Goal: Information Seeking & Learning: Check status

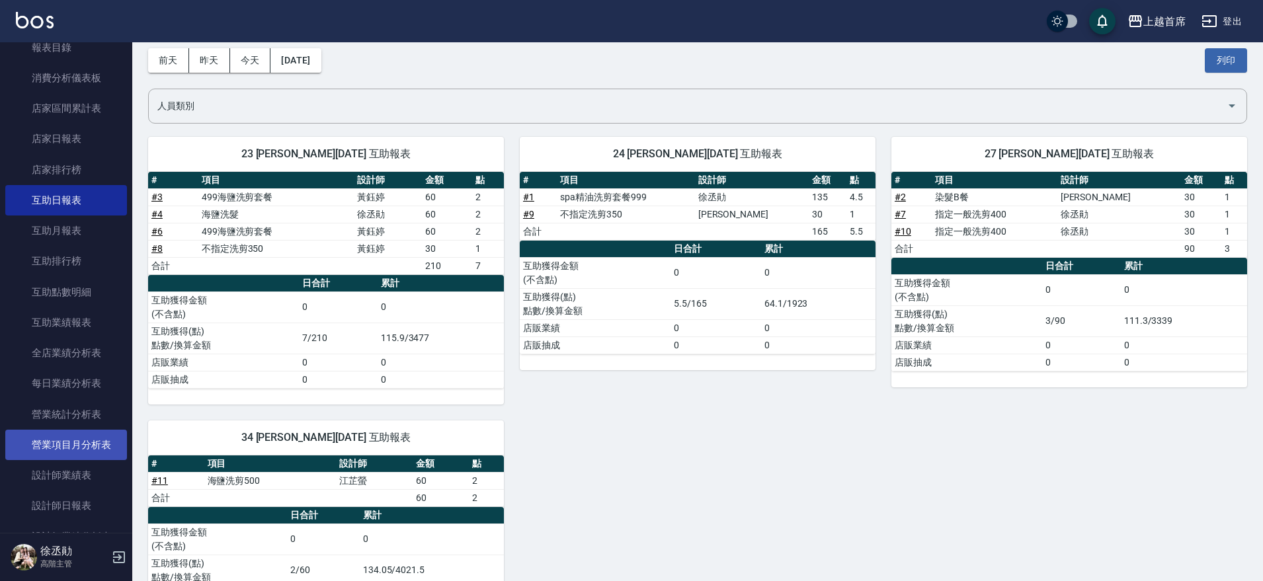
scroll to position [165, 0]
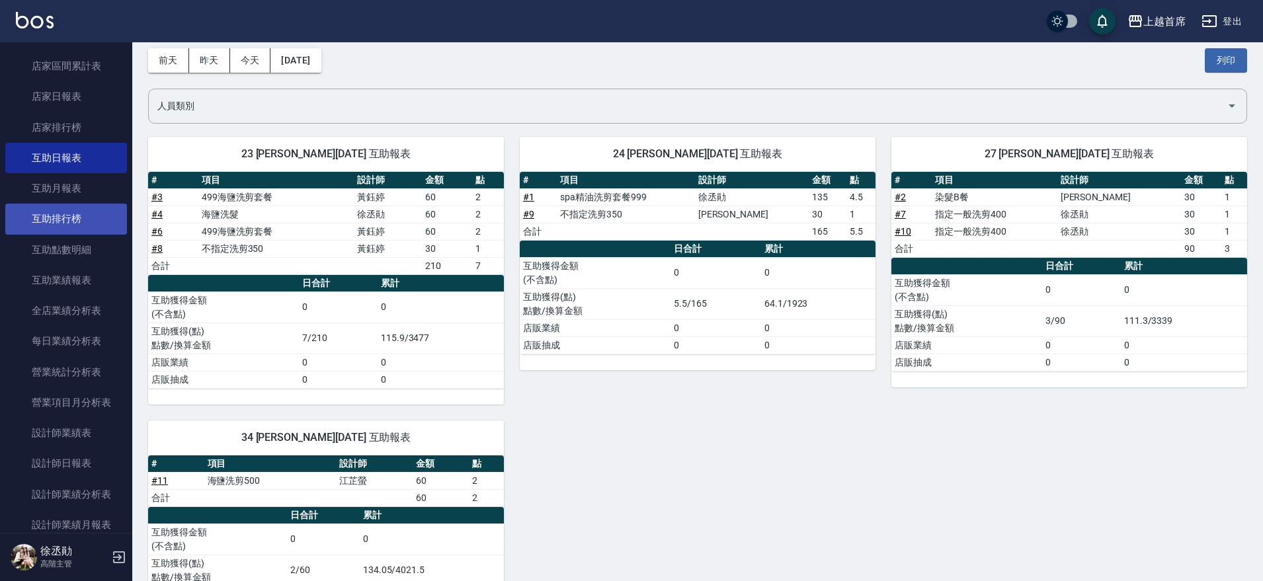
click at [95, 213] on link "互助排行榜" at bounding box center [66, 219] width 122 height 30
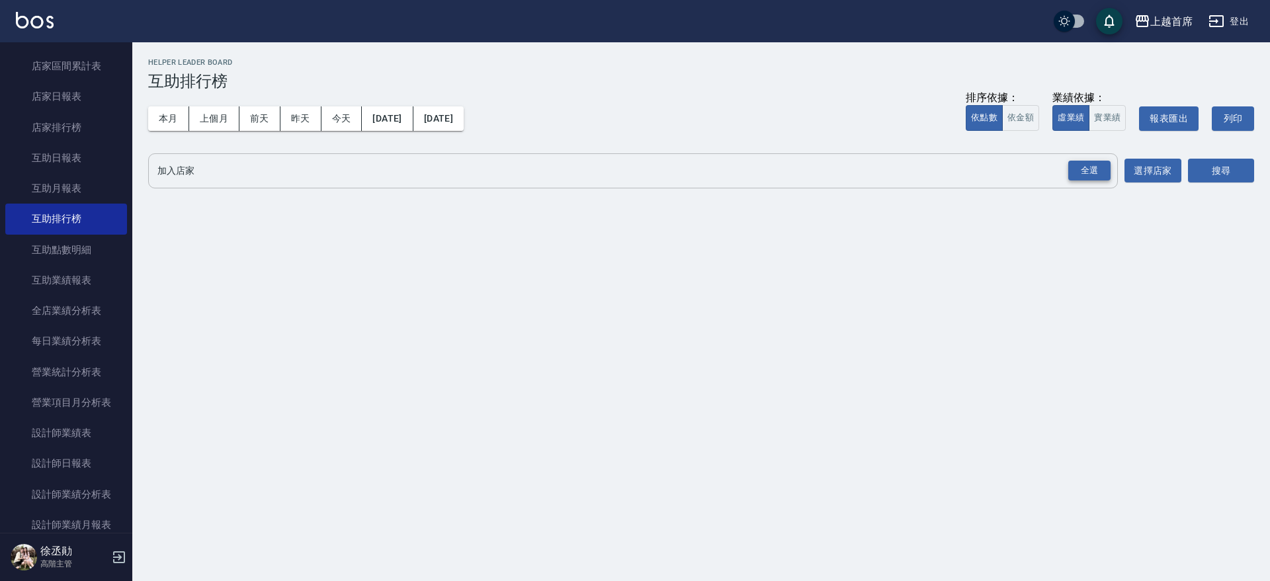
click at [1091, 175] on div "全選" at bounding box center [1089, 171] width 42 height 21
click at [1205, 173] on button "搜尋" at bounding box center [1221, 171] width 66 height 24
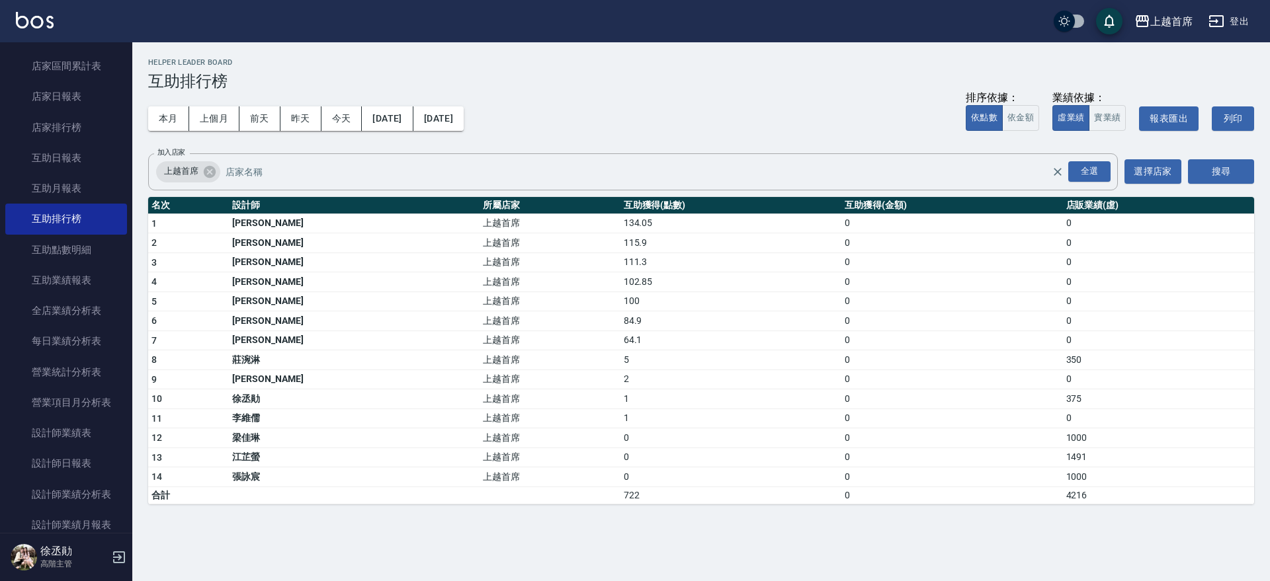
click at [19, 13] on img at bounding box center [35, 20] width 38 height 17
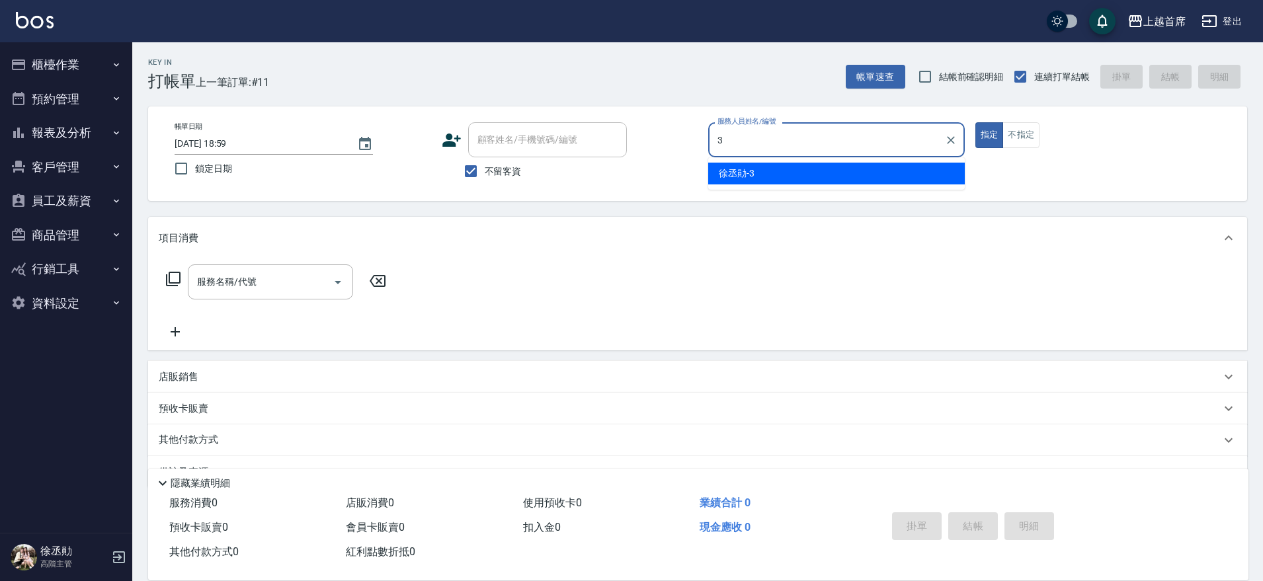
type input "[PERSON_NAME]-3"
type button "true"
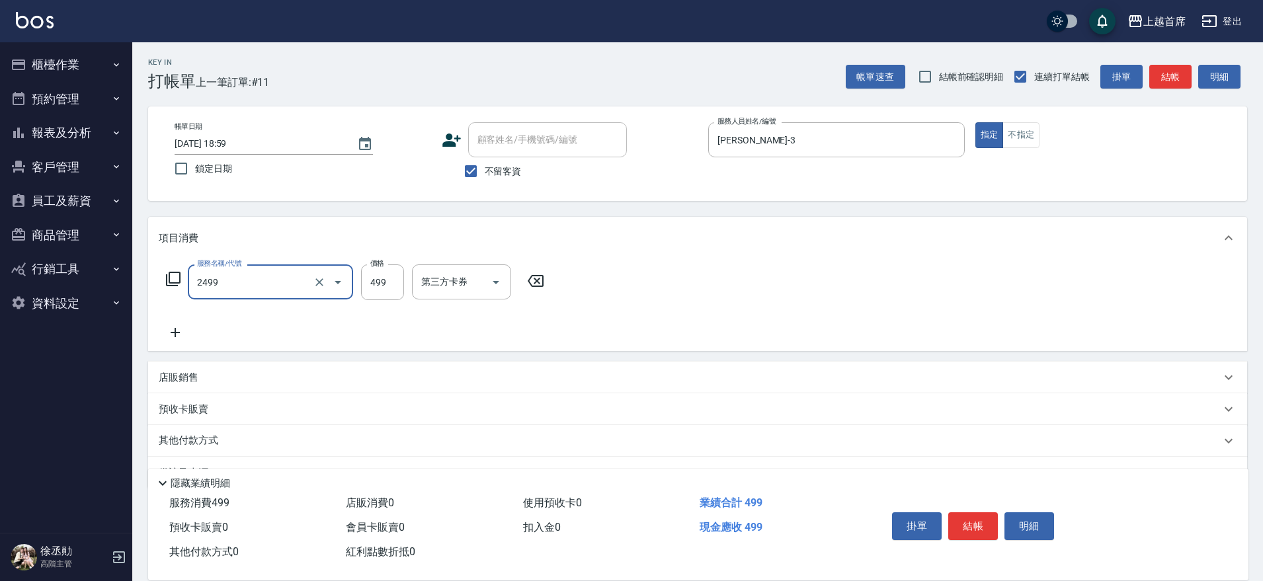
type input "499海鹽洗剪套餐(2499)"
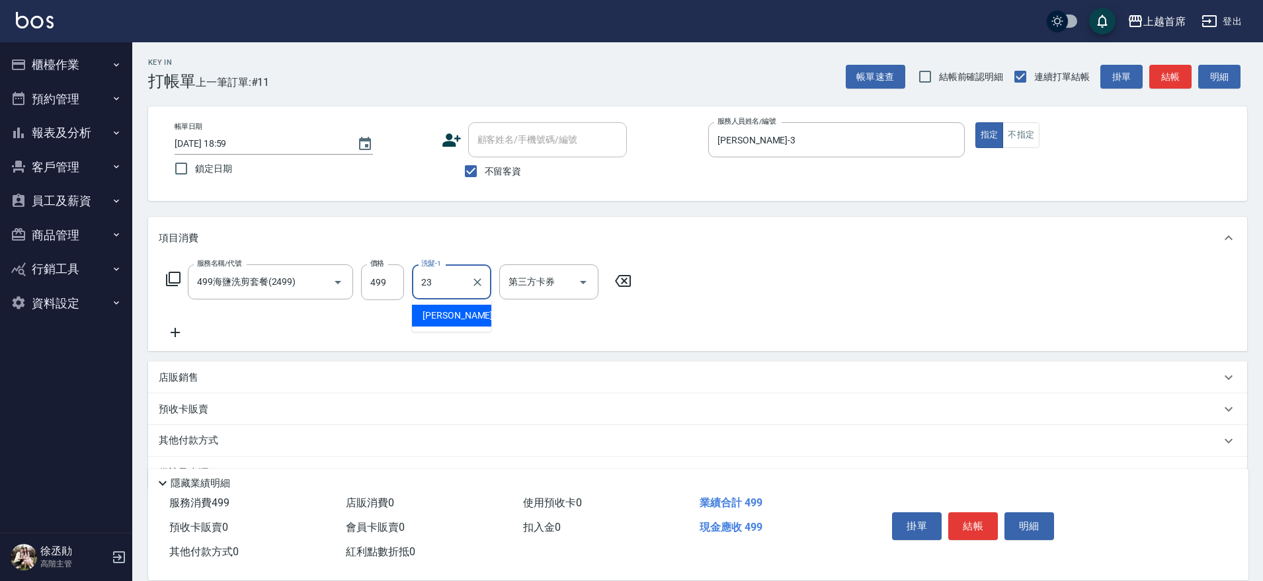
type input "[PERSON_NAME]-23"
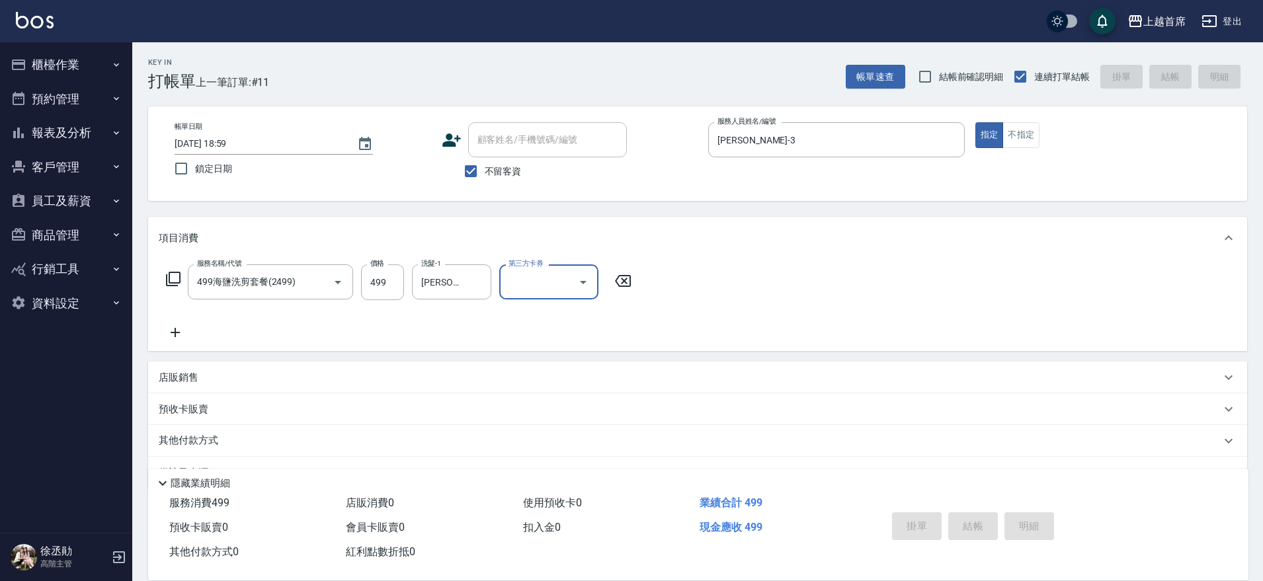
type input "[DATE] 19:24"
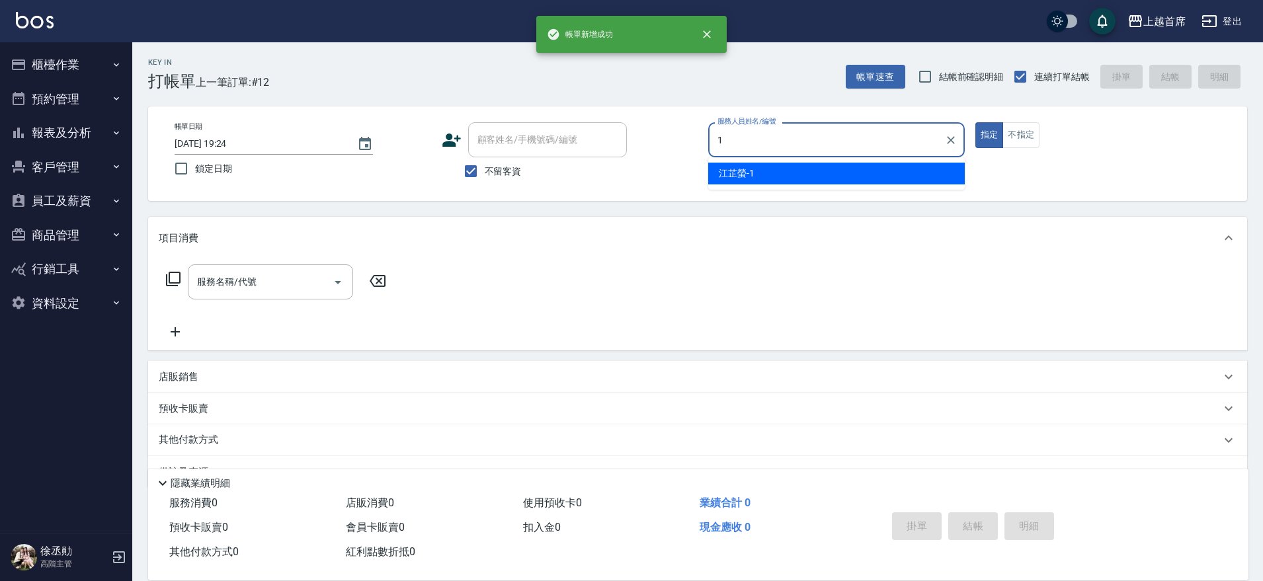
type input "[PERSON_NAME]-1"
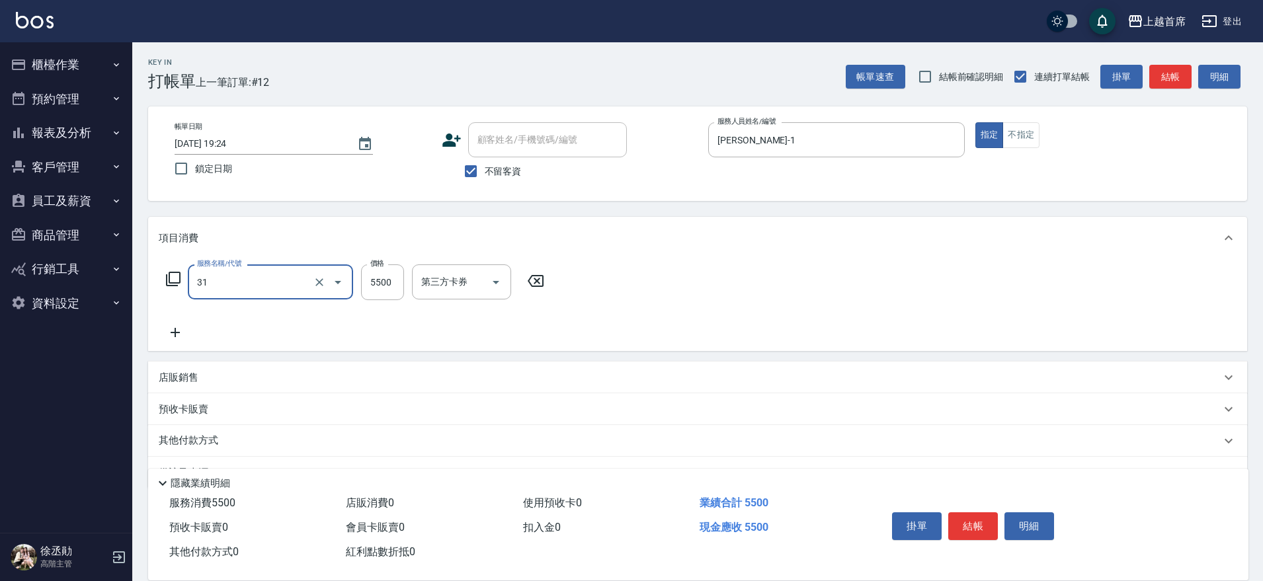
type input "燙髮+染髮A餐(31)"
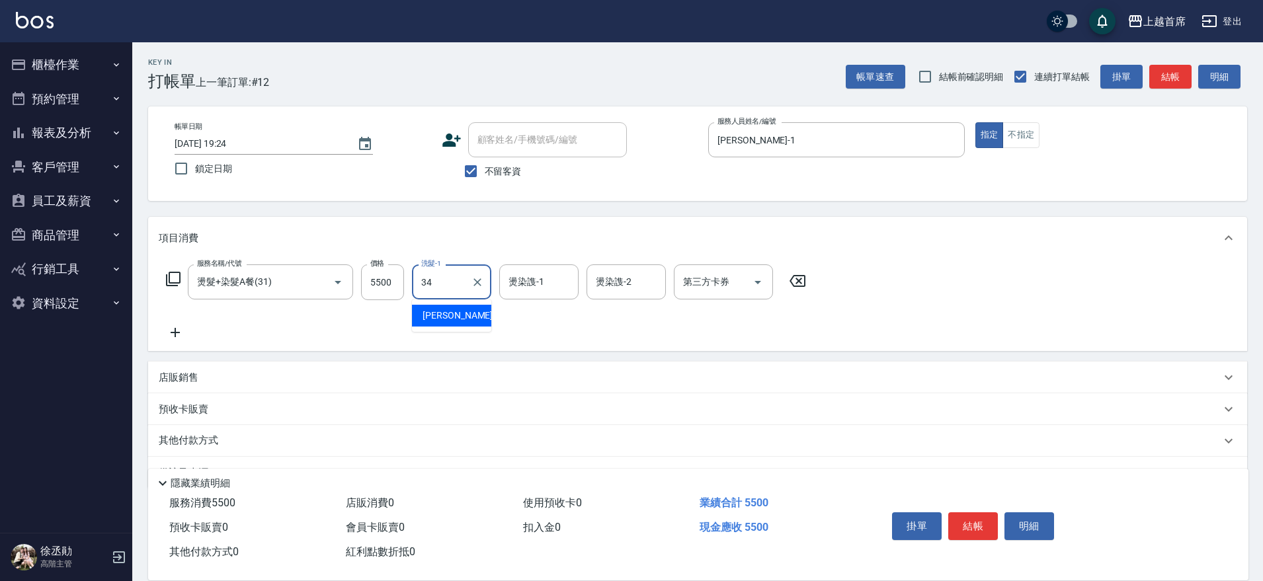
type input "[PERSON_NAME]-34"
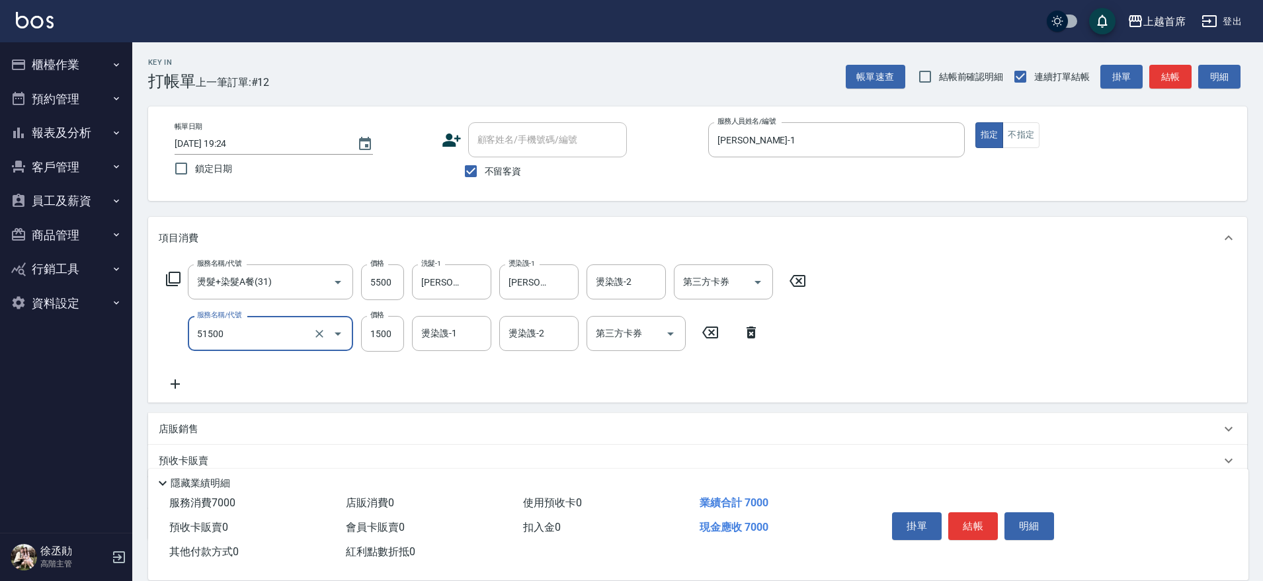
type input "鉑金護髮(51500)"
type input "1000"
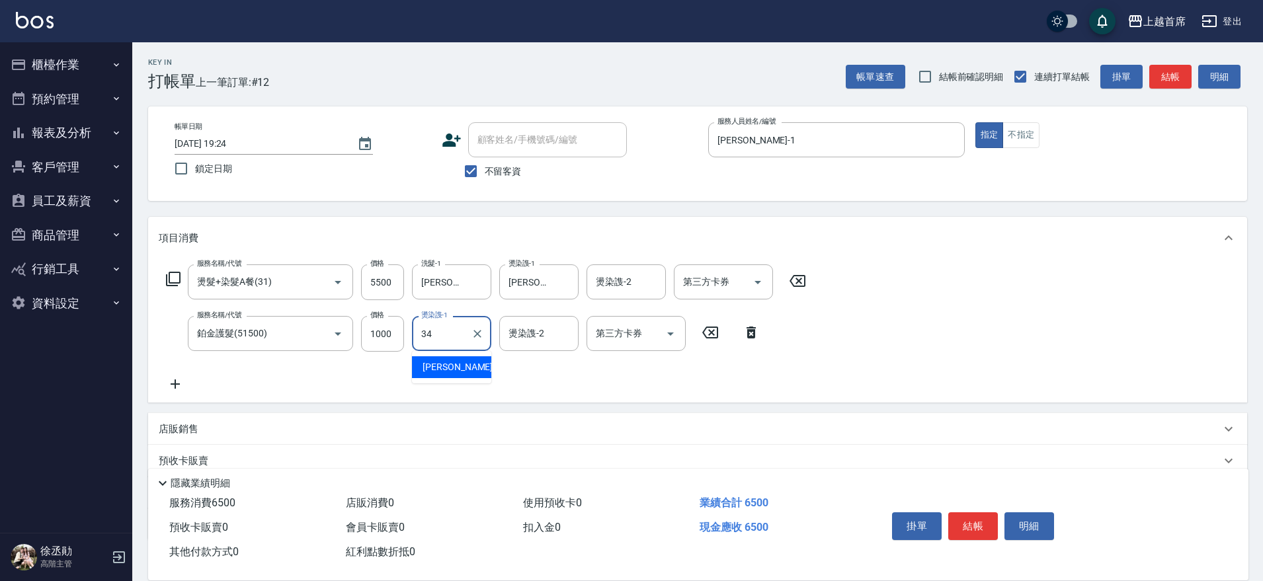
type input "[PERSON_NAME]-34"
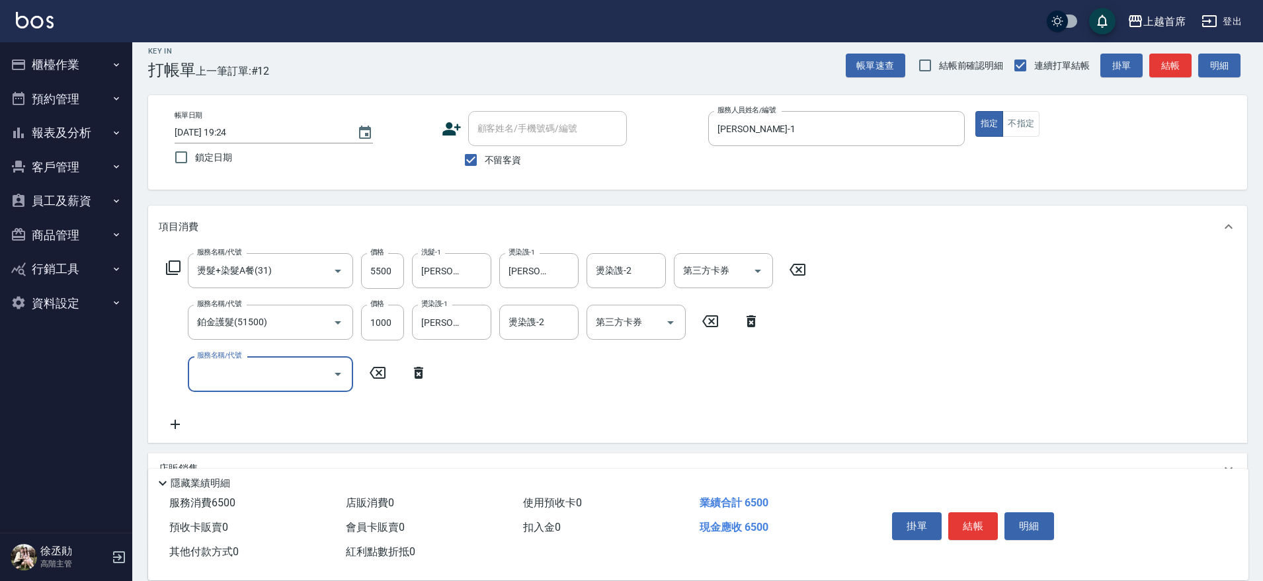
scroll to position [138, 0]
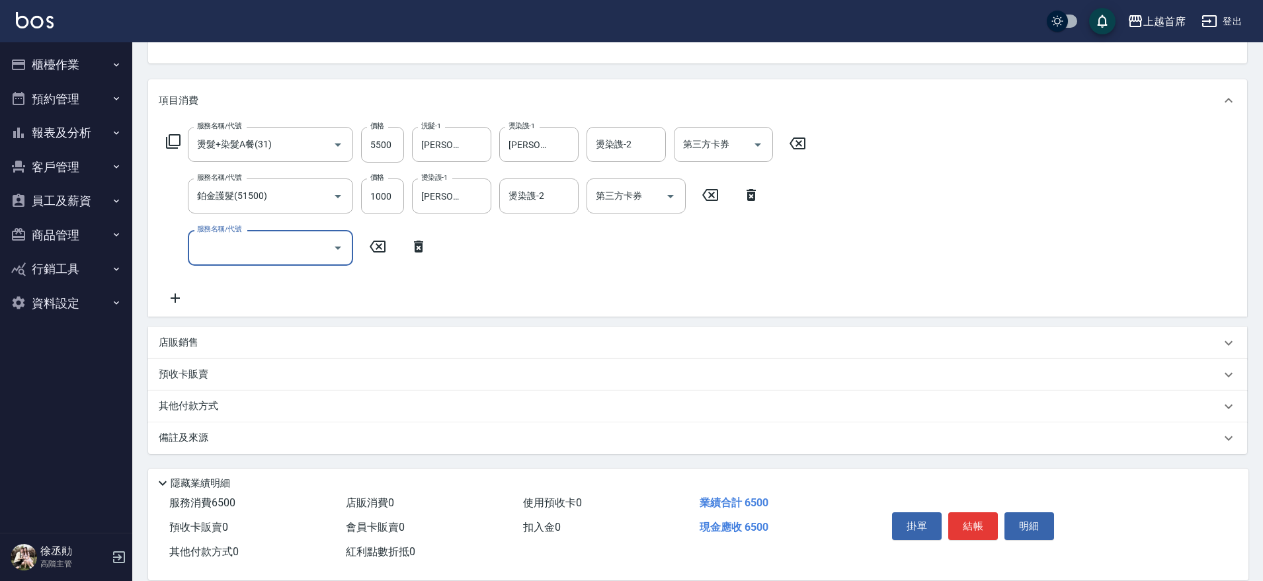
click at [179, 346] on p "店販銷售" at bounding box center [179, 343] width 40 height 14
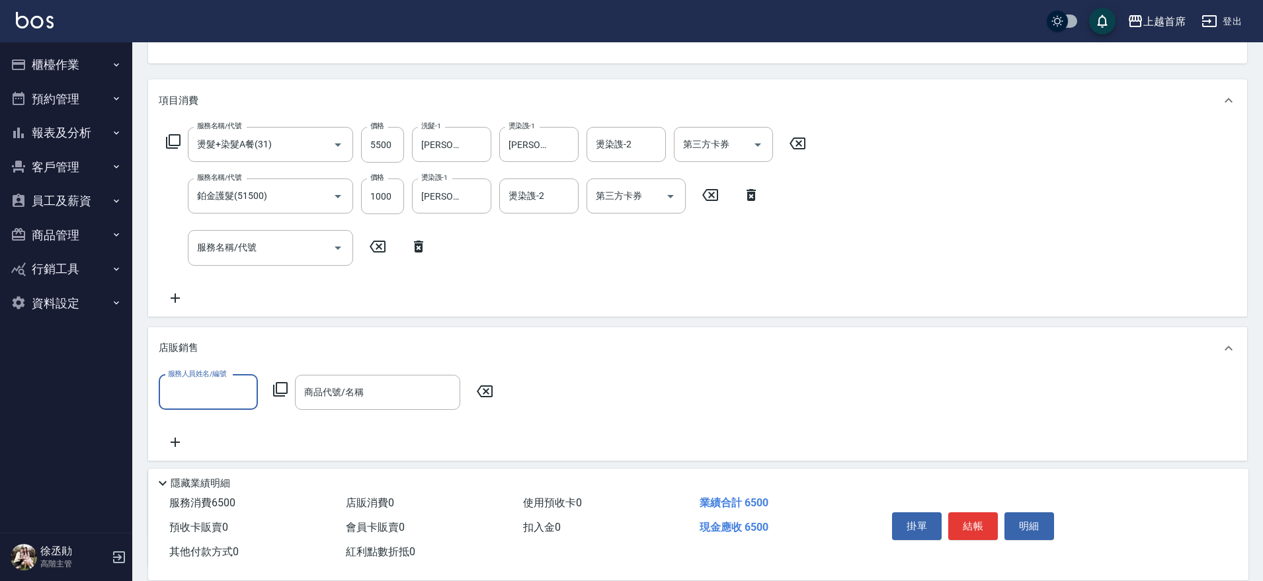
scroll to position [0, 0]
type input "阿法-4"
click at [186, 394] on input "阿法-4" at bounding box center [198, 392] width 67 height 23
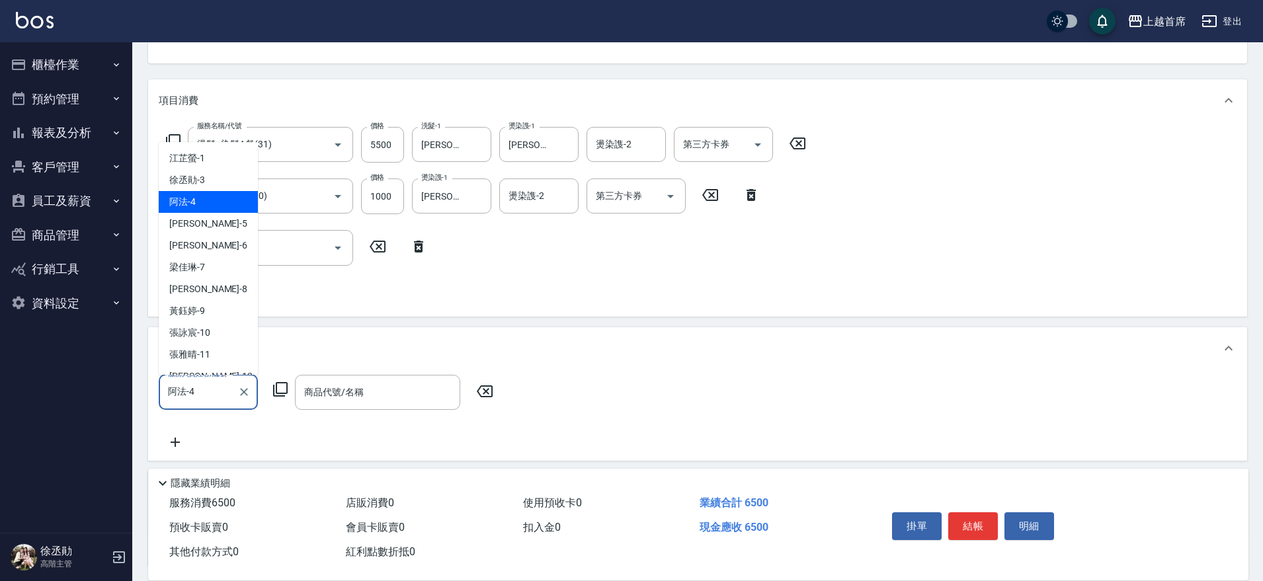
click at [229, 397] on input "阿法-4" at bounding box center [198, 392] width 67 height 23
click at [237, 395] on button "Clear" at bounding box center [244, 392] width 19 height 19
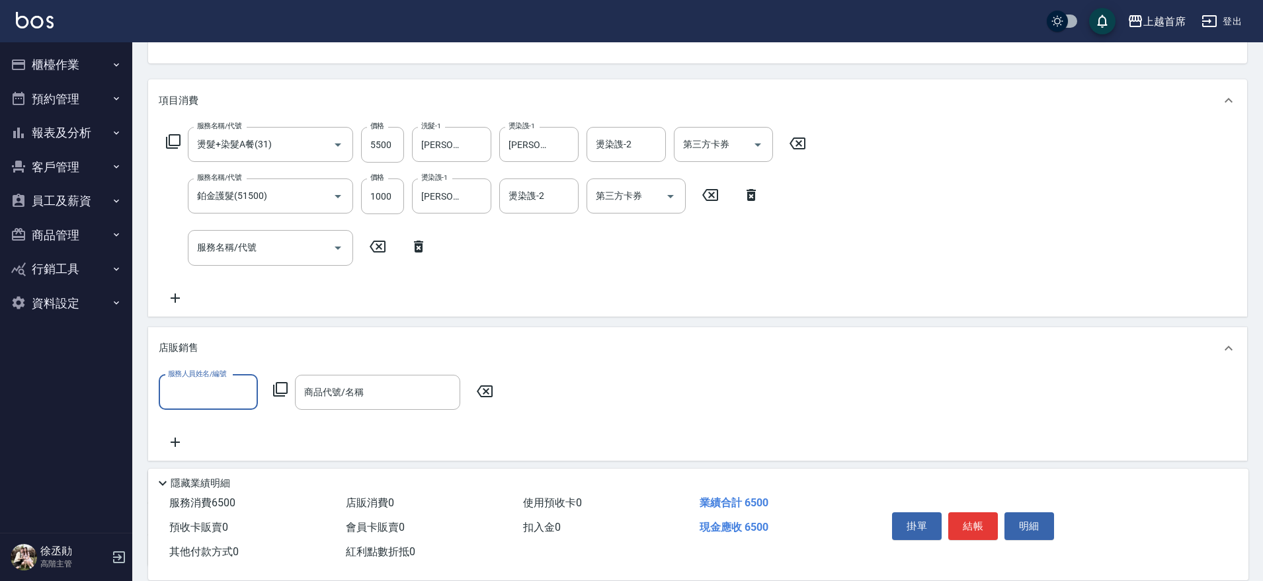
click at [206, 392] on input "服務人員姓名/編號" at bounding box center [208, 392] width 87 height 23
type input "[PERSON_NAME]-1"
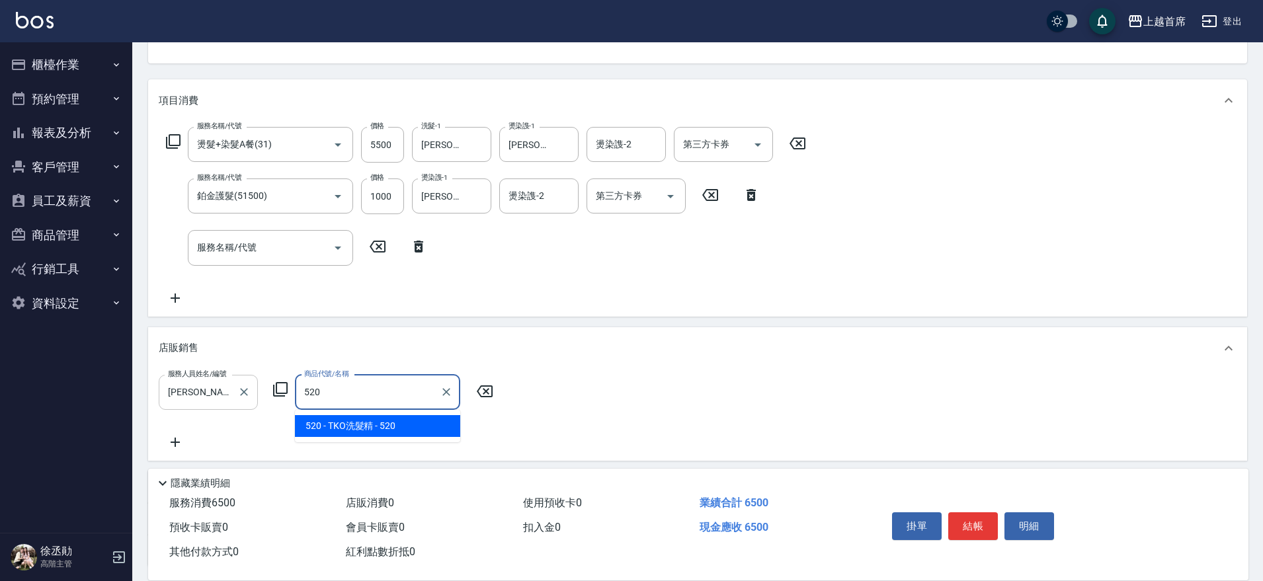
type input "TKO洗髮精"
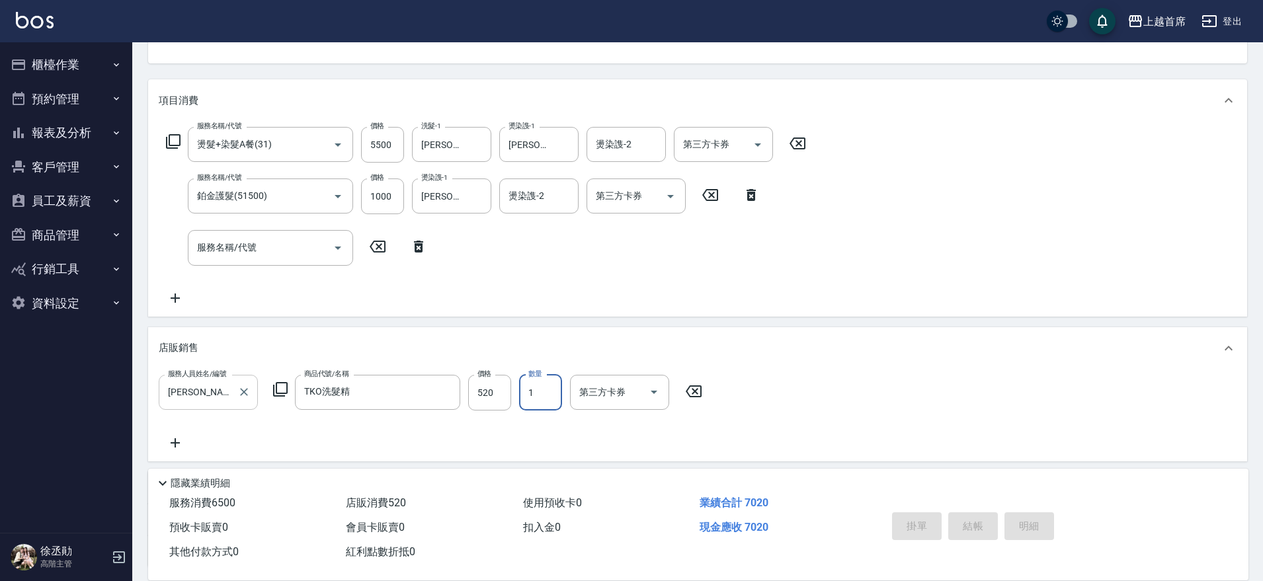
type input "[DATE] 19:25"
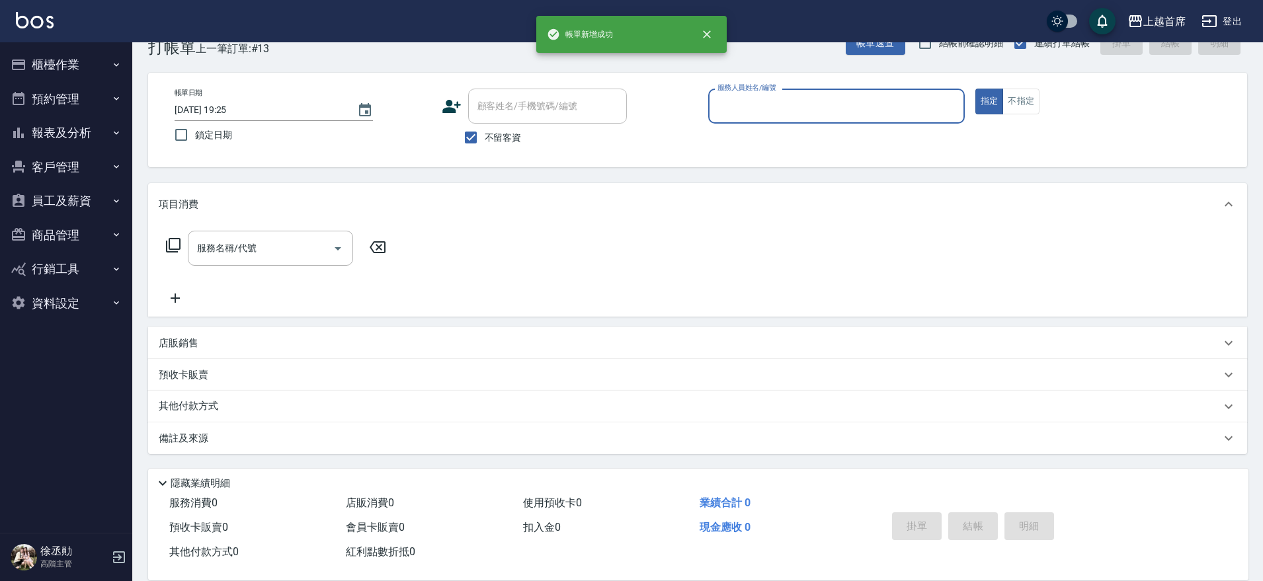
scroll to position [34, 0]
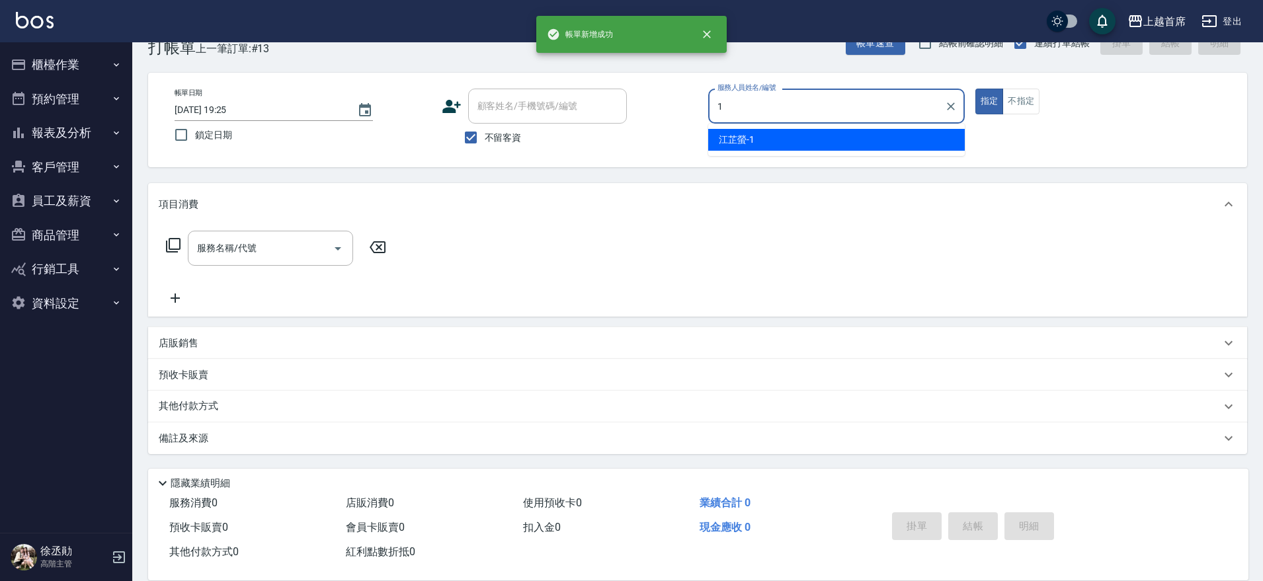
type input "[PERSON_NAME]-1"
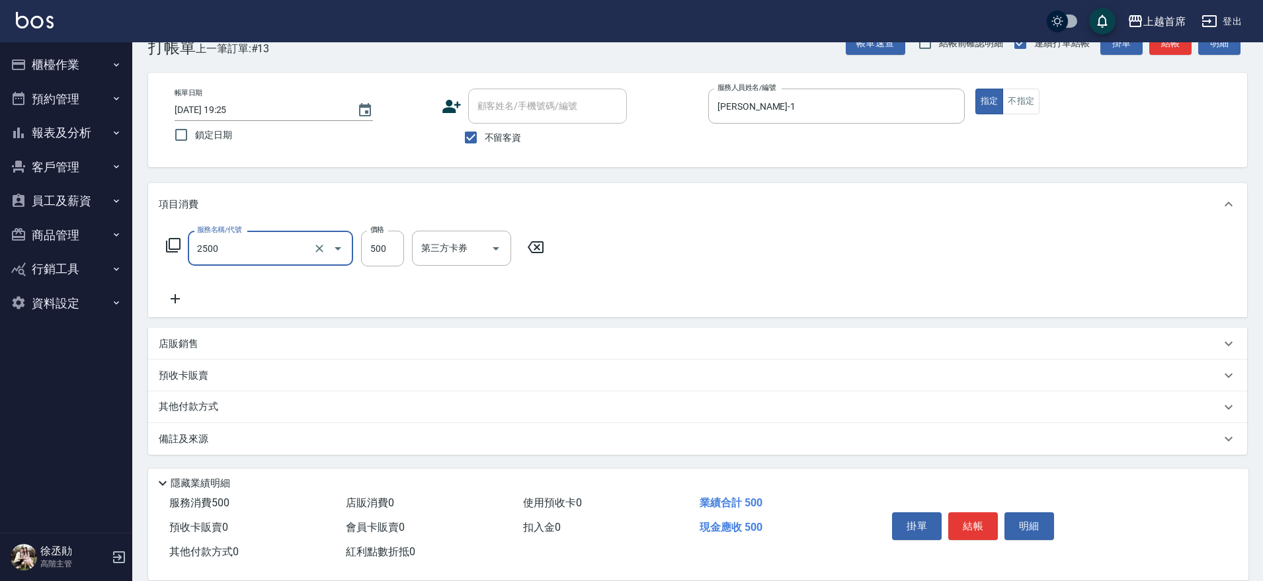
type input "海鹽洗剪500(2500)"
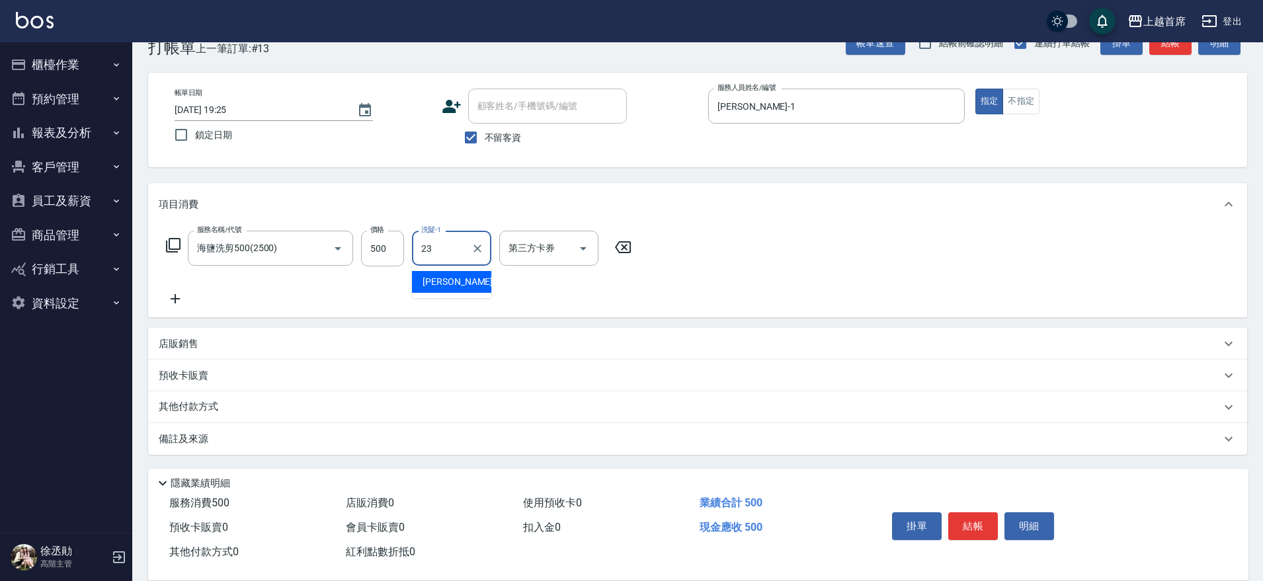
type input "[PERSON_NAME]-23"
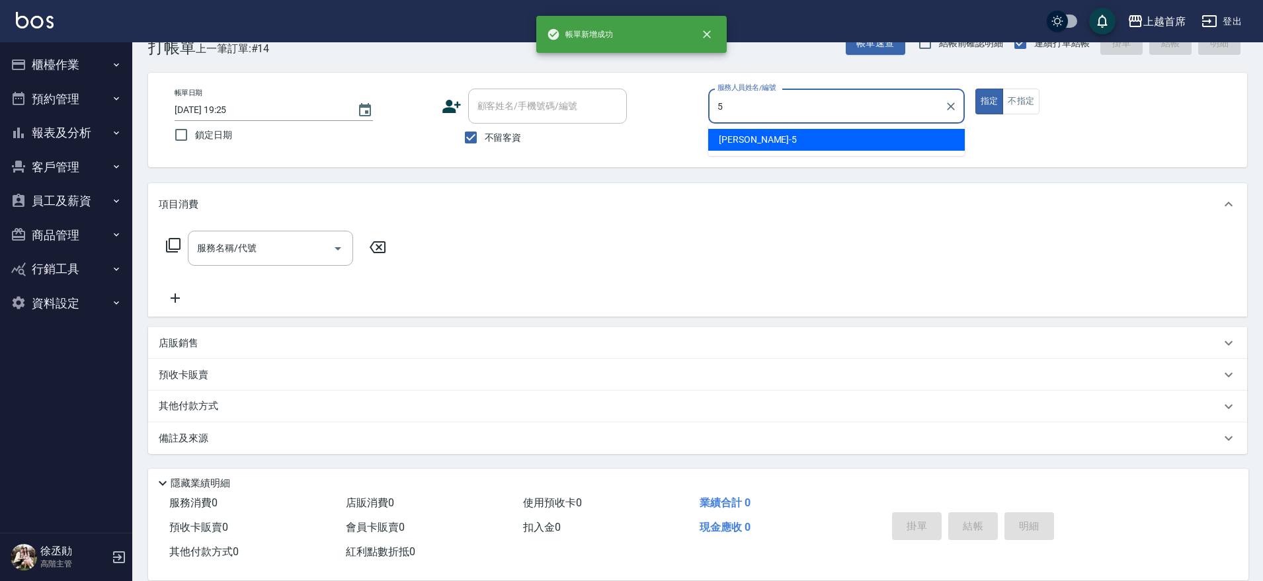
type input "[PERSON_NAME]-5"
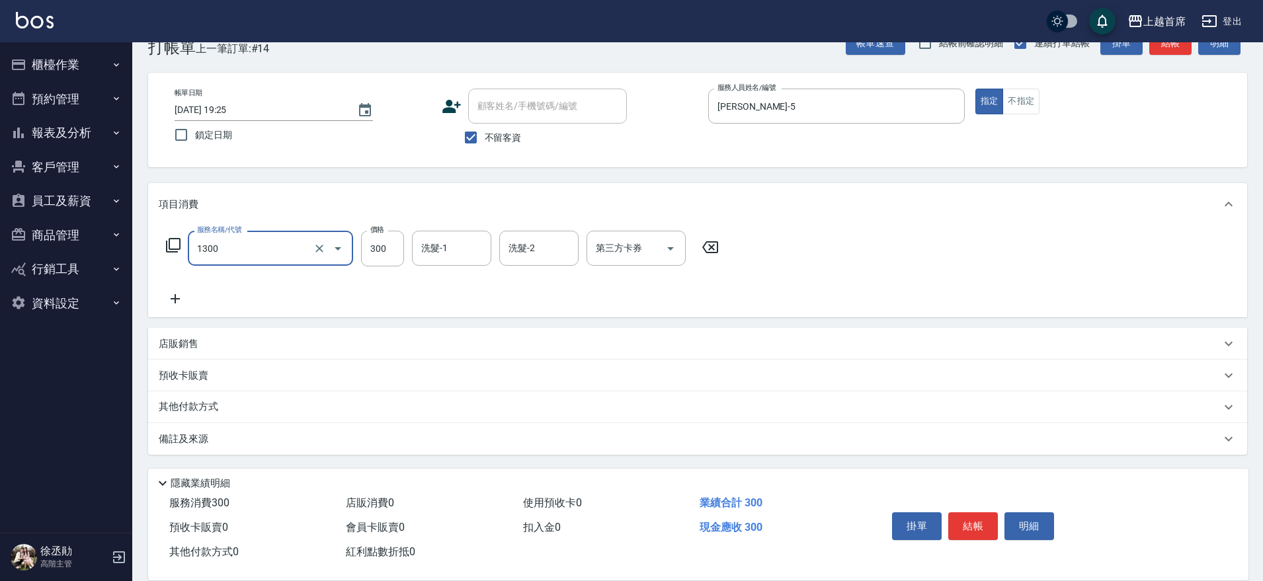
type input "洗髮(1300)"
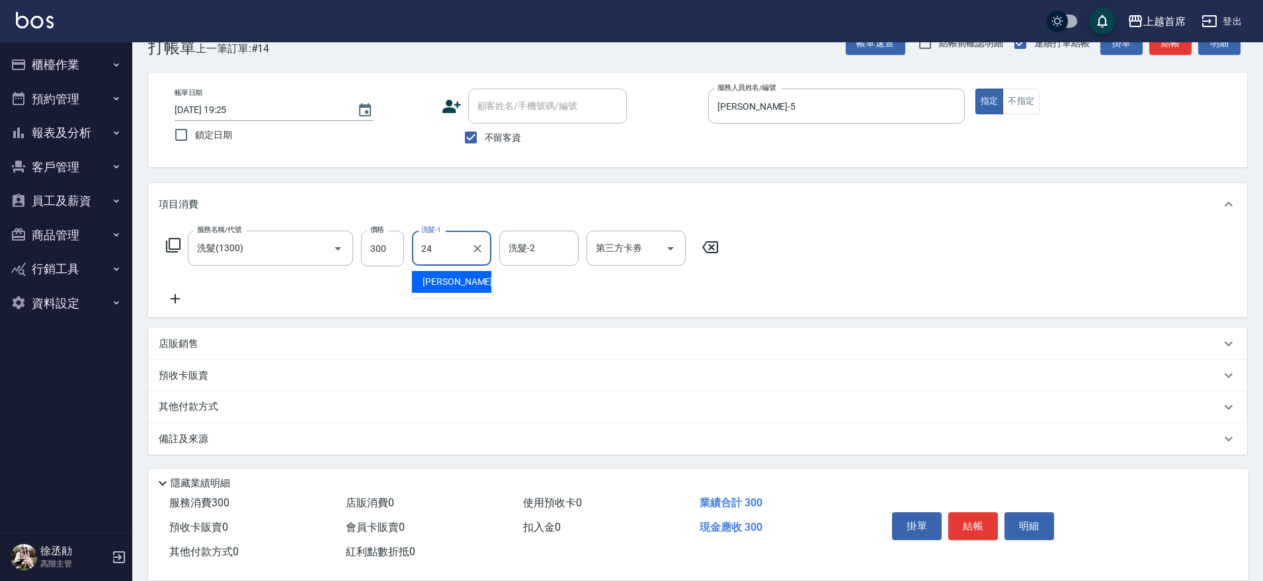
type input "[PERSON_NAME]-24"
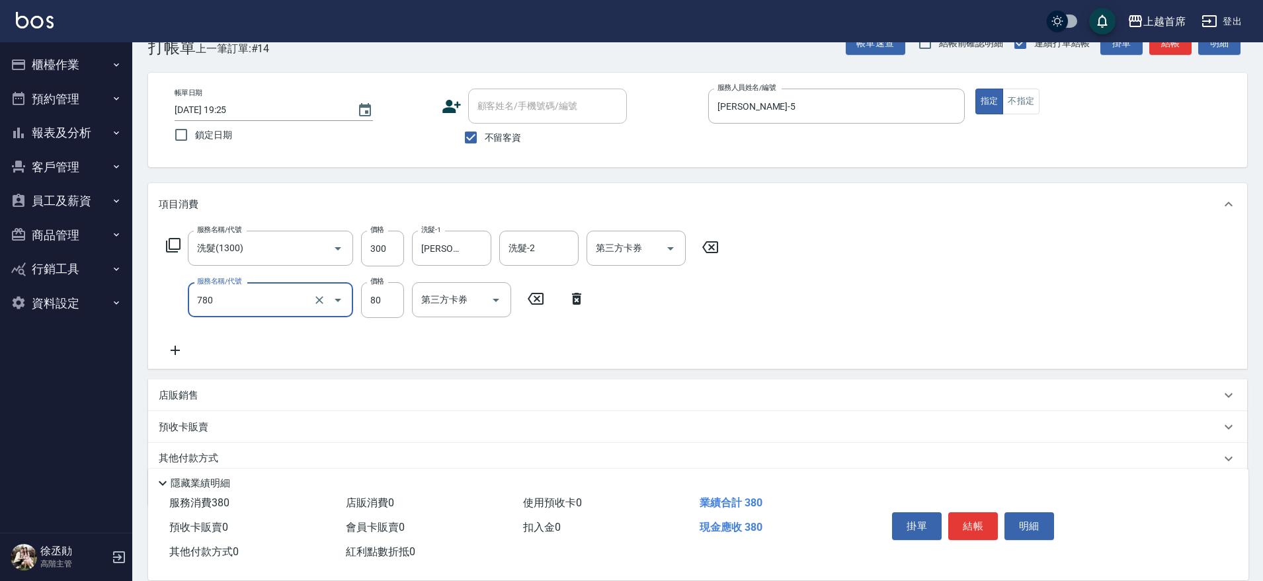
type input "金蔥接髮(780)"
type input "400"
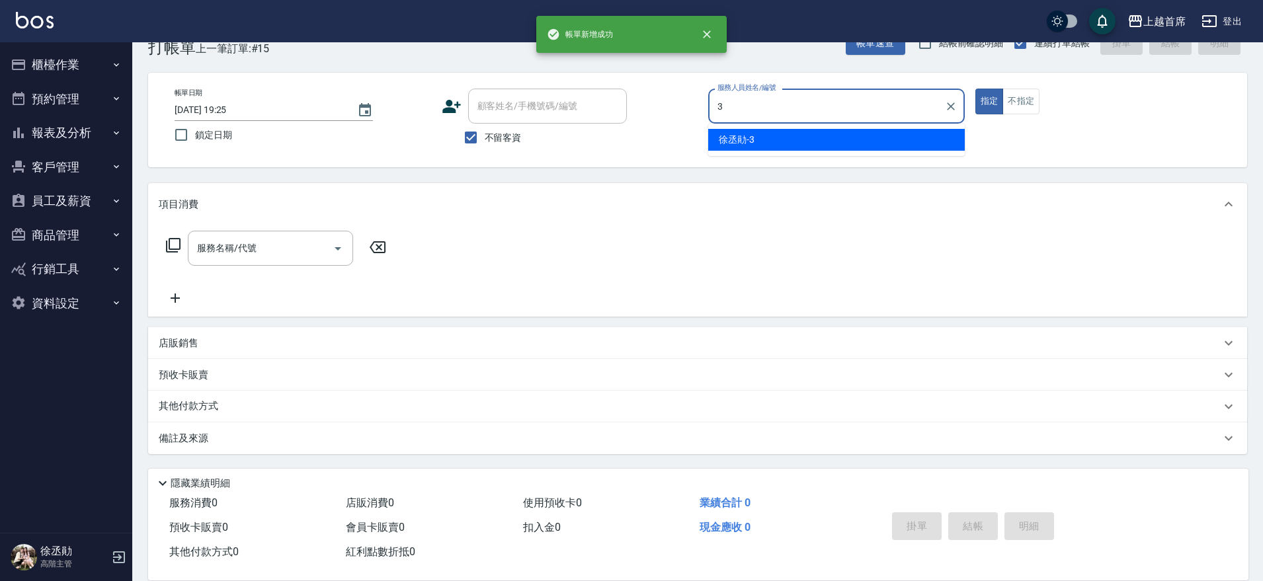
type input "[PERSON_NAME]-3"
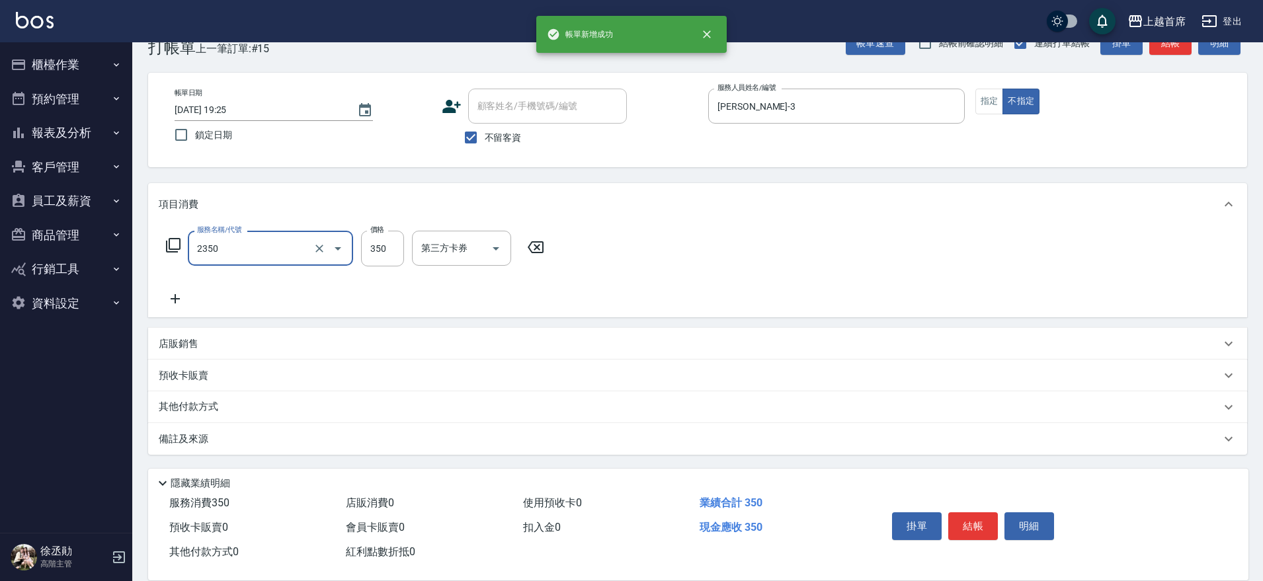
type input "不指定洗剪350(2350)"
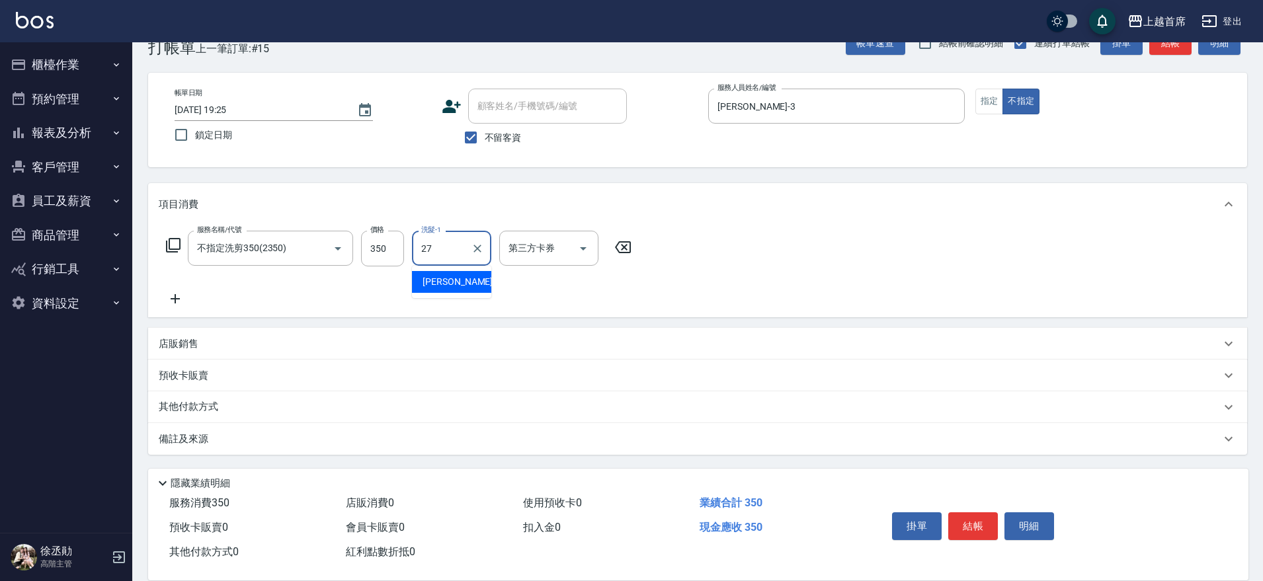
type input "[PERSON_NAME]-27"
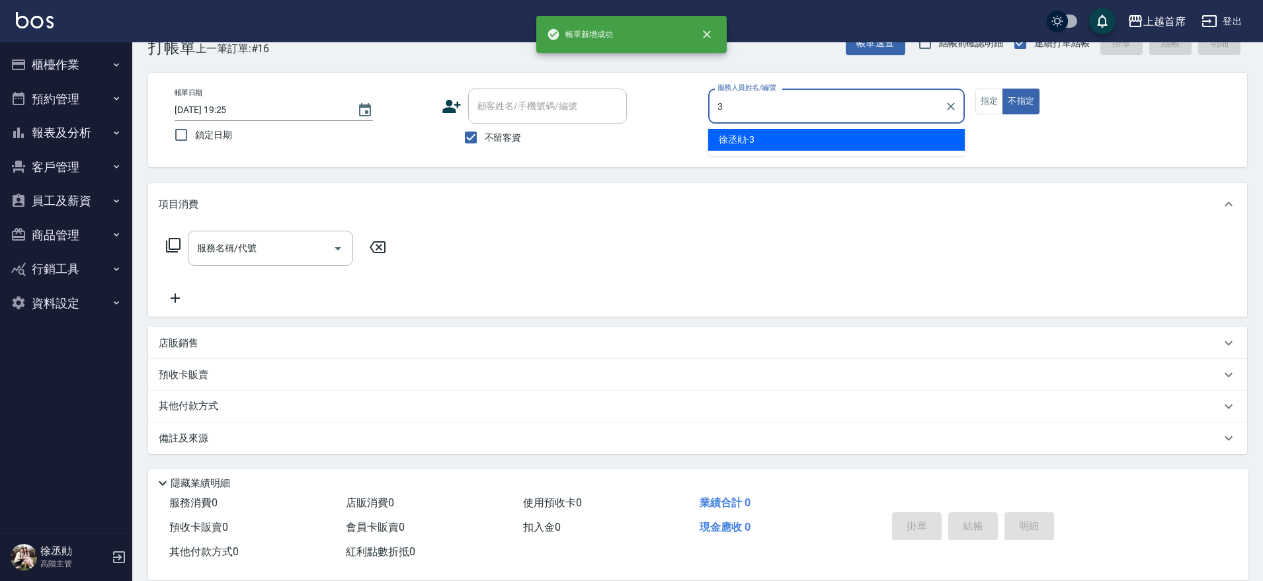
type input "[PERSON_NAME]-3"
type button "false"
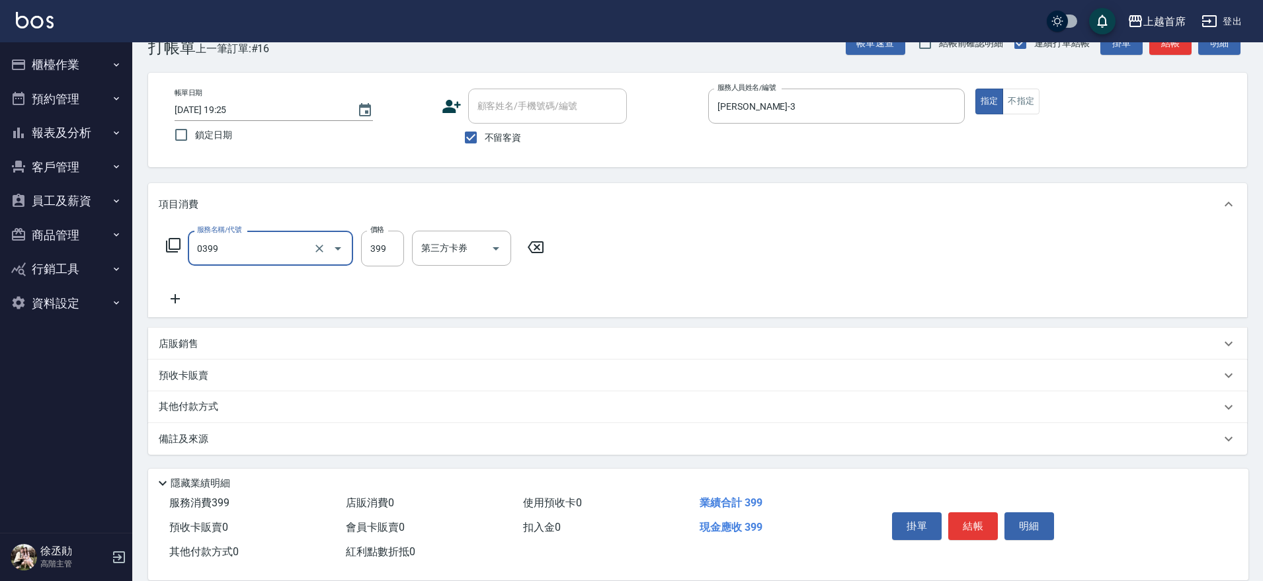
type input "海鹽洗髮(0399)"
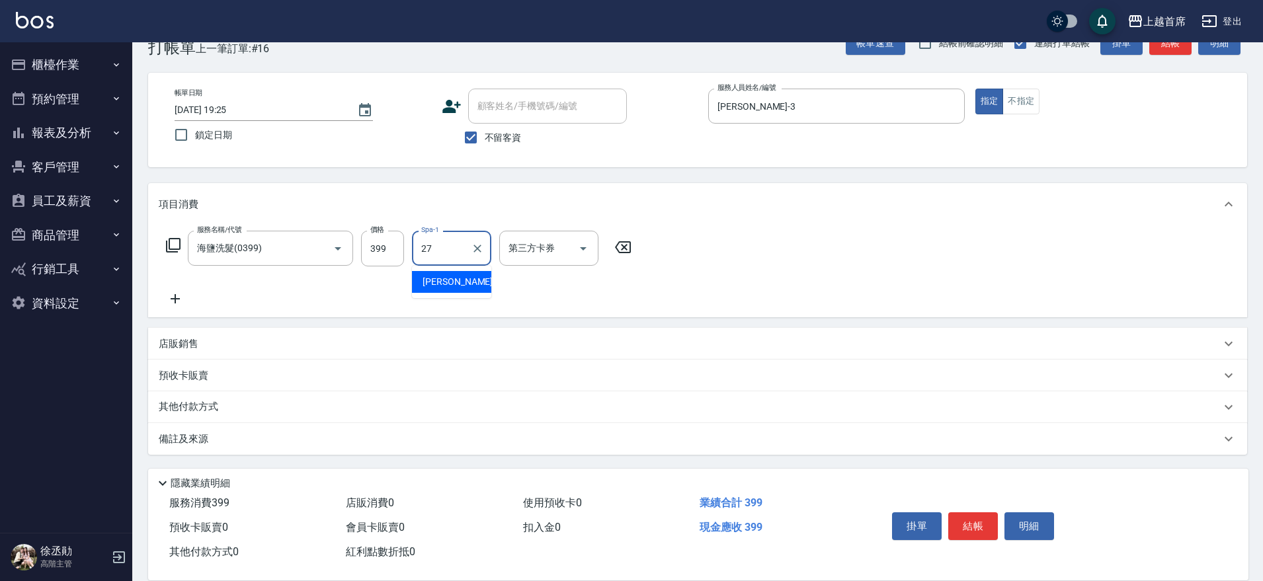
type input "[PERSON_NAME]-27"
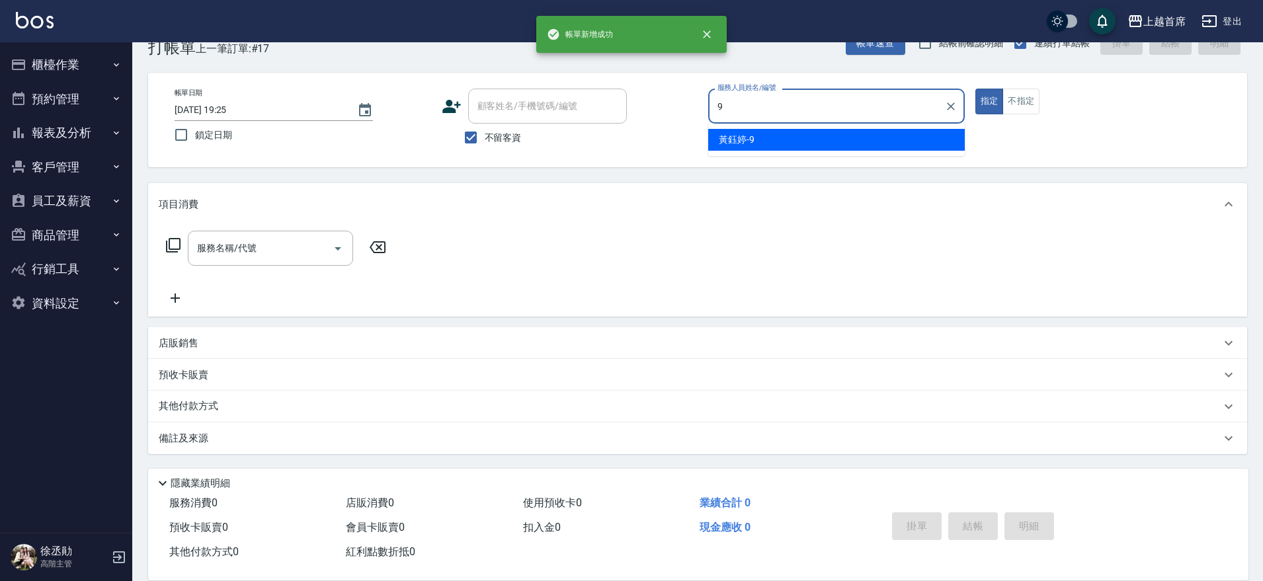
type input "[PERSON_NAME]-9"
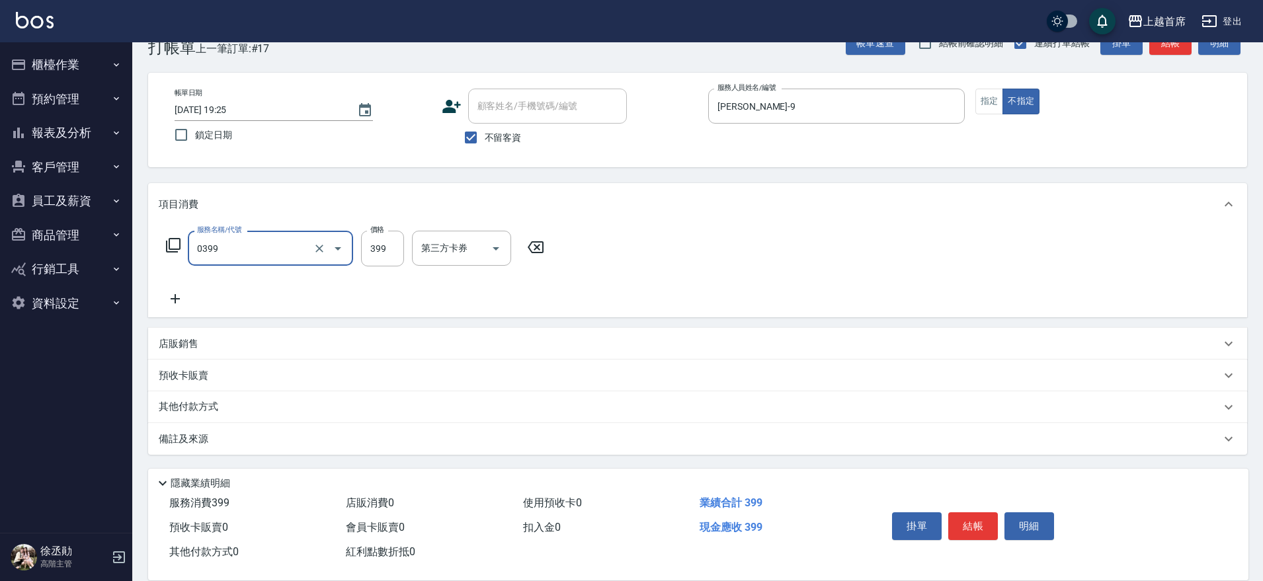
type input "海鹽洗髮(0399)"
type input "[PERSON_NAME]-23"
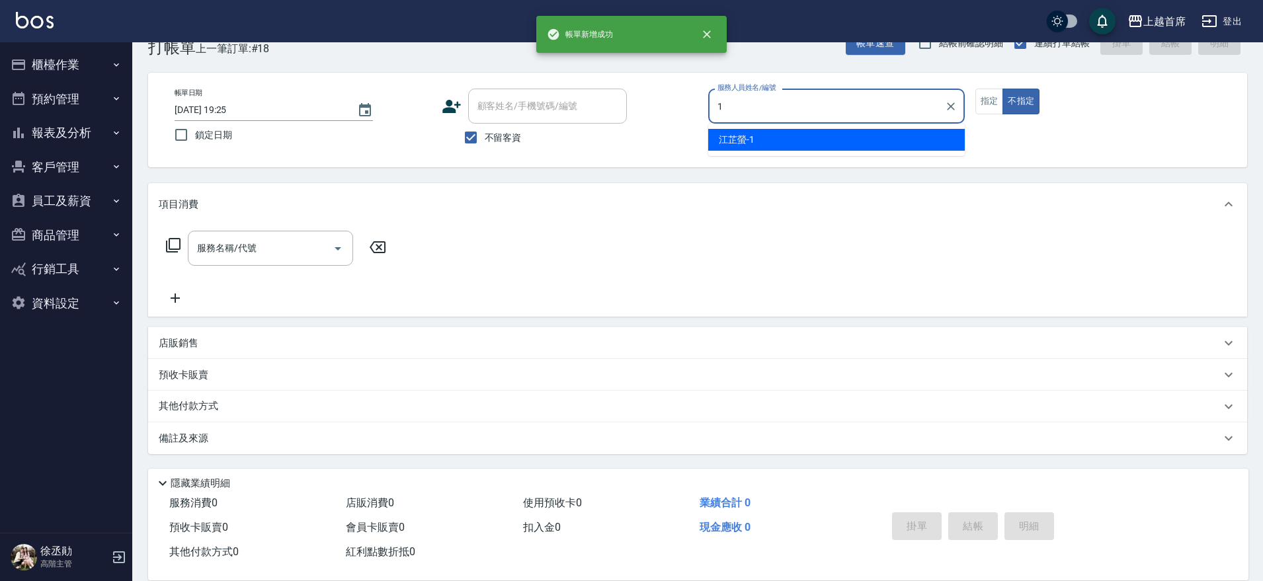
type input "[PERSON_NAME]-1"
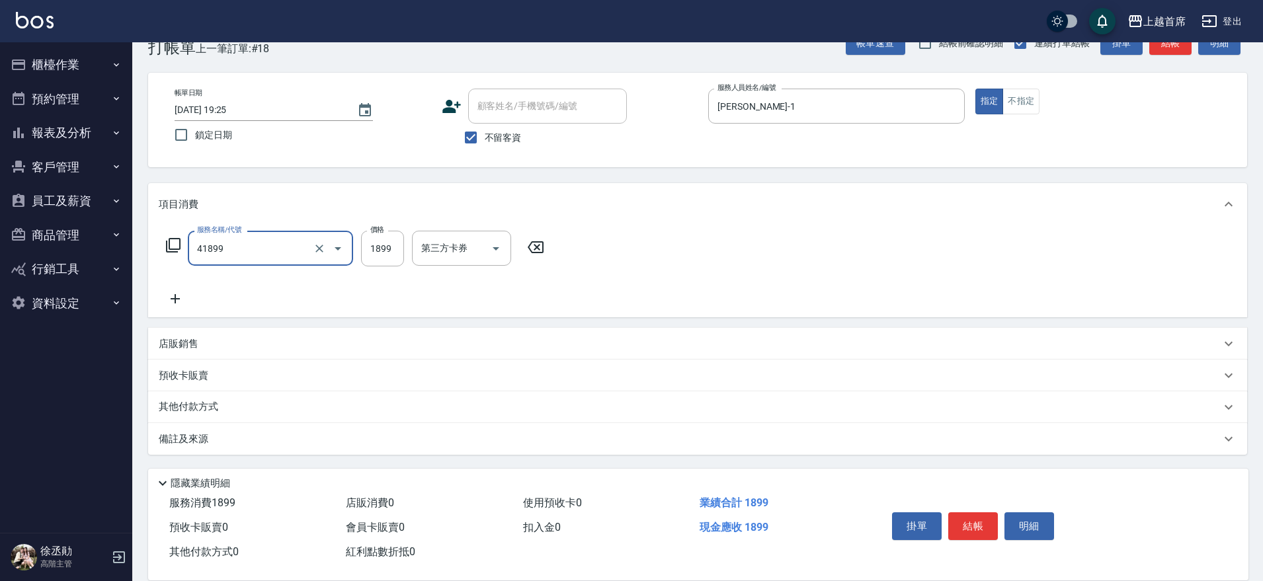
type input "染髮D餐(41899)"
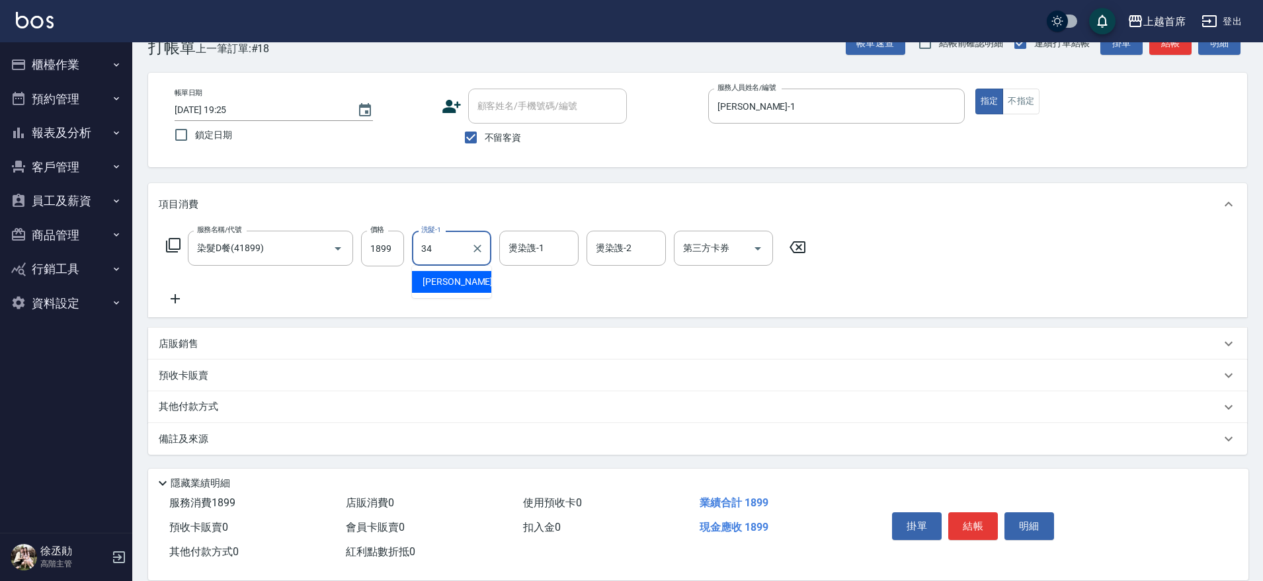
type input "[PERSON_NAME]-34"
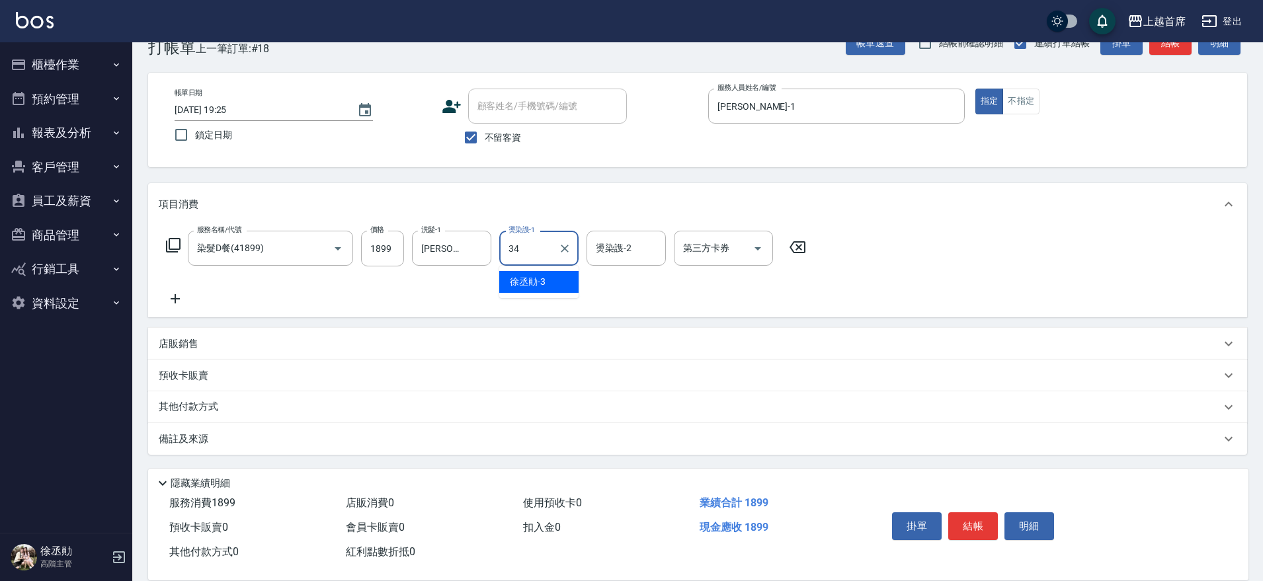
type input "[PERSON_NAME]-34"
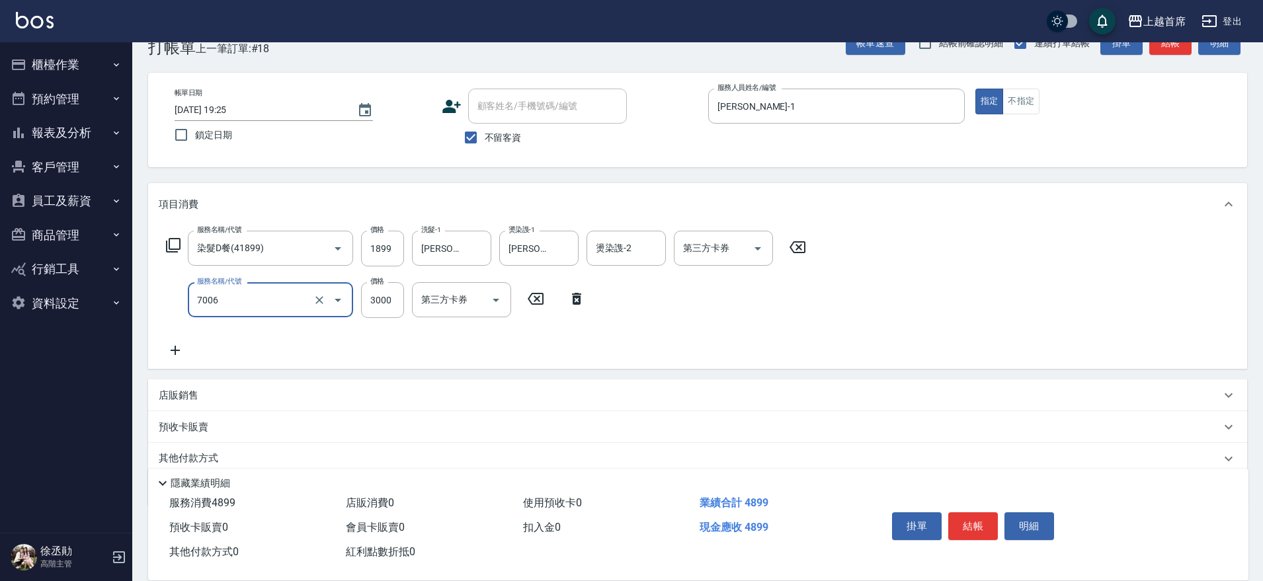
type input "重整1組20片(7006)"
type input "2600"
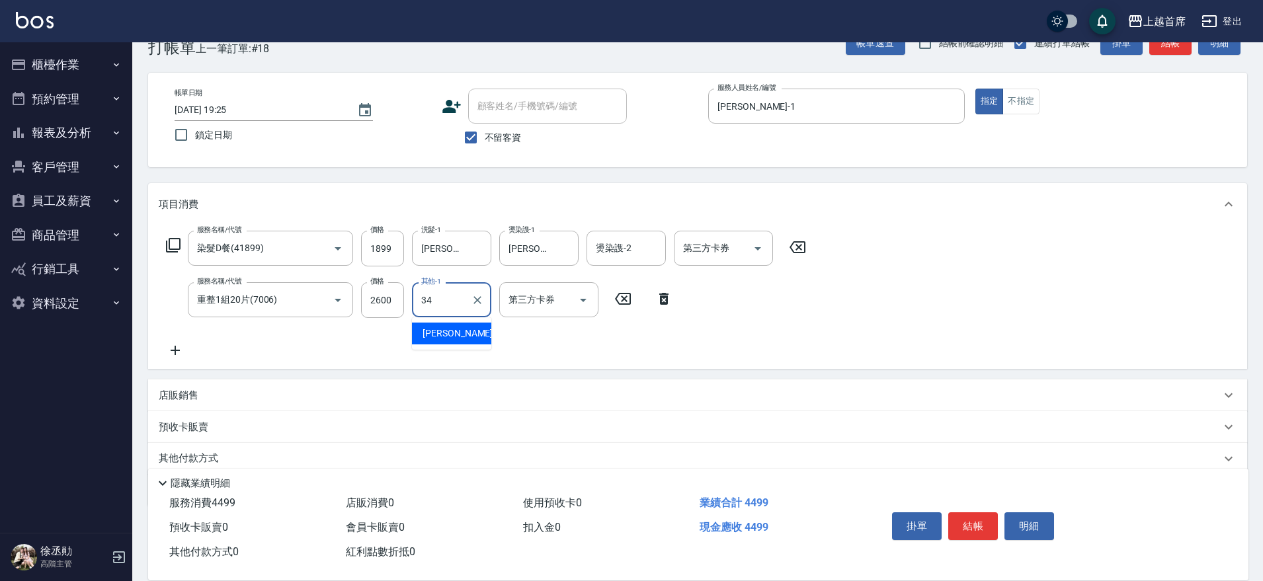
type input "[PERSON_NAME]-34"
click at [194, 388] on div "店販銷售" at bounding box center [697, 396] width 1099 height 32
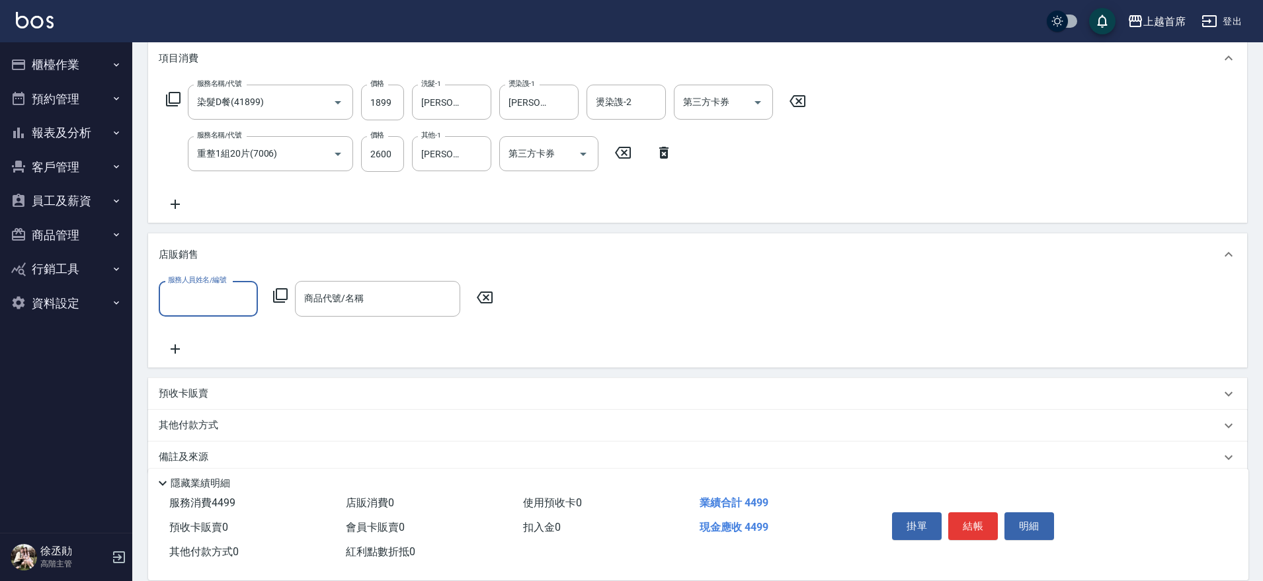
scroll to position [199, 0]
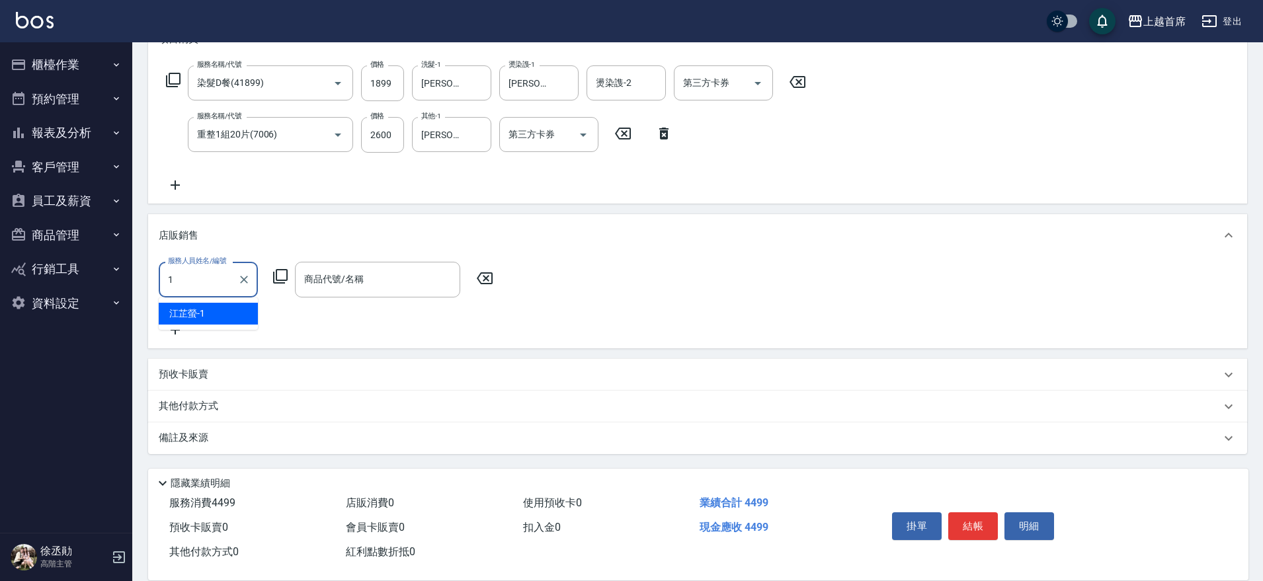
type input "[PERSON_NAME]-1"
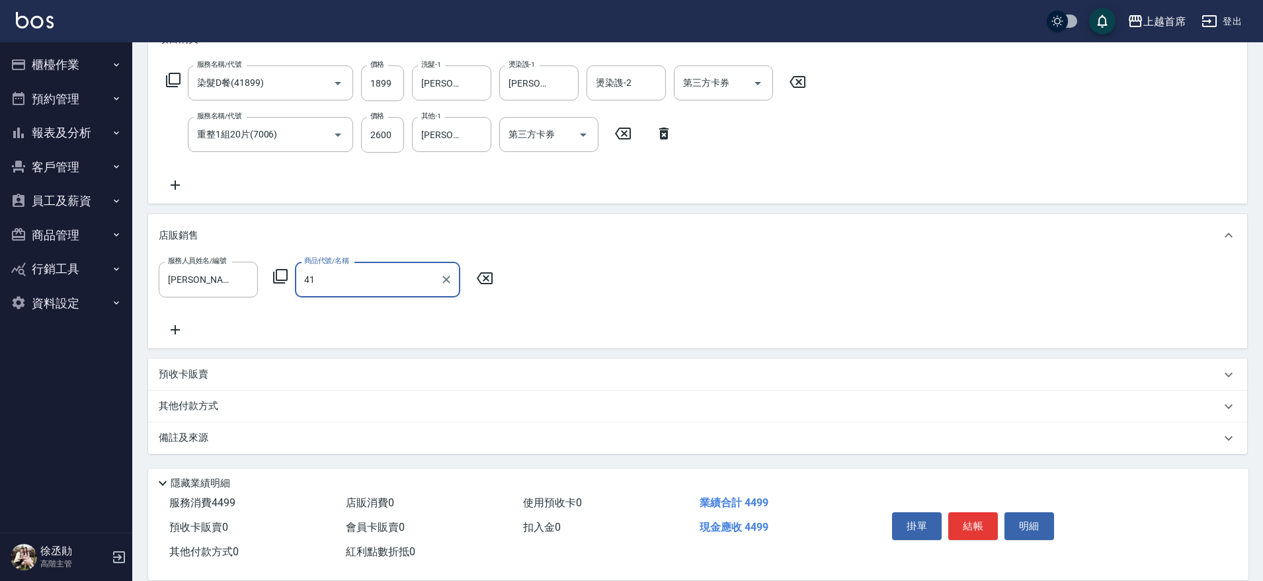
type input "4"
type input "極致洗護組or阿甘油"
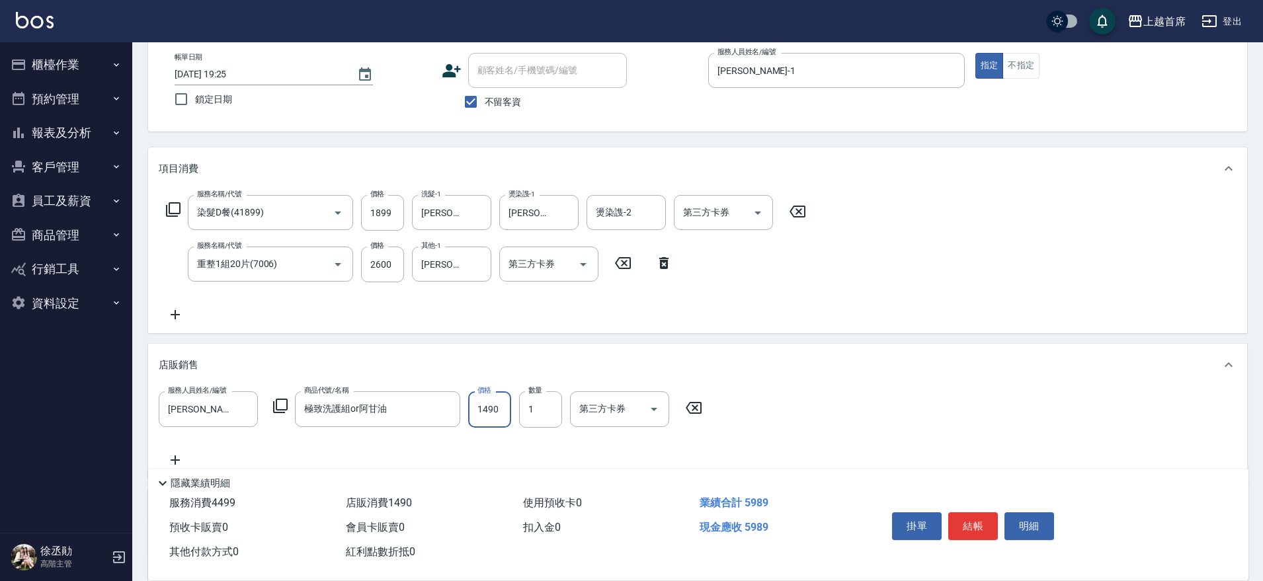
scroll to position [165, 0]
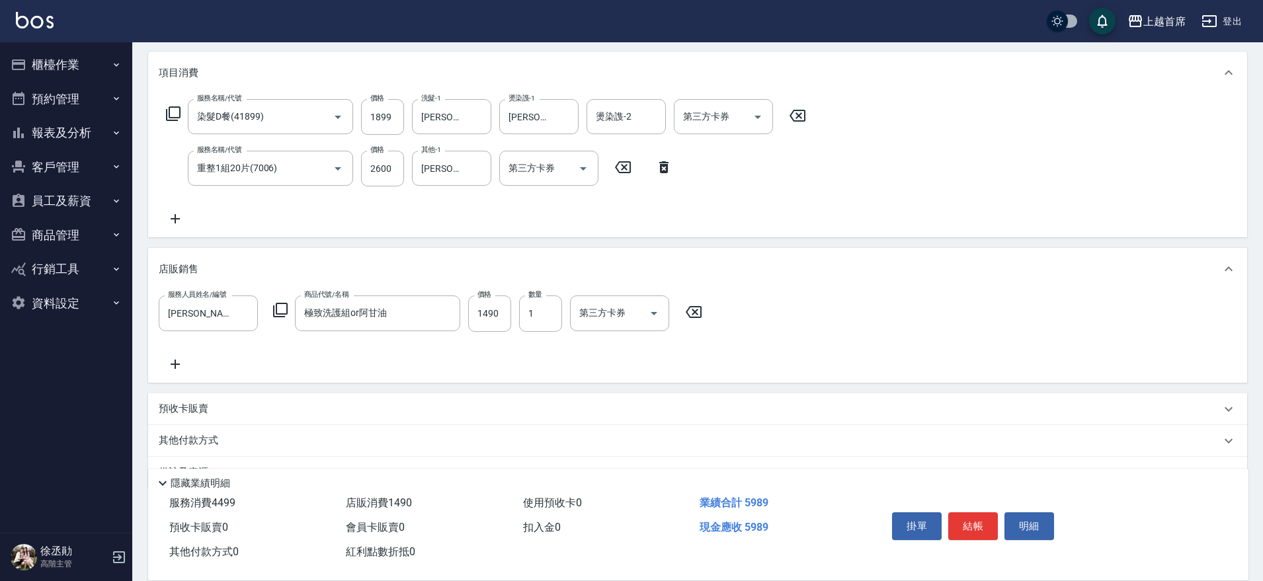
click at [215, 434] on p "其他付款方式" at bounding box center [192, 441] width 66 height 15
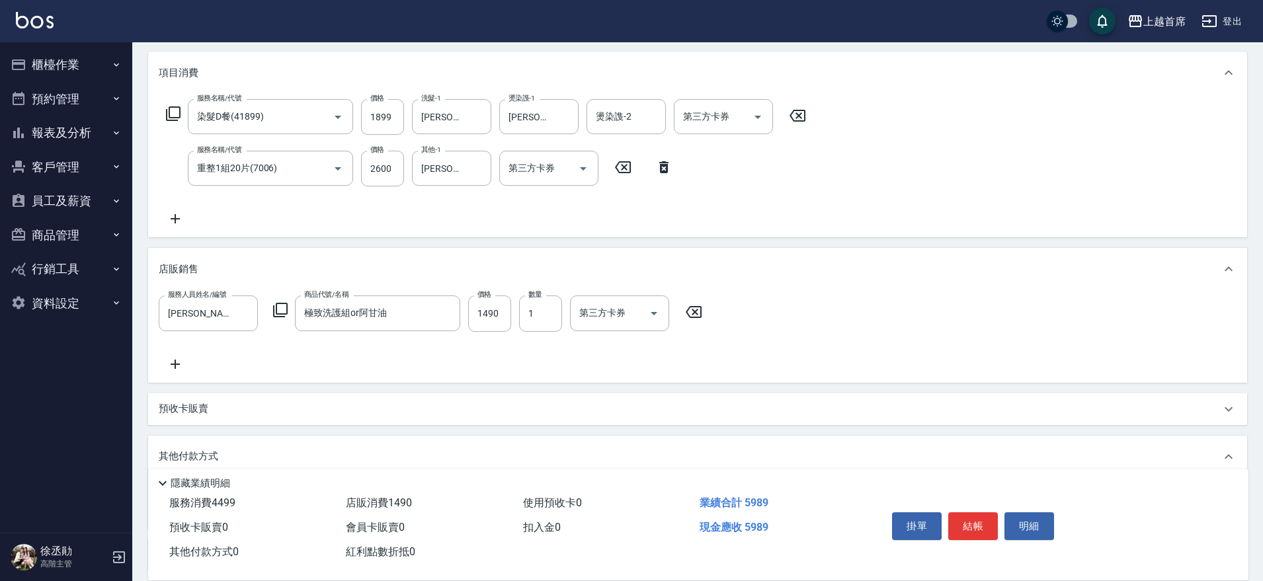
scroll to position [0, 0]
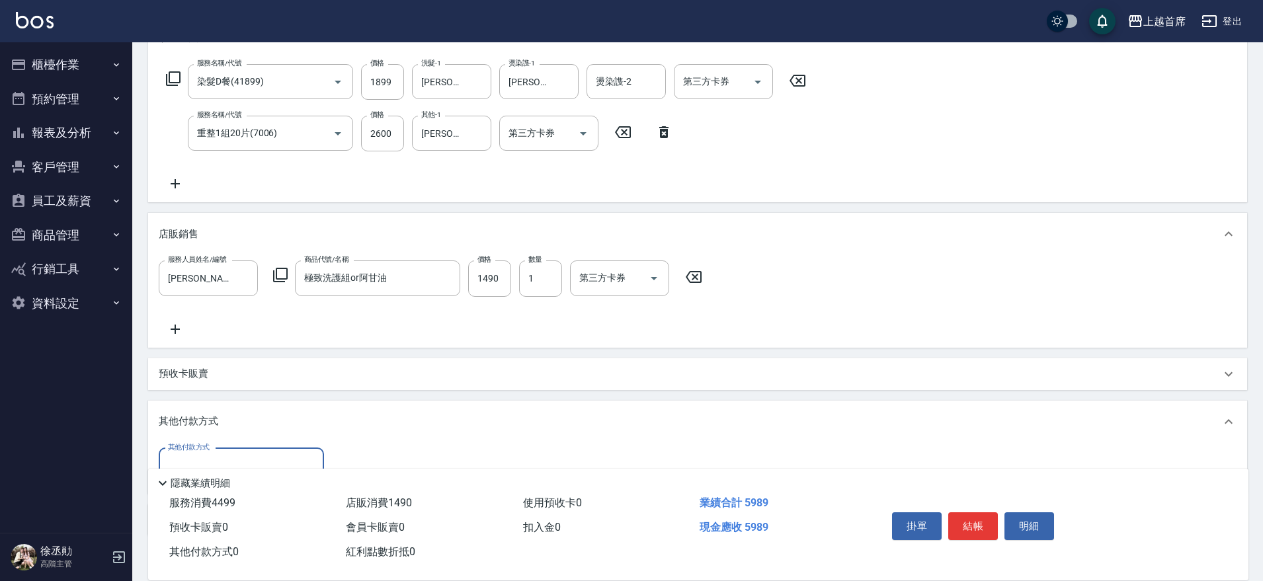
drag, startPoint x: 217, startPoint y: 395, endPoint x: 220, endPoint y: 444, distance: 49.1
click at [212, 407] on div "項目消費 服務名稱/代號 染髮D餐(41899) 服務名稱/代號 價格 1899 價格 洗髮-1 [PERSON_NAME]-34 洗髮-1 燙染謢-1 [P…" at bounding box center [697, 277] width 1099 height 520
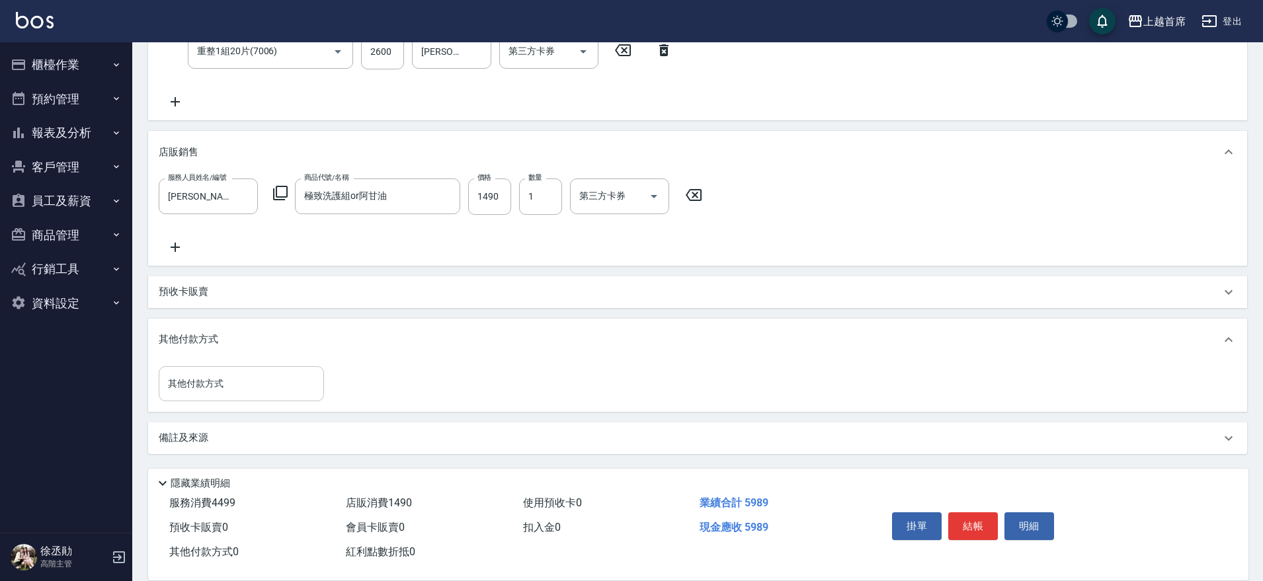
click at [214, 396] on div "其他付款方式" at bounding box center [241, 383] width 165 height 35
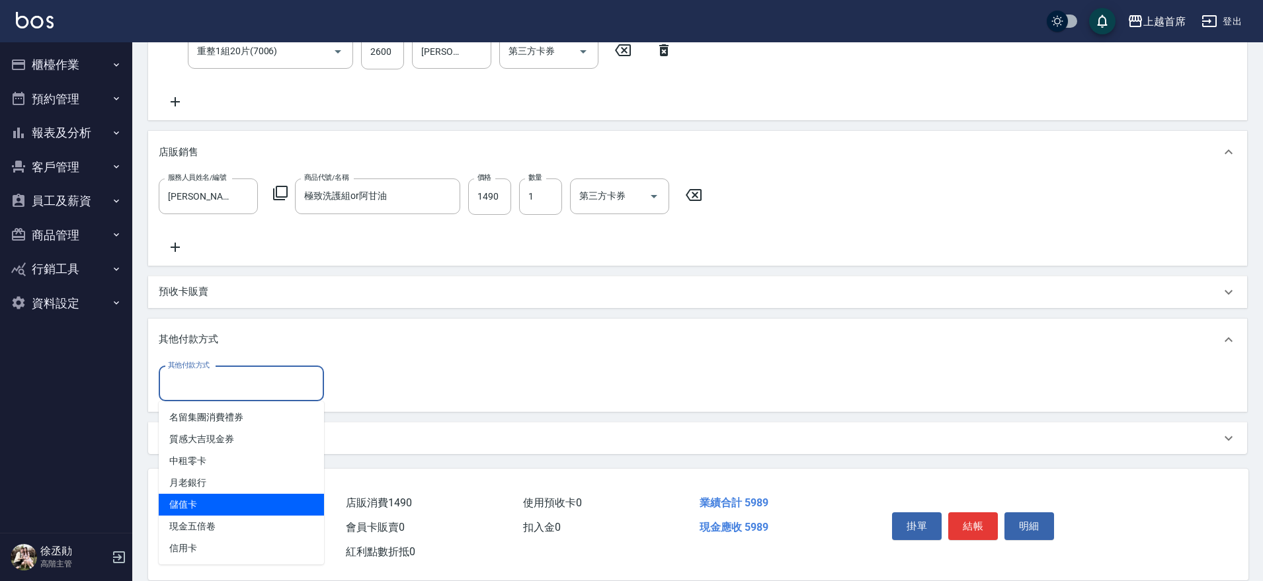
click at [228, 495] on span "儲值卡" at bounding box center [241, 505] width 165 height 22
type input "儲值卡"
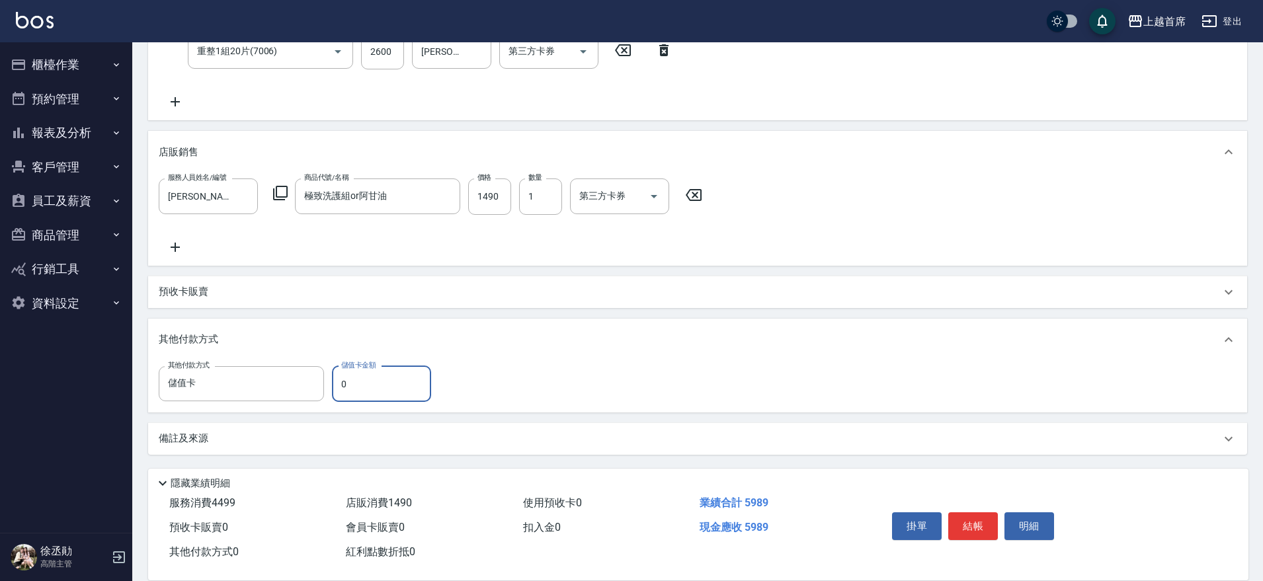
drag, startPoint x: 360, startPoint y: 386, endPoint x: 336, endPoint y: 393, distance: 25.5
click at [336, 393] on input "0" at bounding box center [381, 384] width 99 height 36
type input "5989"
click at [974, 522] on button "結帳" at bounding box center [973, 527] width 50 height 28
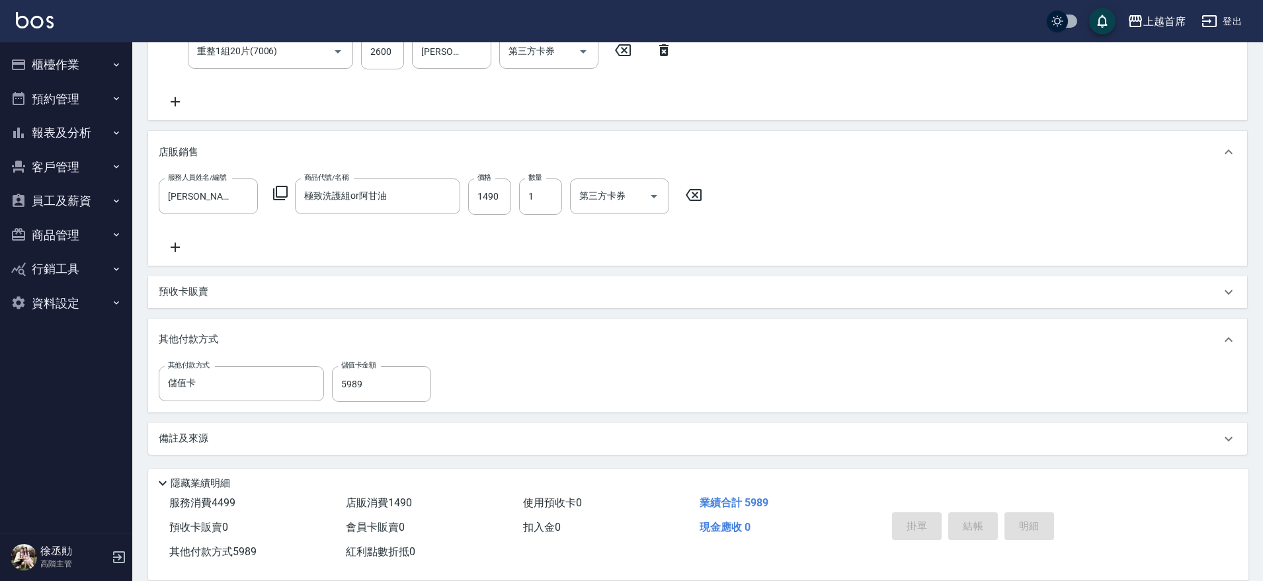
type input "[DATE] 19:26"
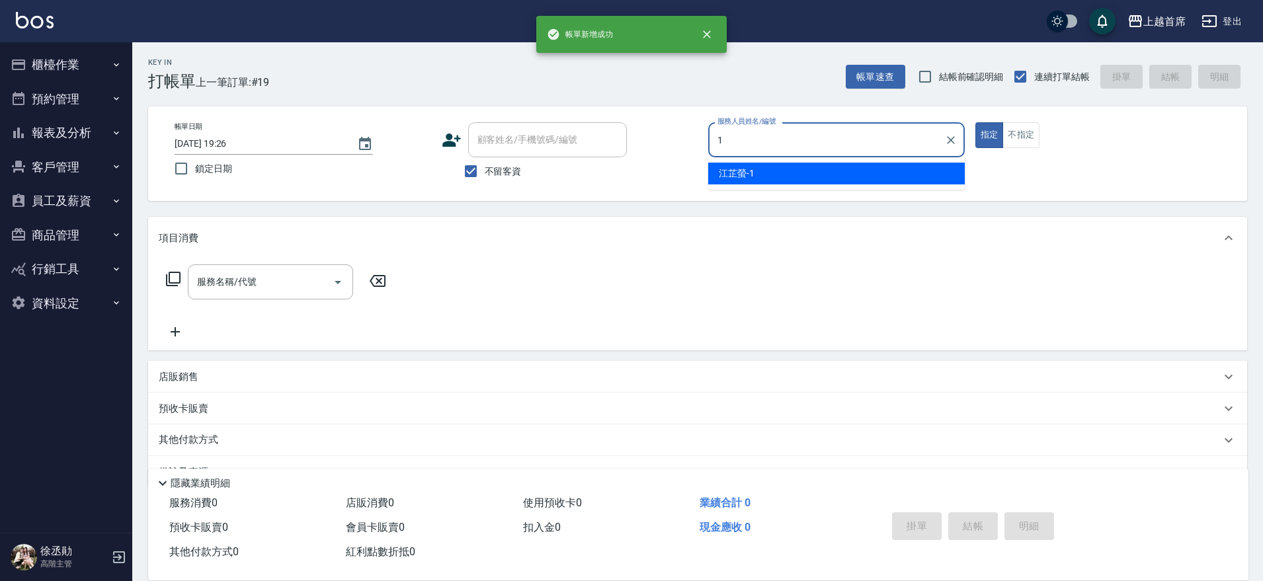
type input "[PERSON_NAME]-1"
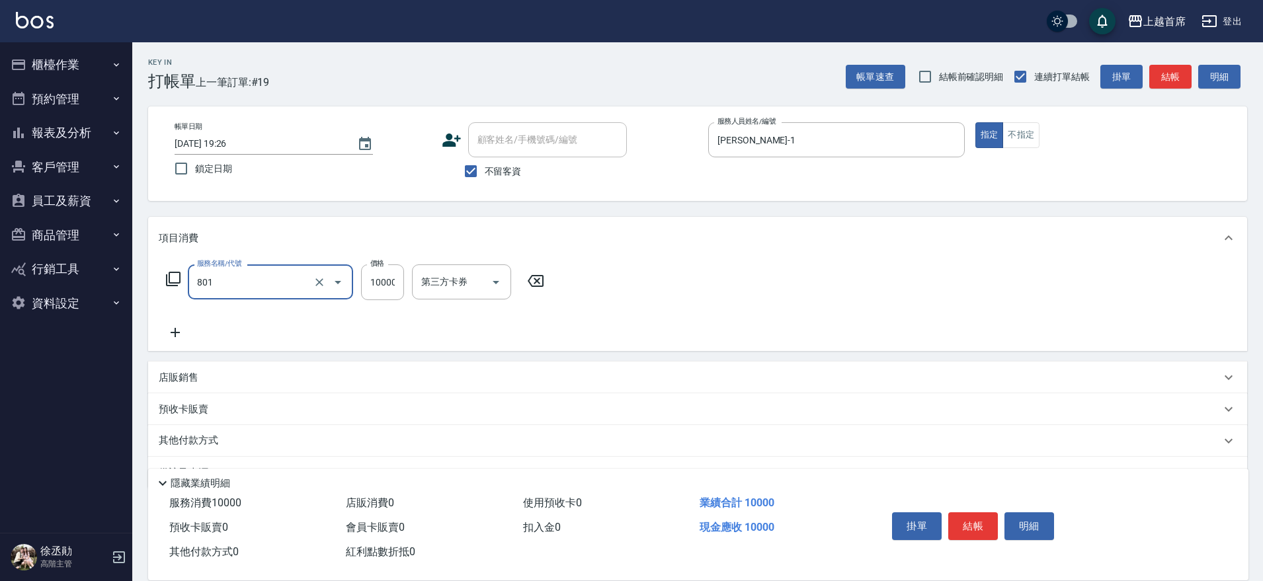
type input "入金10000(801)"
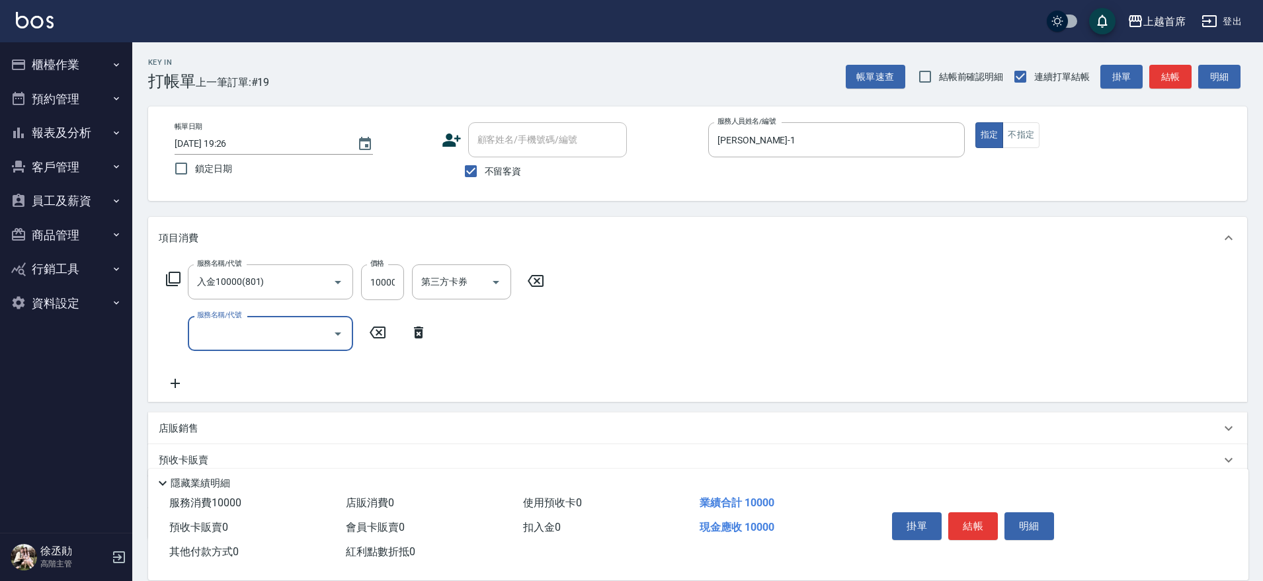
click at [195, 427] on p "店販銷售" at bounding box center [179, 429] width 40 height 14
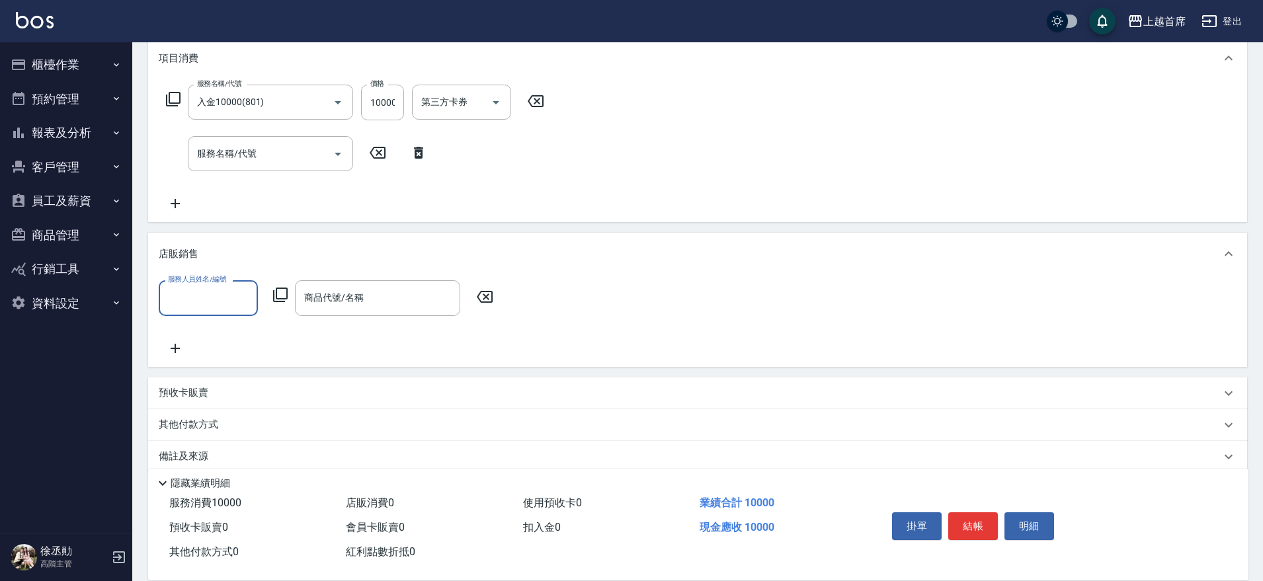
scroll to position [198, 0]
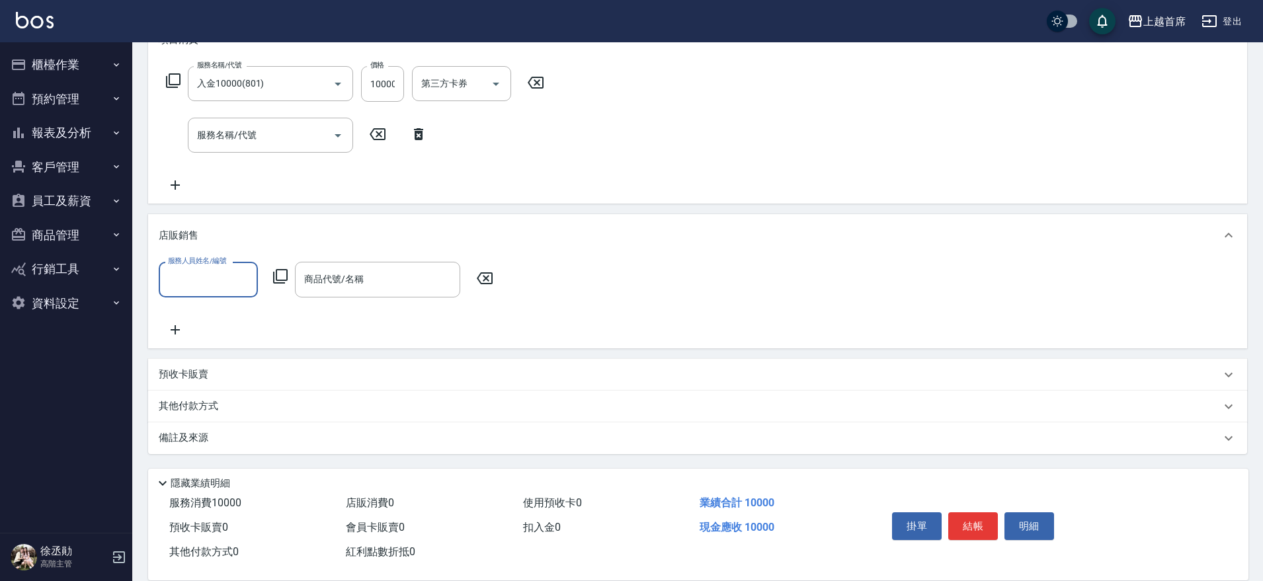
click at [211, 405] on p "其他付款方式" at bounding box center [192, 406] width 66 height 15
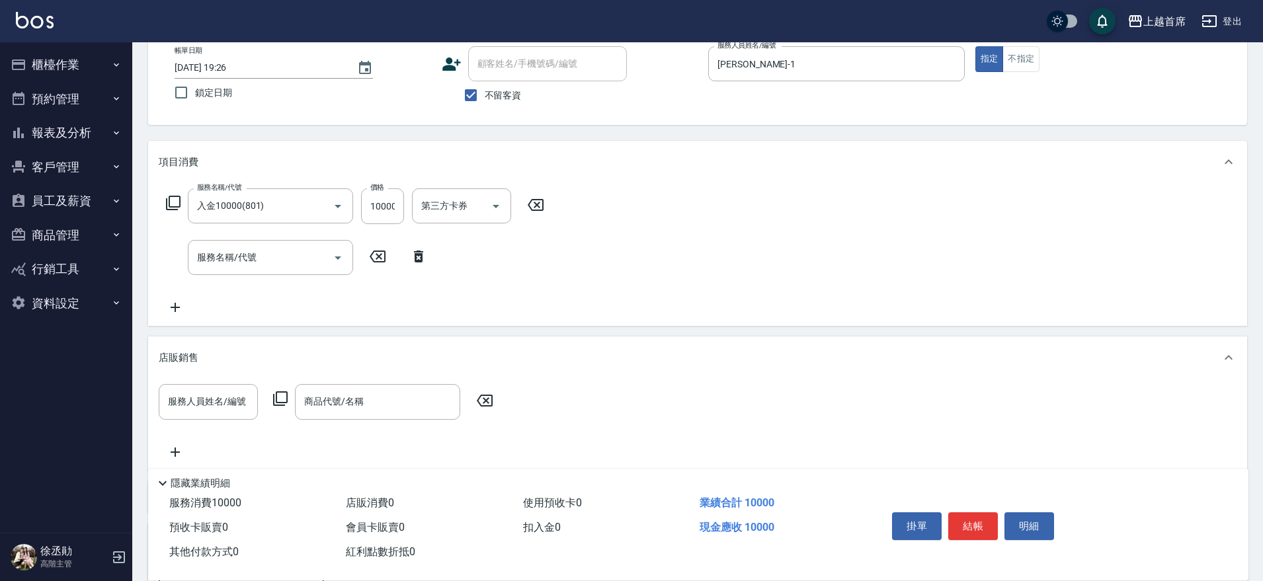
scroll to position [281, 0]
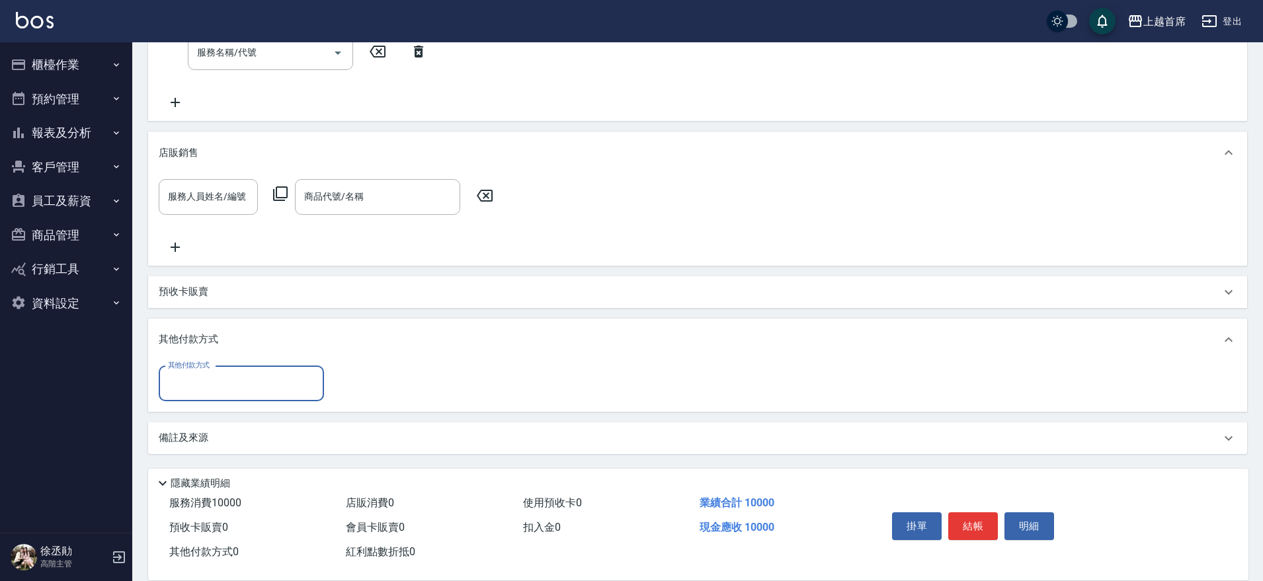
click at [228, 394] on input "其他付款方式" at bounding box center [241, 383] width 153 height 23
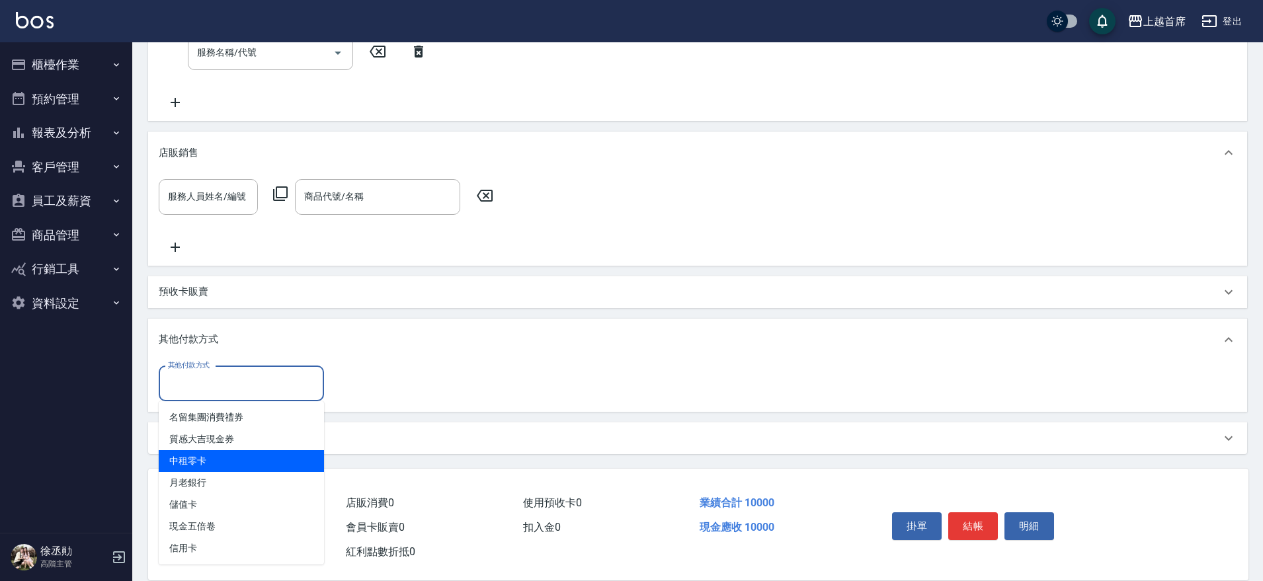
click at [238, 456] on span "中租零卡" at bounding box center [241, 461] width 165 height 22
type input "中租零卡"
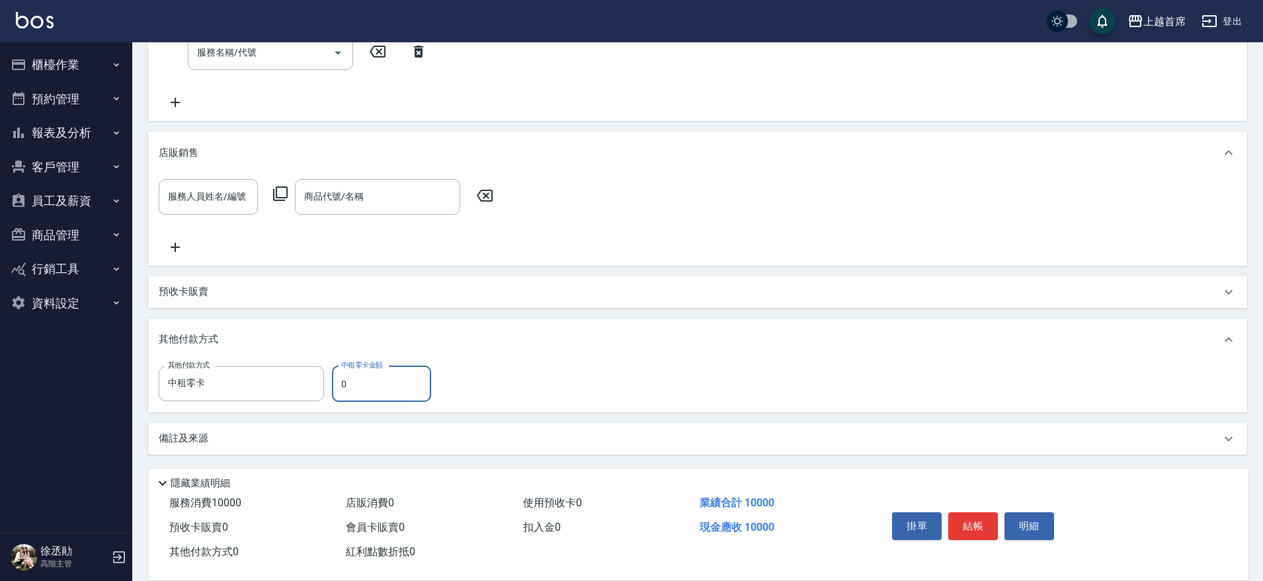
drag, startPoint x: 357, startPoint y: 384, endPoint x: 333, endPoint y: 386, distance: 23.9
click at [333, 387] on input "0" at bounding box center [381, 384] width 99 height 36
type input "10000"
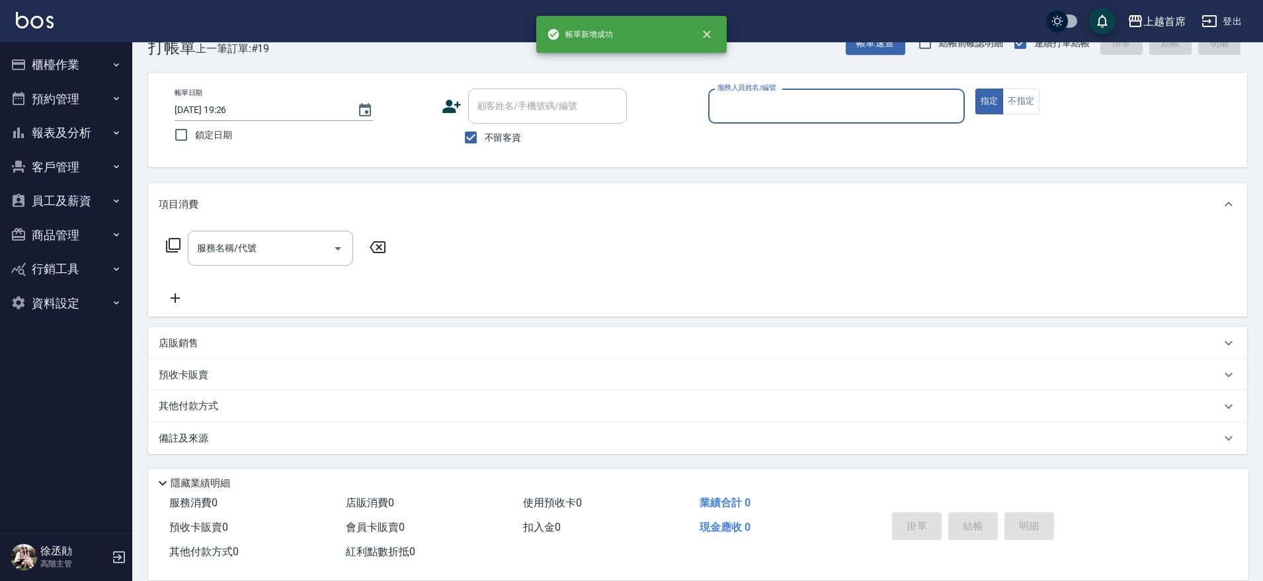
scroll to position [0, 0]
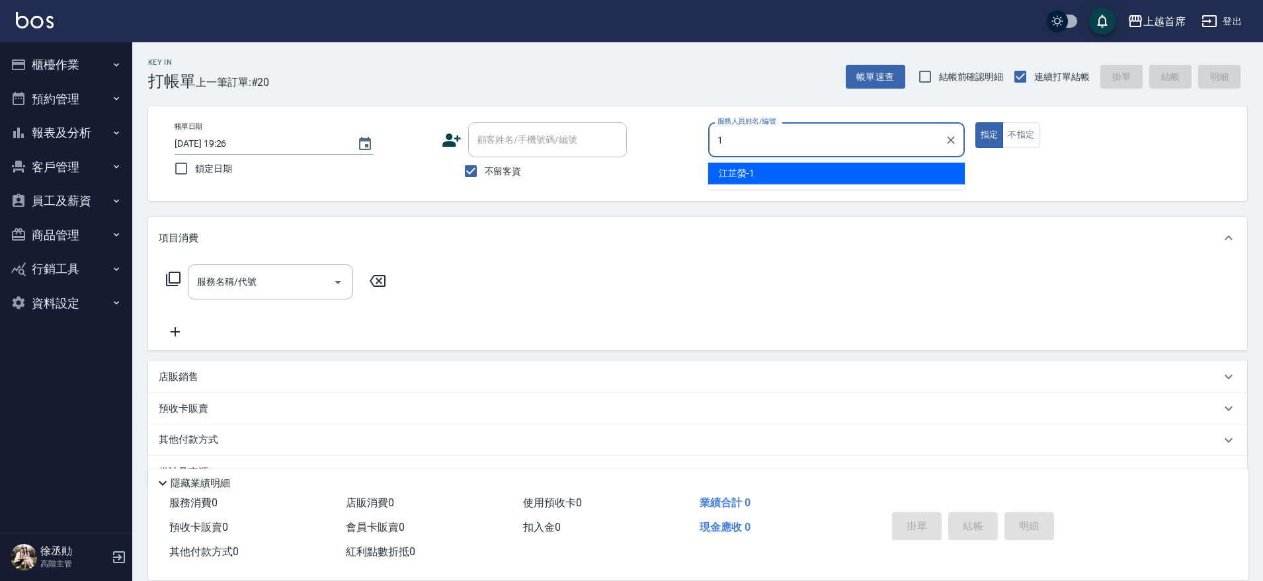
type input "[PERSON_NAME]-1"
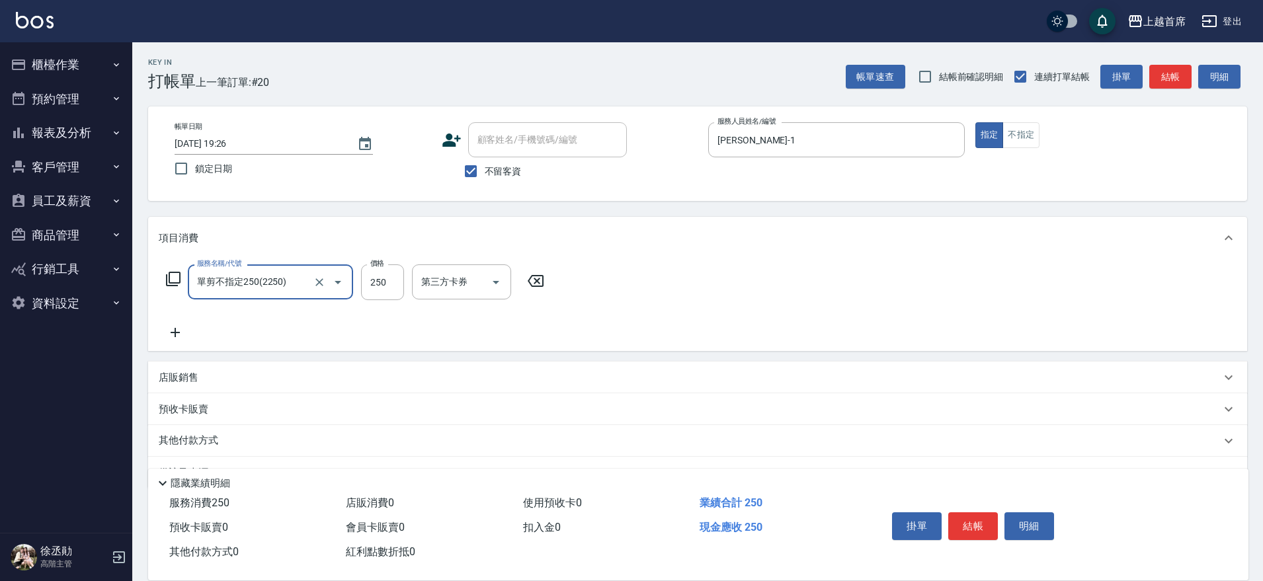
type input "單剪不指定250(2250)"
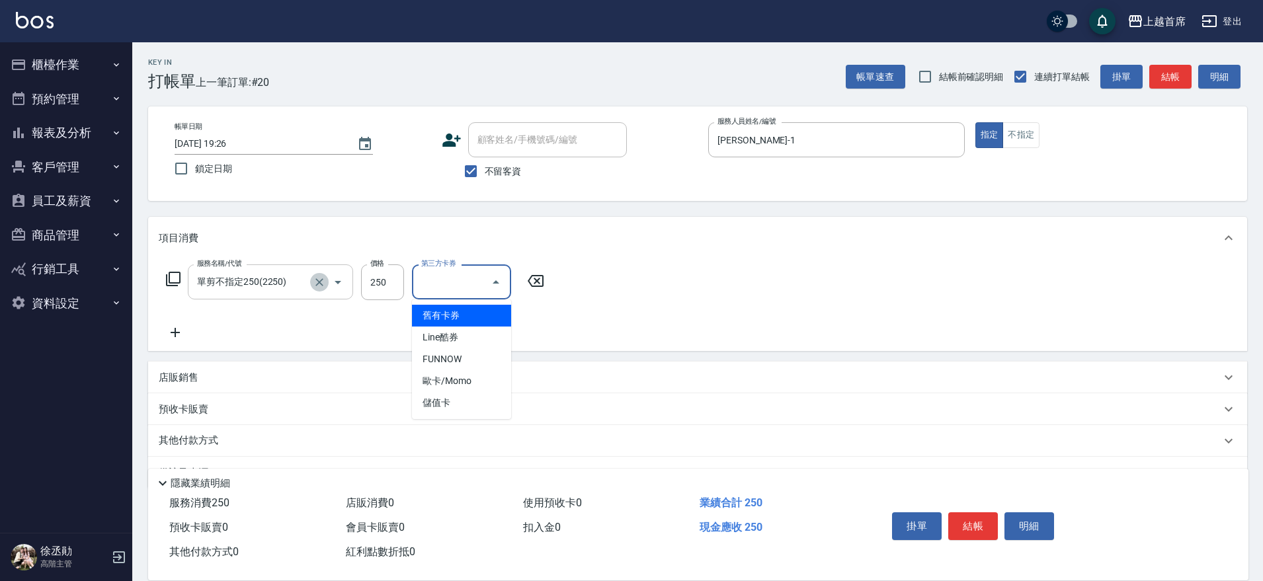
click at [321, 276] on icon "Clear" at bounding box center [319, 282] width 13 height 13
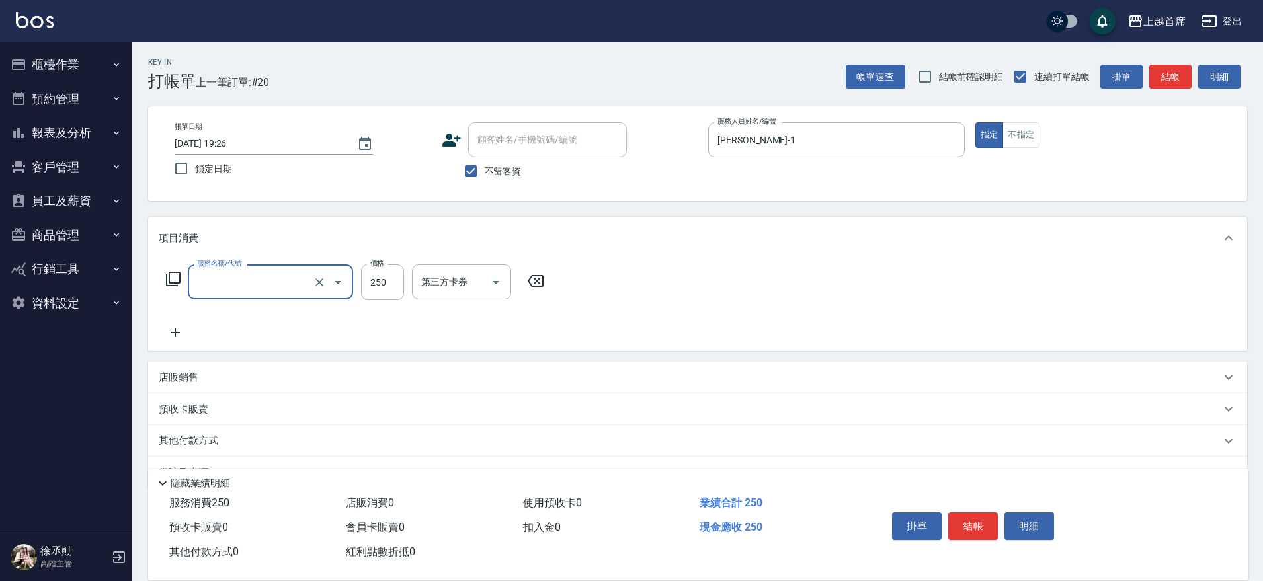
click at [298, 286] on input "服務名稱/代號" at bounding box center [252, 282] width 116 height 23
type input "海鹽洗剪500(2500)"
type input "2"
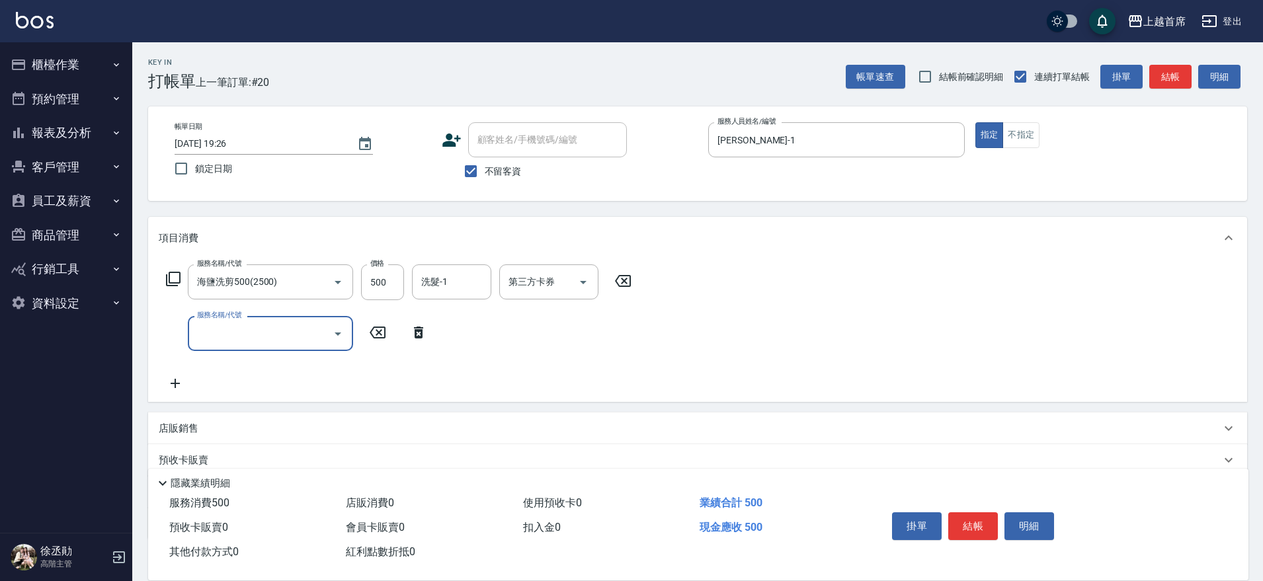
click at [438, 263] on div "服務名稱/代號 海鹽洗剪500(2500) 服務名稱/代號 價格 500 價格 洗髮-1 洗髮-1 第三方卡券 第三方卡券 服務名稱/代號 服務名稱/代號" at bounding box center [697, 330] width 1099 height 143
click at [429, 282] on input "洗髮-1" at bounding box center [451, 282] width 67 height 23
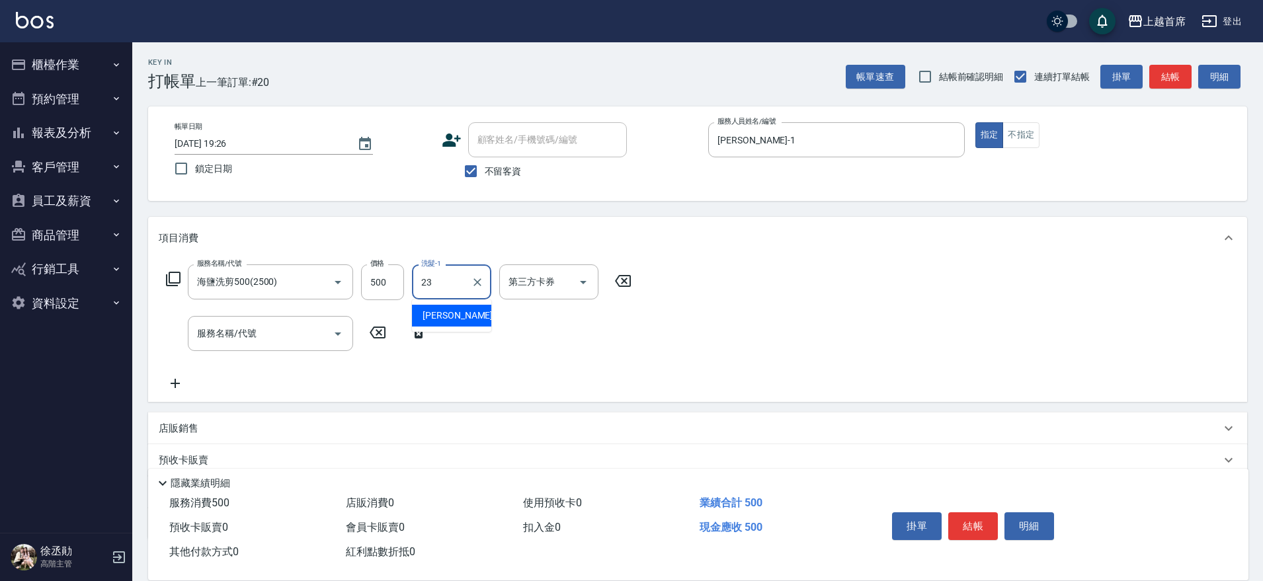
type input "[PERSON_NAME]-23"
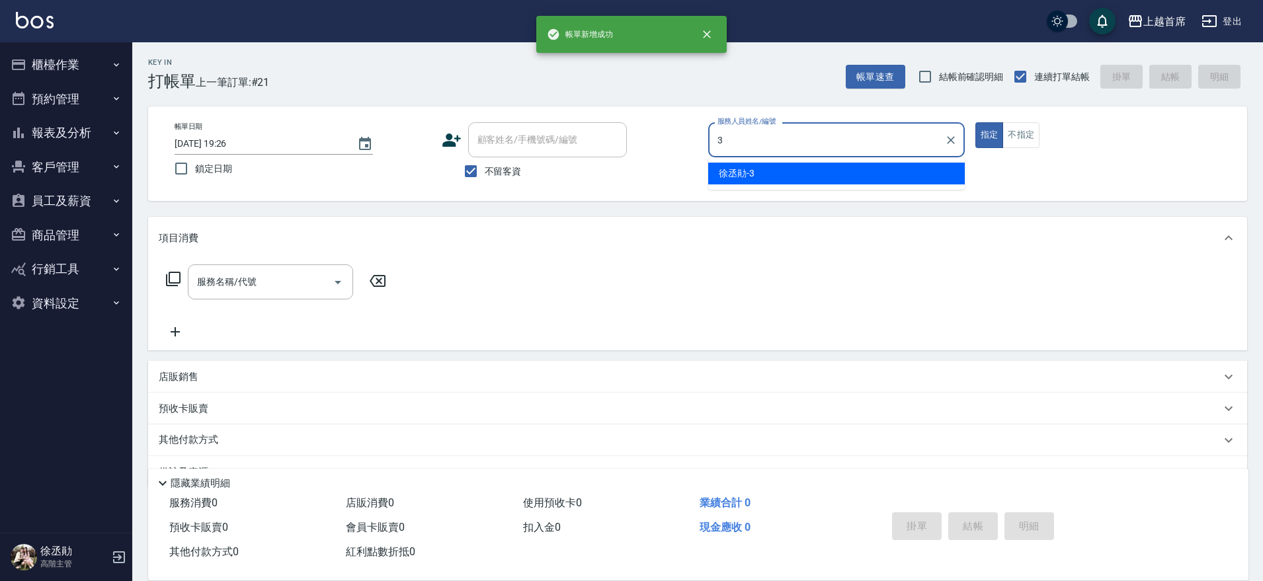
type input "[PERSON_NAME]-3"
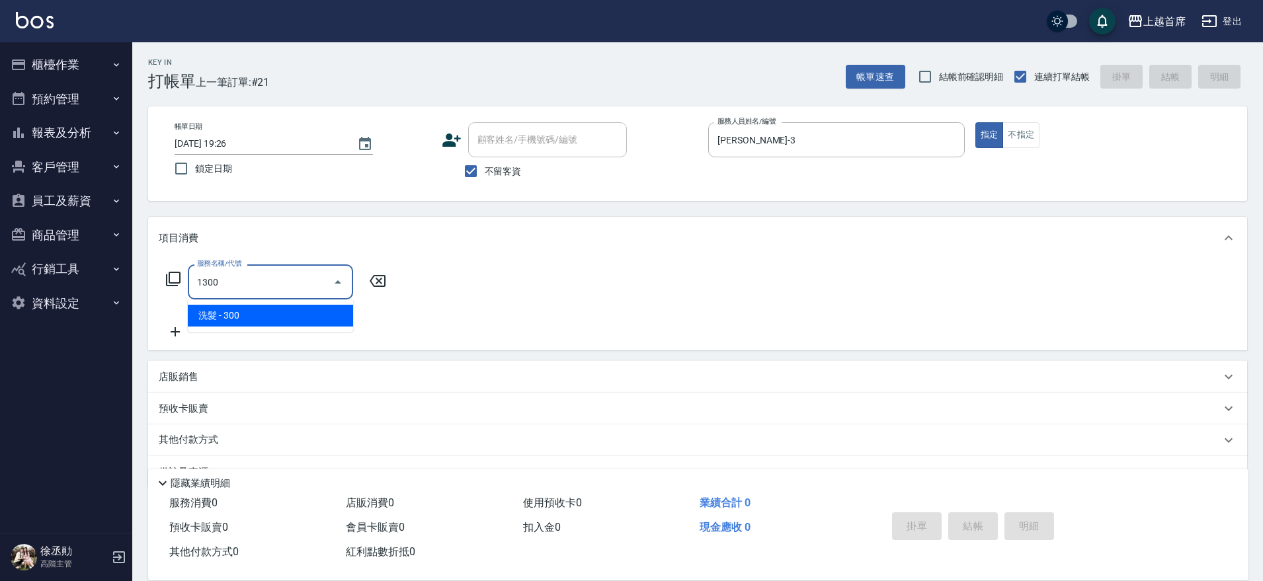
type input "洗髮(1300)"
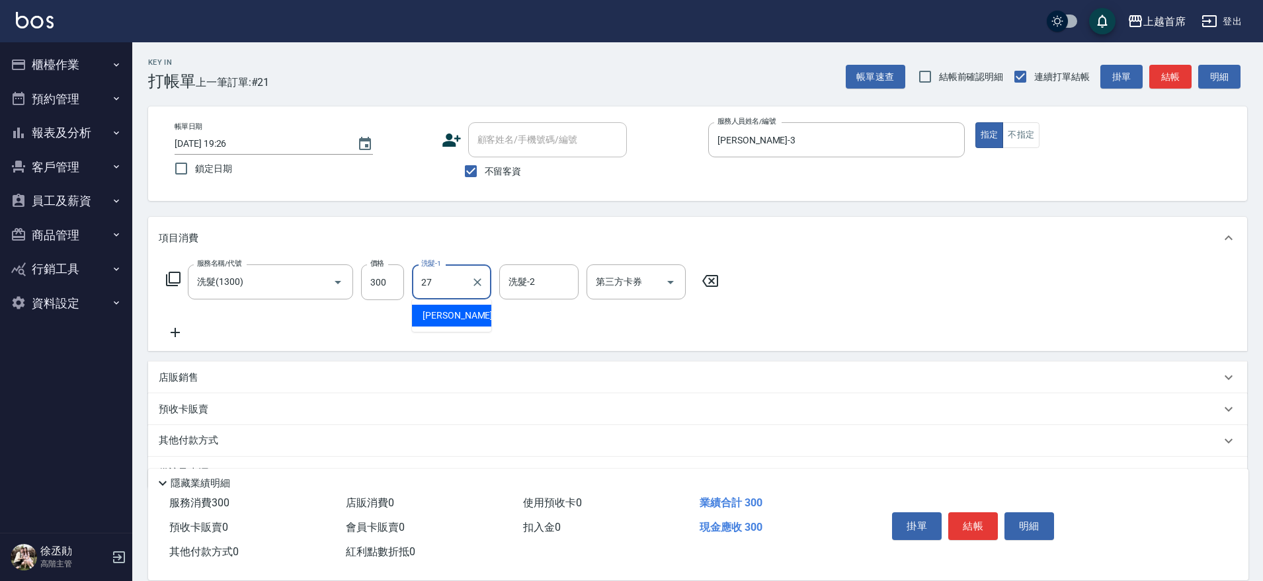
type input "[PERSON_NAME]-27"
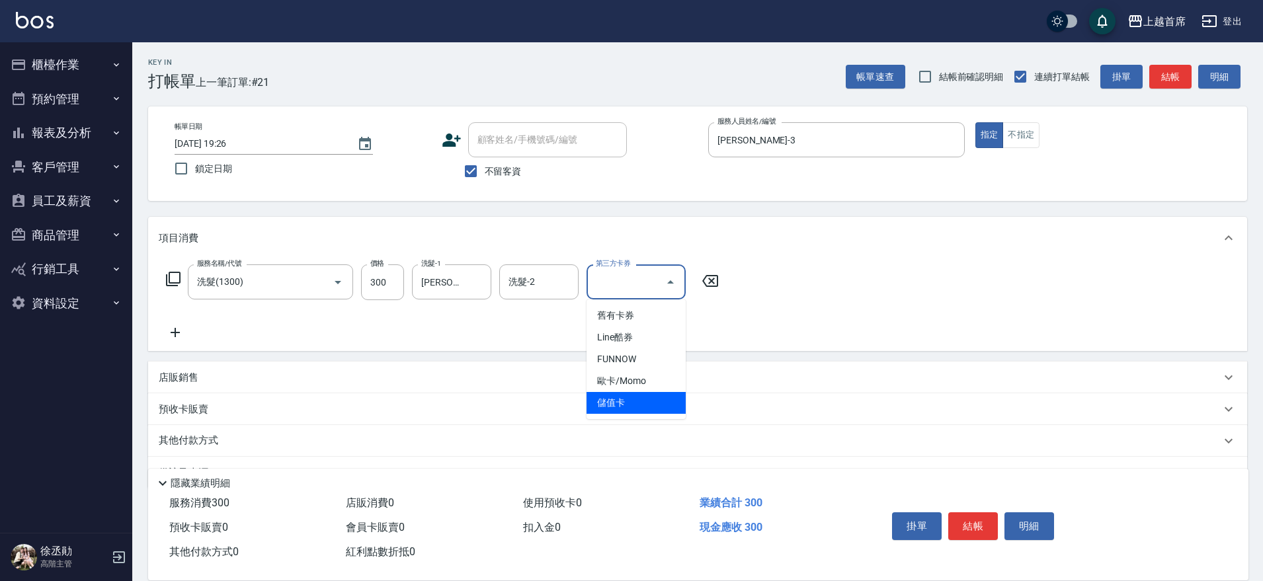
type input "儲值卡"
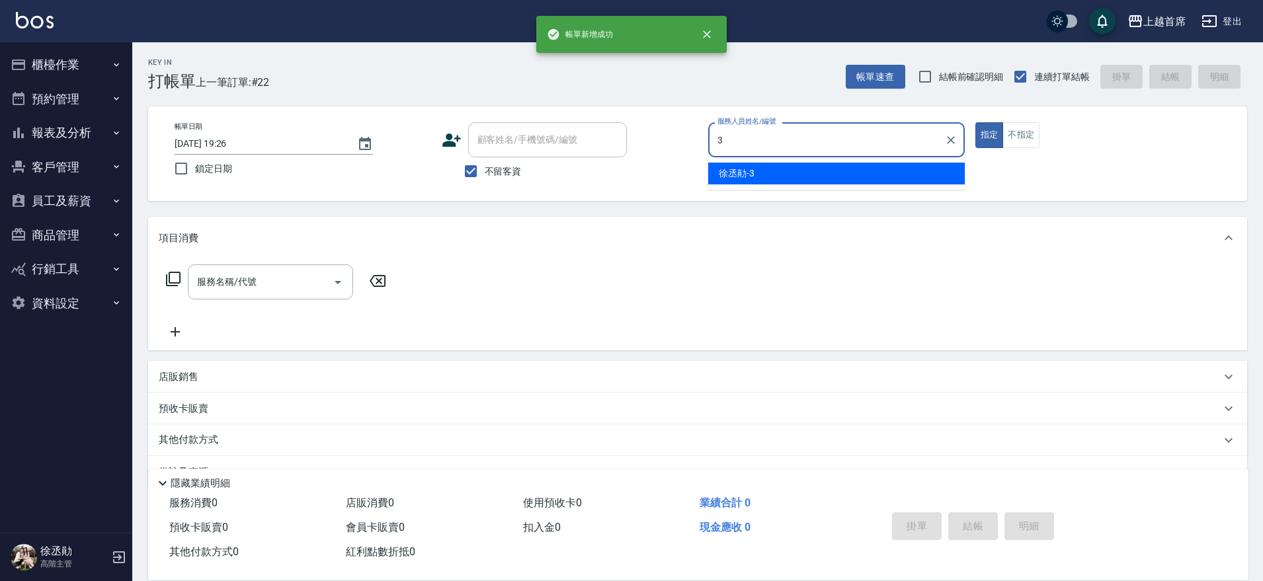
type input "[PERSON_NAME]-3"
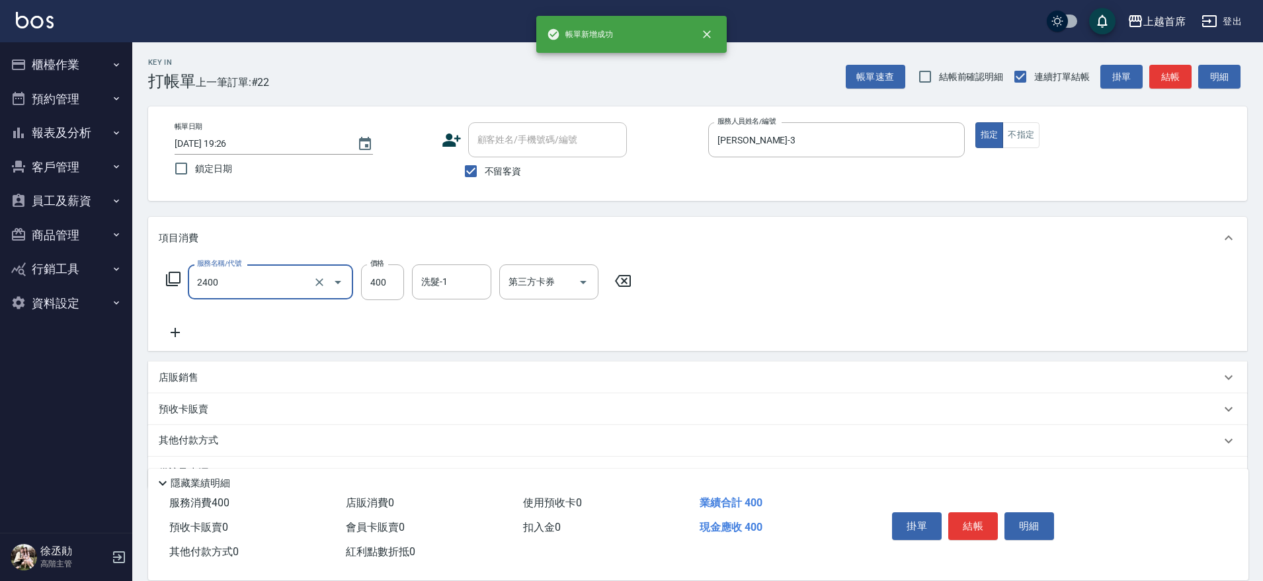
type input "指定一般洗剪400(2400)"
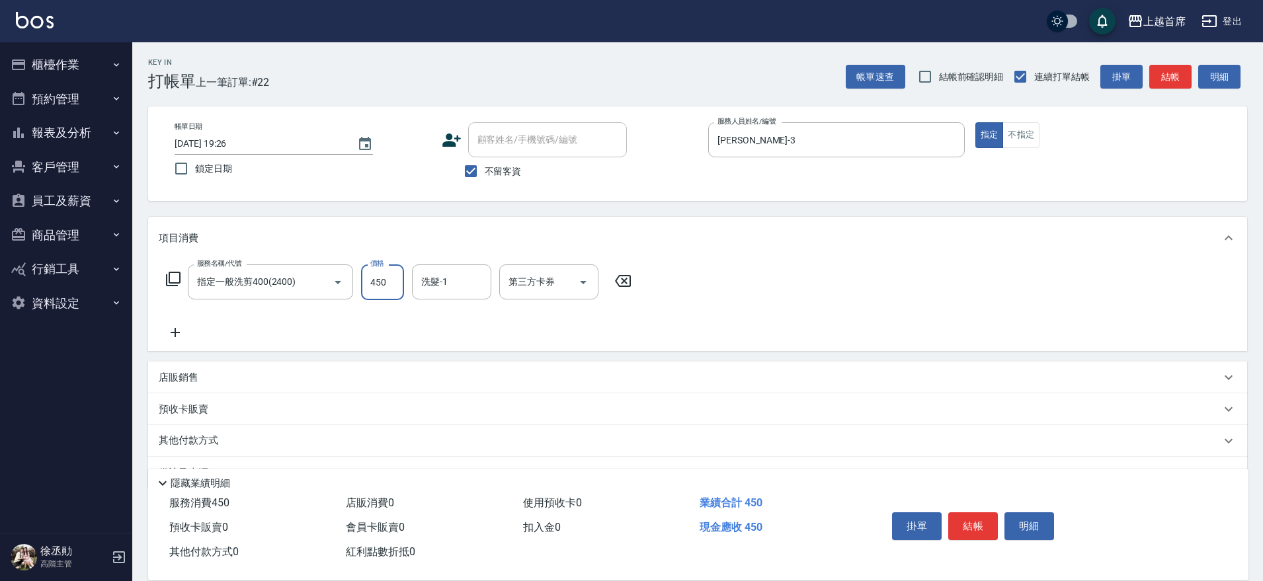
type input "450"
type input "[PERSON_NAME]-24"
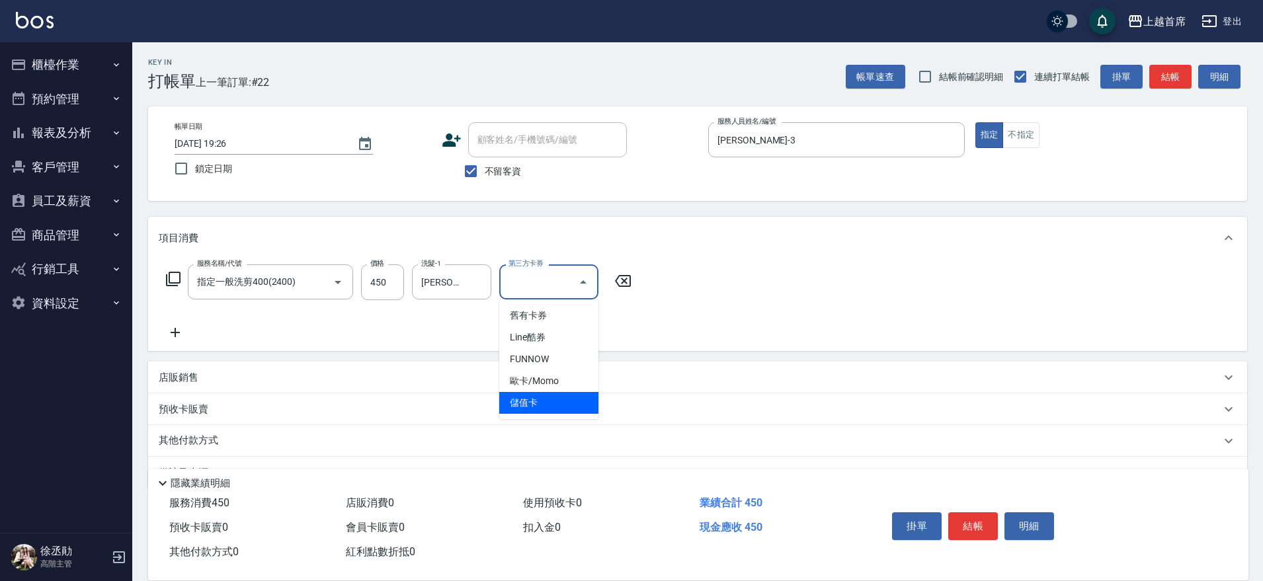
type input "儲值卡"
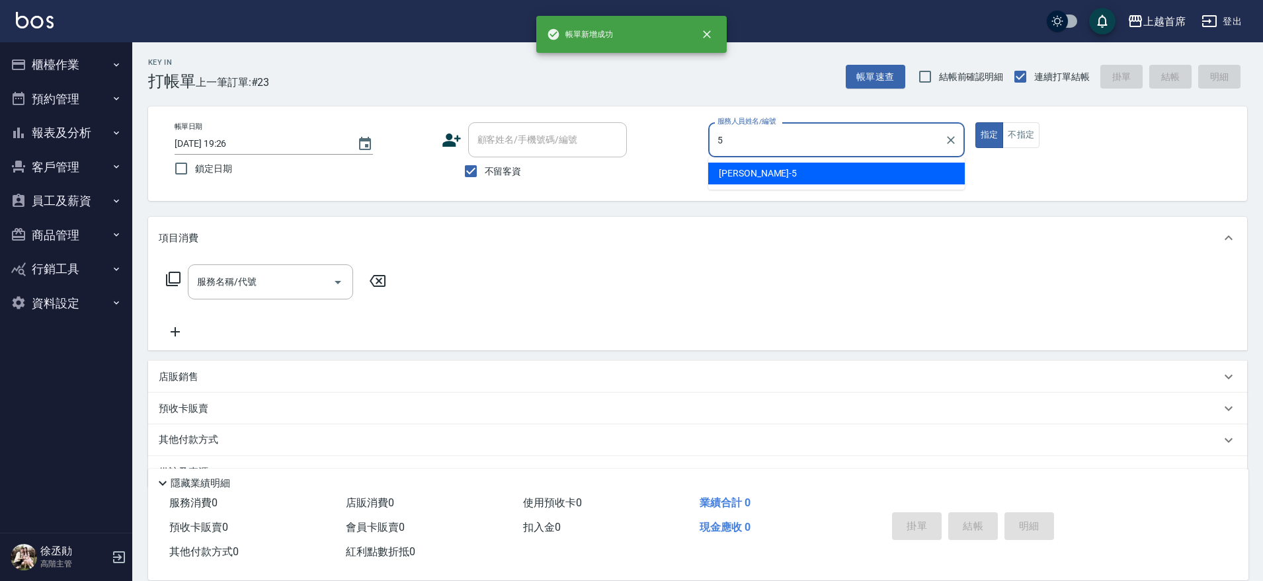
type input "[PERSON_NAME]-5"
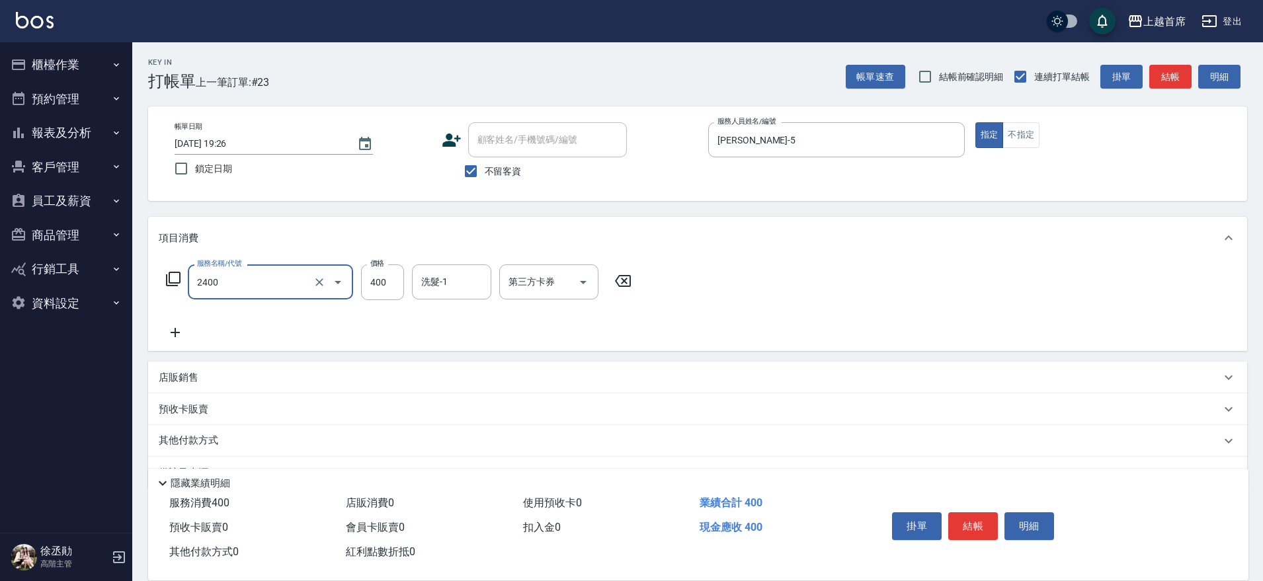
type input "指定一般洗剪400(2400)"
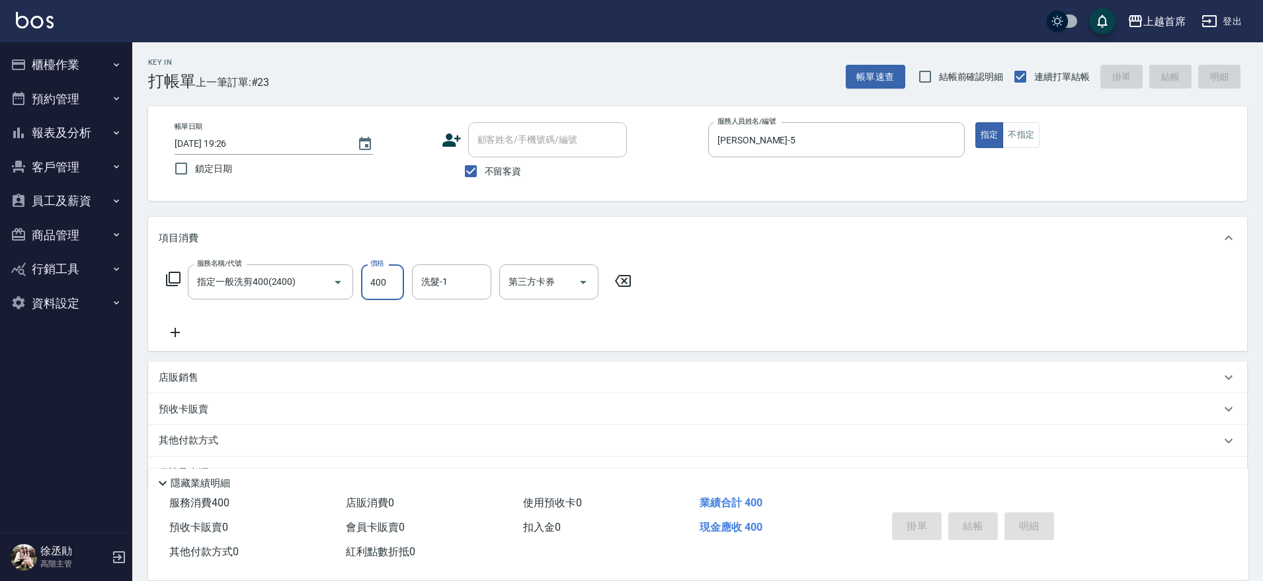
type input "[DATE] 19:27"
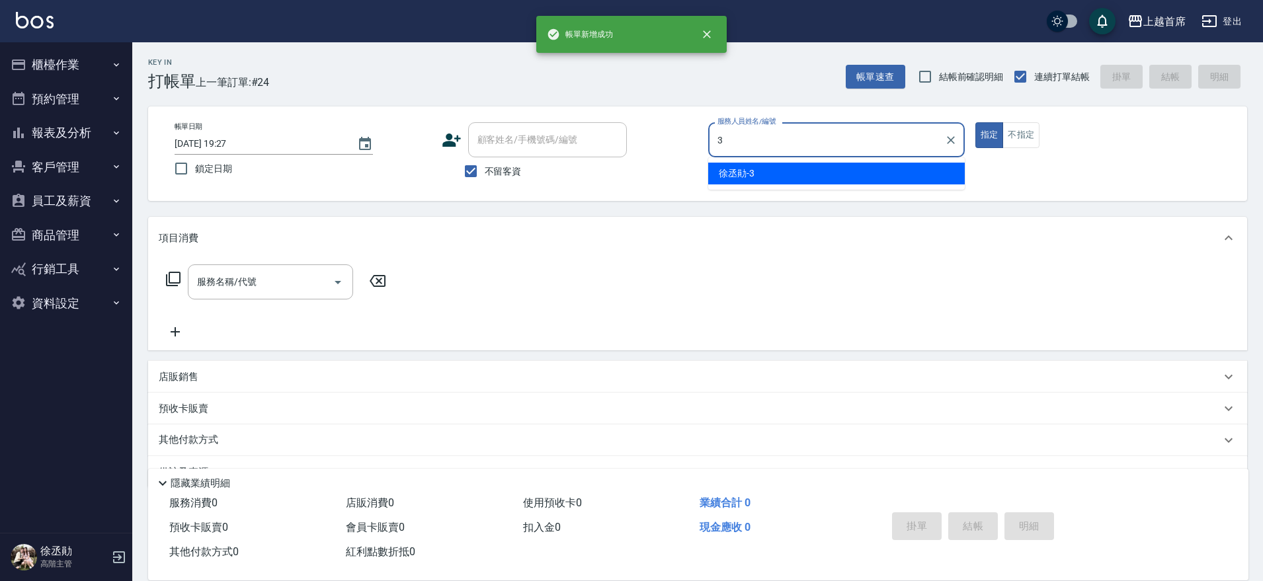
type input "[PERSON_NAME]-3"
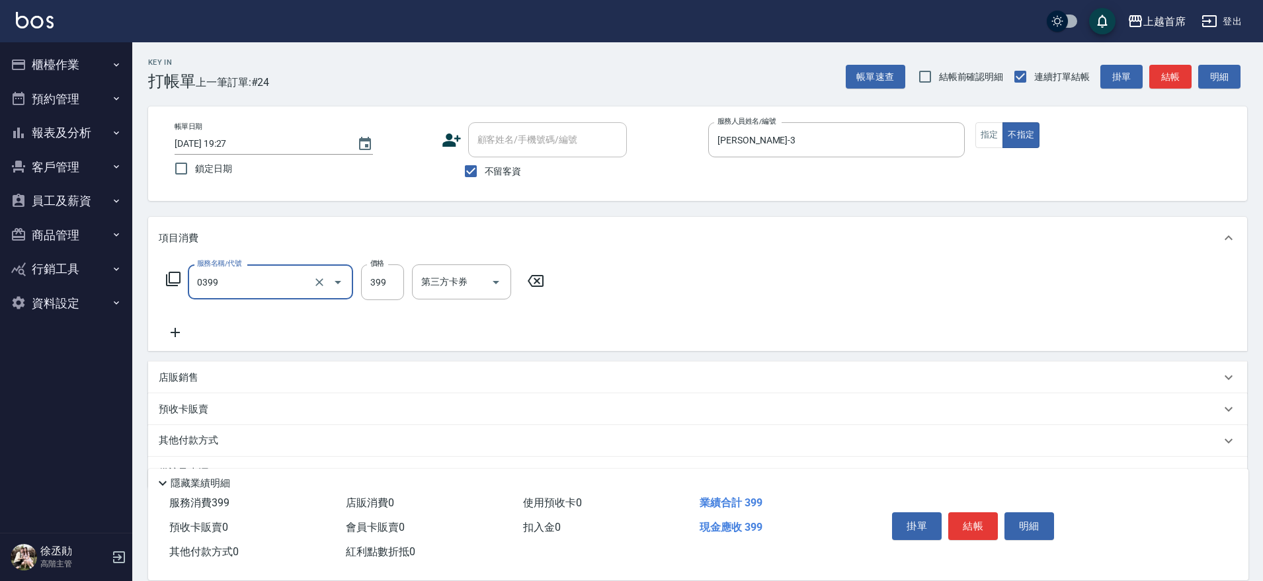
type input "海鹽洗髮(0399)"
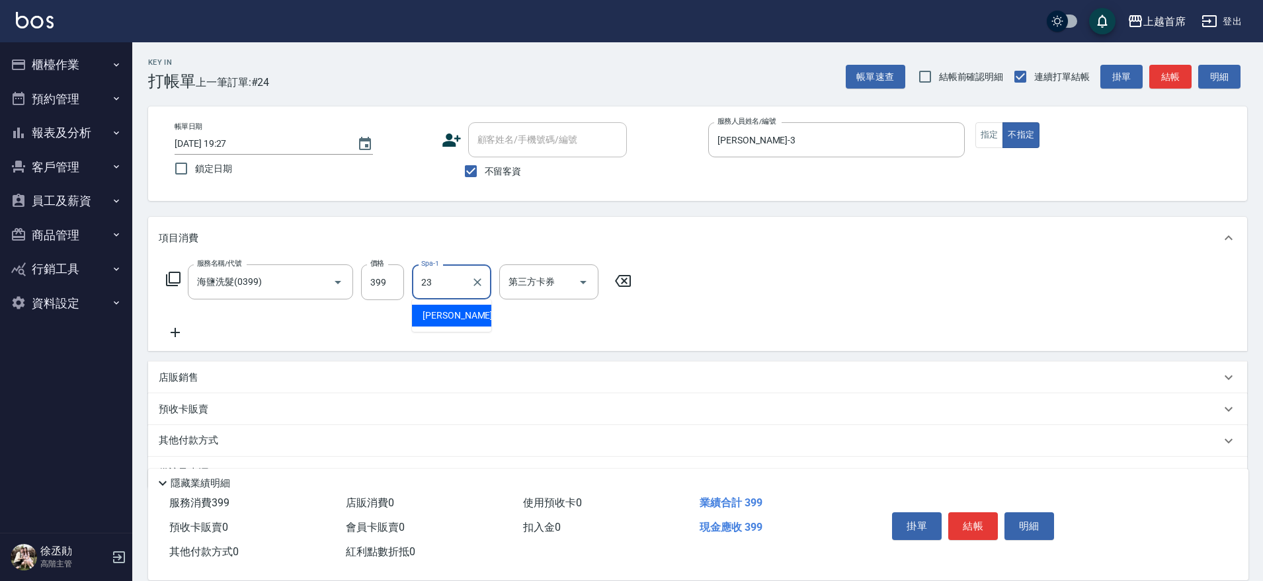
type input "[PERSON_NAME]-23"
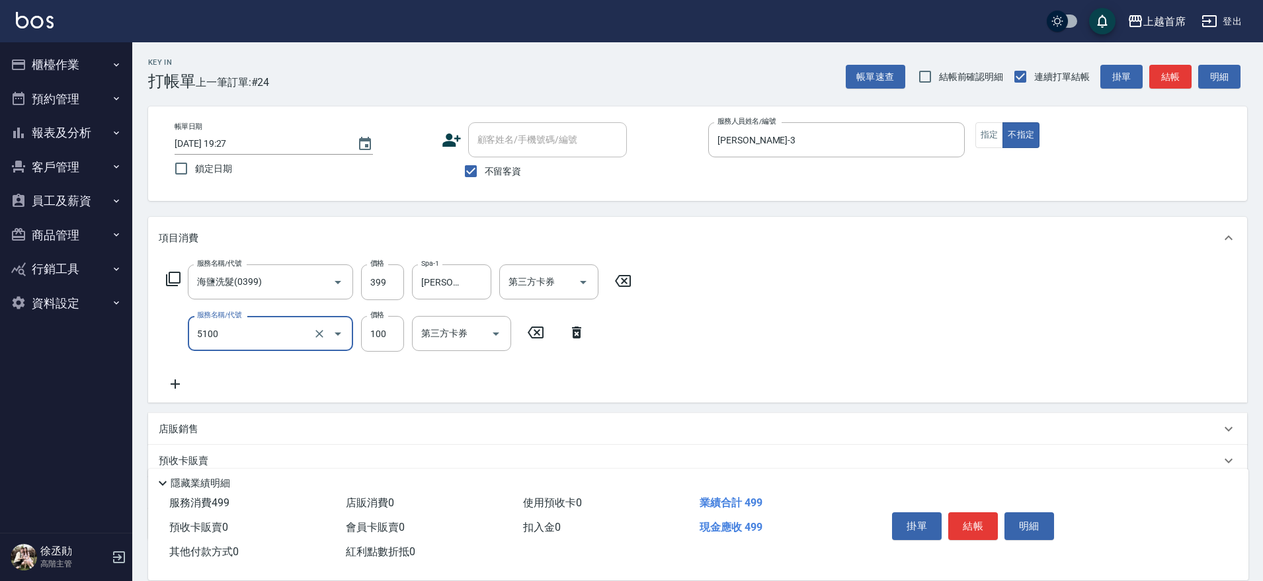
type input "精油(長)(5100)"
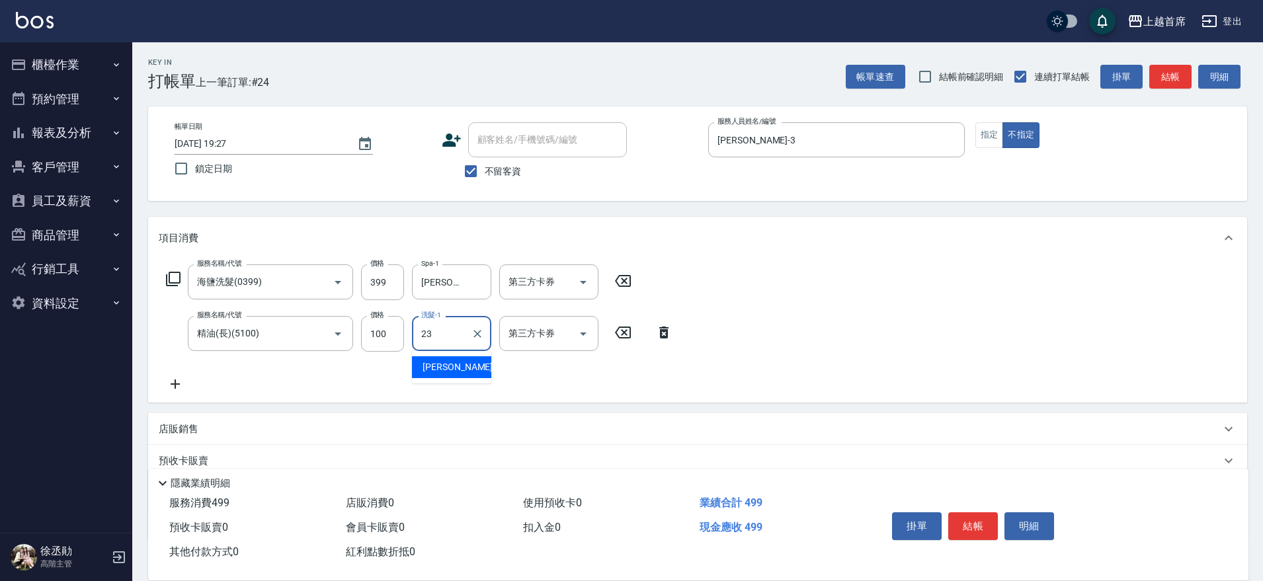
type input "[PERSON_NAME]-23"
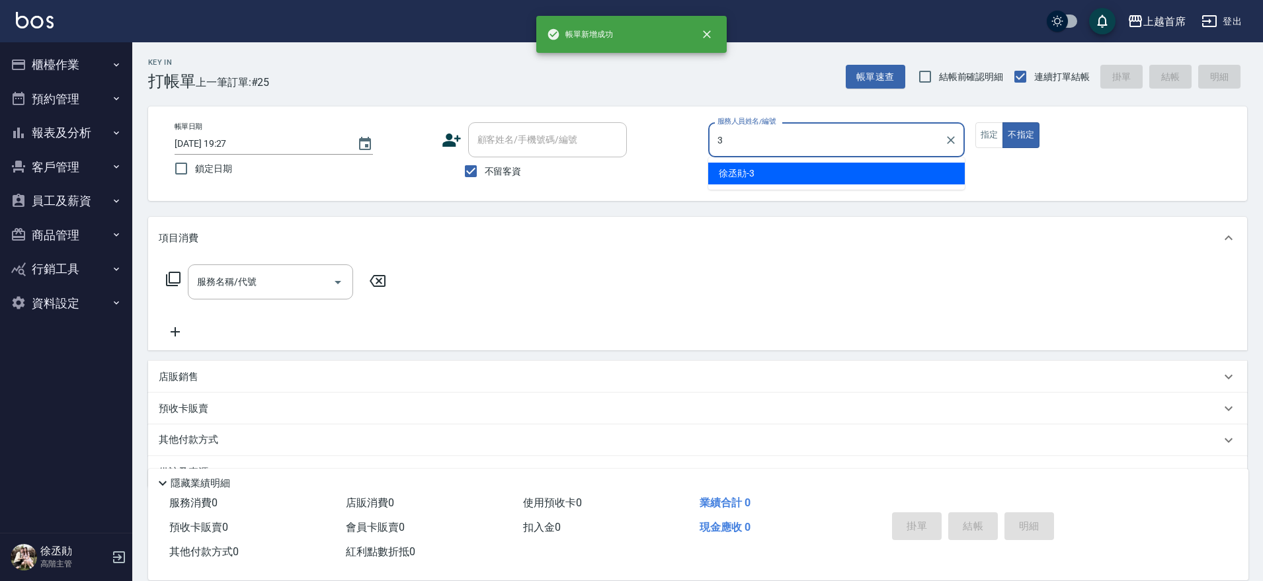
type input "[PERSON_NAME]-3"
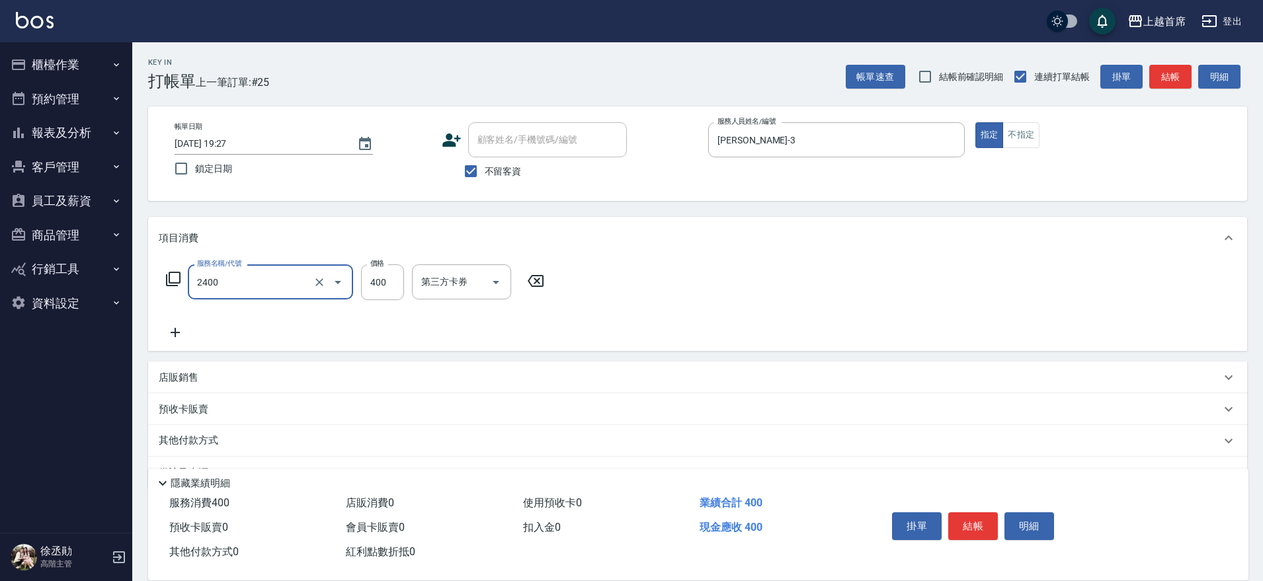
type input "指定一般洗剪400(2400)"
type input "450"
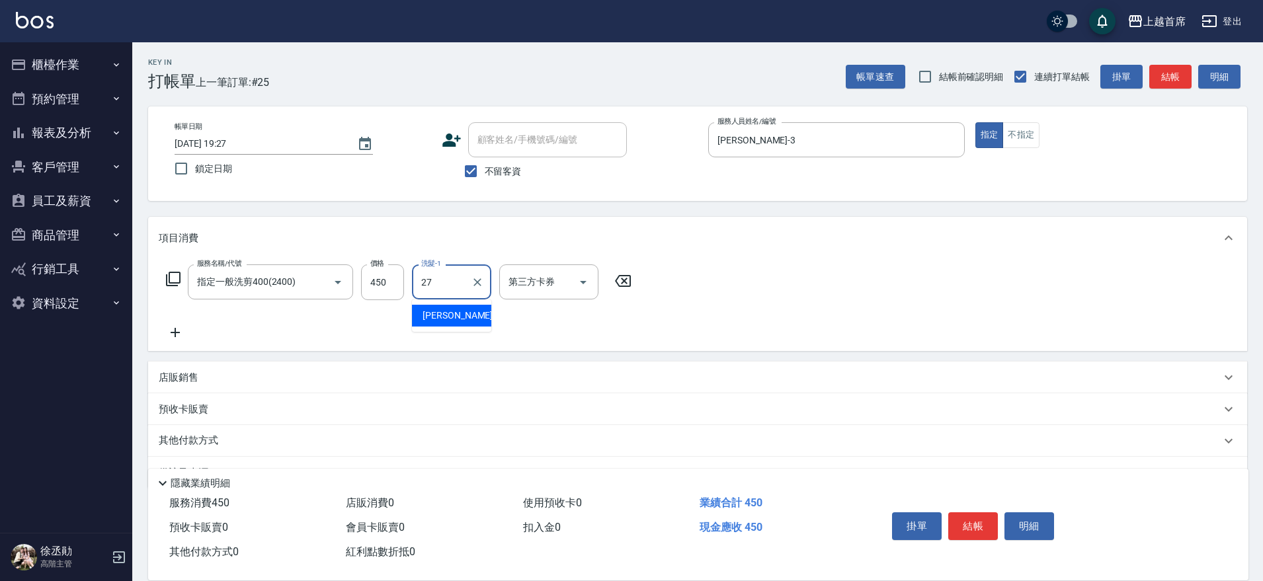
type input "[PERSON_NAME]-27"
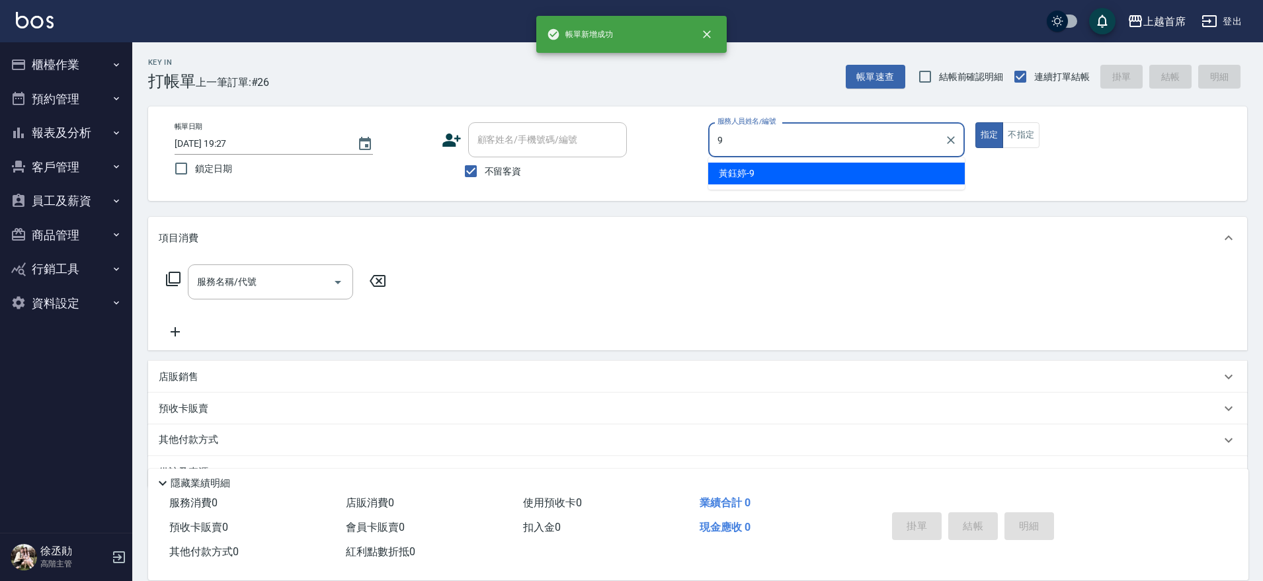
type input "[PERSON_NAME]-9"
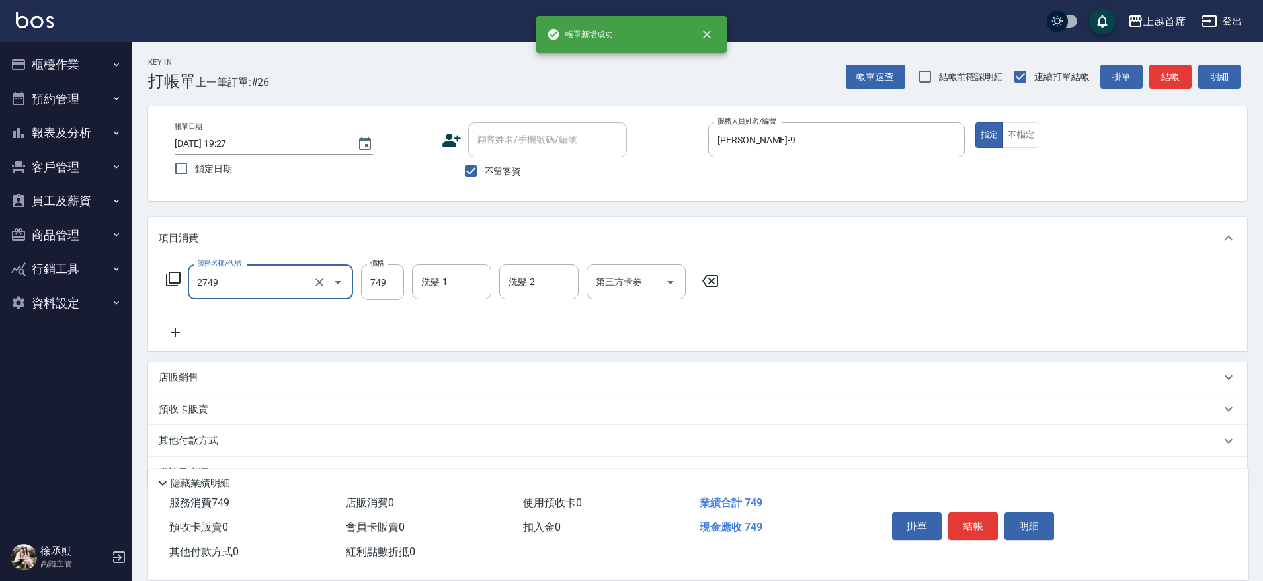
type input "海鹽洗剪749(2749)"
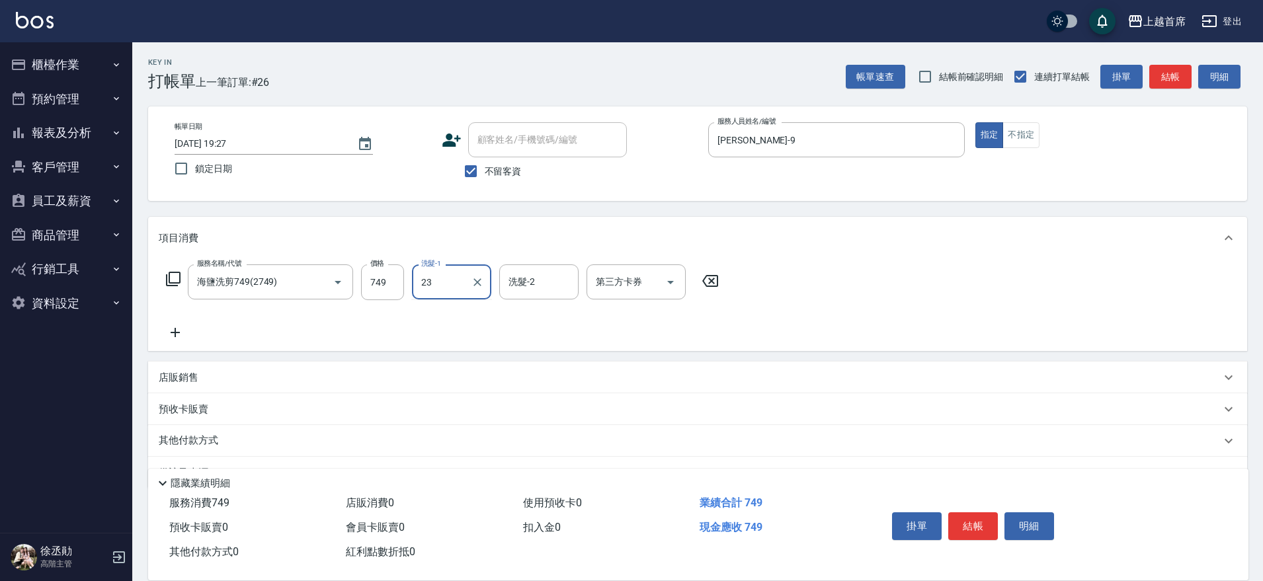
type input "[PERSON_NAME]-23"
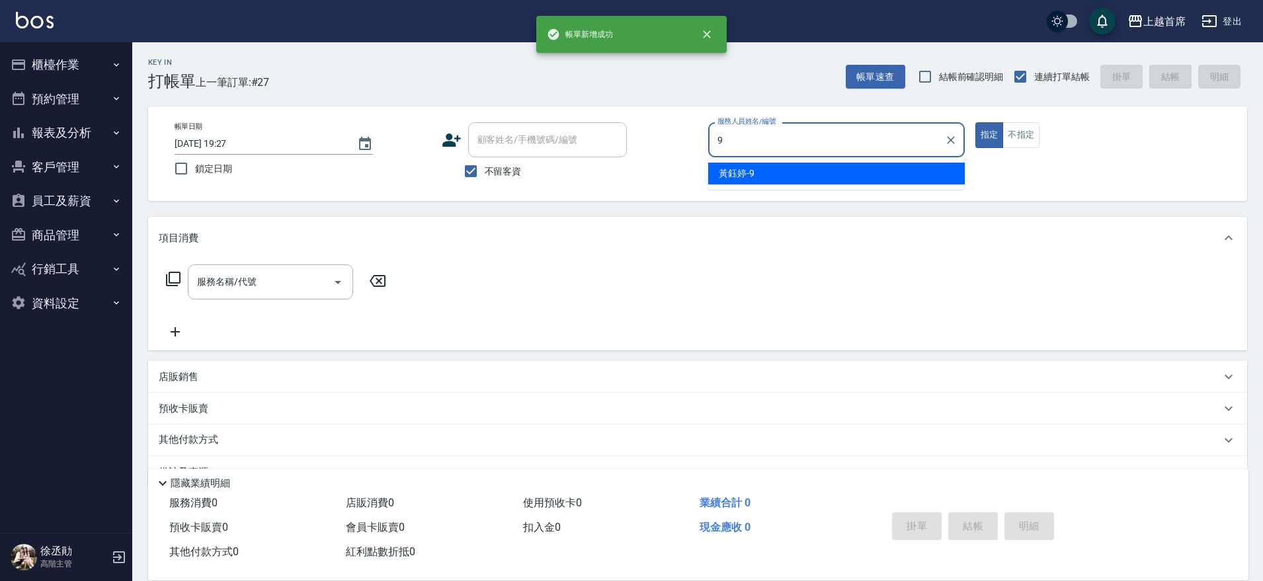
type input "[PERSON_NAME]-9"
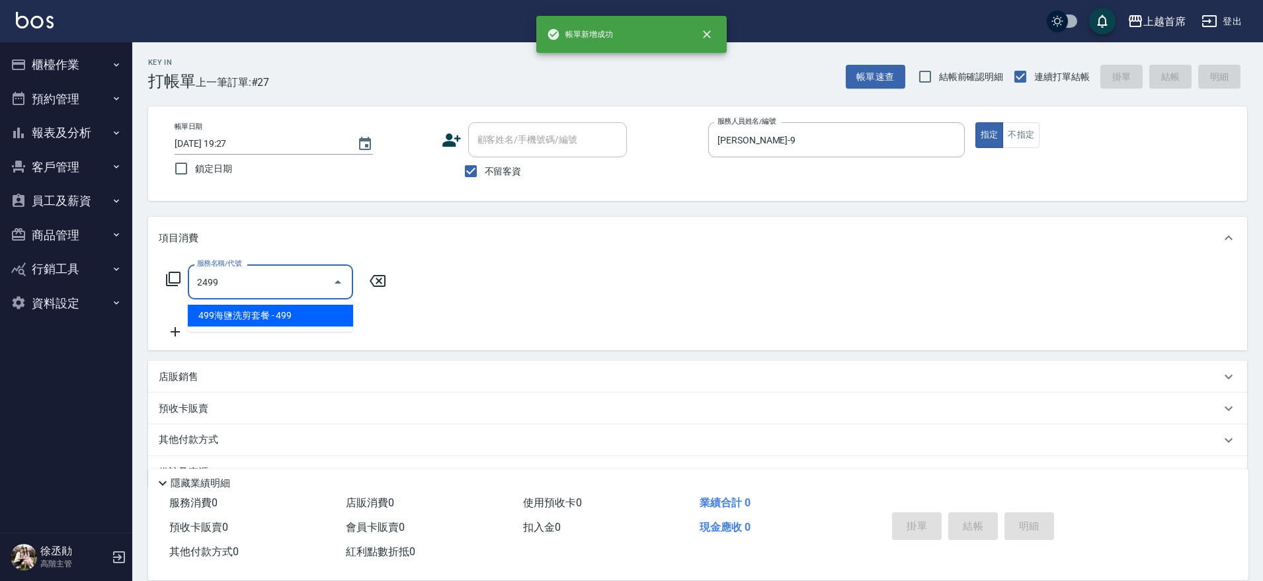
type input "499海鹽洗剪套餐(2499)"
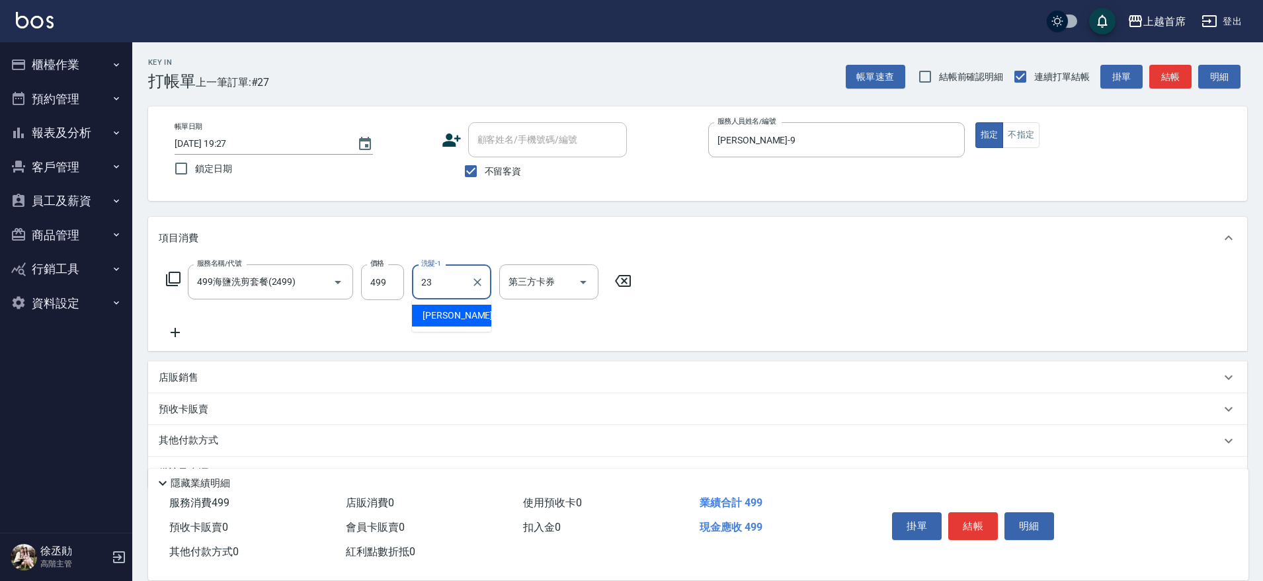
type input "[PERSON_NAME]-23"
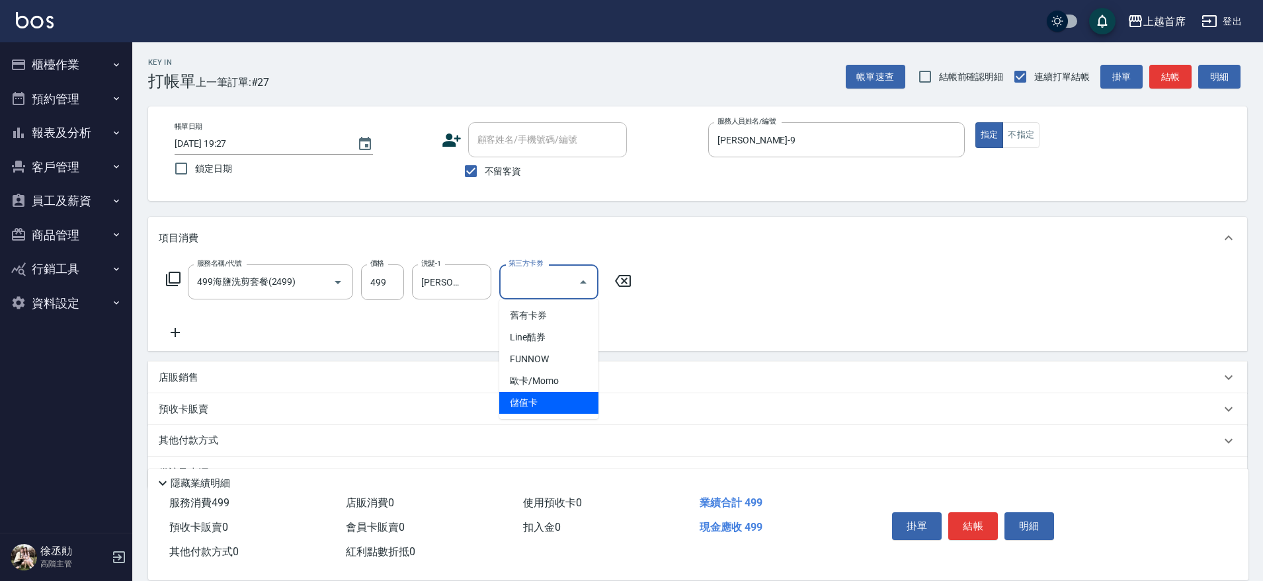
type input "儲值卡"
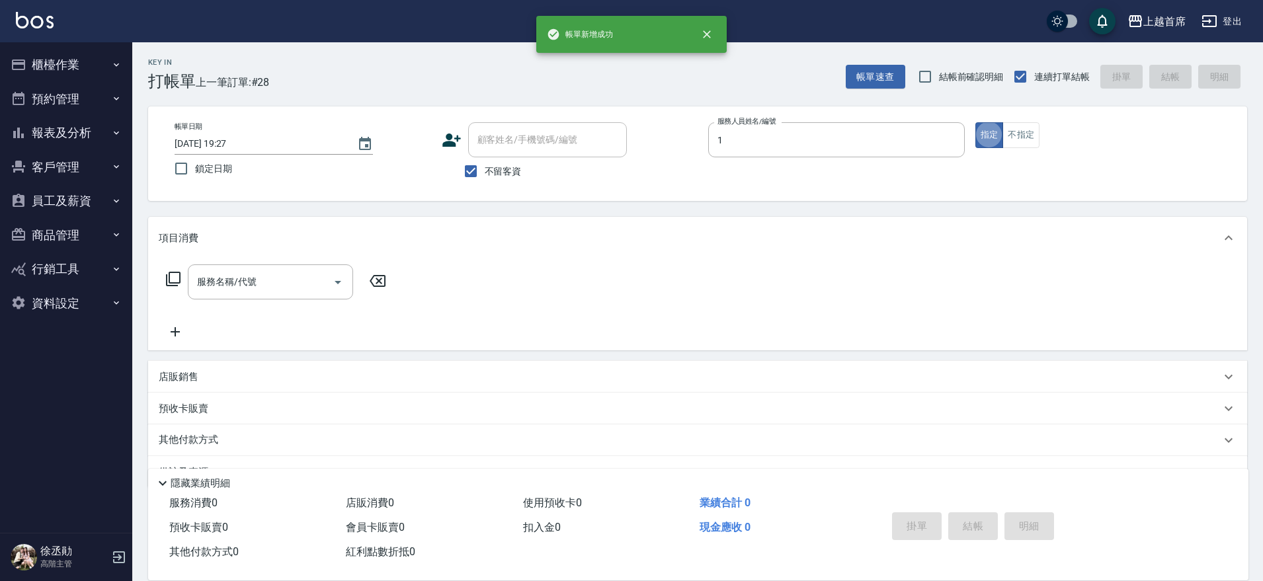
type input "[PERSON_NAME]-1"
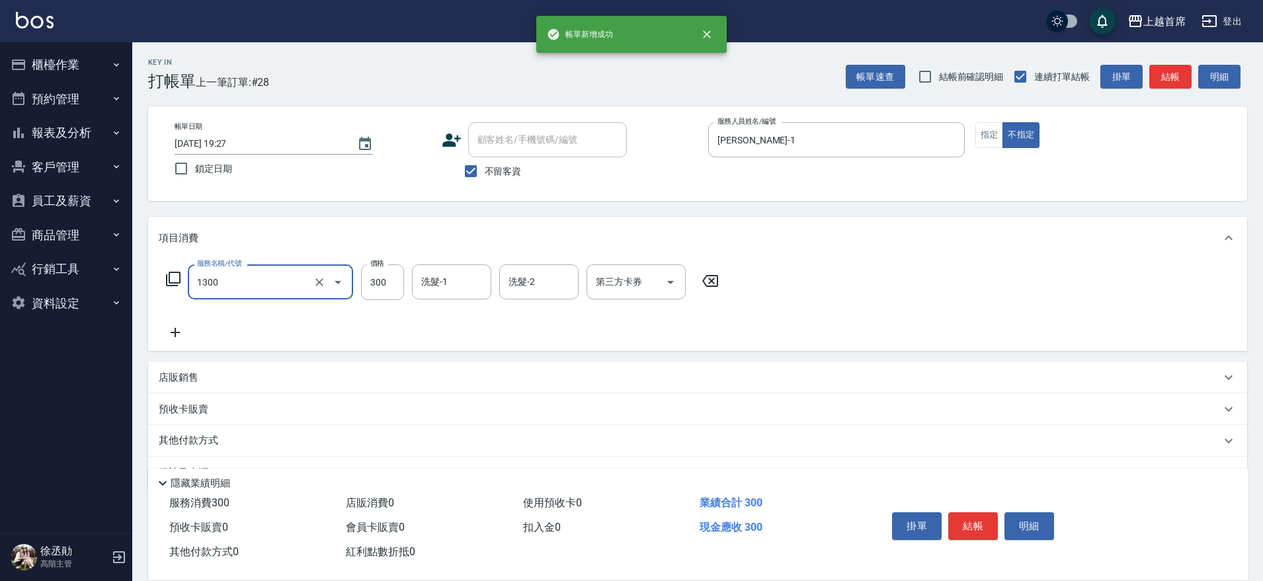
type input "洗髮(1300)"
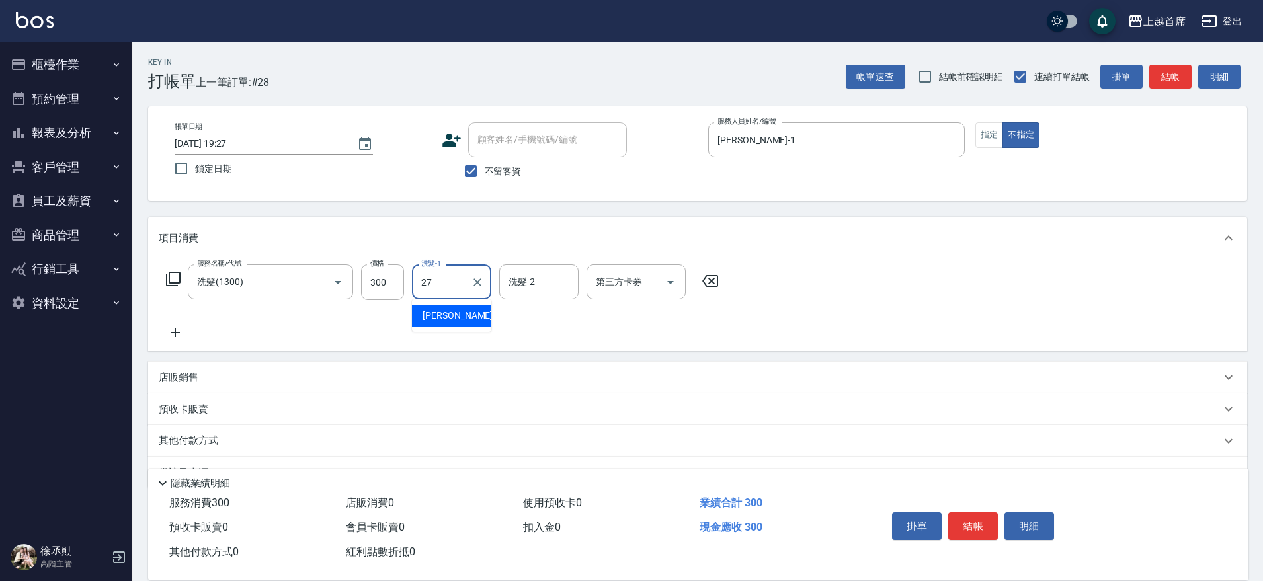
type input "[PERSON_NAME]-27"
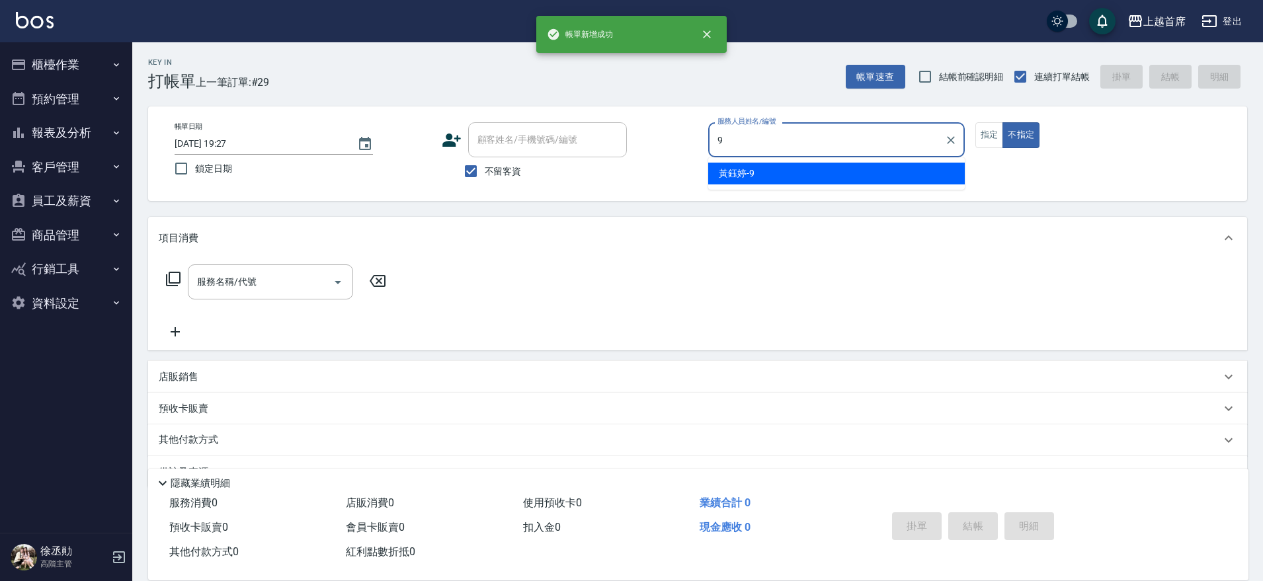
type input "[PERSON_NAME]-9"
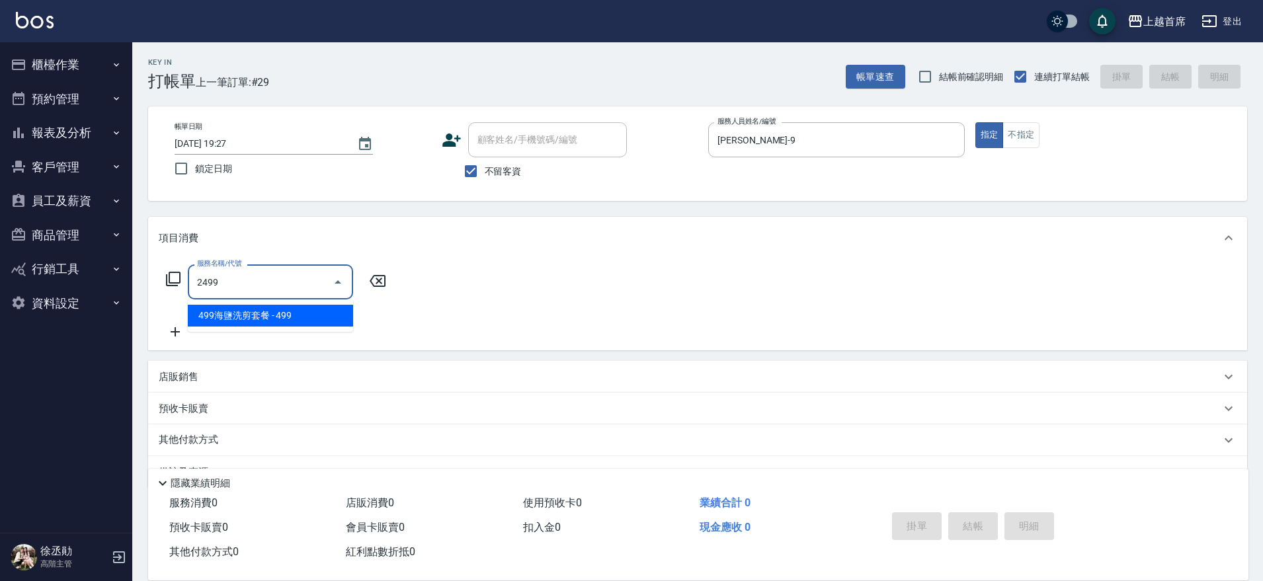
type input "2499"
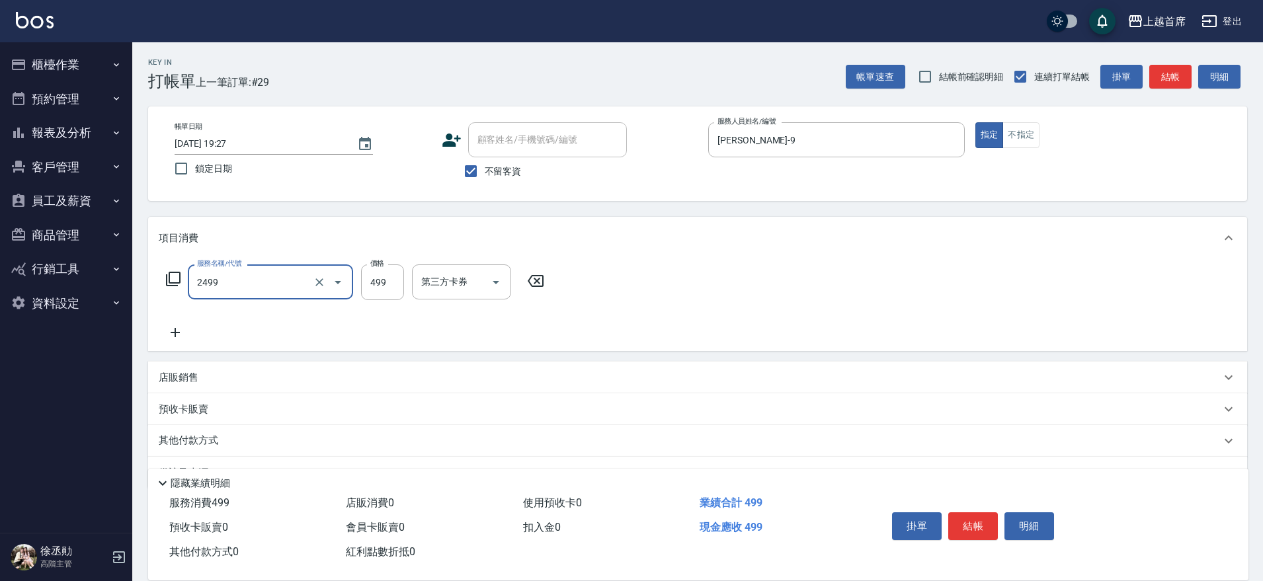
type input "499海鹽洗剪套餐(2499)"
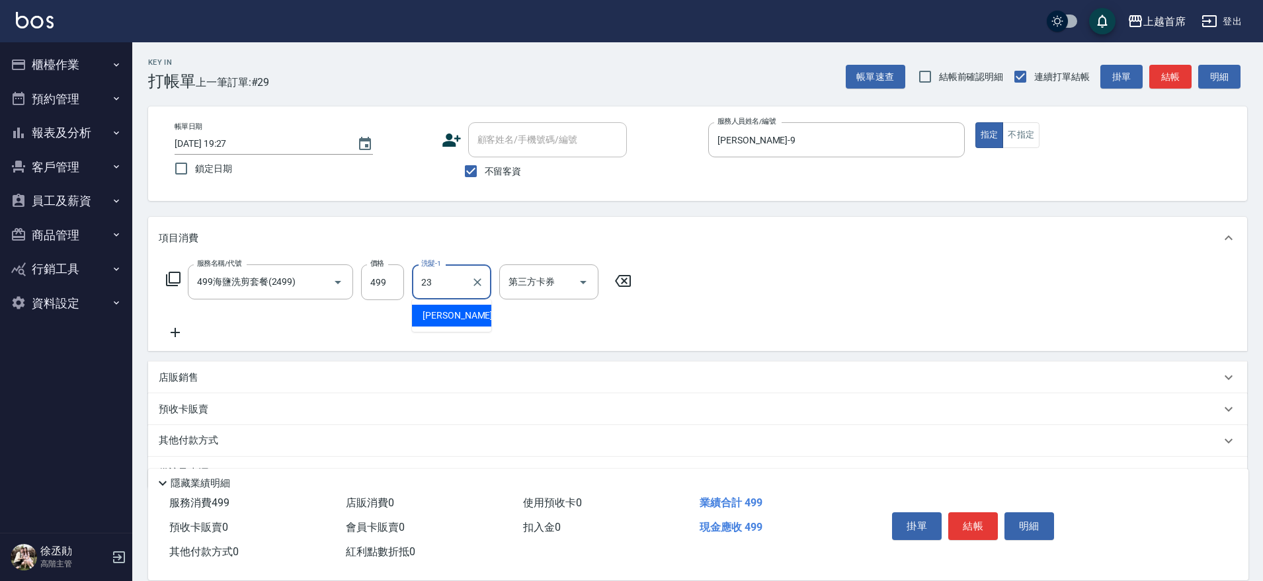
type input "[PERSON_NAME]-23"
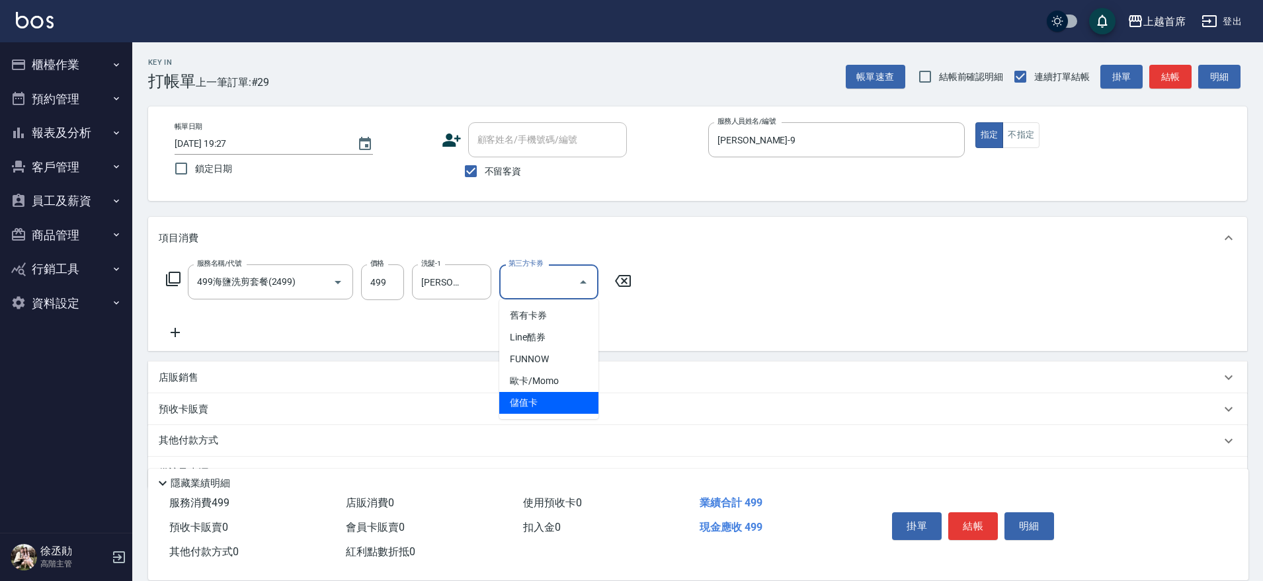
type input "儲值卡"
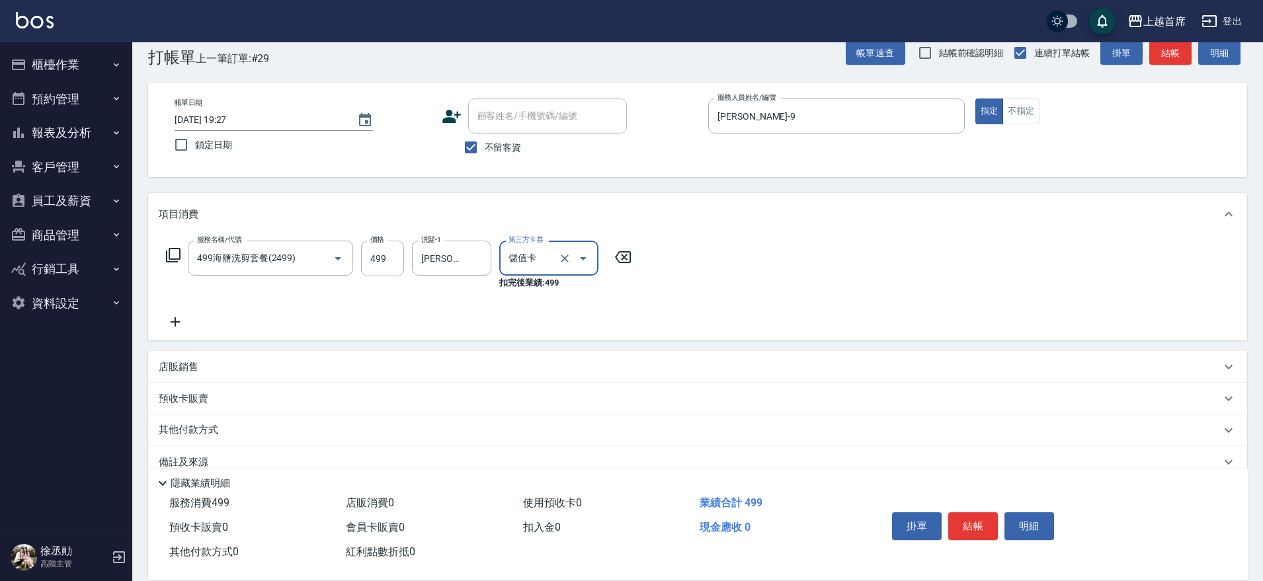
scroll to position [48, 0]
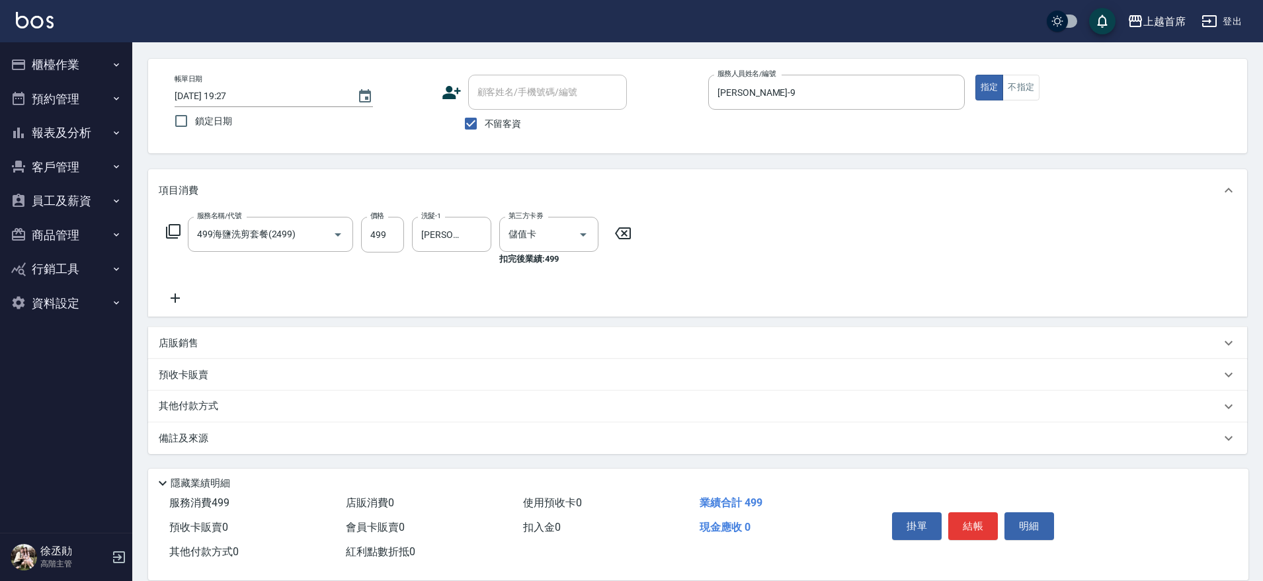
click at [153, 337] on div "店販銷售" at bounding box center [697, 343] width 1099 height 32
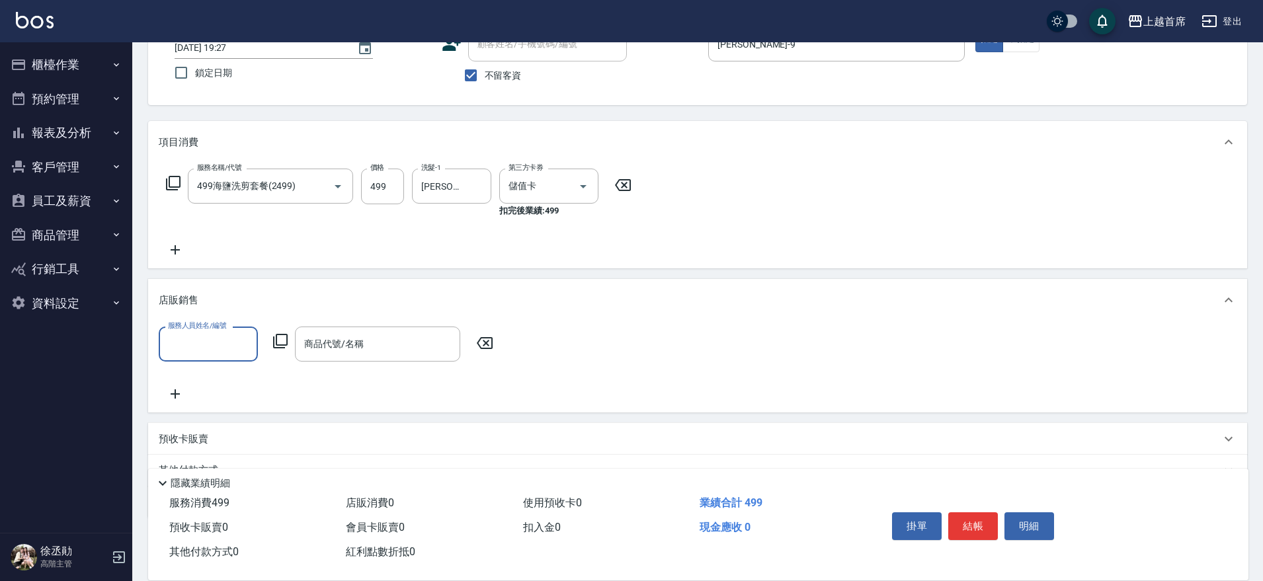
scroll to position [160, 0]
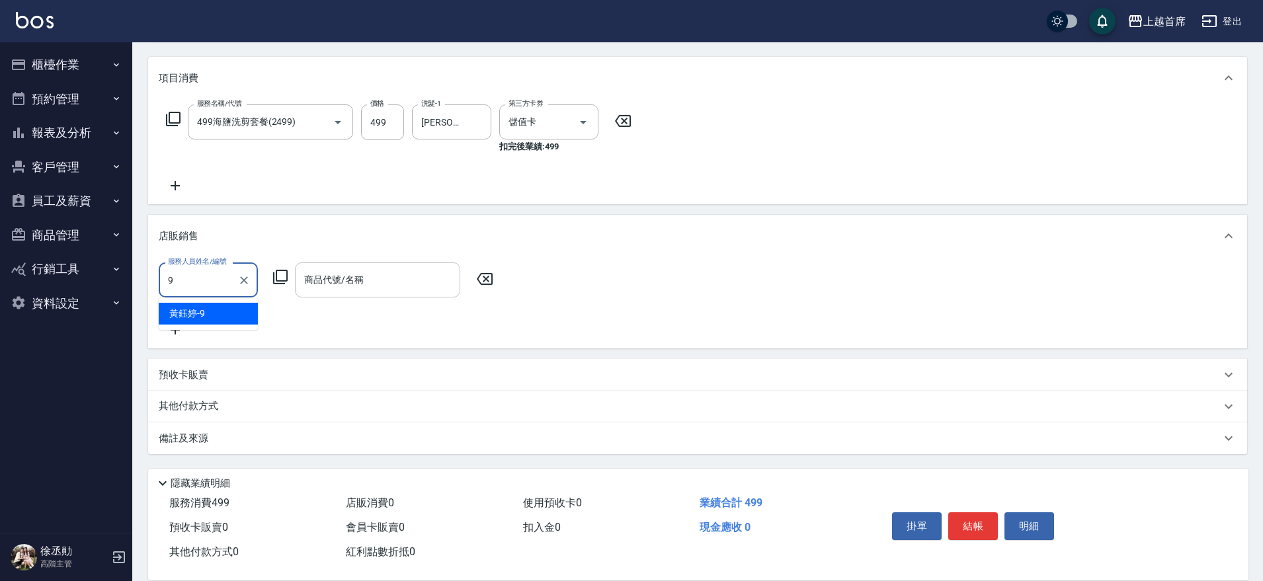
type input "[PERSON_NAME]-9"
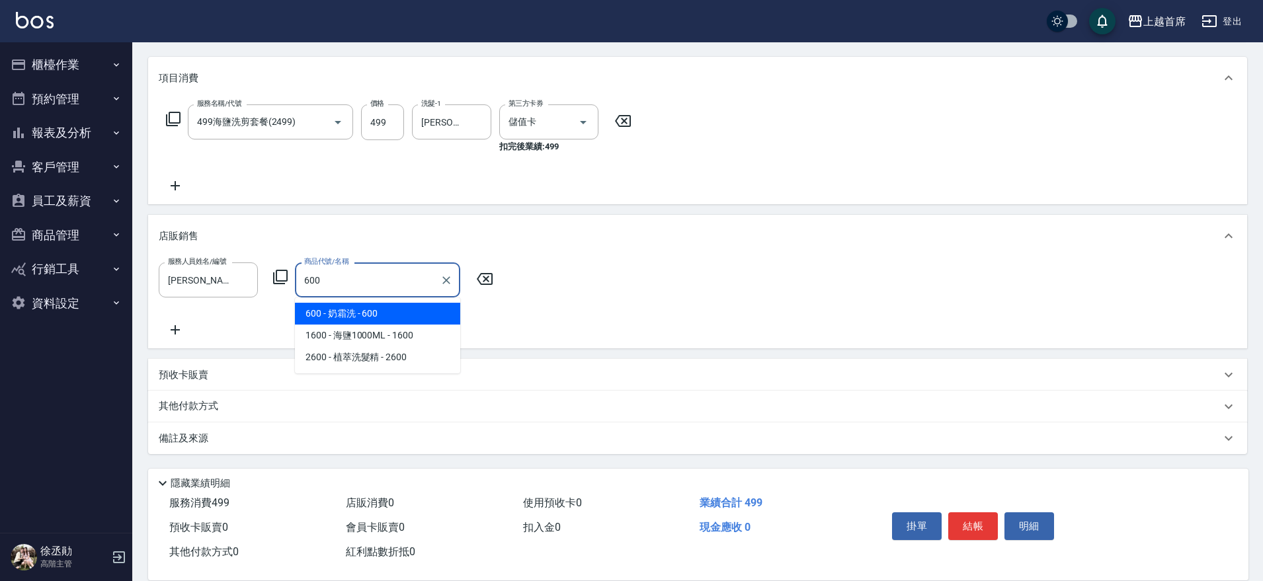
type input "奶霜洗"
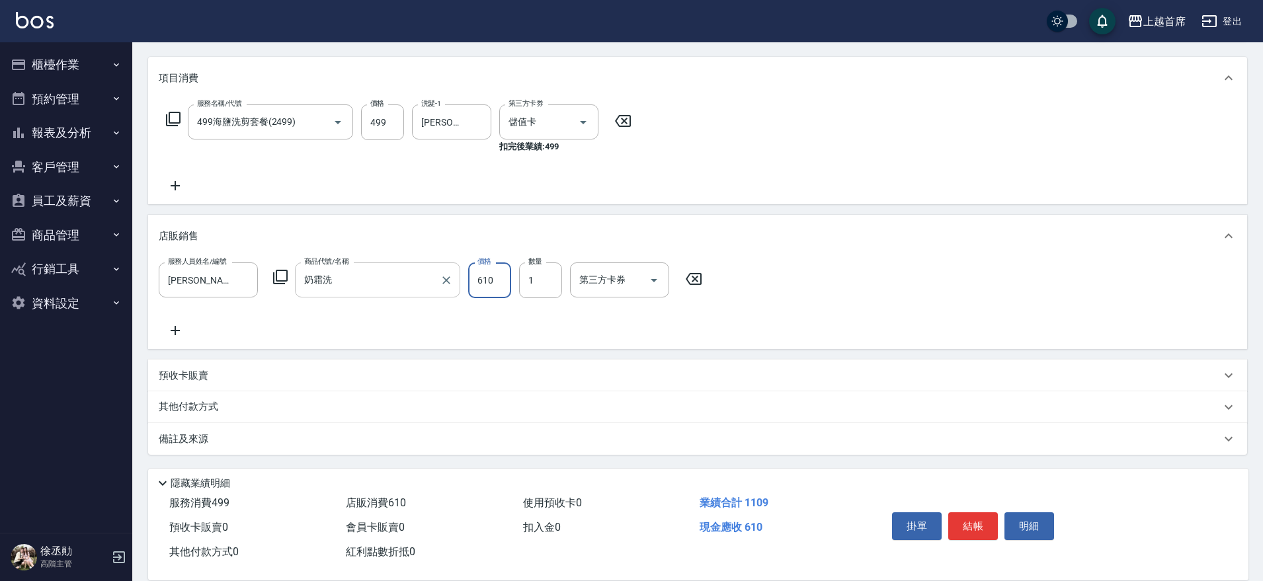
type input "610"
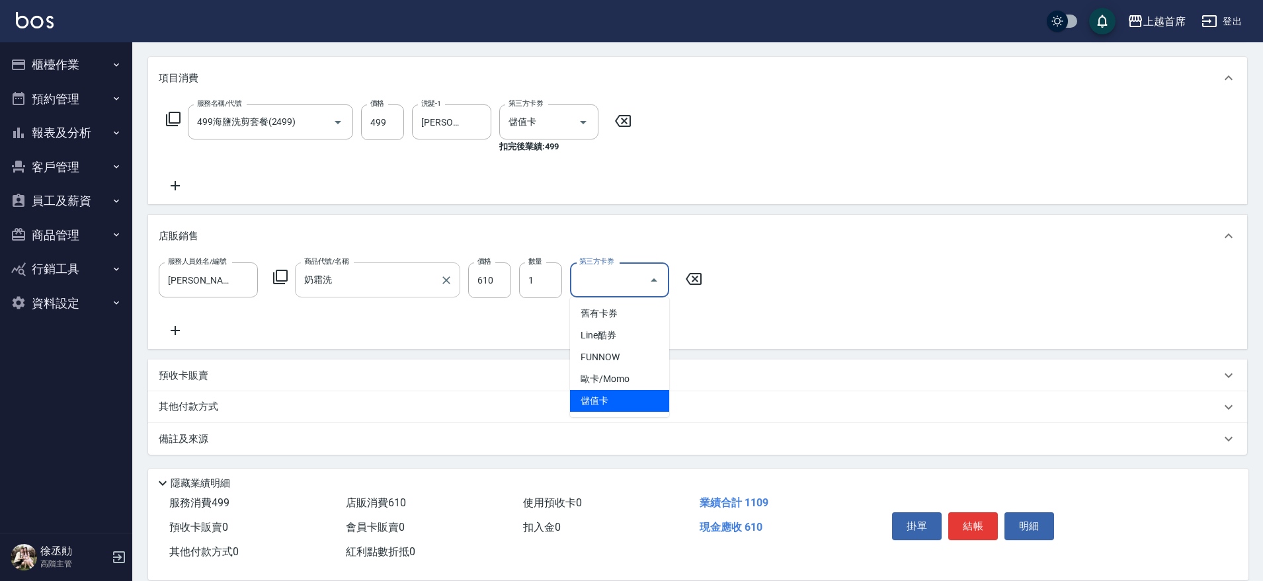
type input "儲值卡"
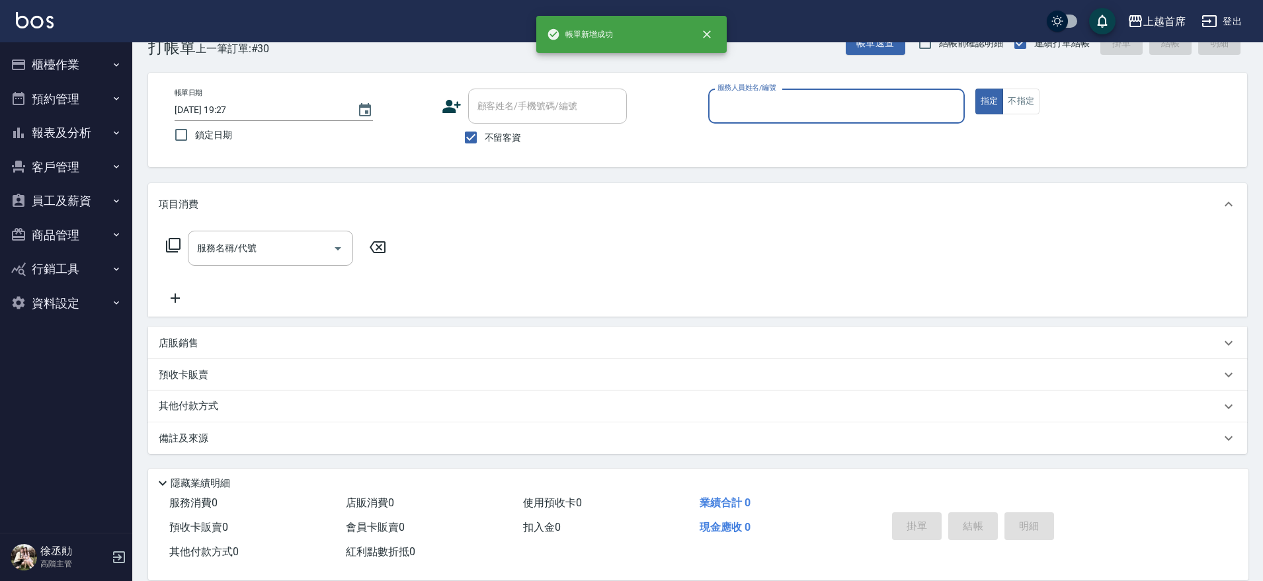
scroll to position [34, 0]
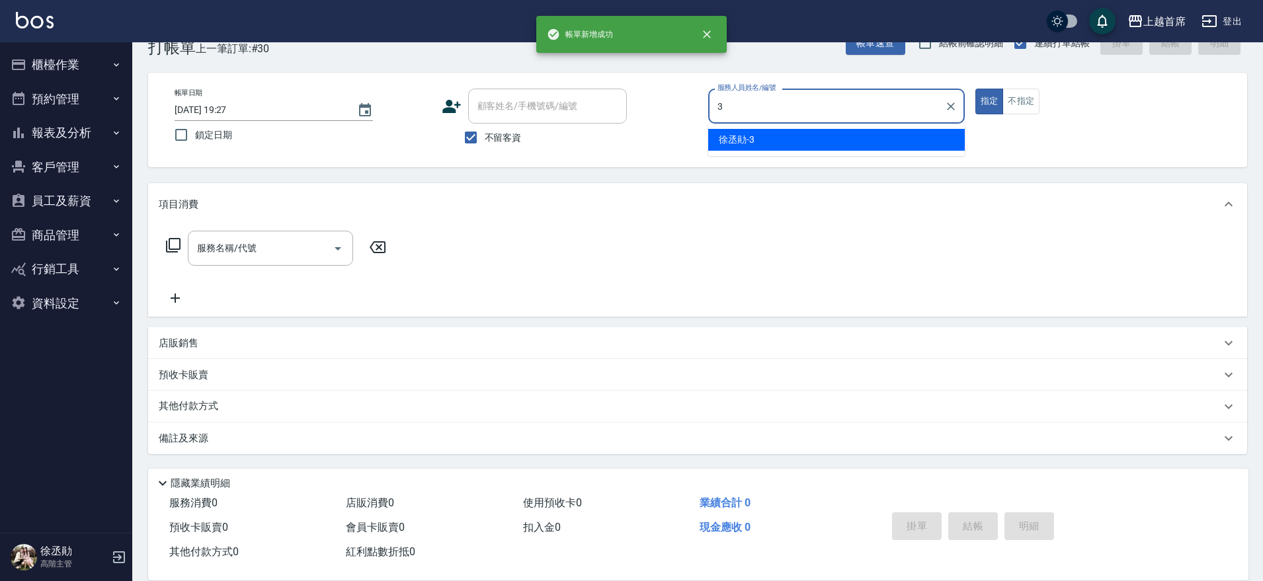
type input "[PERSON_NAME]-3"
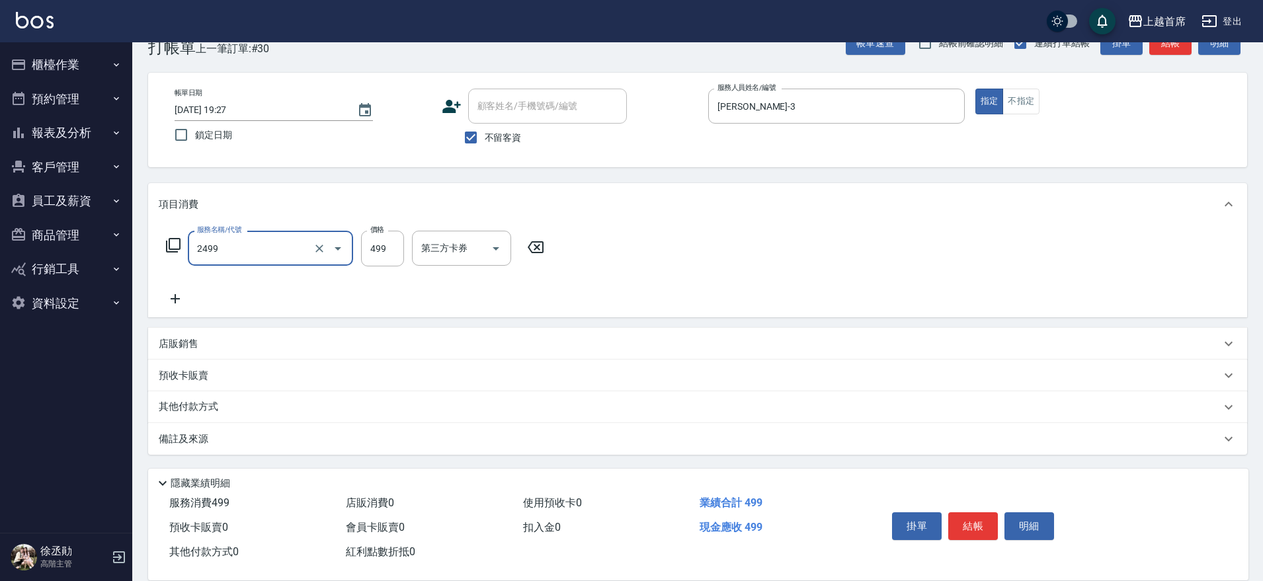
type input "499海鹽洗剪套餐(2499)"
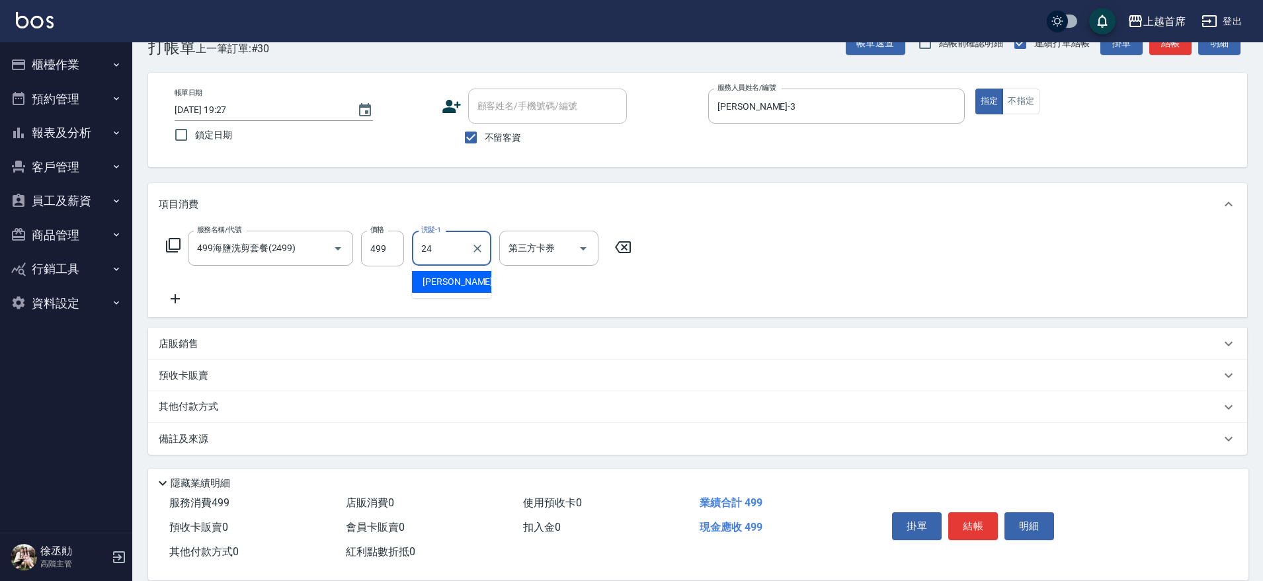
type input "[PERSON_NAME]-24"
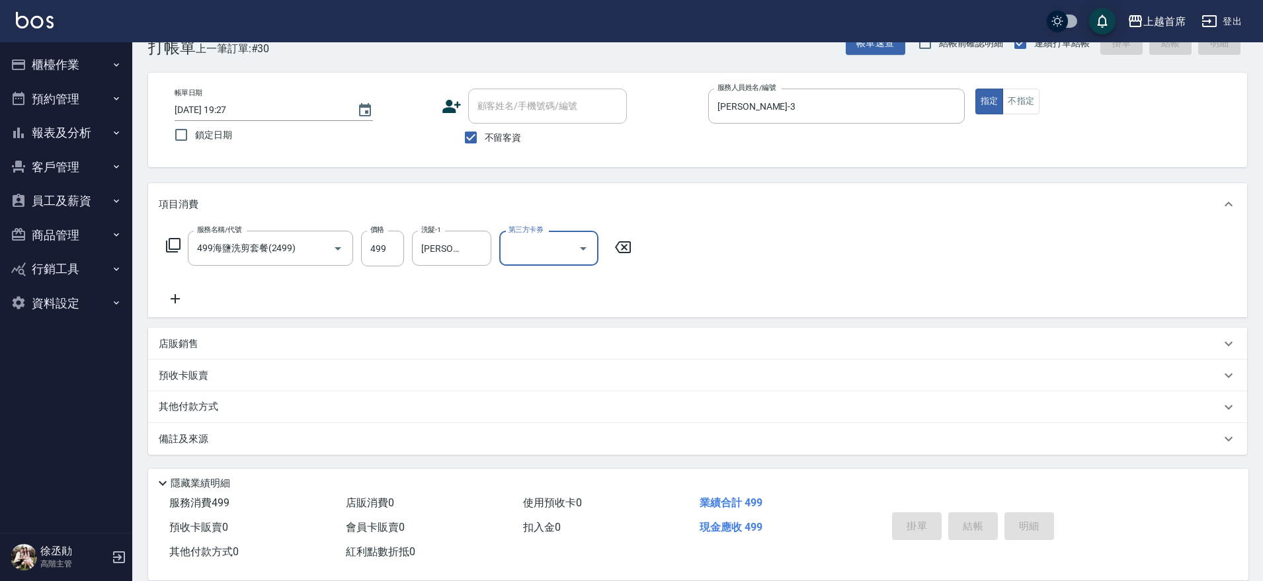
type input "[DATE] 19:28"
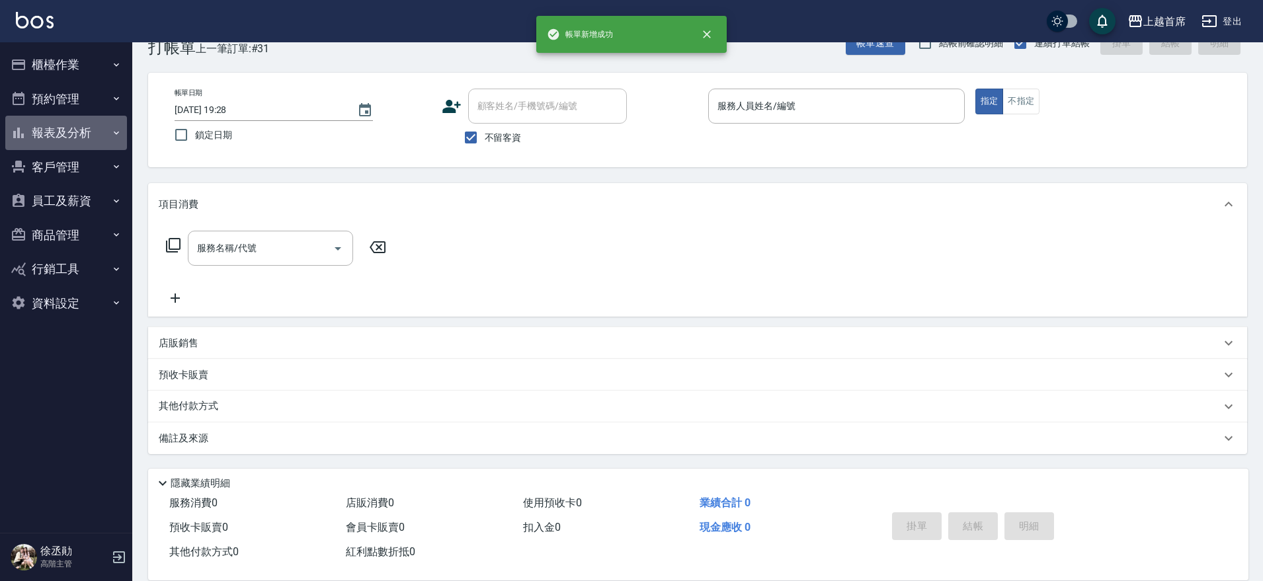
click at [91, 120] on button "報表及分析" at bounding box center [66, 133] width 122 height 34
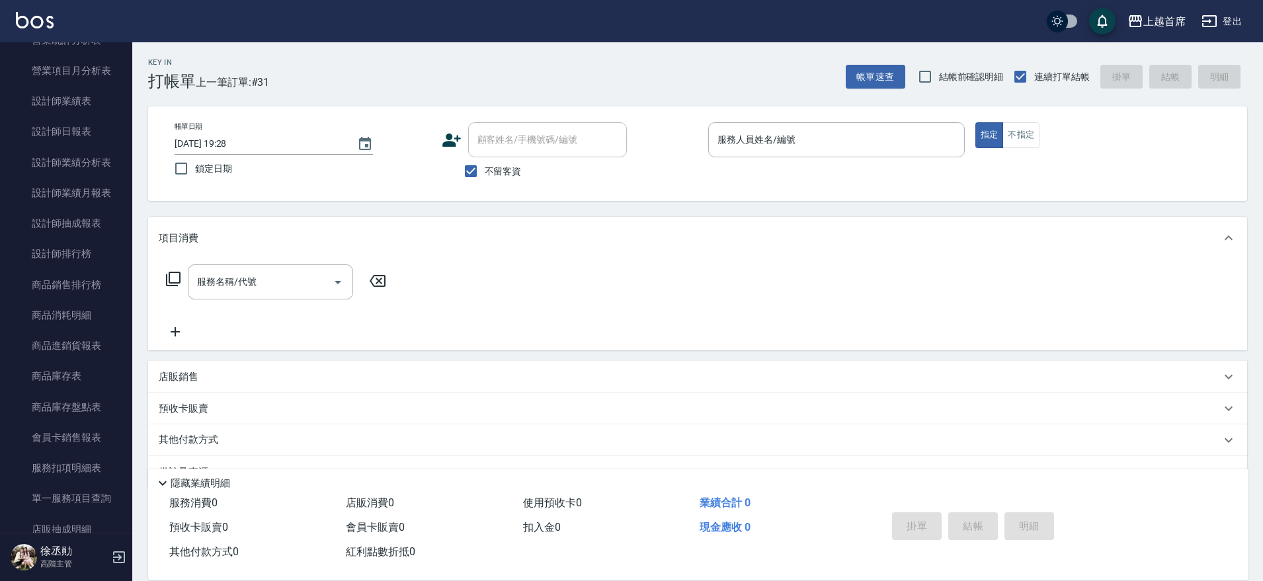
scroll to position [481, 0]
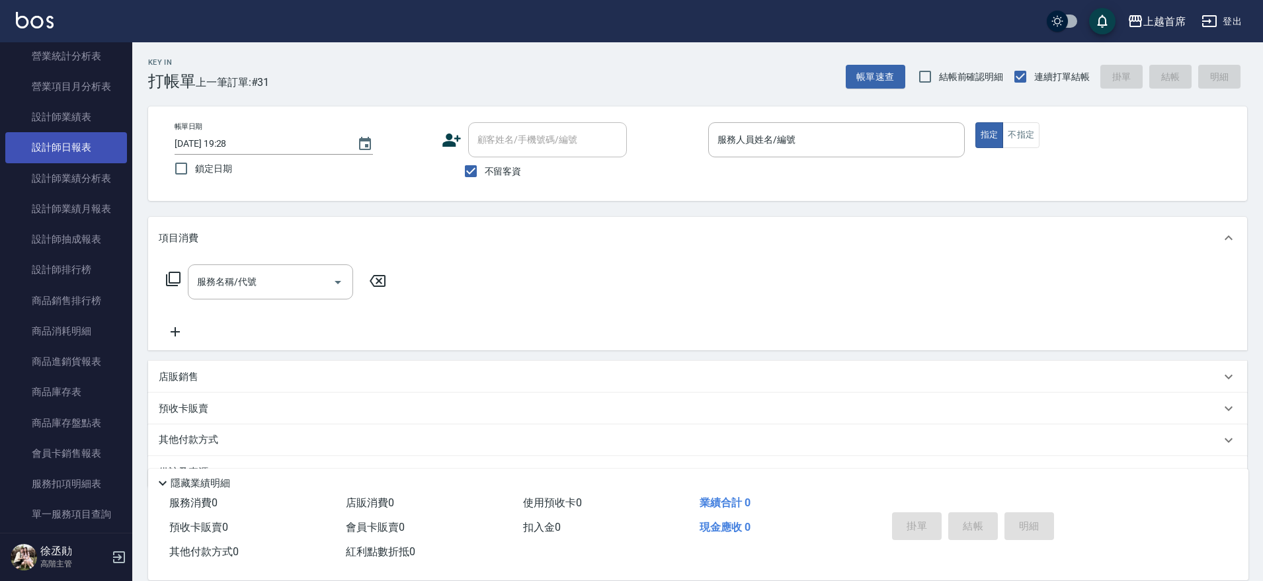
click at [94, 148] on link "設計師日報表" at bounding box center [66, 147] width 122 height 30
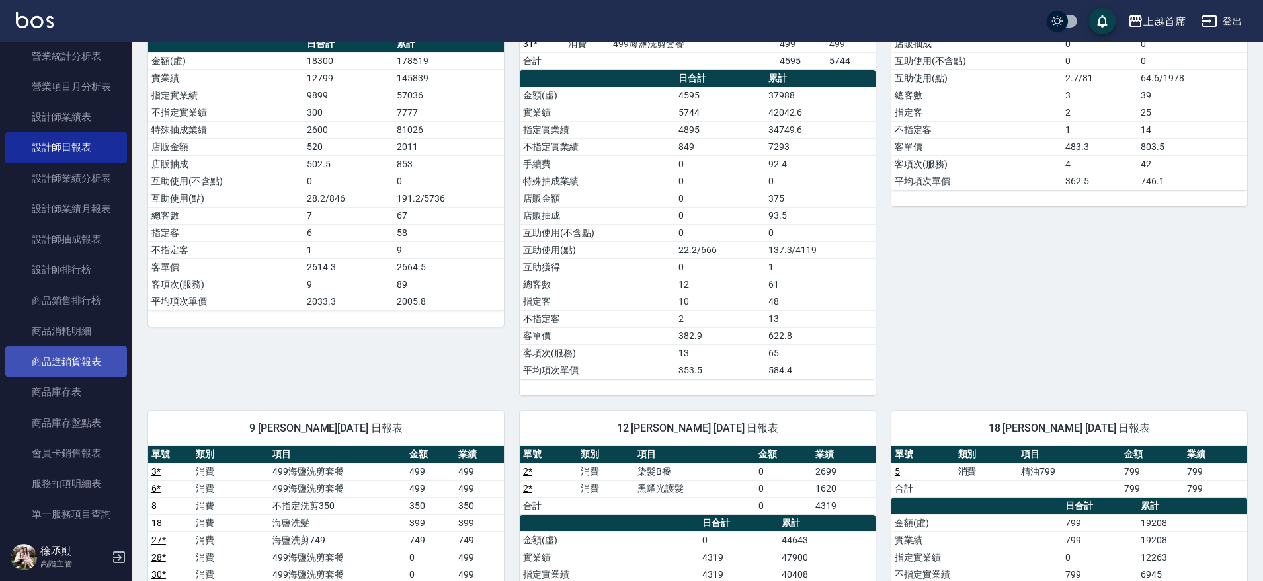
scroll to position [165, 0]
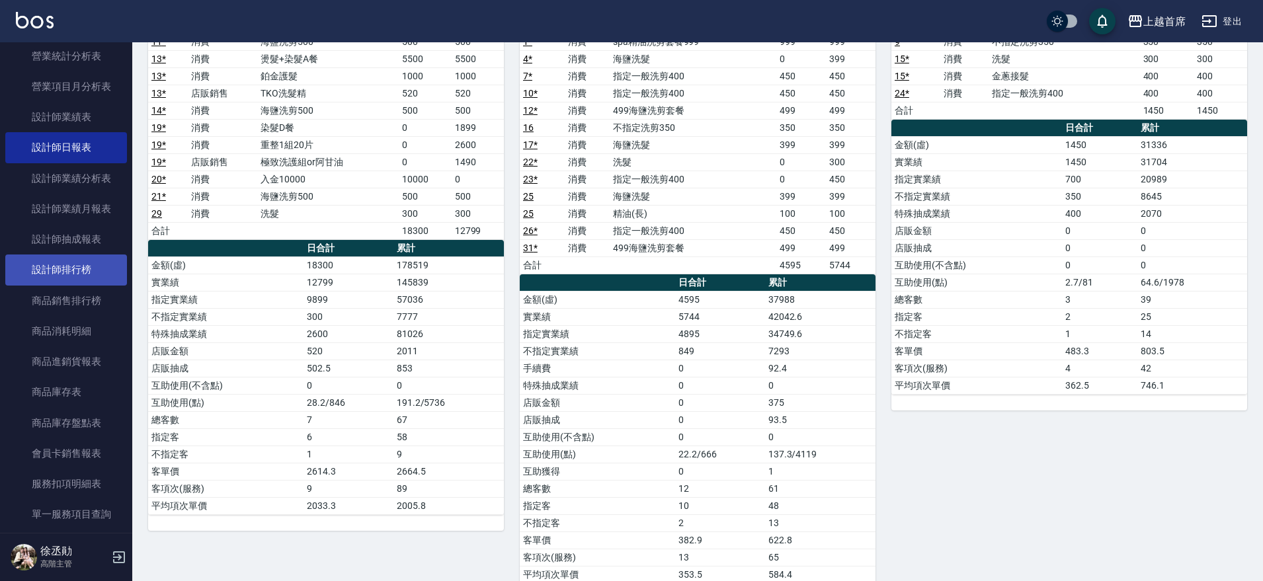
click at [69, 271] on link "設計師排行榜" at bounding box center [66, 270] width 122 height 30
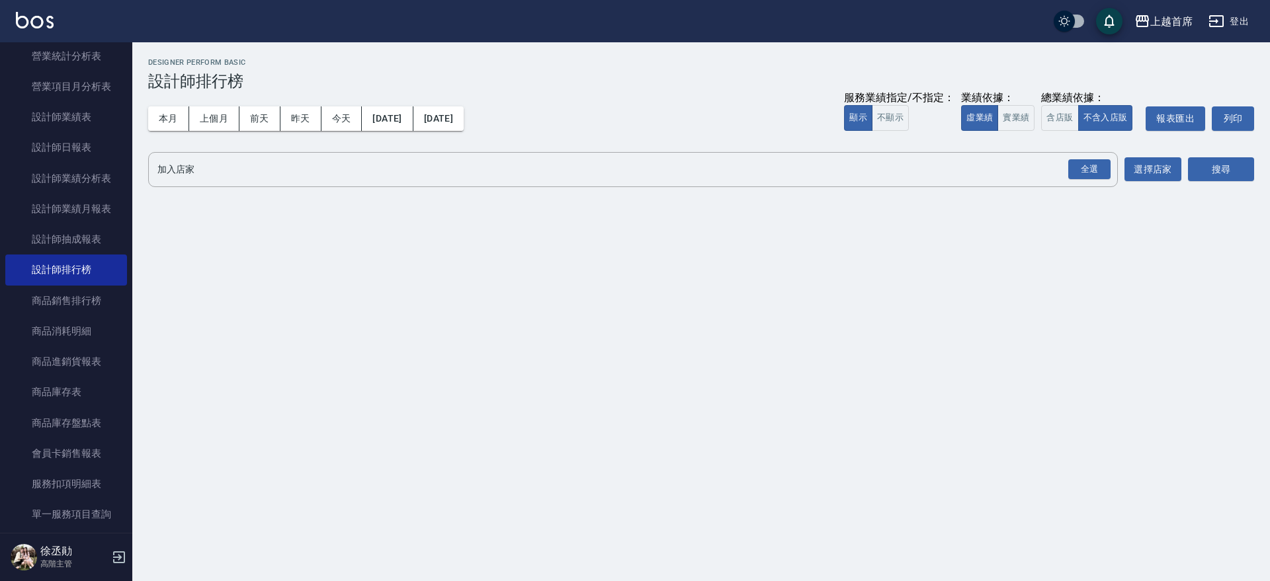
click at [170, 132] on div "本月 上個月 [DATE] [DATE] [DATE] [DATE] [DATE] 服務業績指定/不指定： 顯示 不顯示 業績依據： 虛業績 實業績 總業績依…" at bounding box center [701, 119] width 1106 height 56
click at [173, 120] on button "本月" at bounding box center [168, 118] width 41 height 24
click at [1026, 117] on button "實業績" at bounding box center [1015, 118] width 37 height 26
click at [1058, 117] on button "含店販" at bounding box center [1059, 118] width 37 height 26
click at [1078, 153] on div "全選" at bounding box center [1088, 169] width 46 height 35
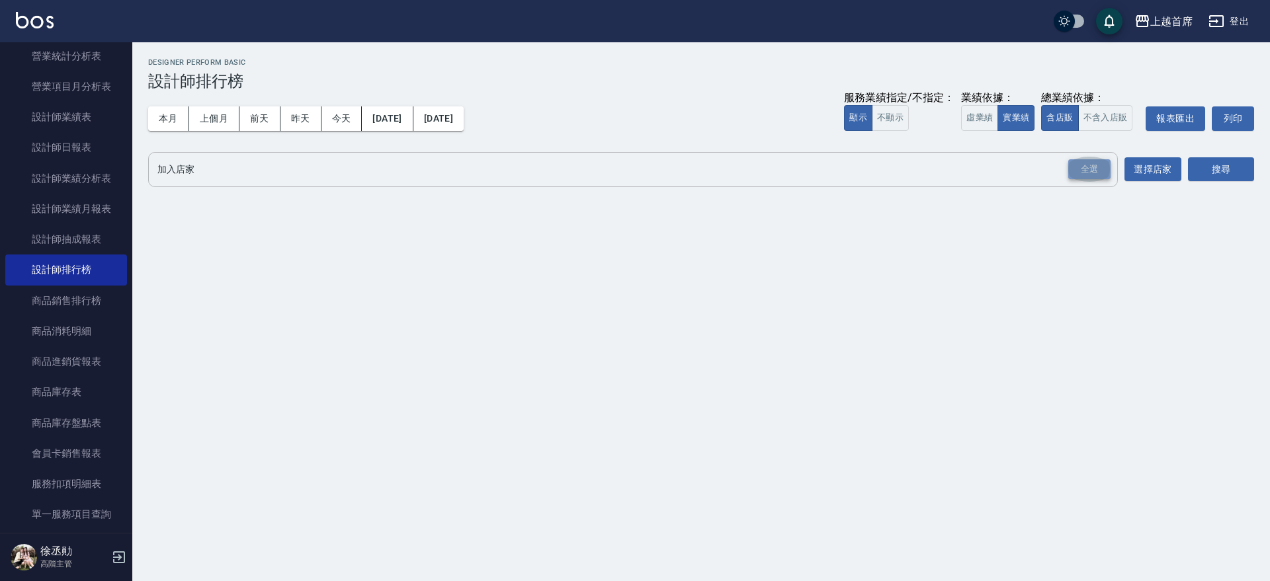
click at [1081, 161] on div "全選" at bounding box center [1089, 169] width 42 height 21
click at [1224, 169] on button "搜尋" at bounding box center [1221, 170] width 66 height 24
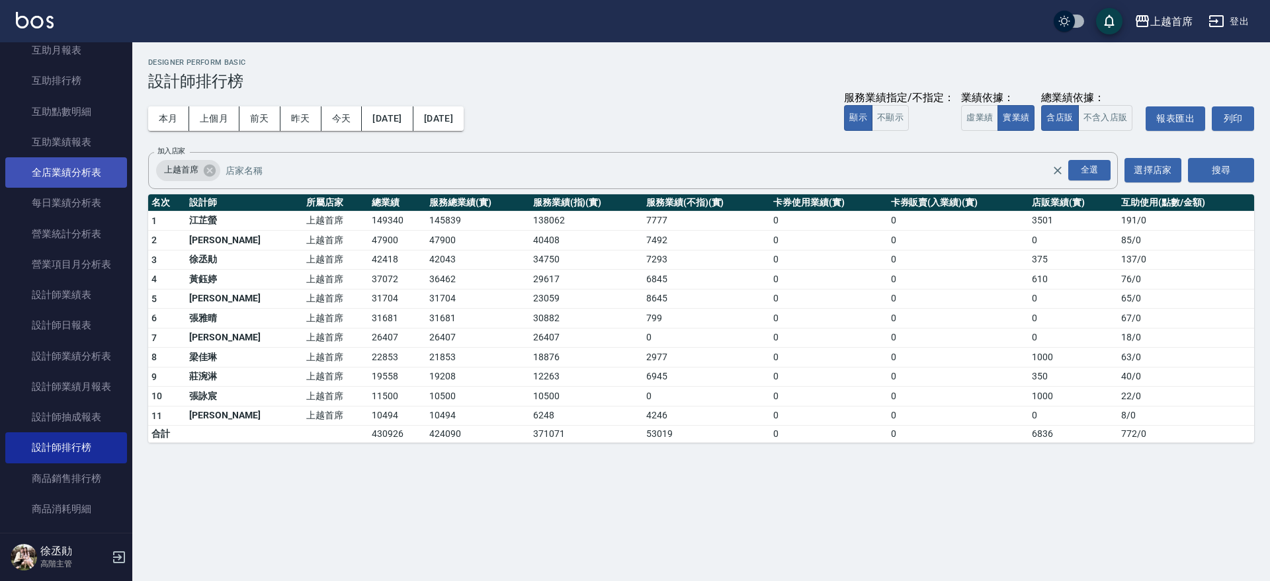
scroll to position [331, 0]
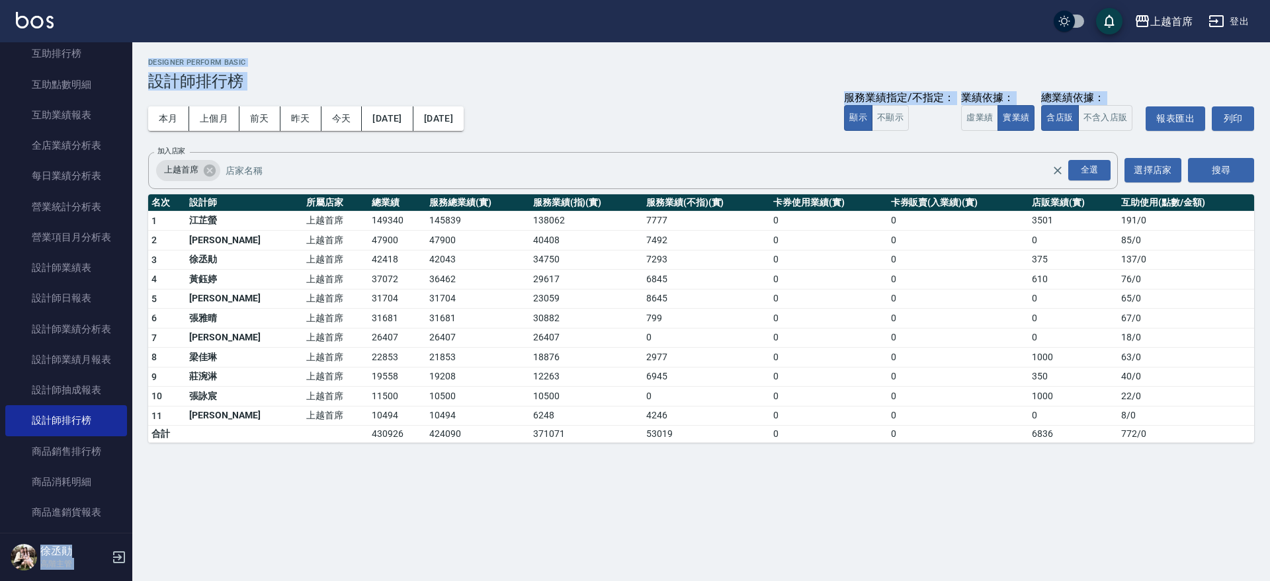
drag, startPoint x: 124, startPoint y: 182, endPoint x: 134, endPoint y: 164, distance: 20.4
click at [134, 164] on div "上越首席 登出 櫃檯作業 打帳單 帳單列表 掛單列表 座位開單 營業儀表板 現金收支登錄 高階收支登錄 材料自購登錄 每日結帳 排班表 現場電腦打卡 掃碼打卡…" at bounding box center [635, 290] width 1270 height 581
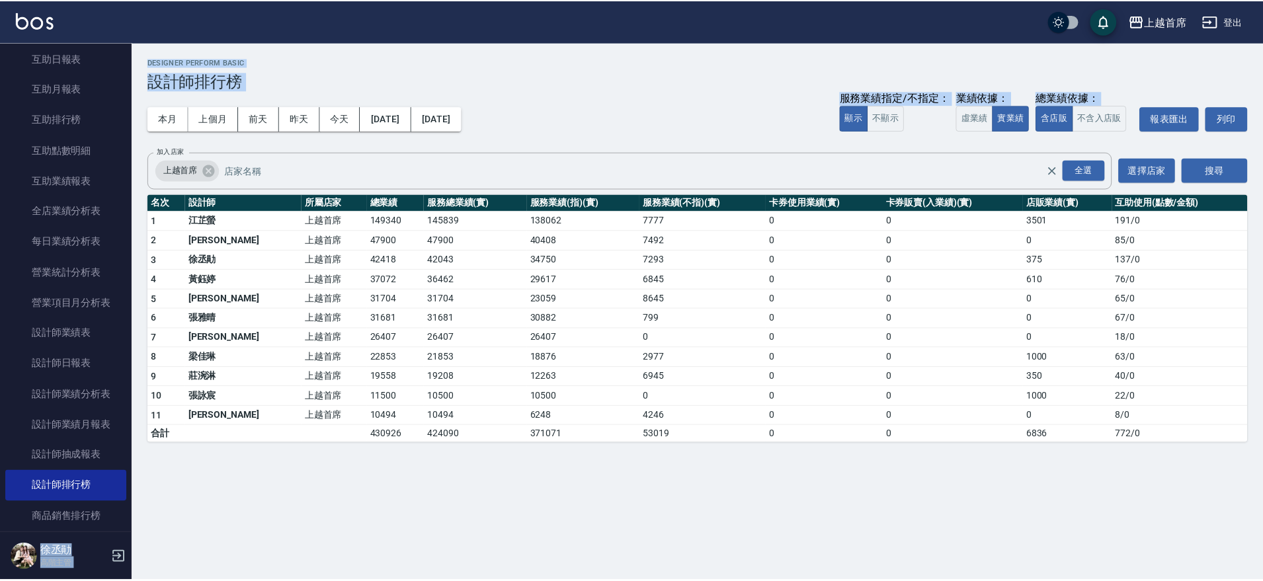
scroll to position [246, 0]
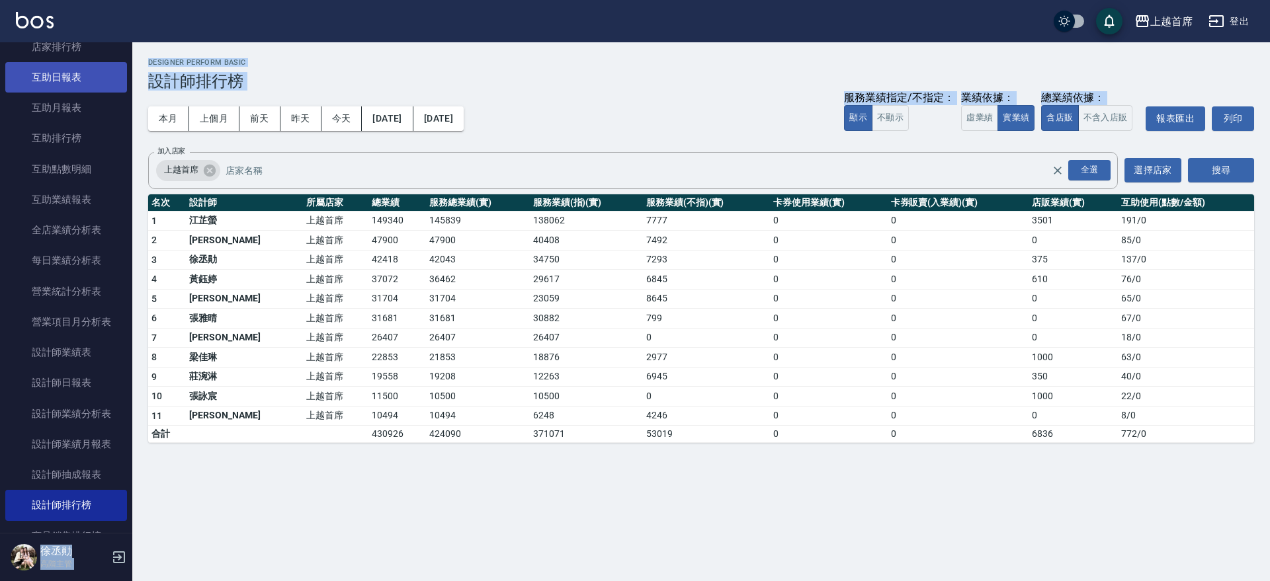
click at [86, 81] on link "互助日報表" at bounding box center [66, 77] width 122 height 30
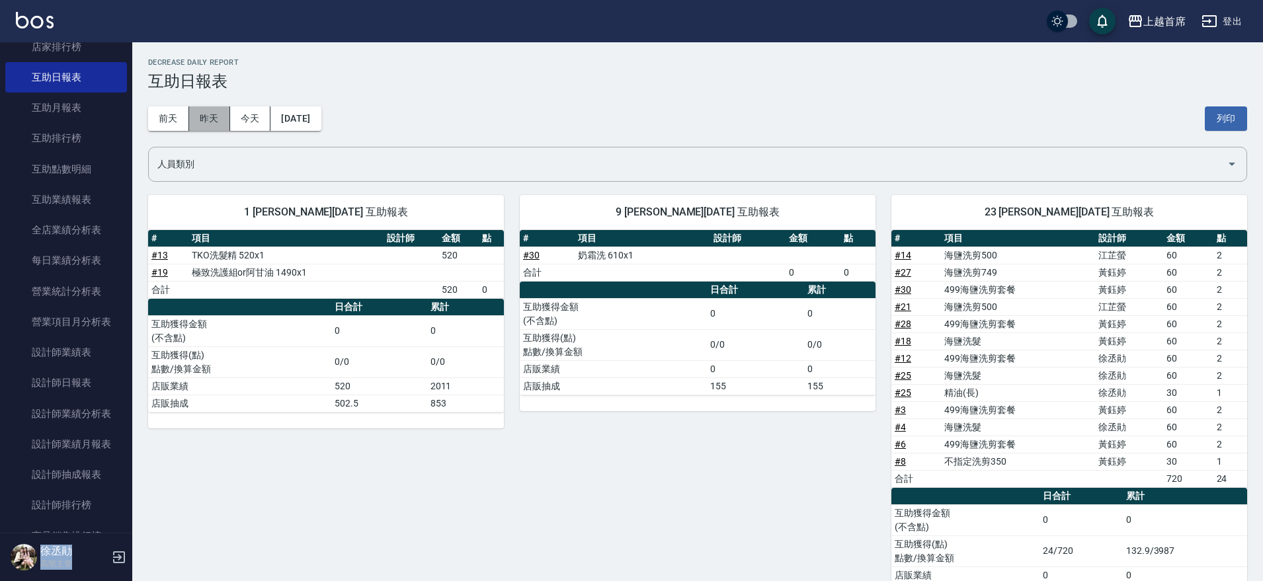
click at [221, 108] on button "昨天" at bounding box center [209, 118] width 41 height 24
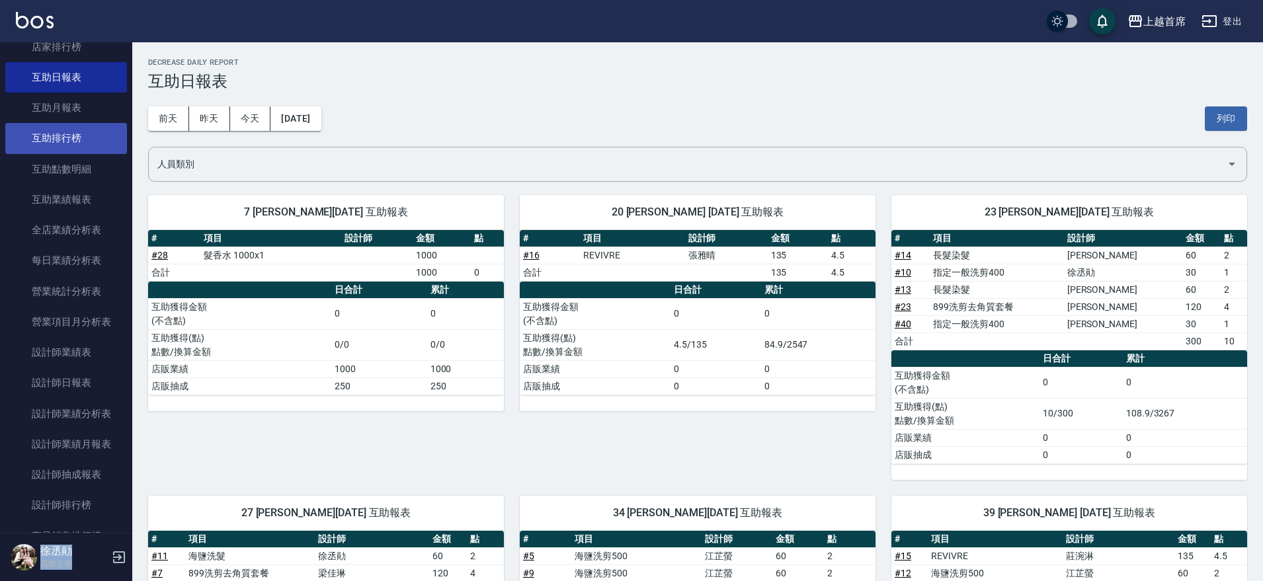
click at [89, 134] on link "互助排行榜" at bounding box center [66, 138] width 122 height 30
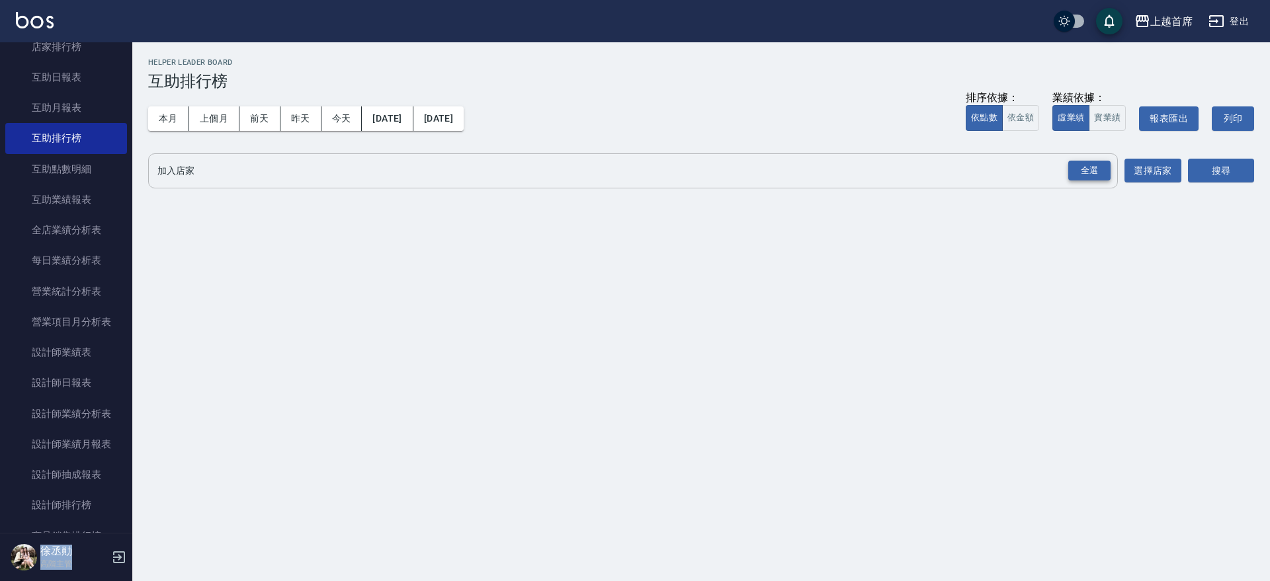
click at [1102, 168] on div "全選" at bounding box center [1089, 171] width 42 height 21
click at [1210, 165] on button "搜尋" at bounding box center [1221, 171] width 66 height 24
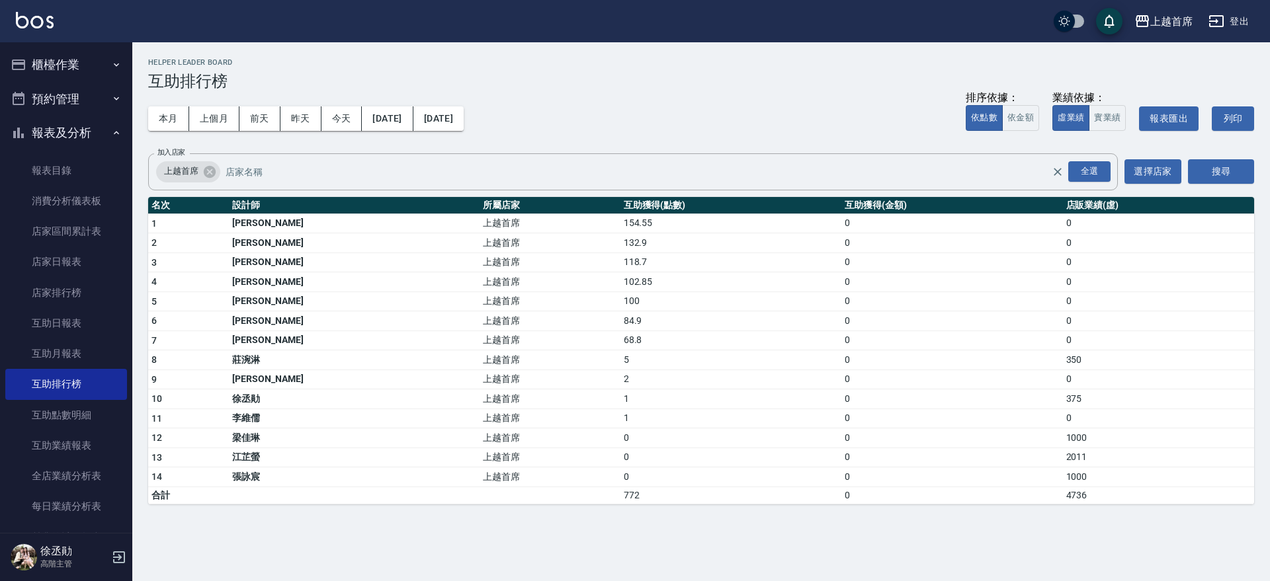
click at [25, 12] on img at bounding box center [35, 20] width 38 height 17
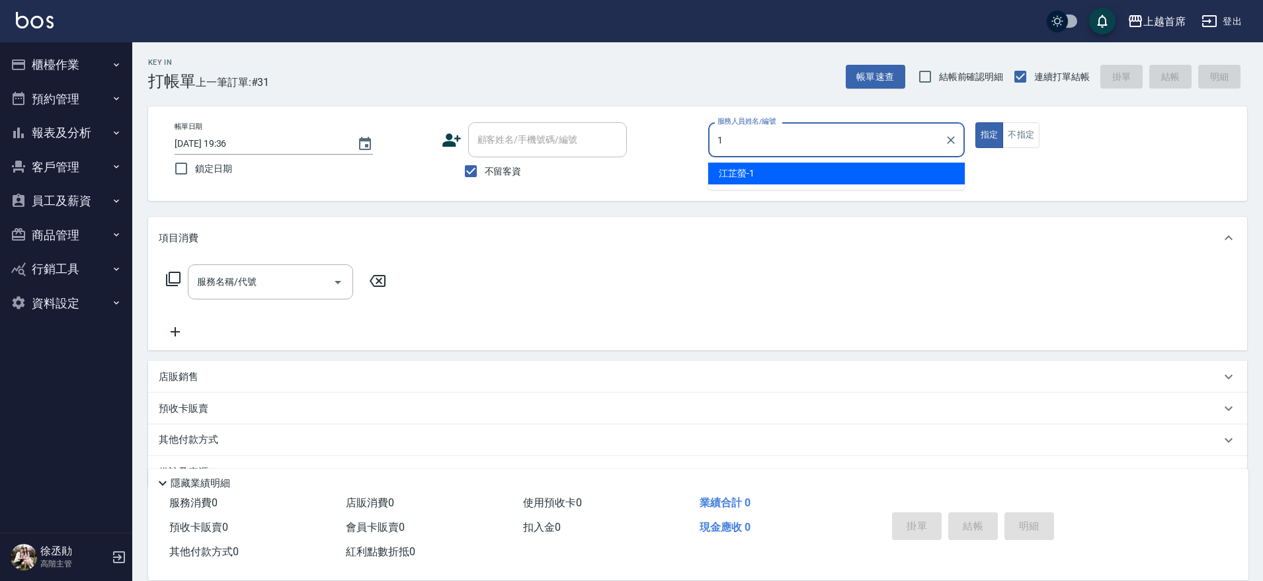
type input "[PERSON_NAME]-1"
type button "true"
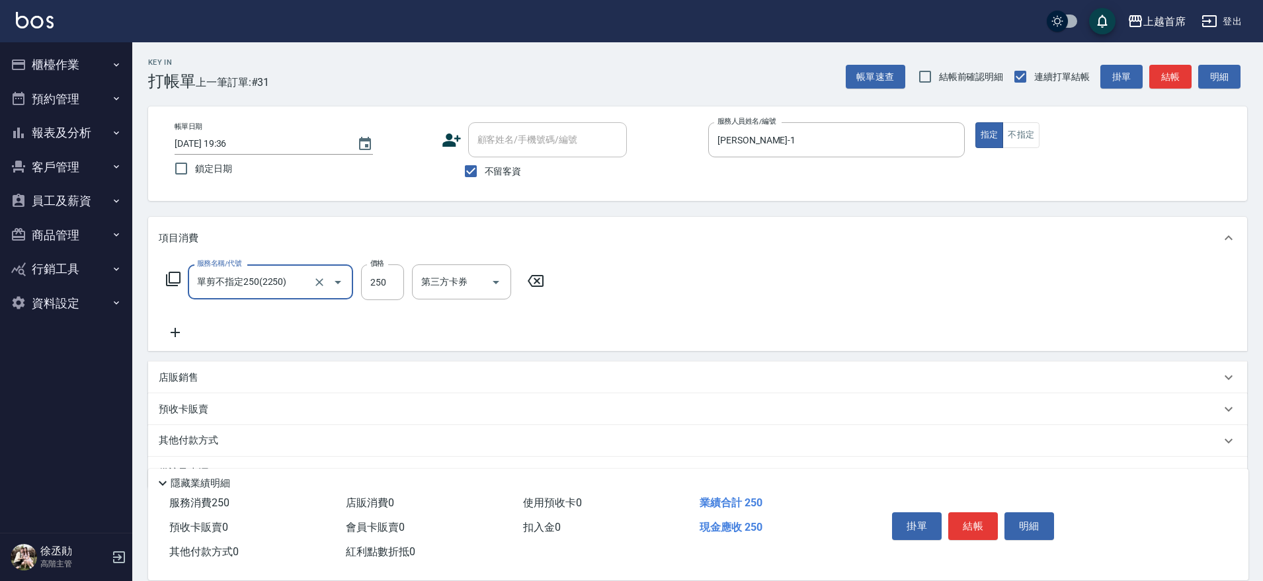
type input "單剪不指定250(2250)"
click at [329, 286] on button "Open" at bounding box center [337, 282] width 21 height 21
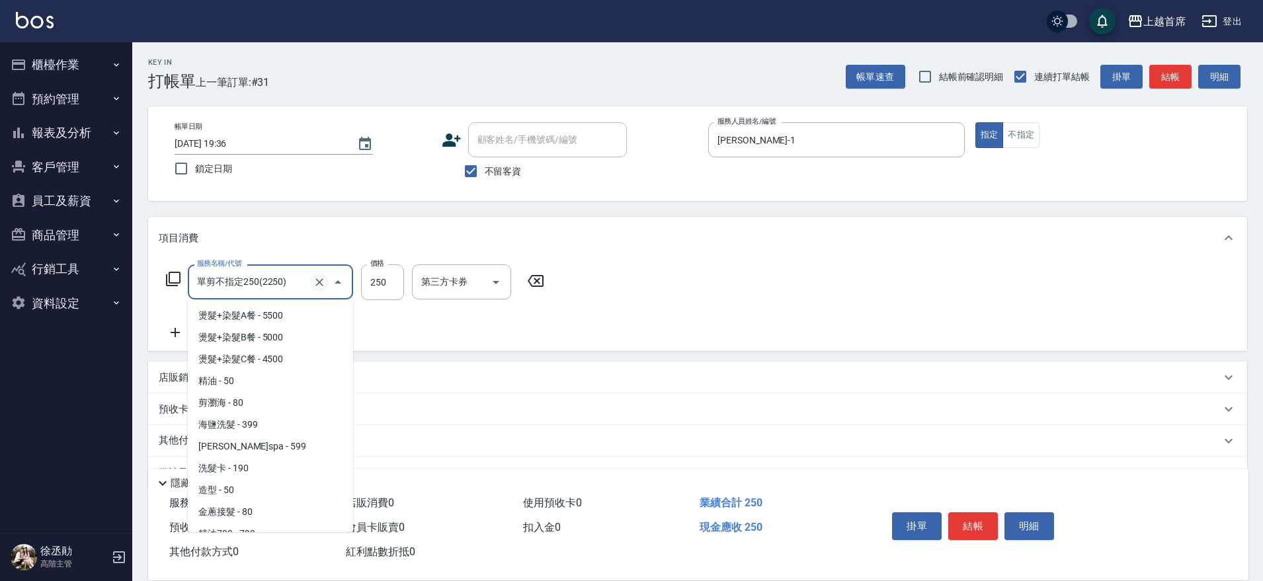
scroll to position [209, 0]
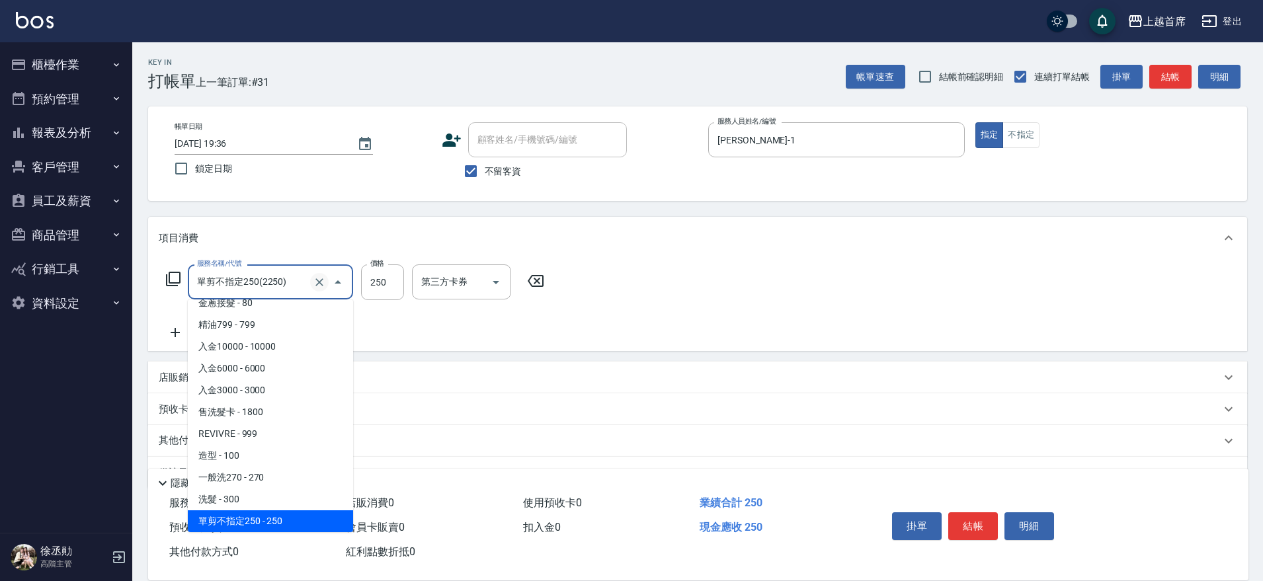
click at [324, 282] on icon "Clear" at bounding box center [319, 282] width 13 height 13
click at [290, 282] on input "服務名稱/代號" at bounding box center [252, 282] width 116 height 23
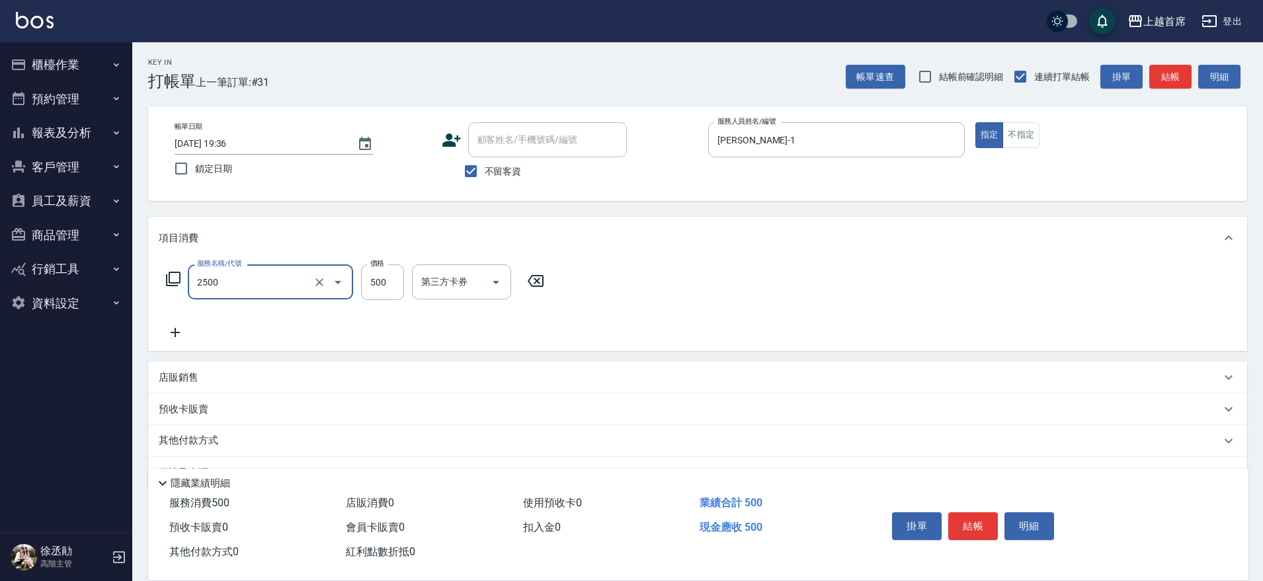
type input "海鹽洗剪500(2500)"
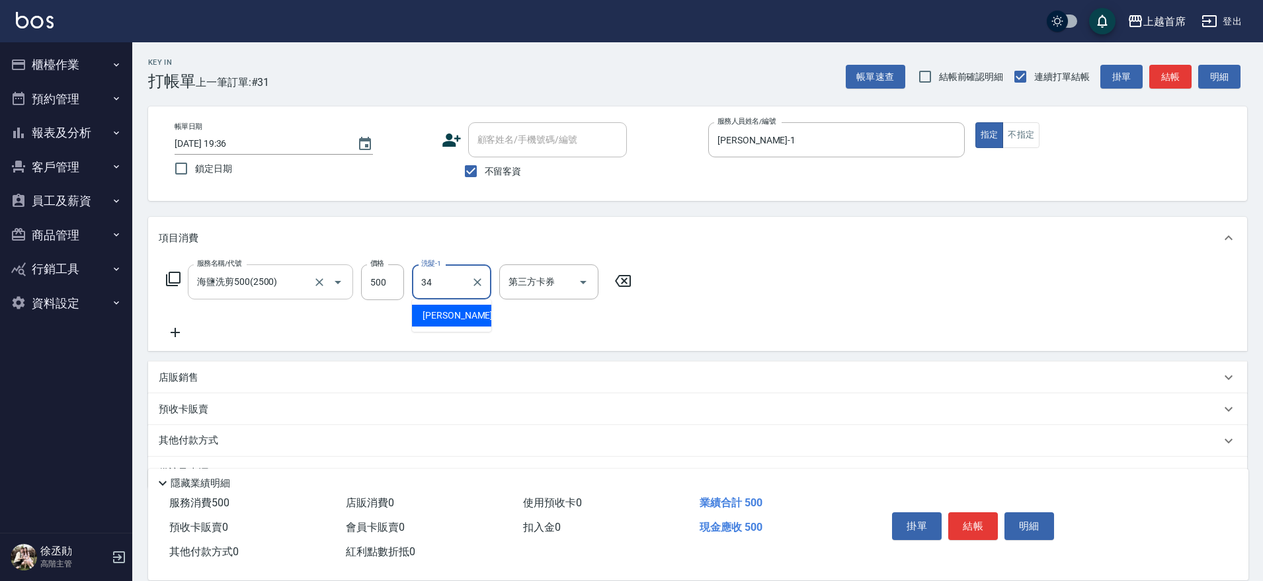
type input "[PERSON_NAME]-34"
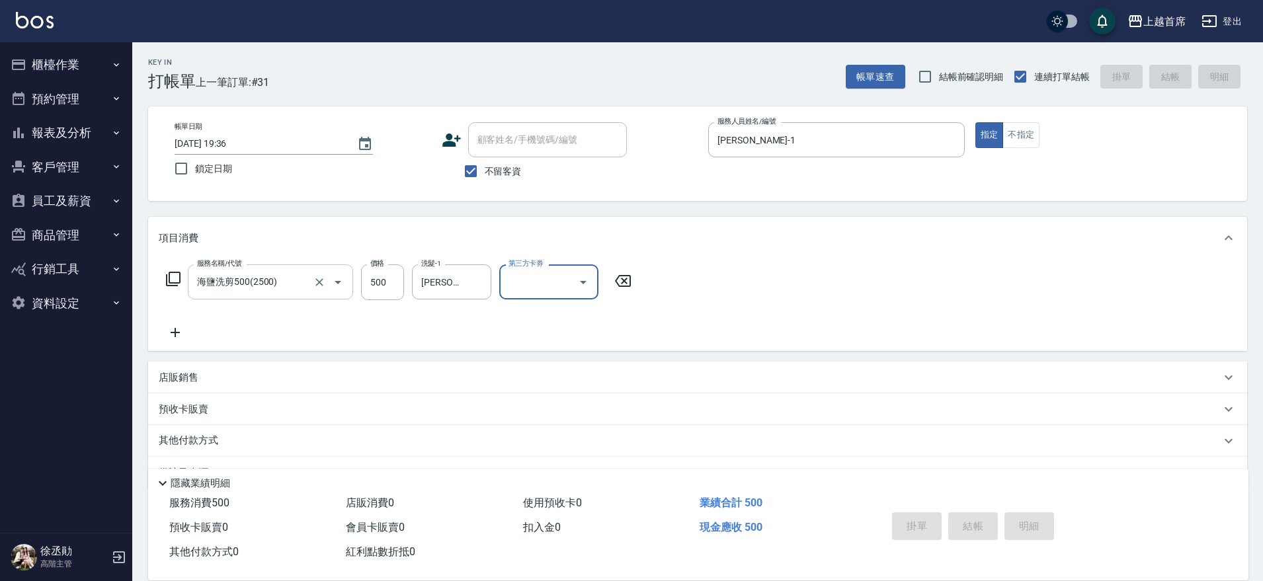
type input "[DATE] 19:43"
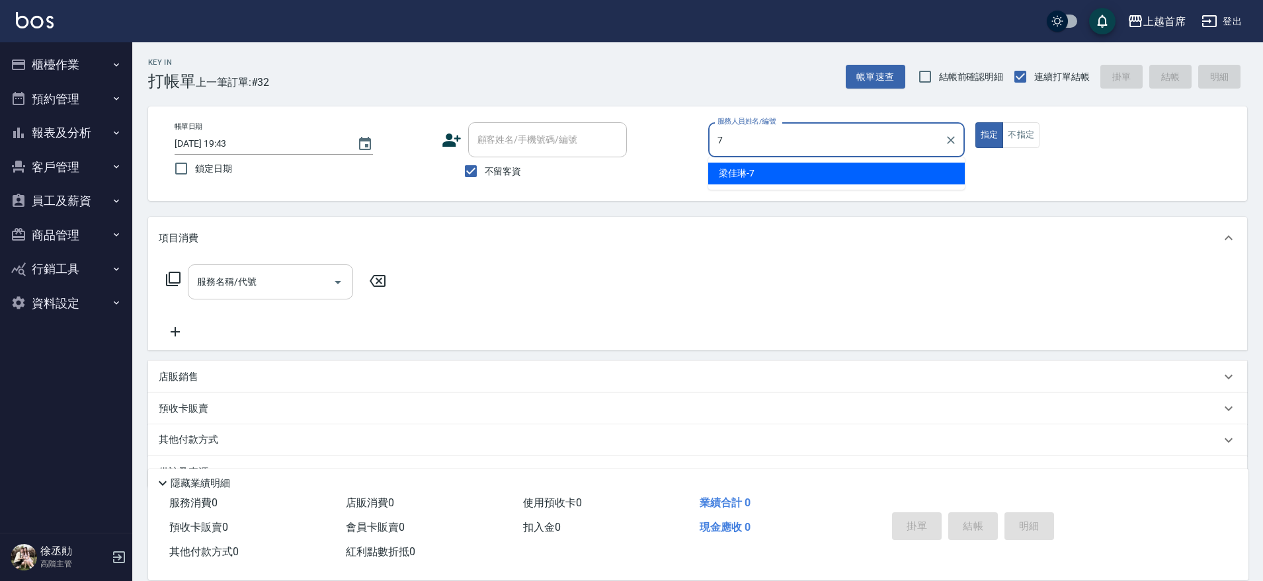
type input "[PERSON_NAME]-7"
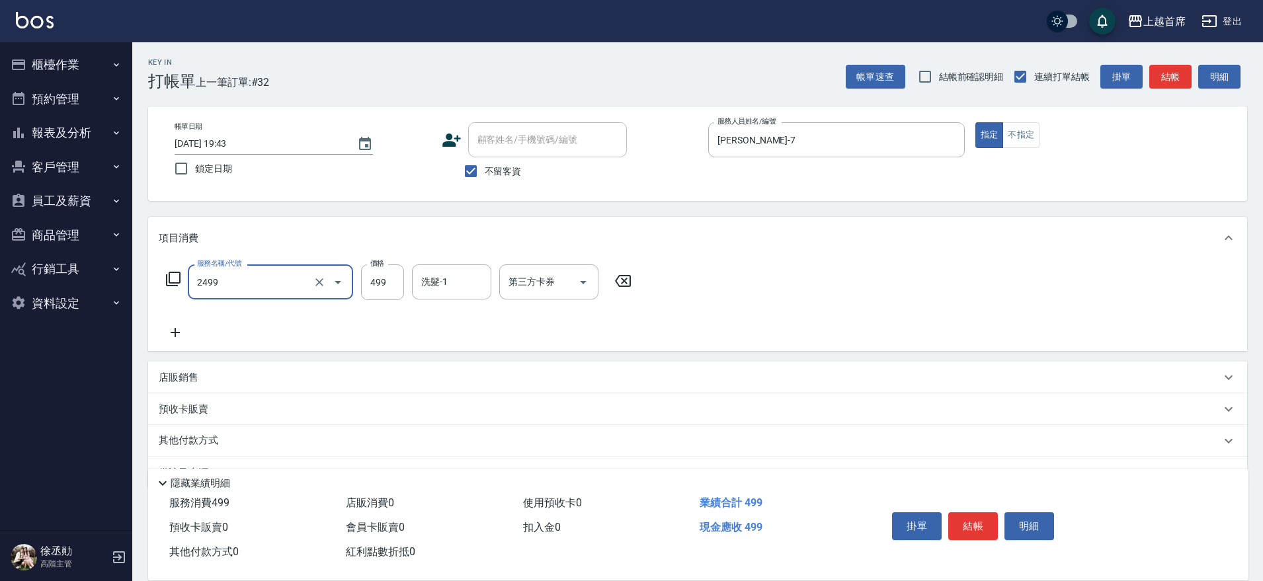
type input "499海鹽洗剪套餐(2499)"
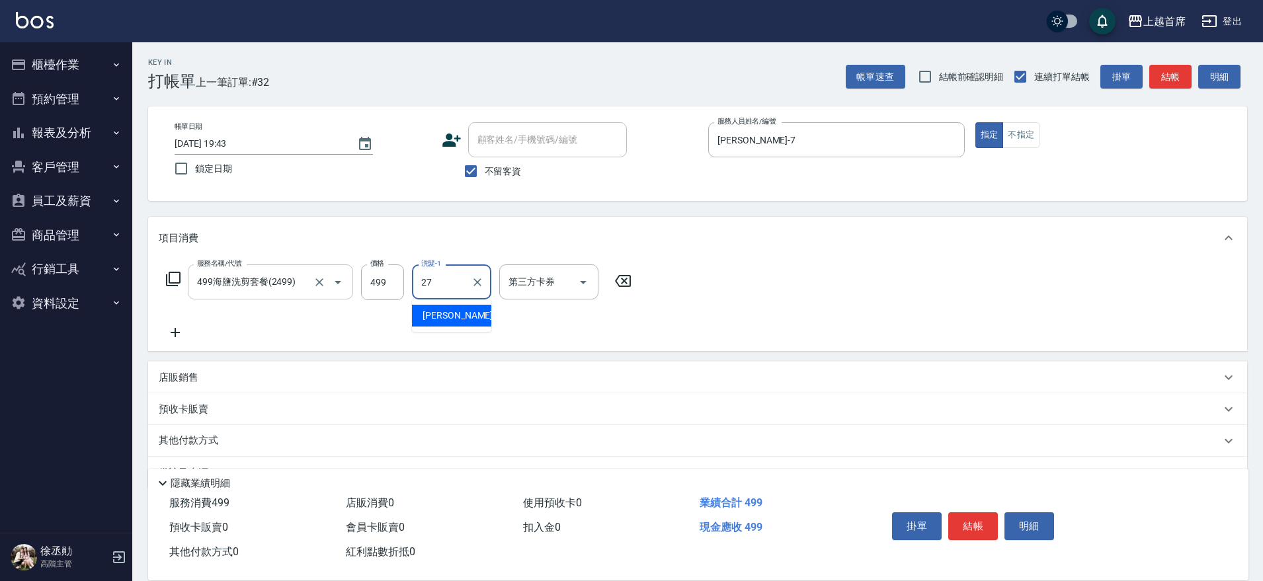
type input "[PERSON_NAME]-27"
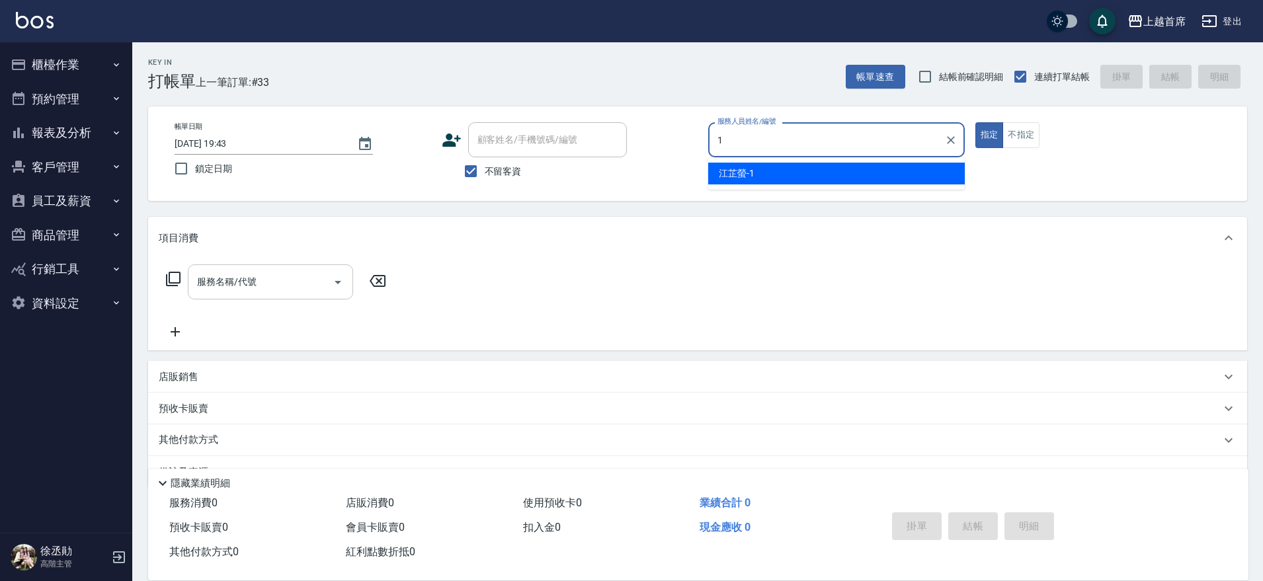
type input "[PERSON_NAME]-1"
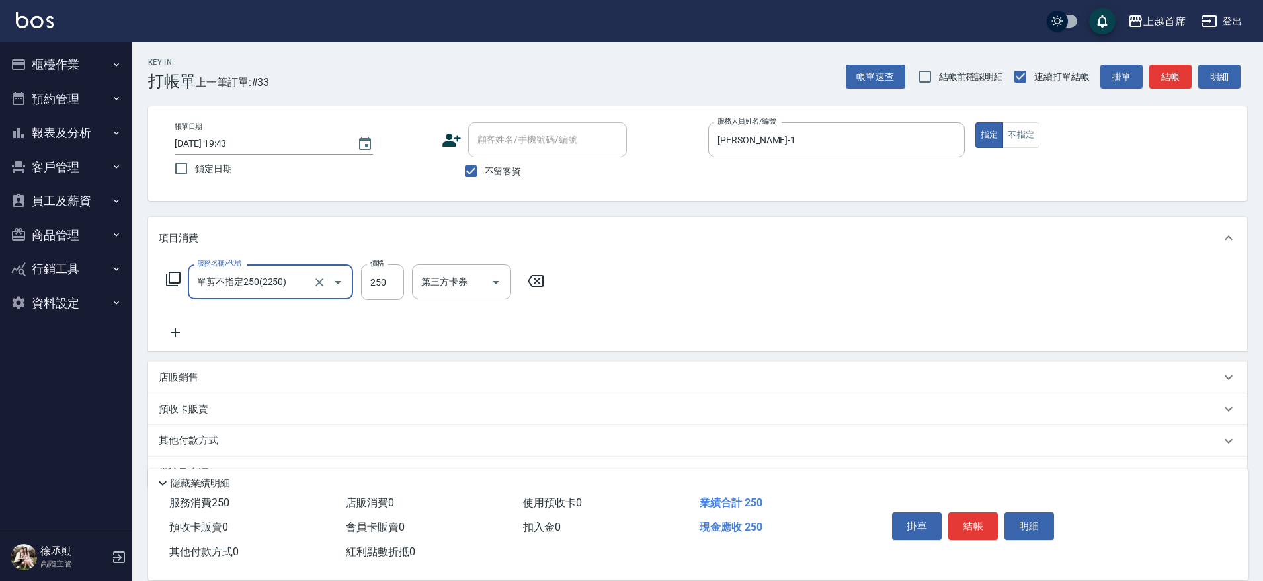
type input "單剪不指定250(2250)"
click at [315, 280] on icon "Clear" at bounding box center [319, 282] width 13 height 13
click at [300, 290] on input "服務名稱/代號" at bounding box center [252, 282] width 116 height 23
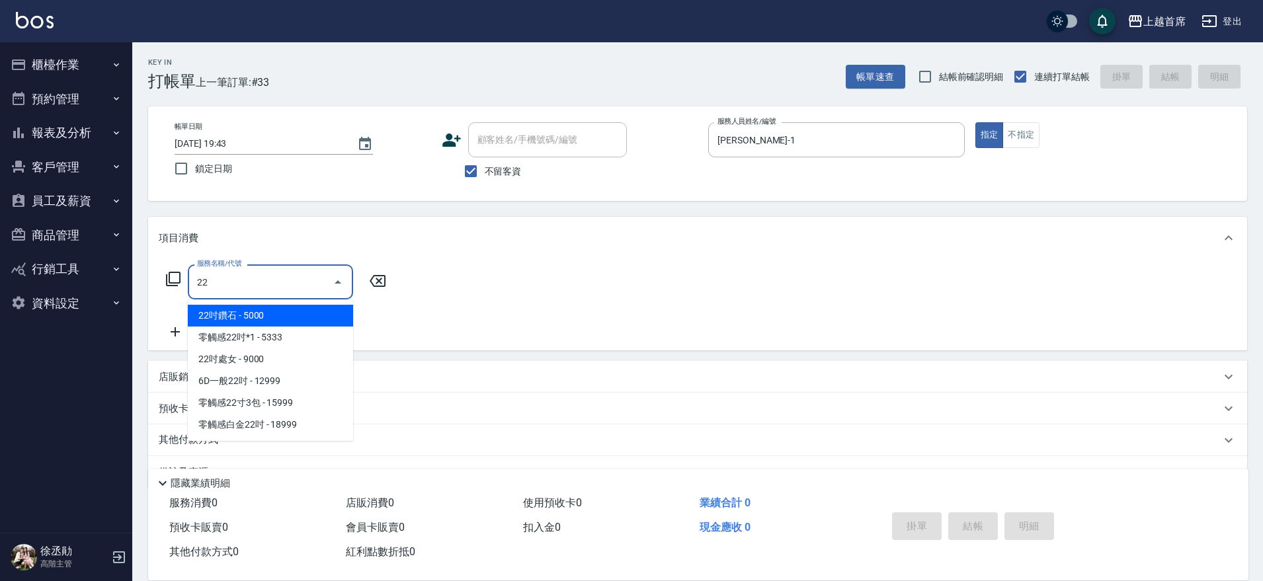
scroll to position [0, 0]
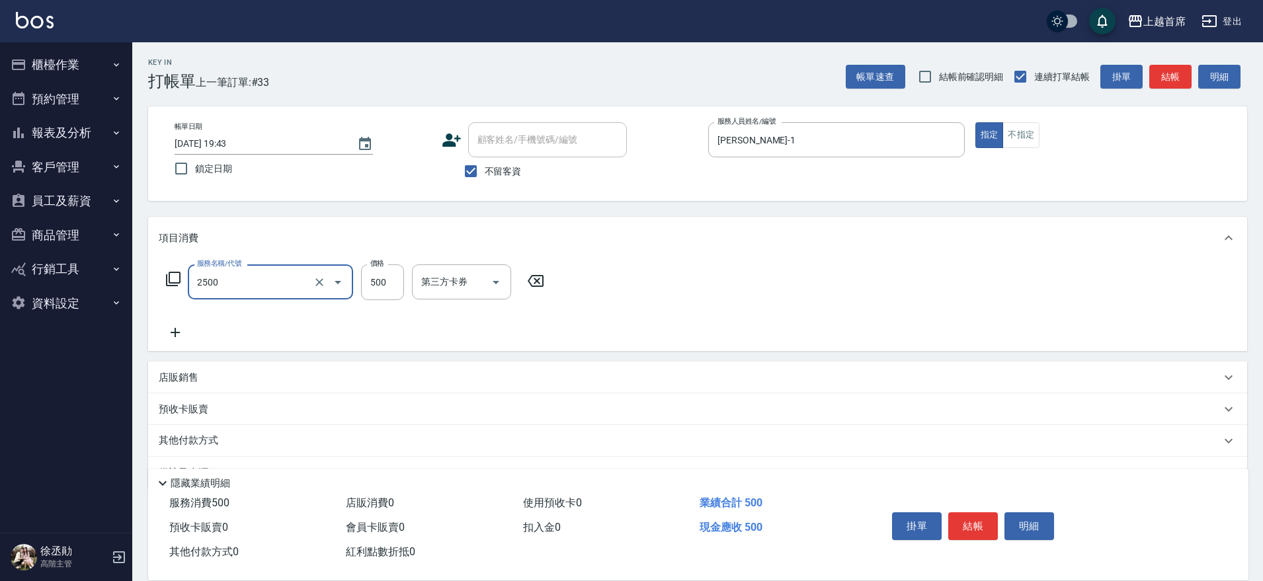
type input "海鹽洗剪500(2500)"
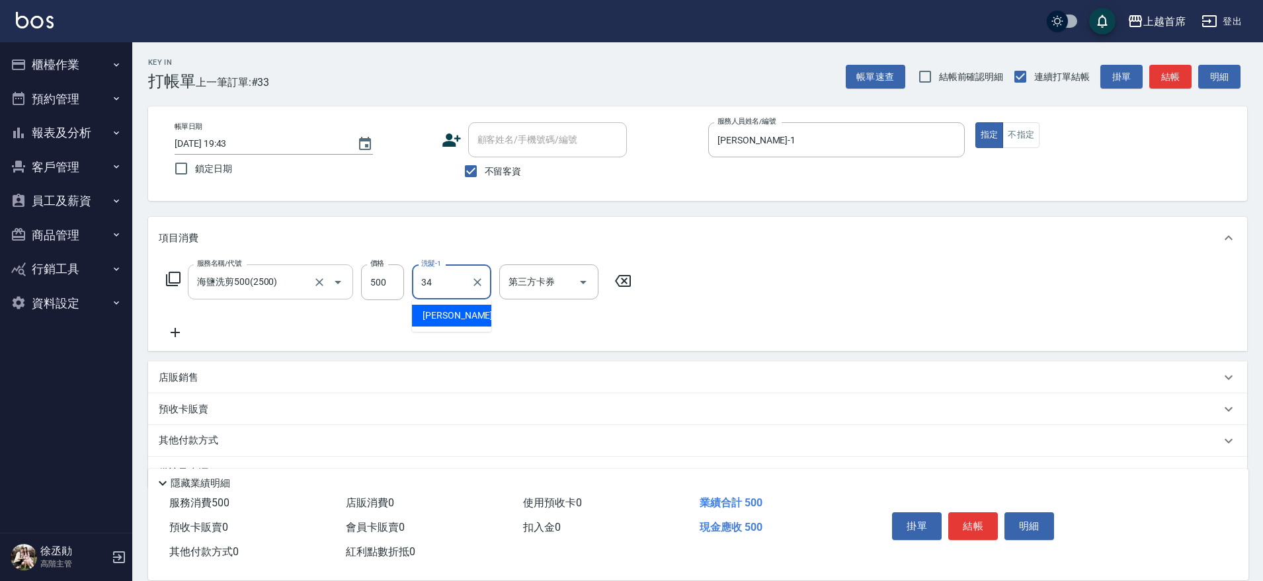
type input "[PERSON_NAME]-34"
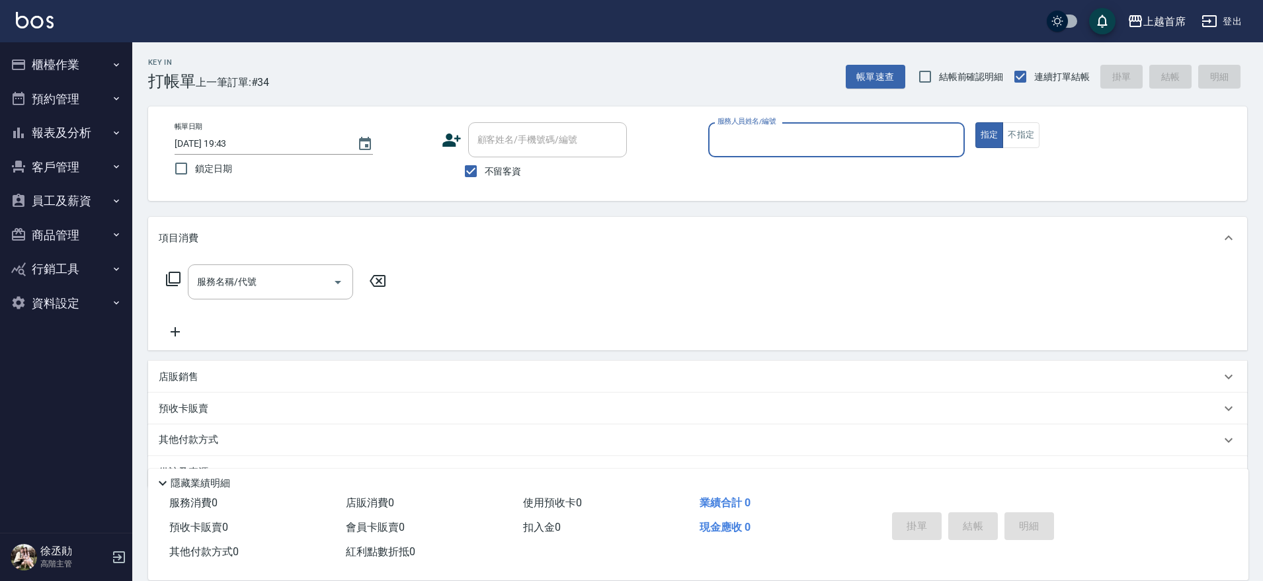
click at [91, 124] on button "報表及分析" at bounding box center [66, 133] width 122 height 34
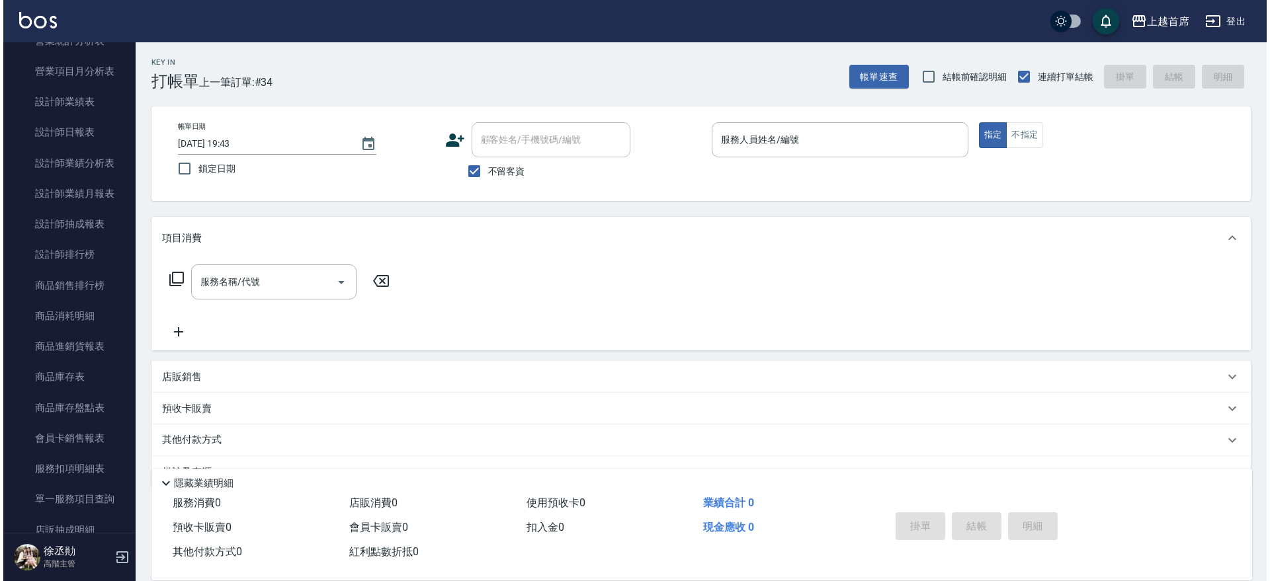
scroll to position [505, 0]
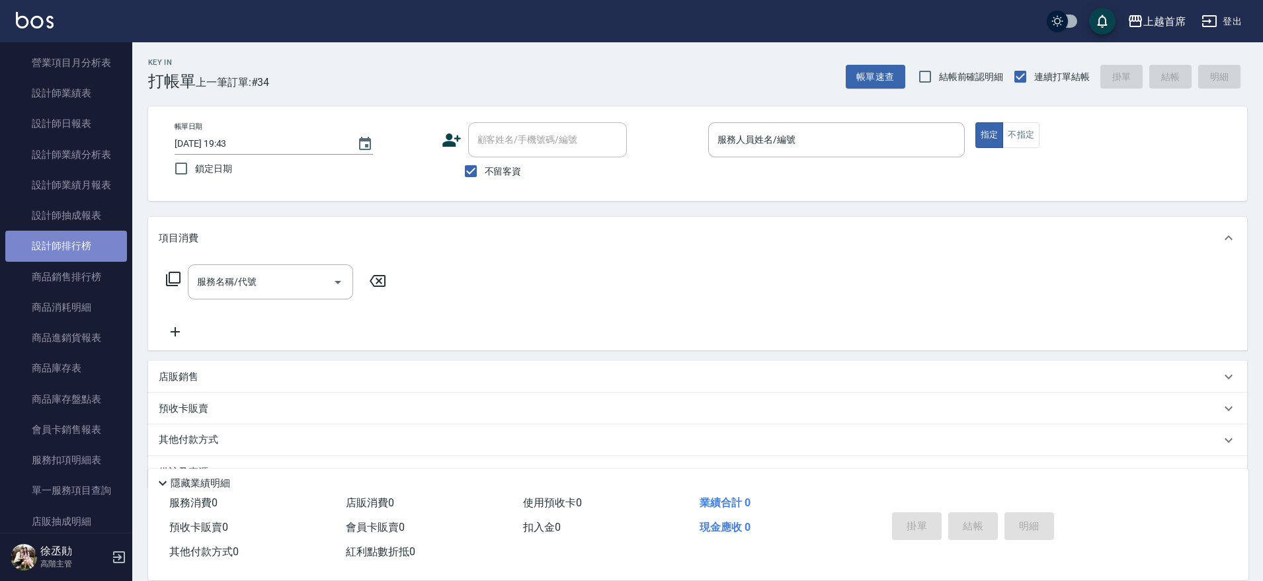
click at [83, 246] on link "設計師排行榜" at bounding box center [66, 246] width 122 height 30
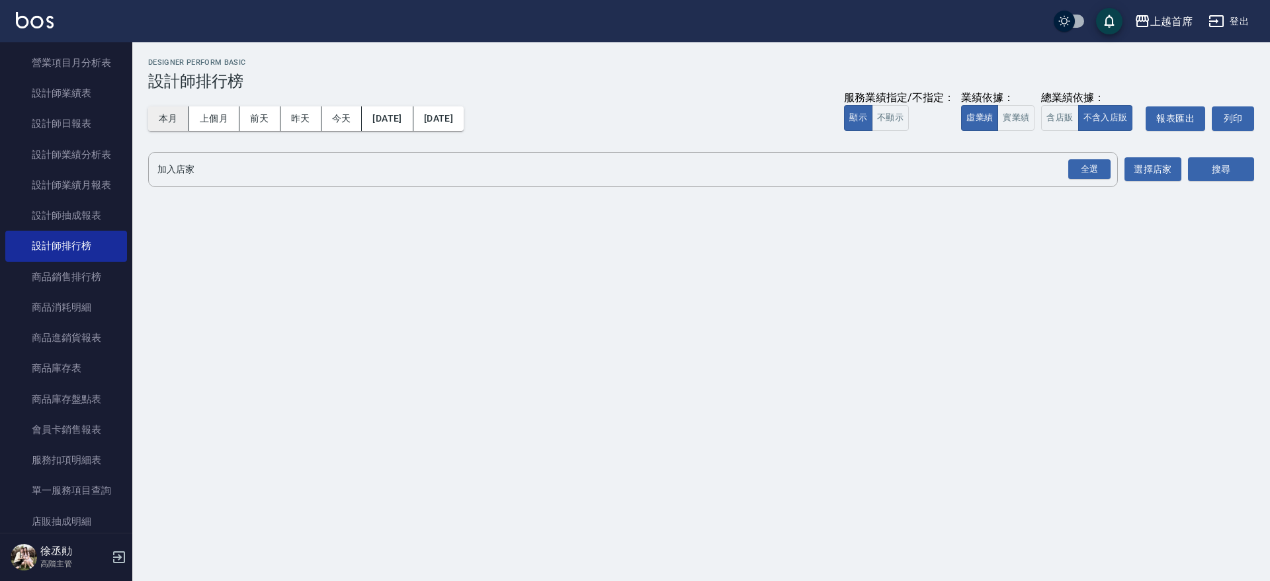
click at [159, 130] on button "本月" at bounding box center [168, 118] width 41 height 24
click at [1041, 121] on button "含店販" at bounding box center [1059, 118] width 37 height 26
click at [1022, 118] on button "實業績" at bounding box center [1015, 118] width 37 height 26
click at [1093, 172] on div "全選" at bounding box center [1089, 169] width 42 height 21
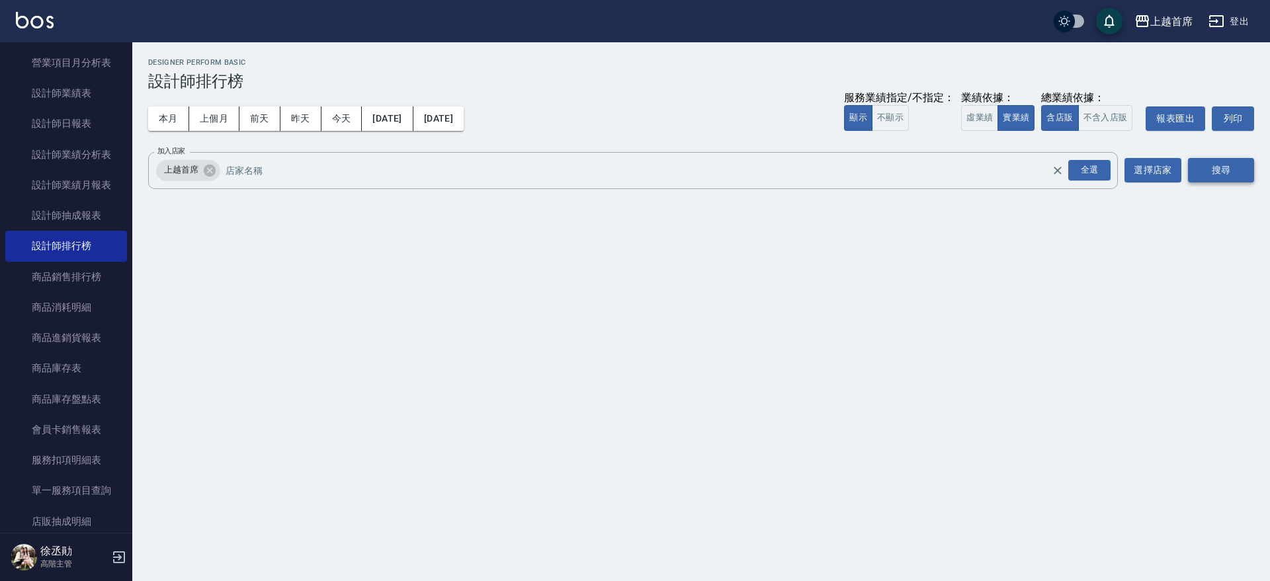
click at [1202, 171] on button "搜尋" at bounding box center [1221, 170] width 66 height 24
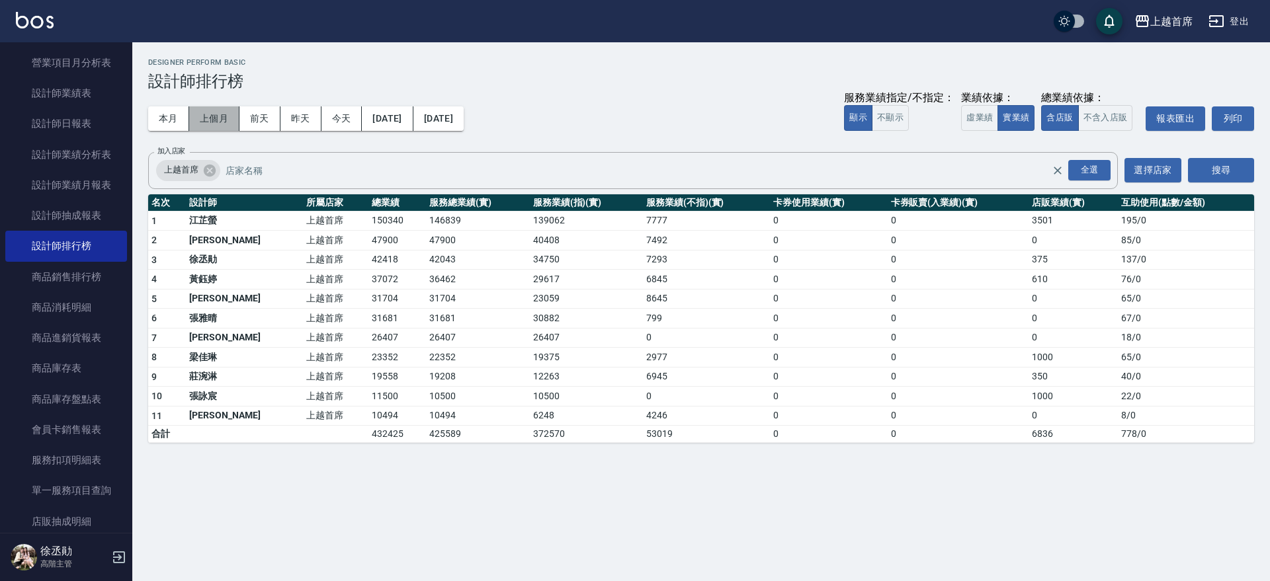
click at [220, 120] on button "上個月" at bounding box center [214, 118] width 50 height 24
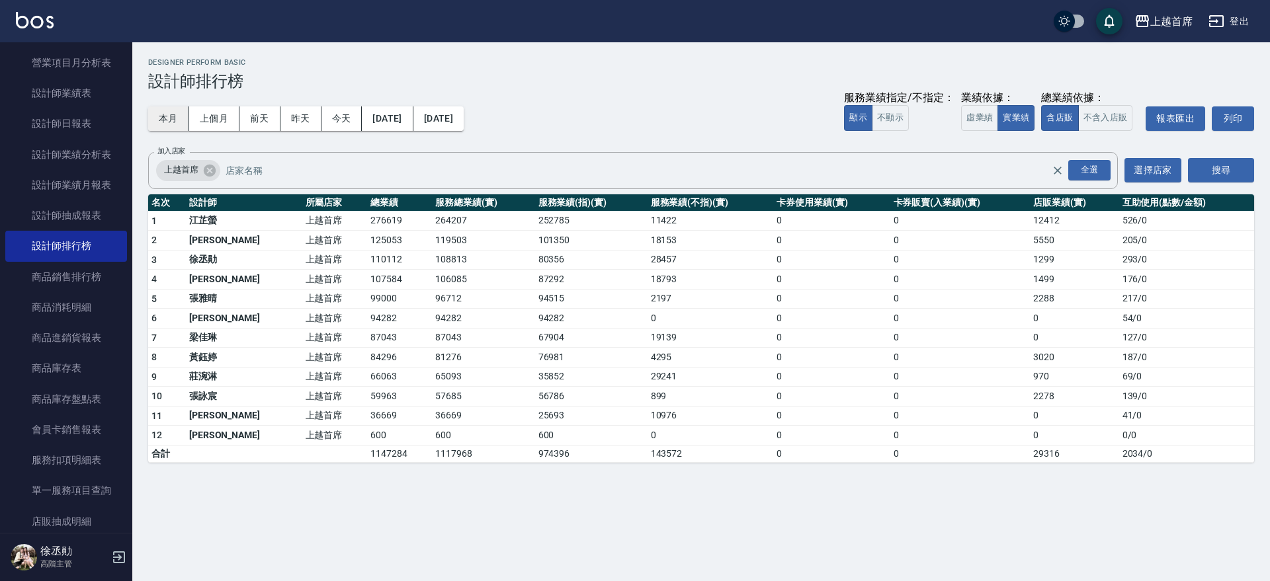
click at [173, 121] on button "本月" at bounding box center [168, 118] width 41 height 24
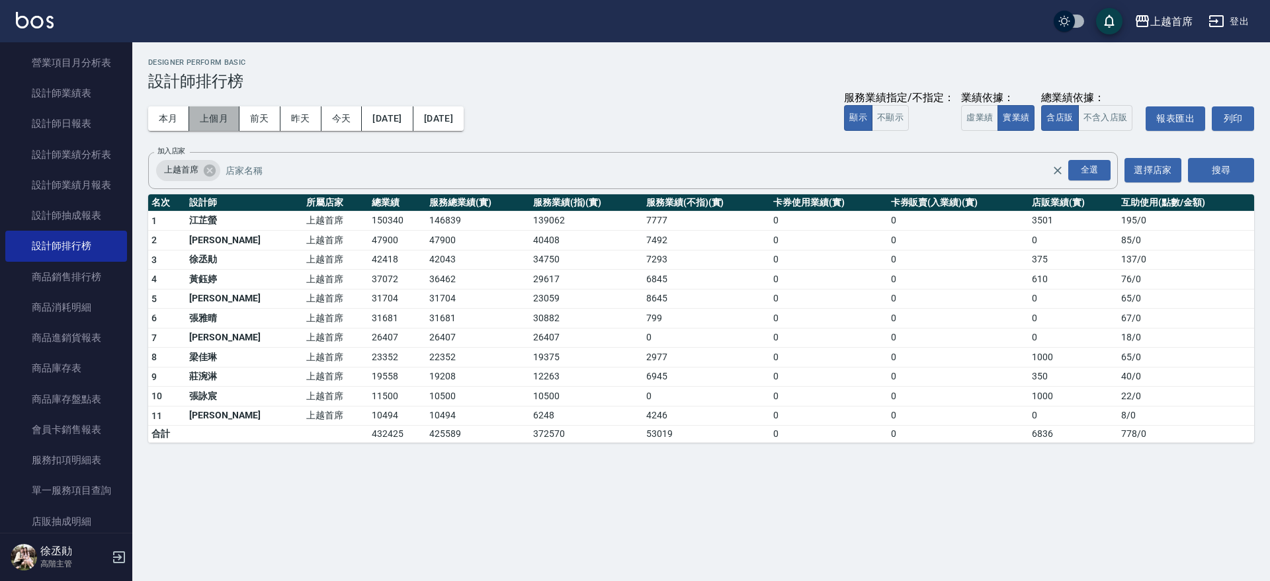
drag, startPoint x: 216, startPoint y: 116, endPoint x: 208, endPoint y: 118, distance: 9.0
click at [208, 118] on button "上個月" at bounding box center [214, 118] width 50 height 24
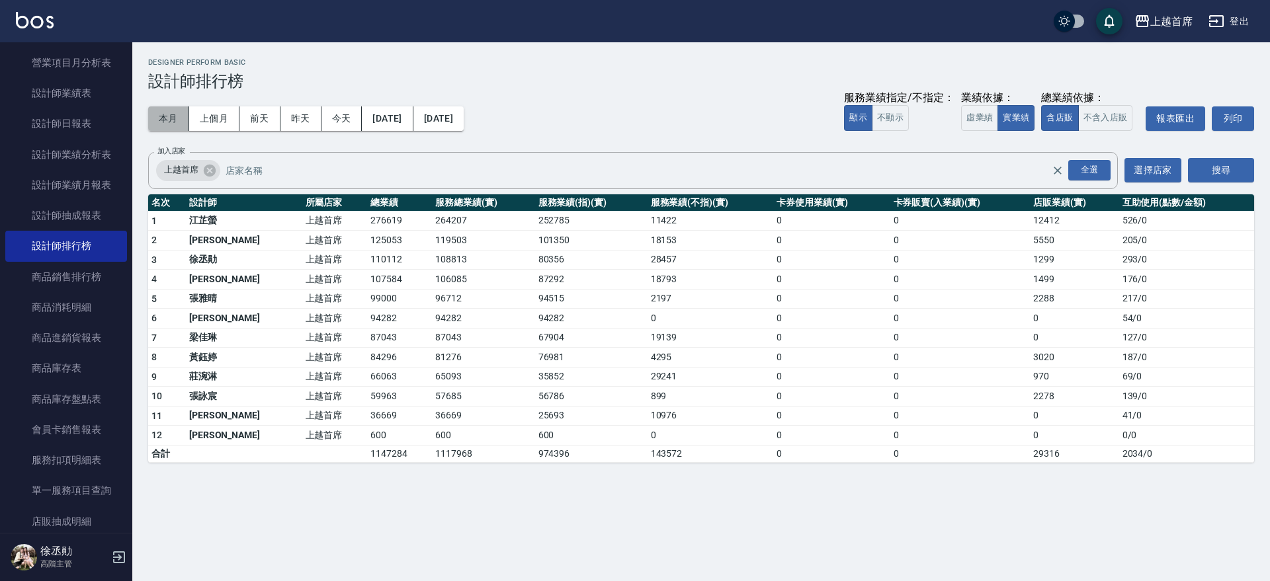
click at [161, 112] on button "本月" at bounding box center [168, 118] width 41 height 24
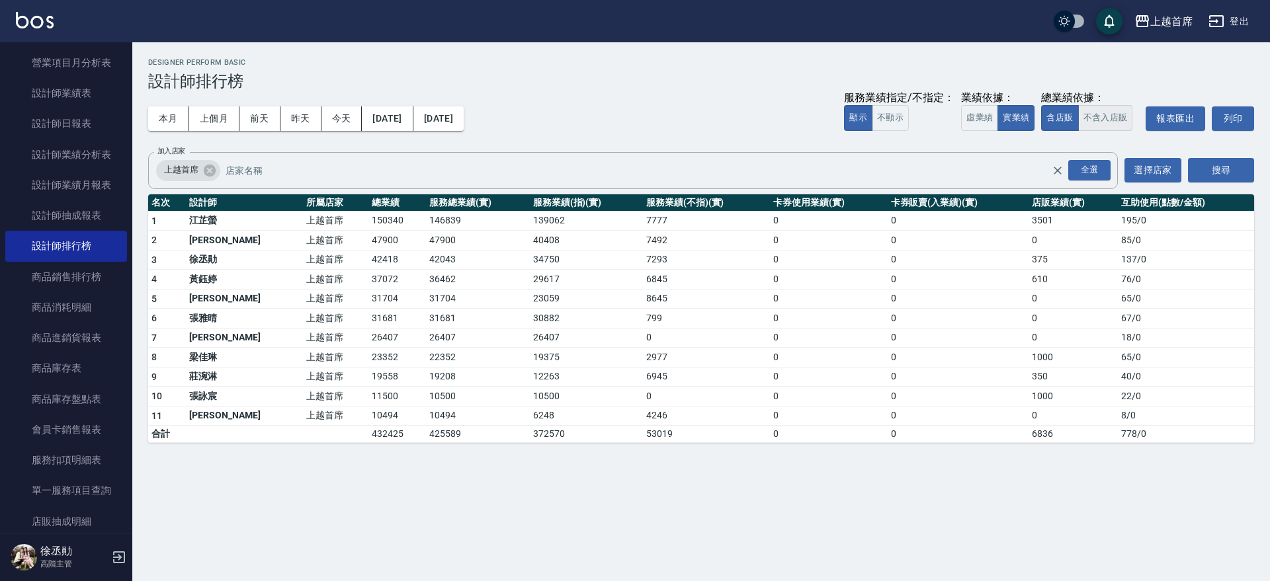
click at [1108, 115] on button "不含入店販" at bounding box center [1105, 118] width 55 height 26
click at [413, 120] on button "[DATE]" at bounding box center [387, 118] width 51 height 24
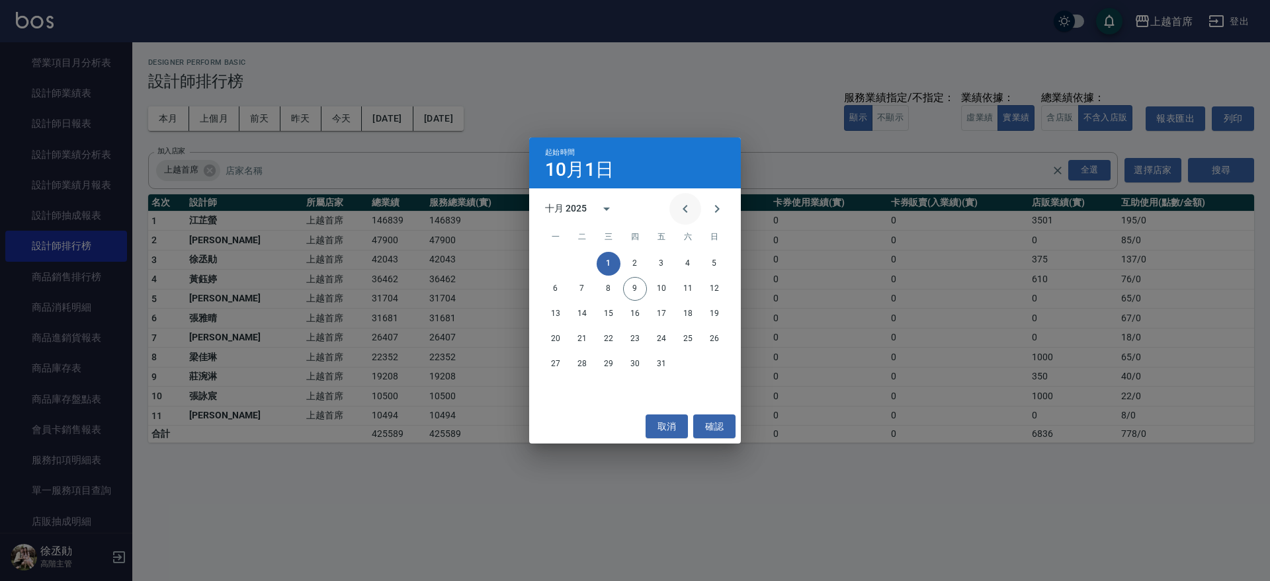
click at [688, 213] on icon "Previous month" at bounding box center [685, 209] width 16 height 16
click at [552, 261] on button "1" at bounding box center [556, 264] width 24 height 24
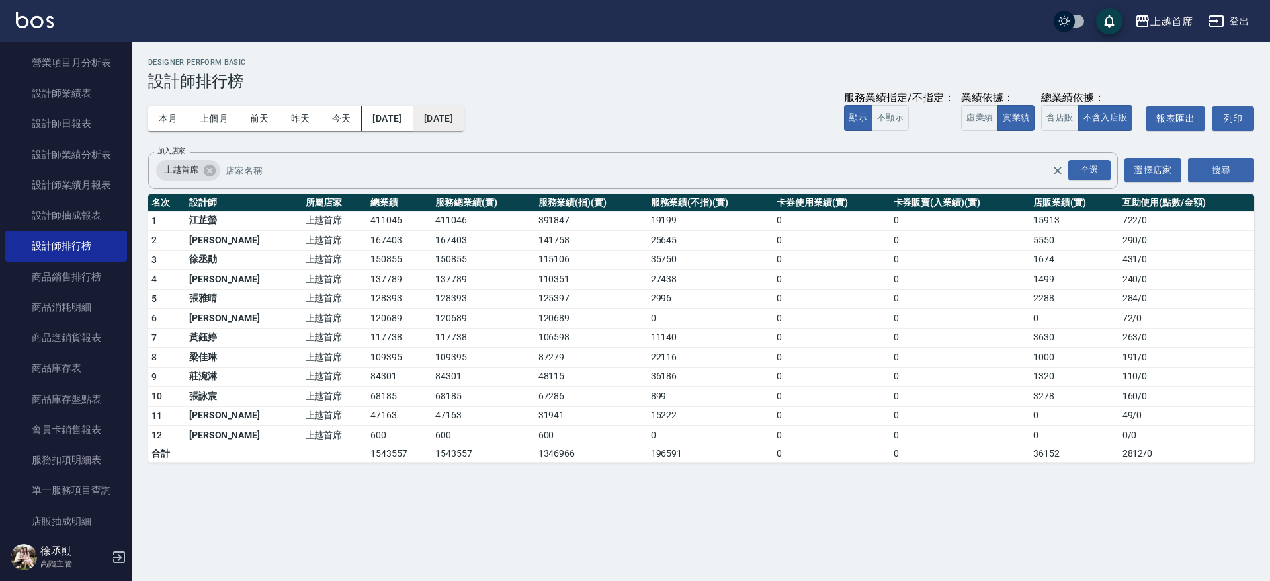
click at [464, 118] on button "[DATE]" at bounding box center [438, 118] width 50 height 24
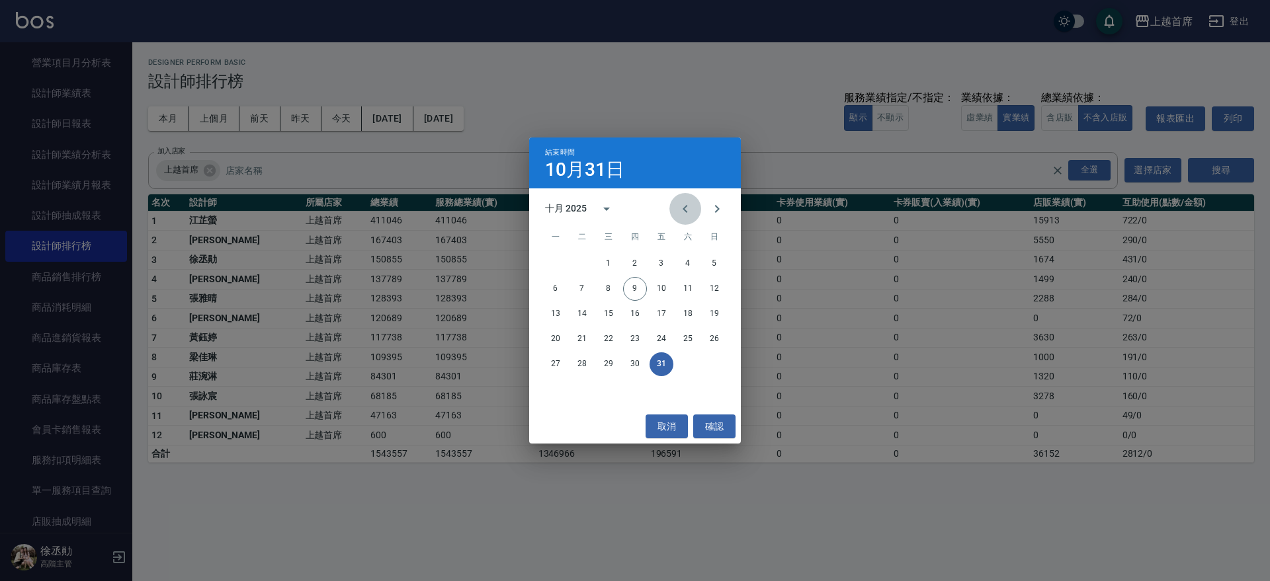
click at [683, 210] on icon "Previous month" at bounding box center [685, 209] width 16 height 16
click at [588, 282] on button "9" at bounding box center [582, 289] width 24 height 24
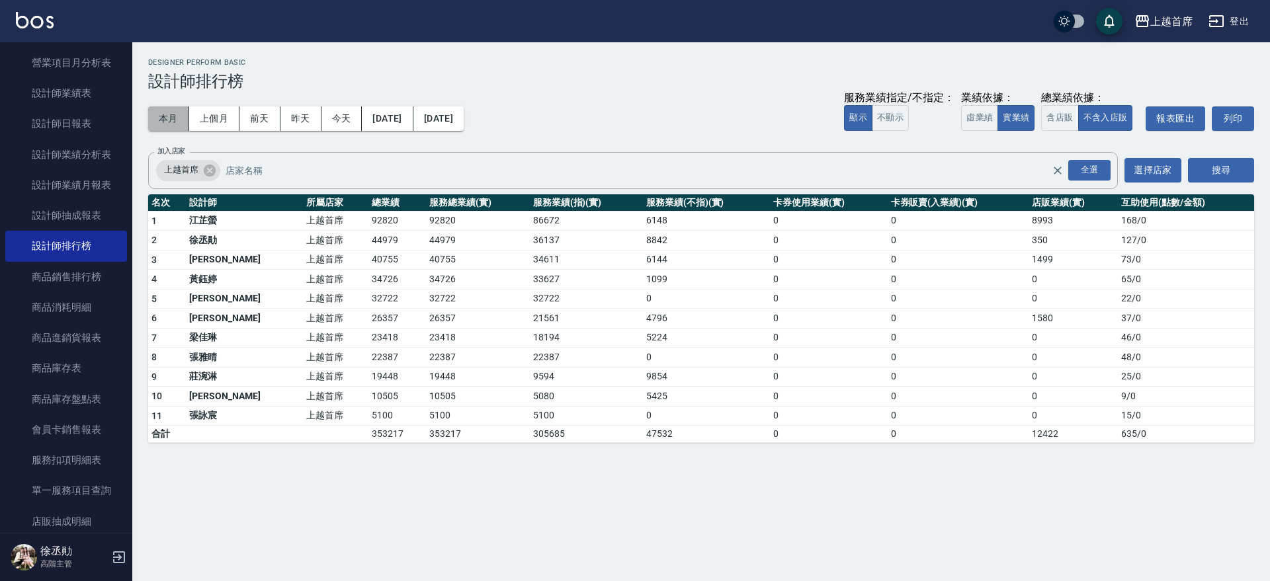
click at [169, 116] on button "本月" at bounding box center [168, 118] width 41 height 24
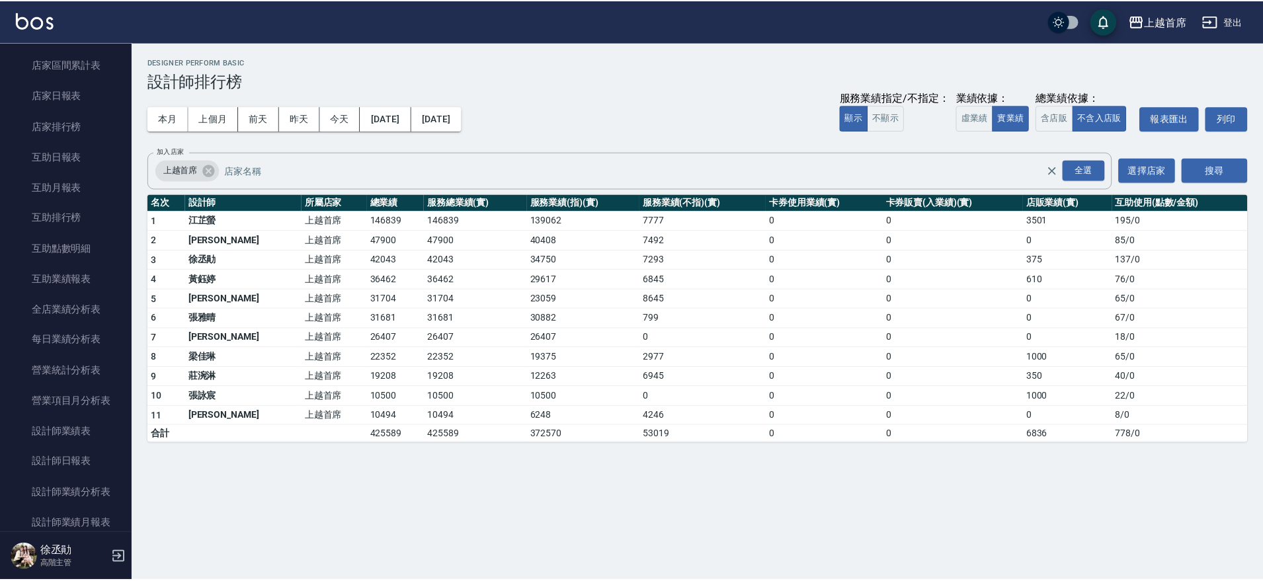
scroll to position [163, 0]
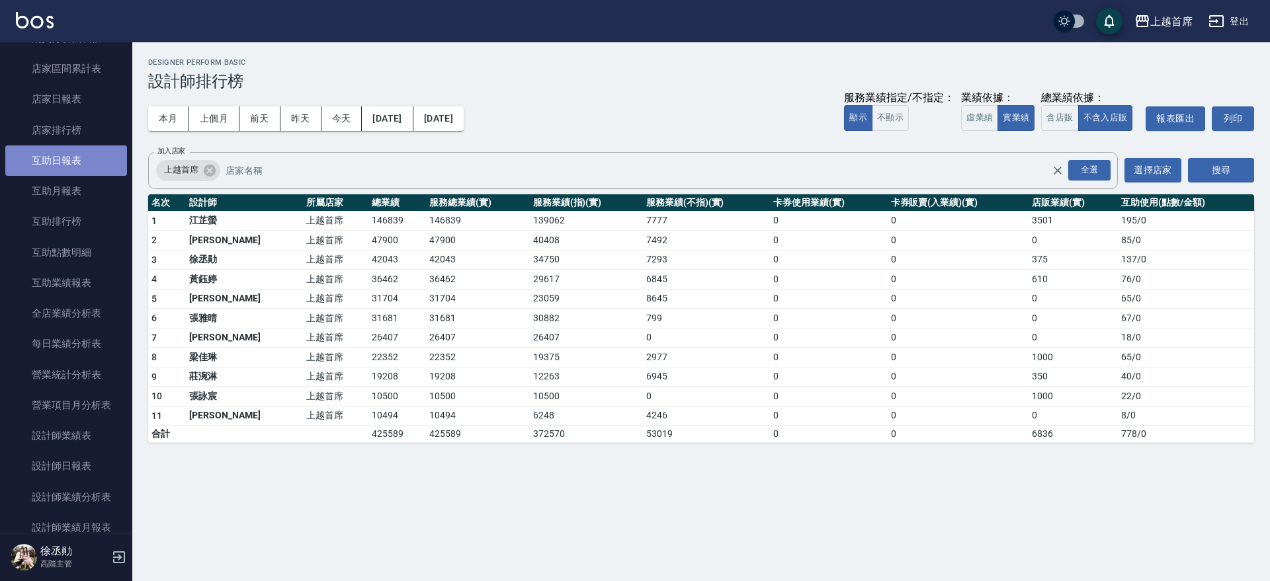
click at [87, 169] on link "互助日報表" at bounding box center [66, 161] width 122 height 30
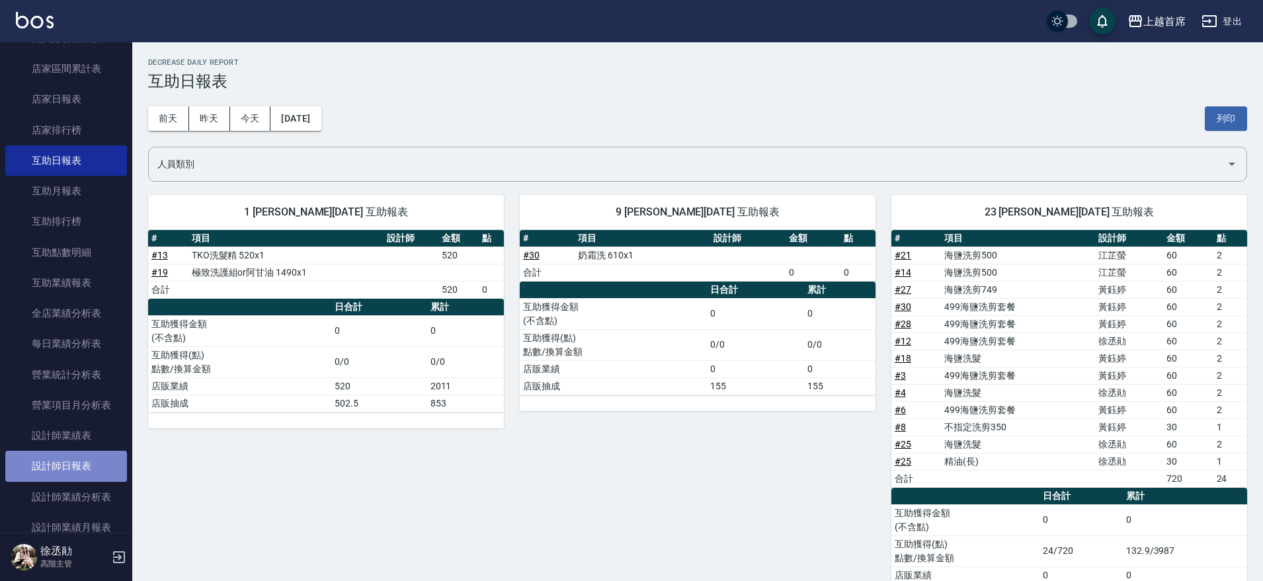
click at [88, 467] on link "設計師日報表" at bounding box center [66, 466] width 122 height 30
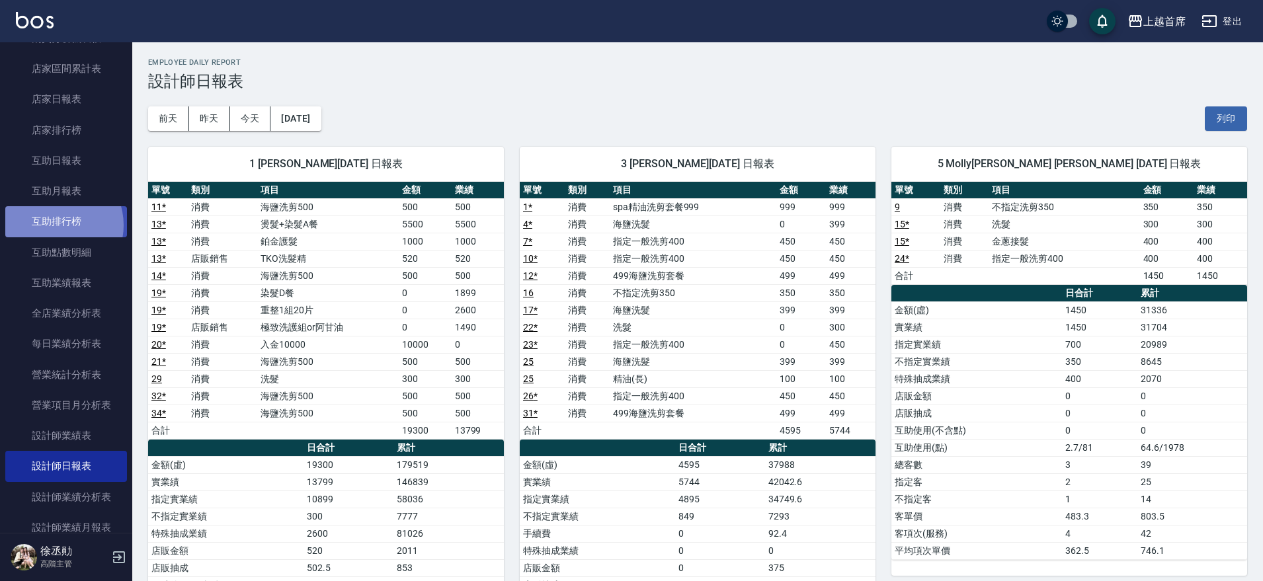
drag, startPoint x: 57, startPoint y: 225, endPoint x: 75, endPoint y: 210, distance: 23.5
click at [57, 225] on link "互助排行榜" at bounding box center [66, 221] width 122 height 30
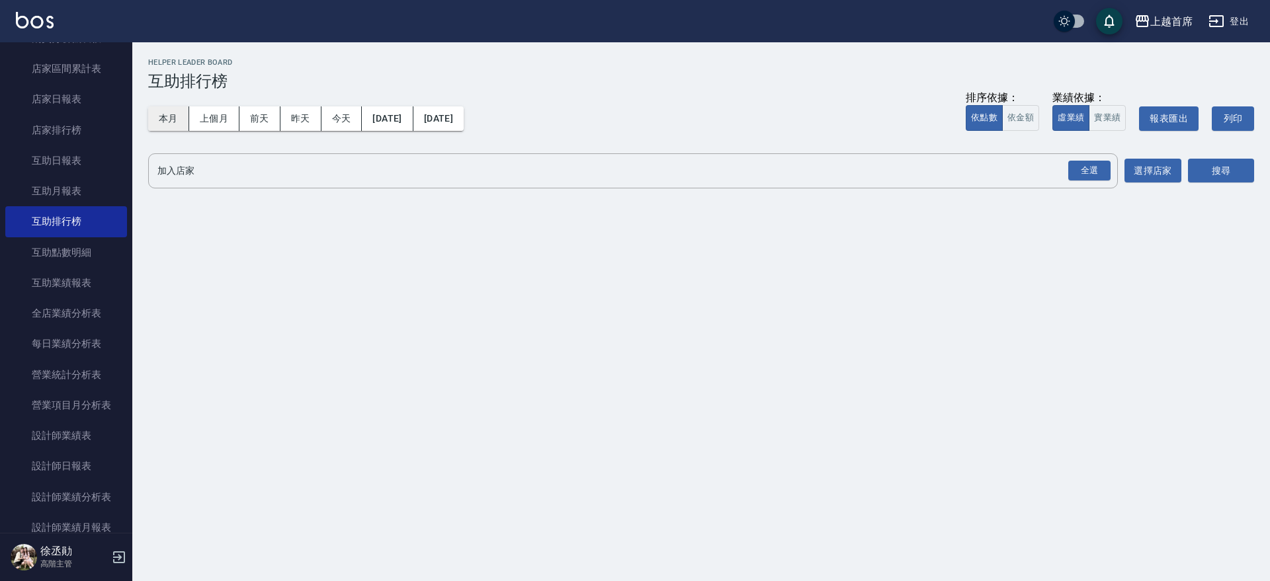
click at [173, 123] on button "本月" at bounding box center [168, 118] width 41 height 24
drag, startPoint x: 1013, startPoint y: 112, endPoint x: 1070, endPoint y: 118, distance: 57.8
click at [1017, 115] on button "依金額" at bounding box center [1020, 118] width 37 height 26
click at [1114, 118] on button "實業績" at bounding box center [1107, 118] width 37 height 26
click at [1094, 165] on div "全選" at bounding box center [1089, 171] width 42 height 21
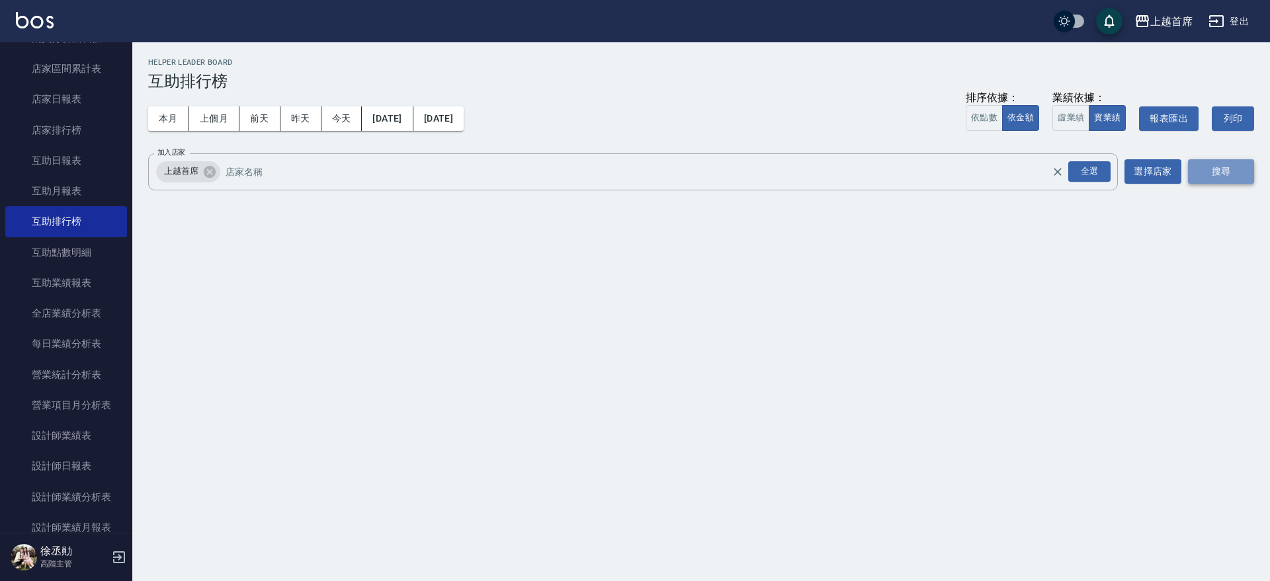
click at [1191, 165] on button "搜尋" at bounding box center [1221, 171] width 66 height 24
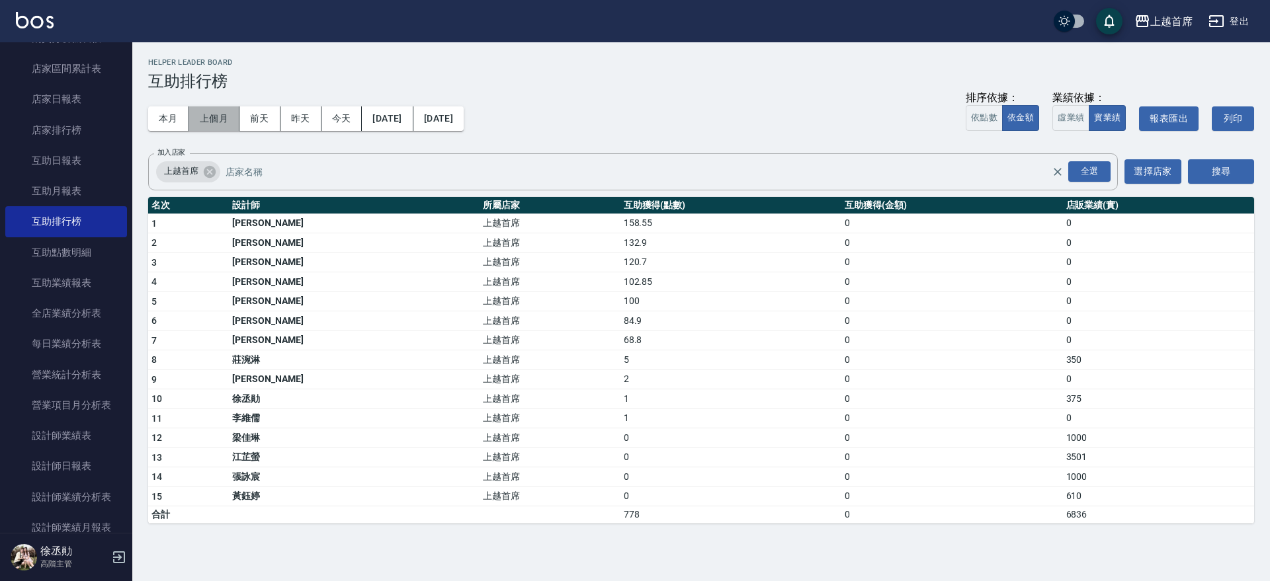
click at [206, 116] on button "上個月" at bounding box center [214, 118] width 50 height 24
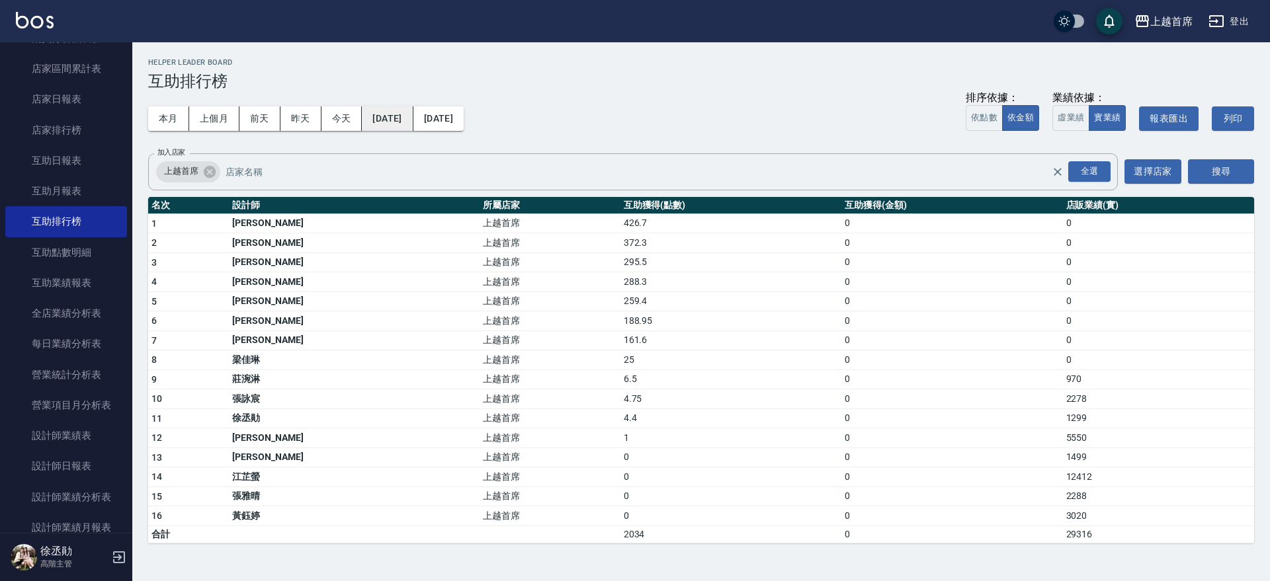
click at [410, 118] on button "[DATE]" at bounding box center [387, 118] width 51 height 24
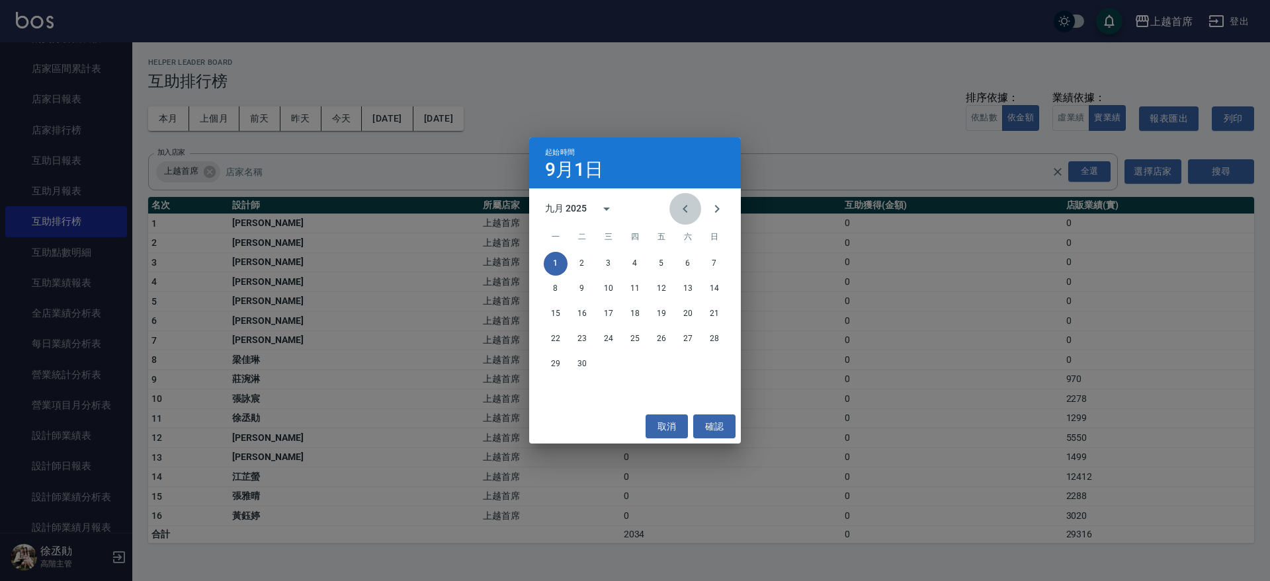
click at [684, 207] on icon "Previous month" at bounding box center [685, 209] width 5 height 8
click at [661, 260] on button "1" at bounding box center [661, 264] width 24 height 24
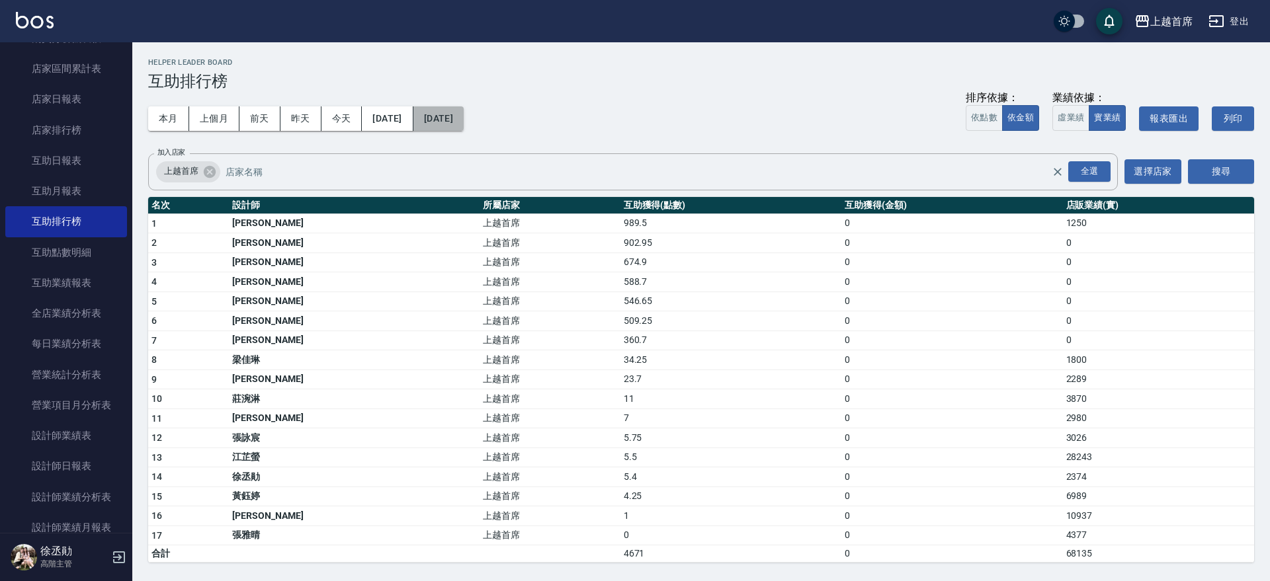
click at [464, 114] on button "[DATE]" at bounding box center [438, 118] width 50 height 24
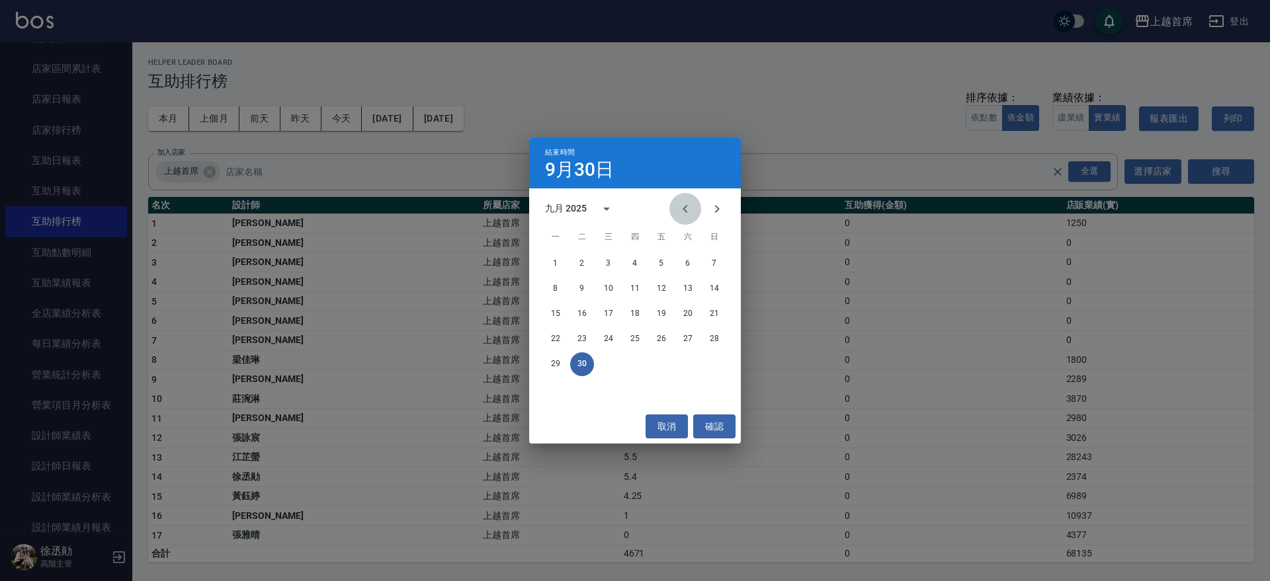
click at [686, 208] on icon "Previous month" at bounding box center [685, 209] width 16 height 16
click at [718, 361] on button "31" at bounding box center [714, 365] width 24 height 24
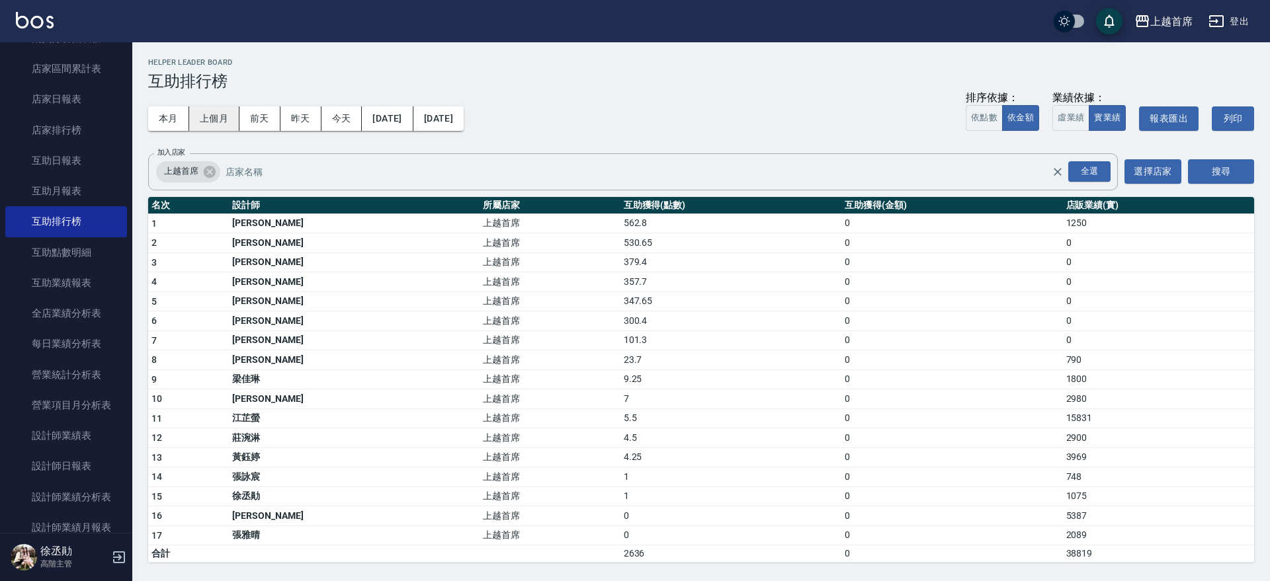
click at [225, 110] on button "上個月" at bounding box center [214, 118] width 50 height 24
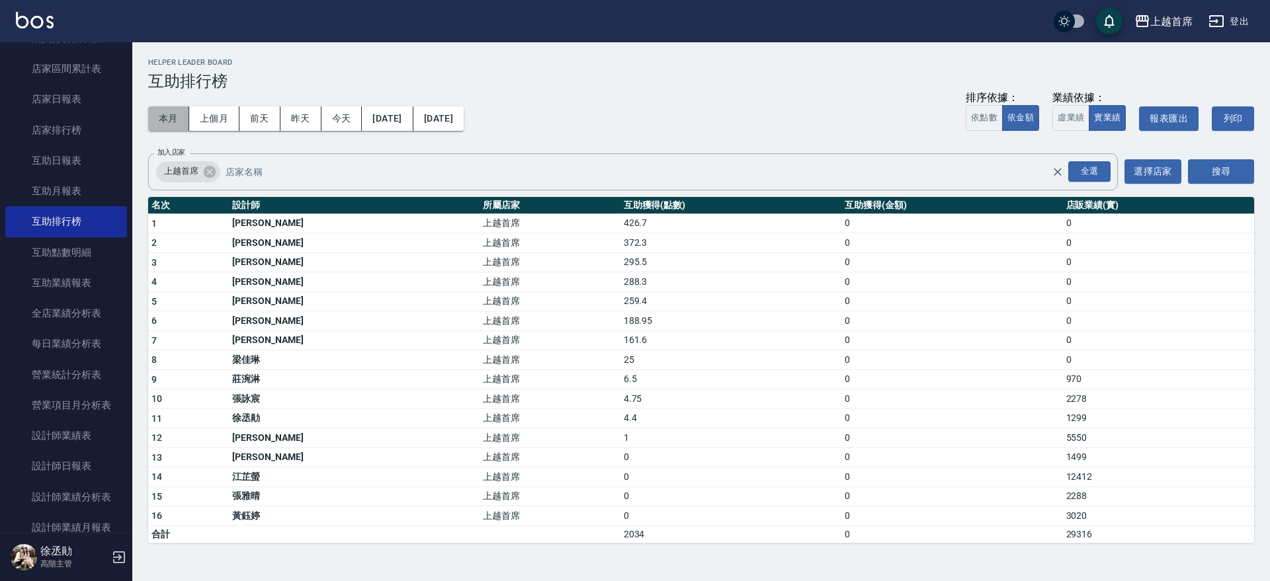
click at [174, 114] on button "本月" at bounding box center [168, 118] width 41 height 24
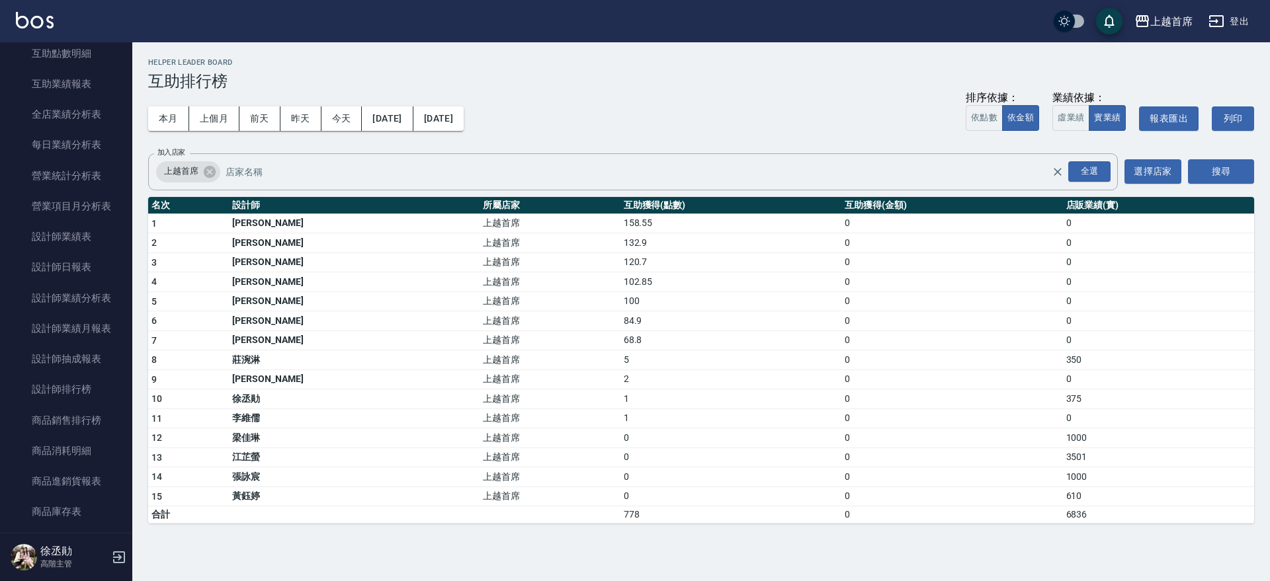
scroll to position [368, 0]
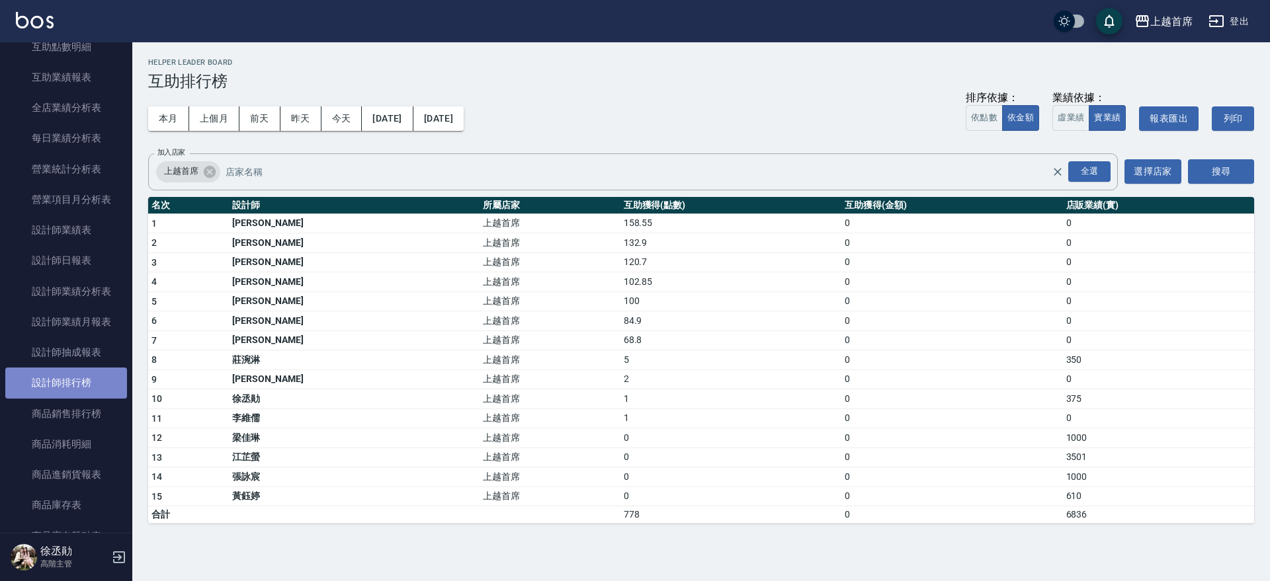
click at [88, 376] on link "設計師排行榜" at bounding box center [66, 383] width 122 height 30
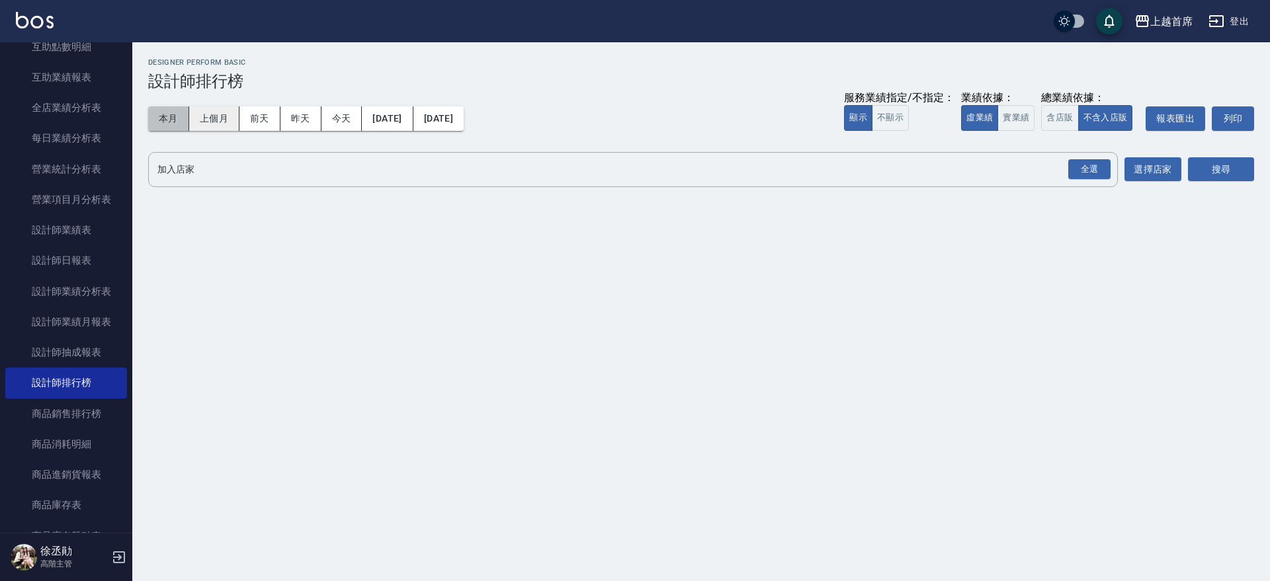
drag, startPoint x: 172, startPoint y: 117, endPoint x: 234, endPoint y: 122, distance: 62.3
click at [170, 117] on button "本月" at bounding box center [168, 118] width 41 height 24
click at [1010, 110] on button "實業績" at bounding box center [1015, 118] width 37 height 26
click at [1060, 110] on button "含店販" at bounding box center [1059, 118] width 37 height 26
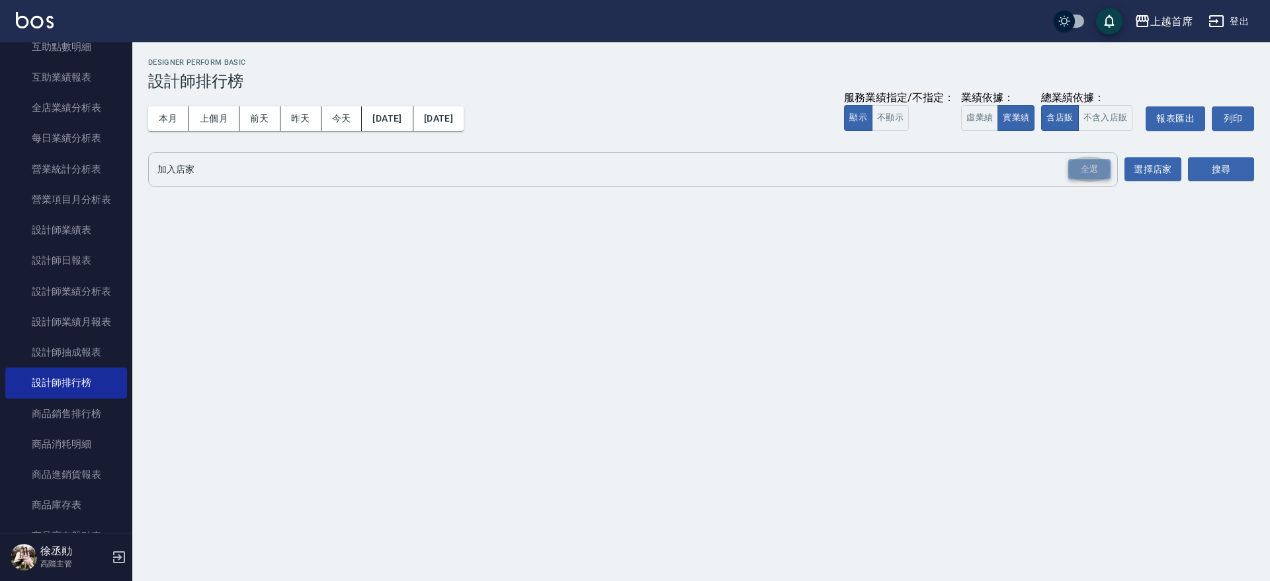
click at [1086, 175] on div "全選" at bounding box center [1089, 169] width 42 height 21
click at [1197, 173] on button "搜尋" at bounding box center [1221, 170] width 66 height 24
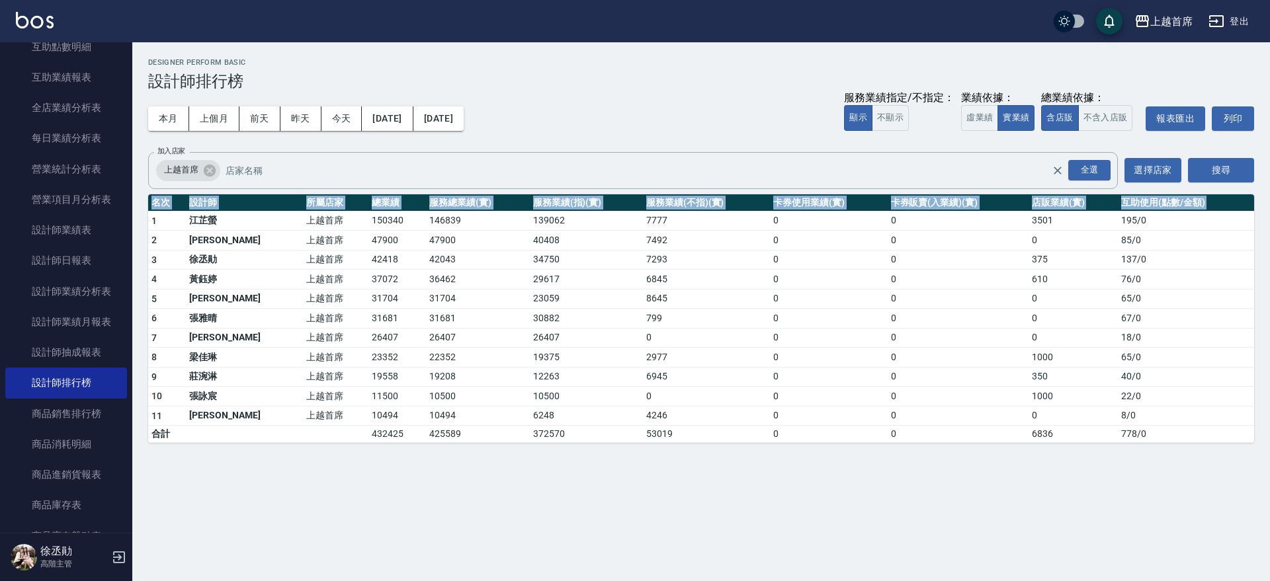
drag, startPoint x: 150, startPoint y: 218, endPoint x: 1140, endPoint y: 474, distance: 1022.5
click at [1159, 461] on div "上越首席 [DATE] - [DATE] 設計師排行榜 列印時間： [DATE][PHONE_NUMBER]:59 Designer Perform Basi…" at bounding box center [635, 290] width 1270 height 581
click at [818, 348] on td "0" at bounding box center [828, 358] width 117 height 20
drag, startPoint x: 151, startPoint y: 219, endPoint x: 1115, endPoint y: 447, distance: 990.3
click at [1130, 448] on div "上越首席 [DATE] - [DATE] 設計師排行榜 列印時間： [DATE][PHONE_NUMBER]:59 Designer Perform Basi…" at bounding box center [701, 250] width 1138 height 417
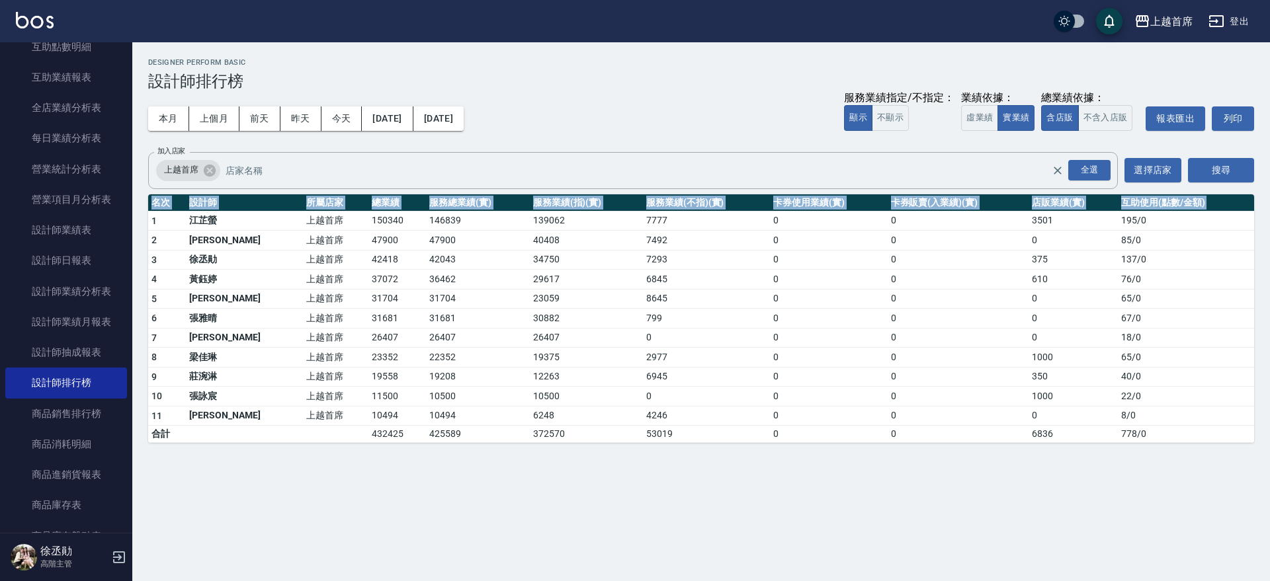
click at [577, 352] on td "19375" at bounding box center [586, 358] width 113 height 20
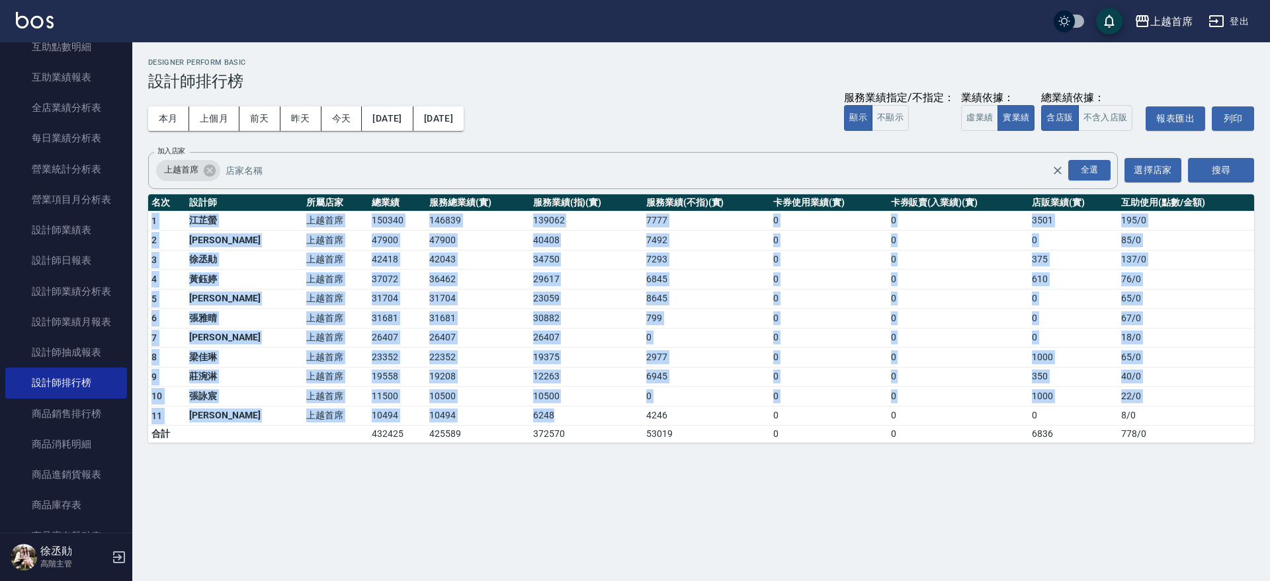
drag, startPoint x: 153, startPoint y: 220, endPoint x: 578, endPoint y: 421, distance: 469.8
click at [578, 421] on tbody "1 [PERSON_NAME]首席 150340 146839 139062 7777 0 0 3501 195 / 0 2 [PERSON_NAME] 上越…" at bounding box center [701, 327] width 1106 height 232
click at [578, 421] on td "6248" at bounding box center [586, 416] width 113 height 20
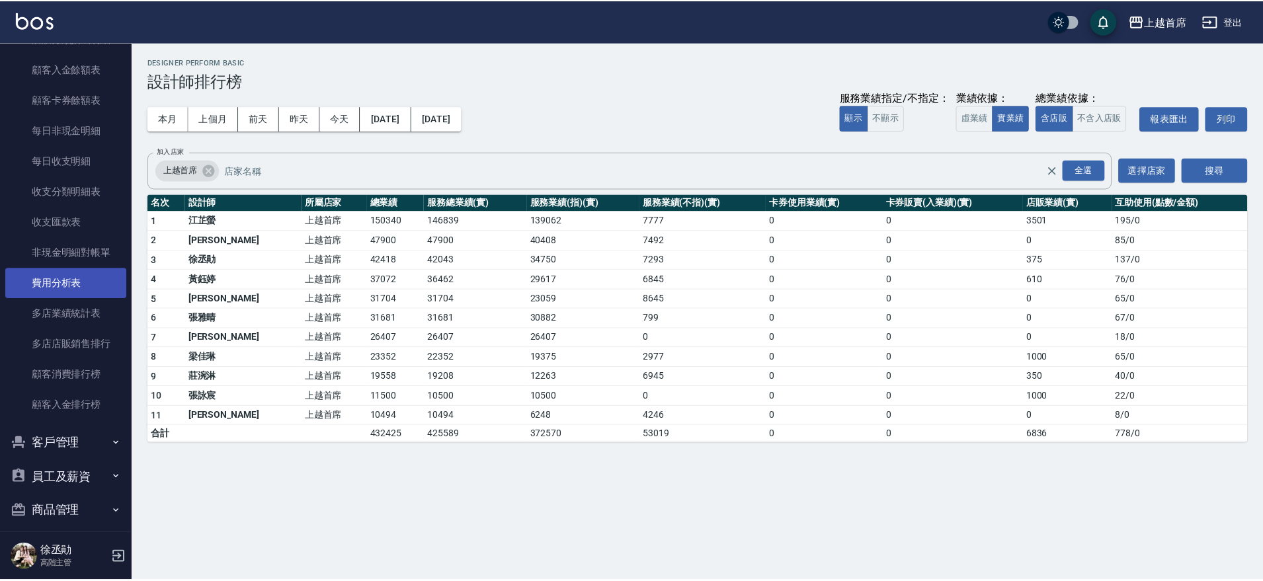
scroll to position [950, 0]
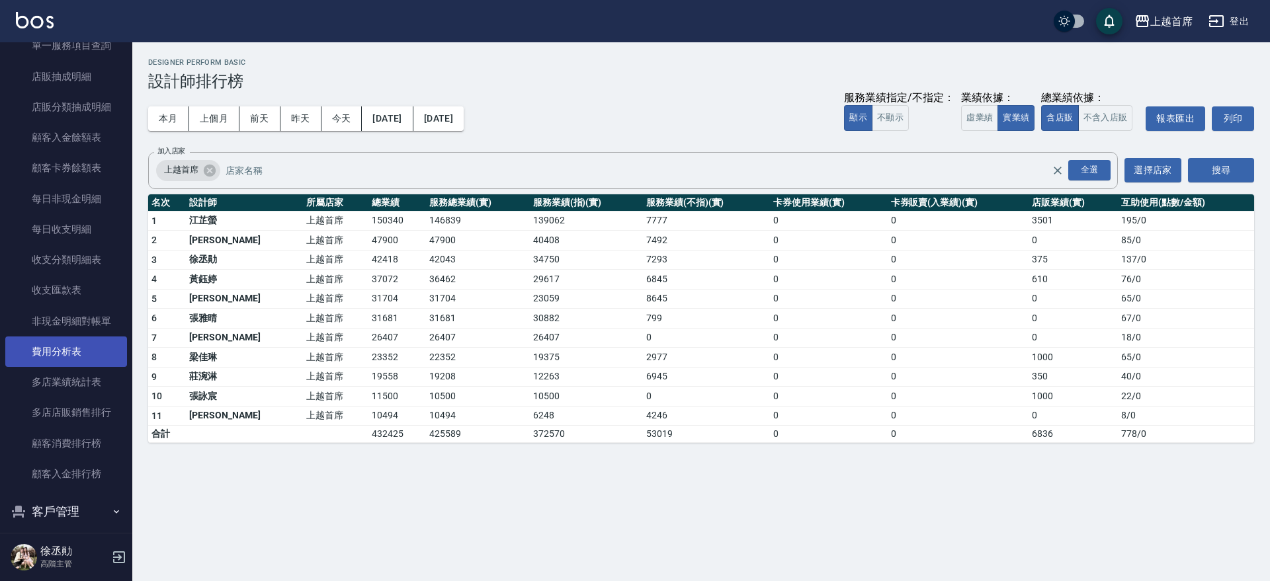
click at [79, 346] on link "費用分析表" at bounding box center [66, 352] width 122 height 30
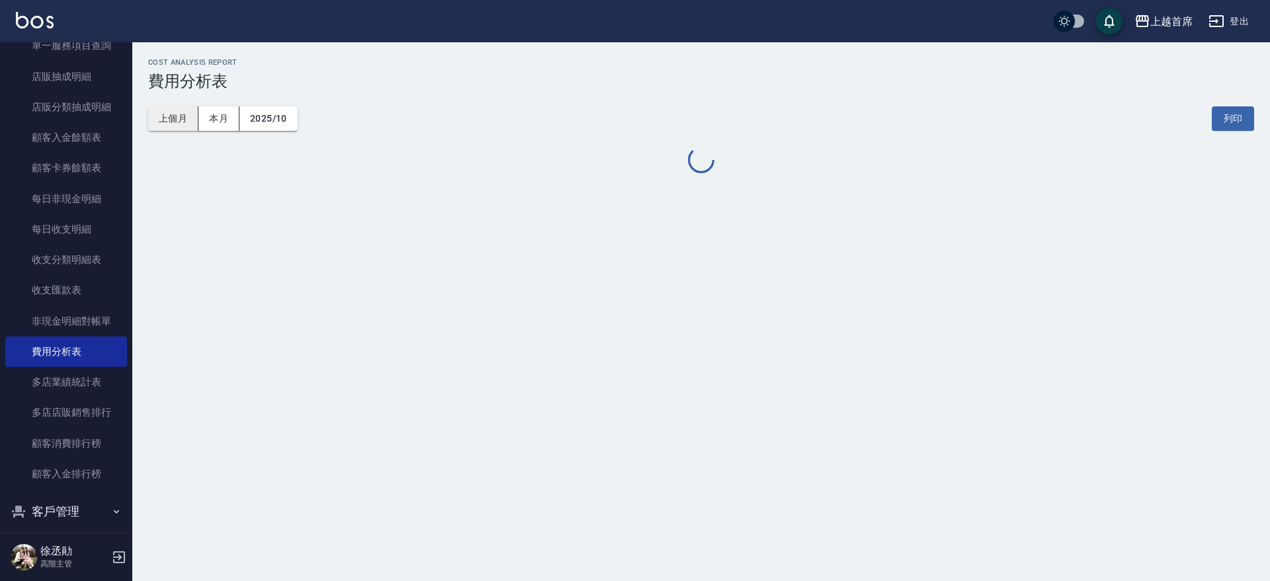
click at [177, 120] on button "上個月" at bounding box center [173, 118] width 50 height 24
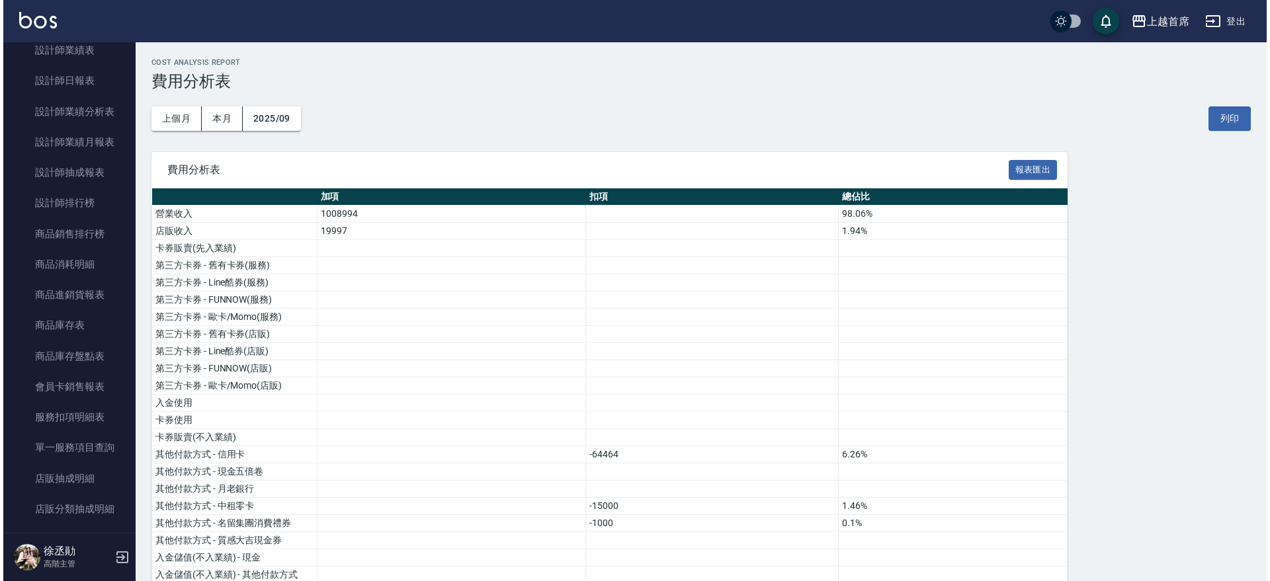
scroll to position [544, 0]
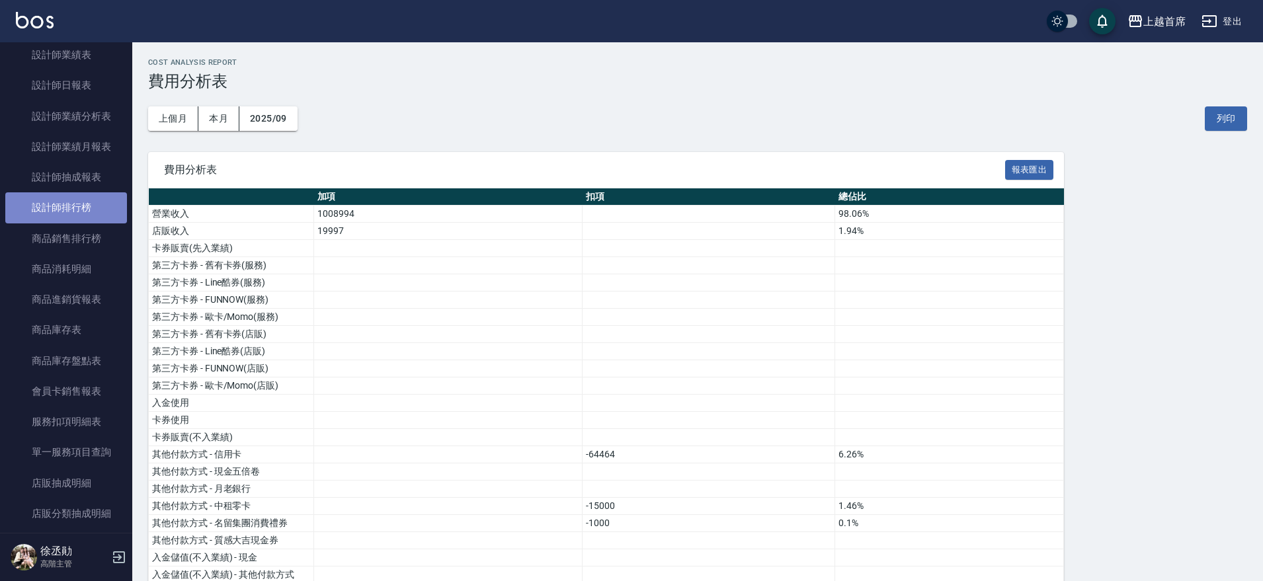
click at [92, 217] on link "設計師排行榜" at bounding box center [66, 207] width 122 height 30
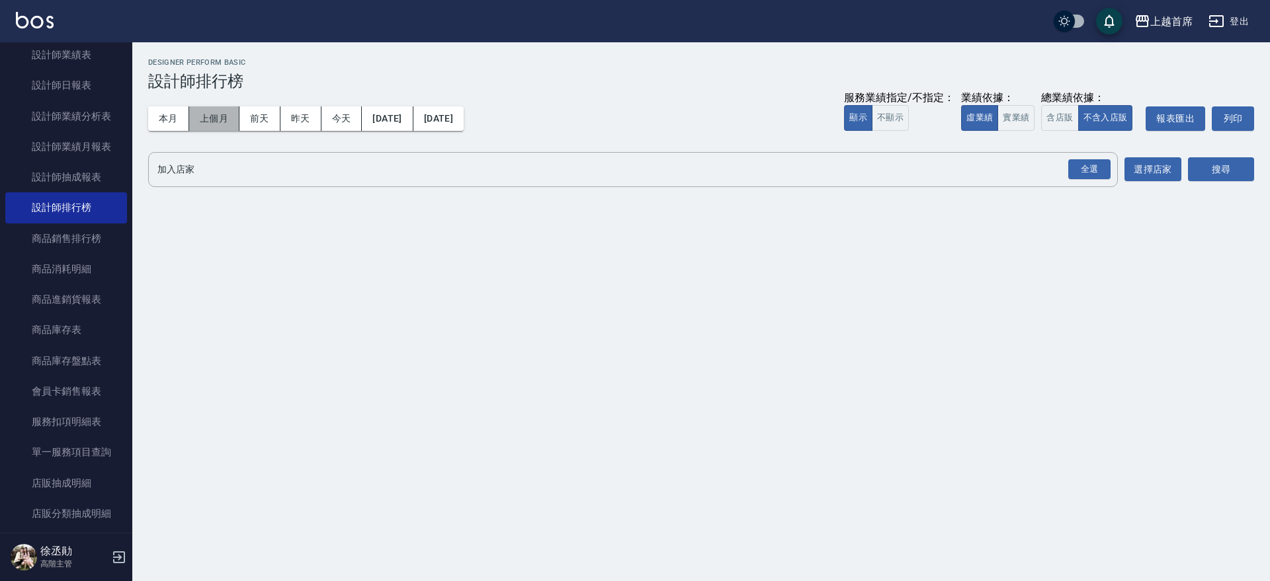
click at [215, 118] on button "上個月" at bounding box center [214, 118] width 50 height 24
click at [1025, 126] on button "實業績" at bounding box center [1015, 118] width 37 height 26
click at [1055, 118] on button "含店販" at bounding box center [1059, 118] width 37 height 26
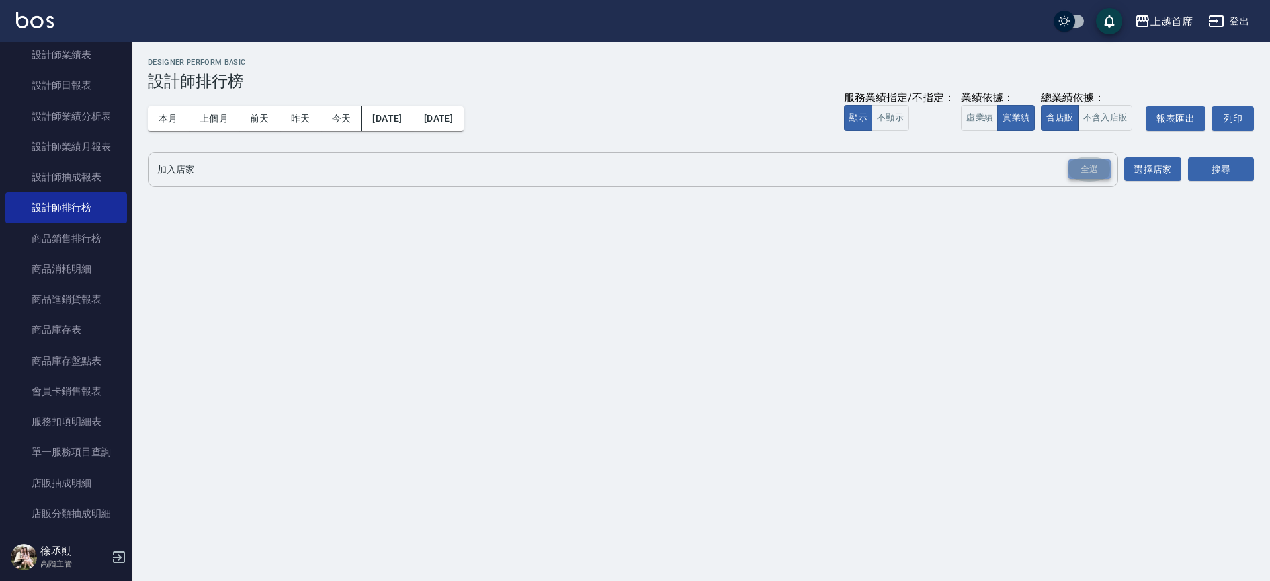
click at [1085, 165] on div "全選" at bounding box center [1089, 169] width 42 height 21
click at [1206, 169] on button "搜尋" at bounding box center [1221, 170] width 66 height 24
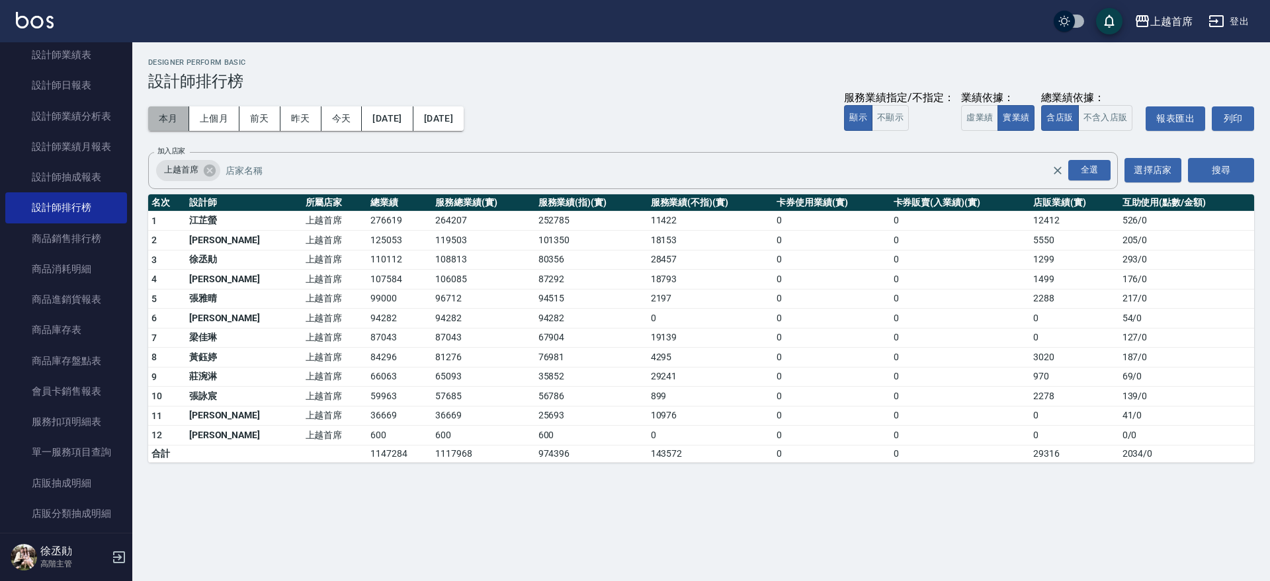
click at [167, 112] on button "本月" at bounding box center [168, 118] width 41 height 24
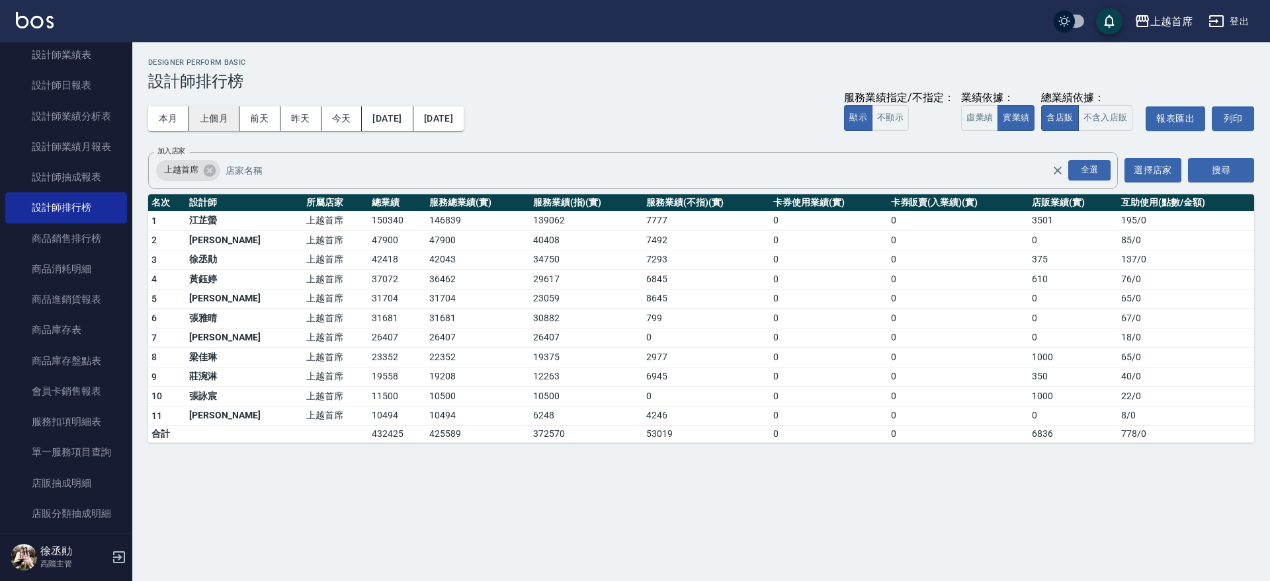
click at [222, 113] on button "上個月" at bounding box center [214, 118] width 50 height 24
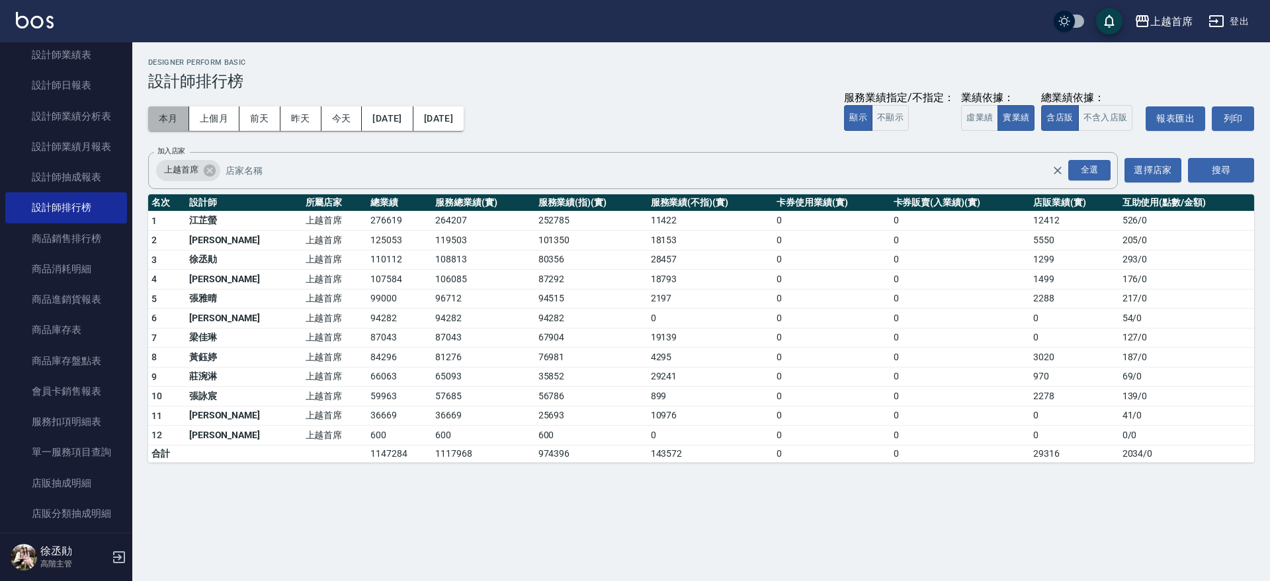
click at [177, 115] on button "本月" at bounding box center [168, 118] width 41 height 24
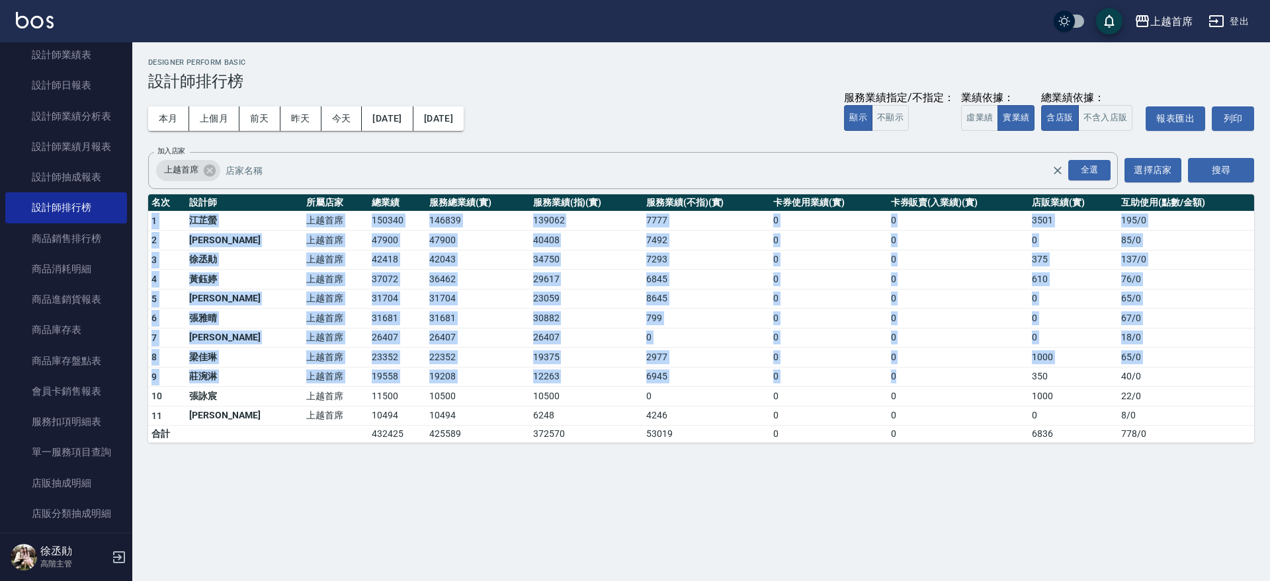
drag, startPoint x: 152, startPoint y: 221, endPoint x: 918, endPoint y: 373, distance: 780.8
click at [918, 373] on tbody "1 [PERSON_NAME]首席 150340 146839 139062 7777 0 0 3501 195 / 0 2 [PERSON_NAME] 上越…" at bounding box center [701, 327] width 1106 height 232
click at [918, 366] on td "0" at bounding box center [958, 358] width 141 height 20
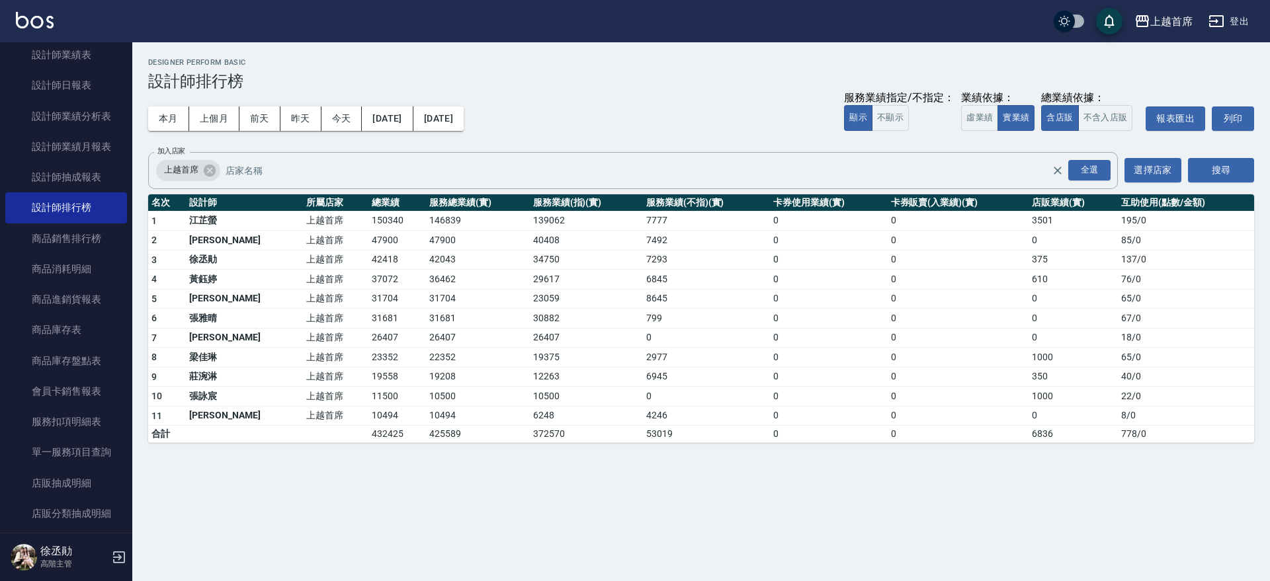
drag, startPoint x: 920, startPoint y: 361, endPoint x: 882, endPoint y: 317, distance: 58.1
click at [922, 351] on td "0" at bounding box center [958, 358] width 141 height 20
click at [885, 328] on tbody "1 [PERSON_NAME]首席 150340 146839 139062 7777 0 0 3501 195 / 0 2 [PERSON_NAME] 上越…" at bounding box center [701, 327] width 1106 height 232
click at [891, 337] on td "0" at bounding box center [958, 338] width 141 height 20
drag, startPoint x: 149, startPoint y: 218, endPoint x: 155, endPoint y: 224, distance: 9.4
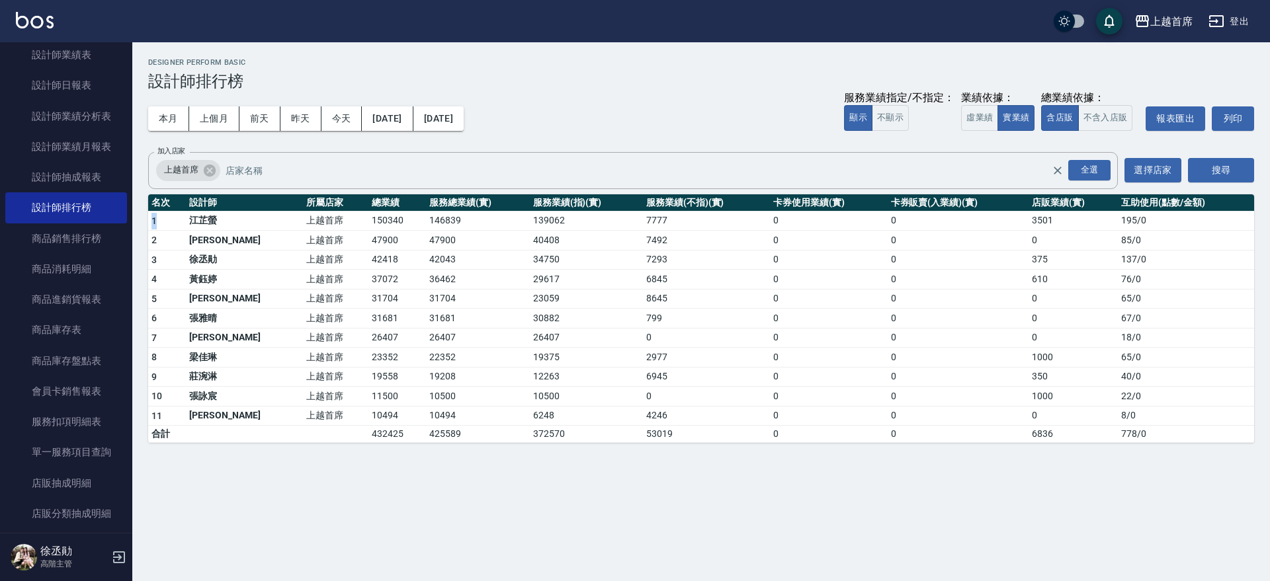
click at [155, 225] on td "1" at bounding box center [167, 221] width 38 height 20
click at [155, 222] on span "1" at bounding box center [153, 221] width 5 height 11
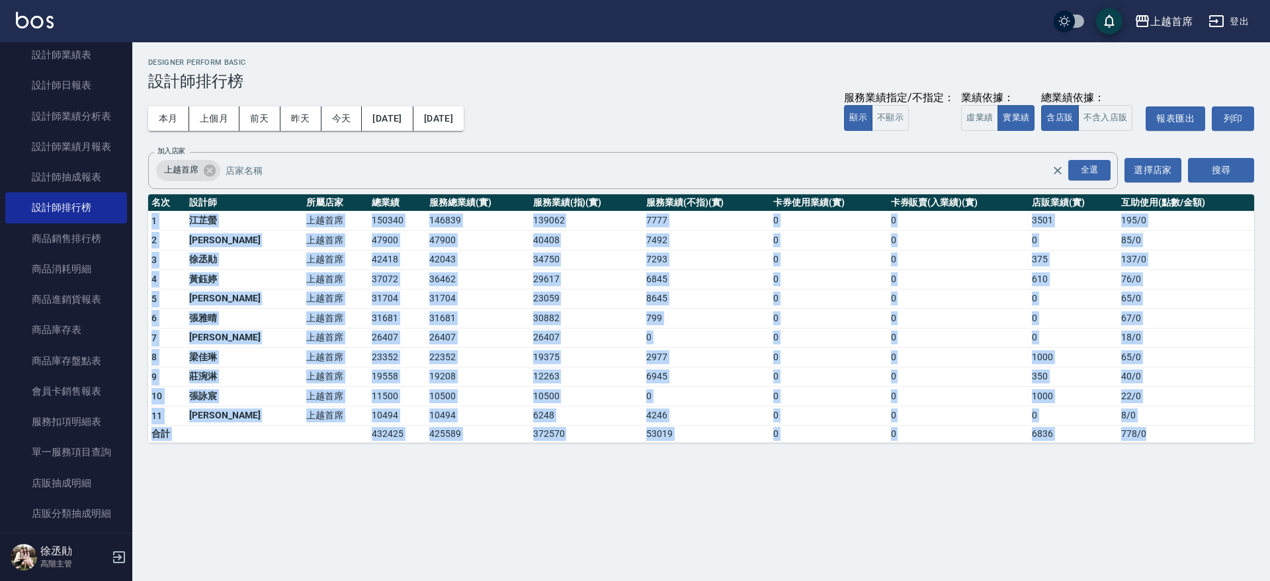
drag, startPoint x: 149, startPoint y: 220, endPoint x: 1163, endPoint y: 434, distance: 1036.1
click at [1163, 434] on tbody "1 [PERSON_NAME]首席 150340 146839 139062 7777 0 0 3501 195 / 0 2 [PERSON_NAME] 上越…" at bounding box center [701, 327] width 1106 height 232
click at [1170, 431] on td "778 / 0" at bounding box center [1186, 434] width 136 height 17
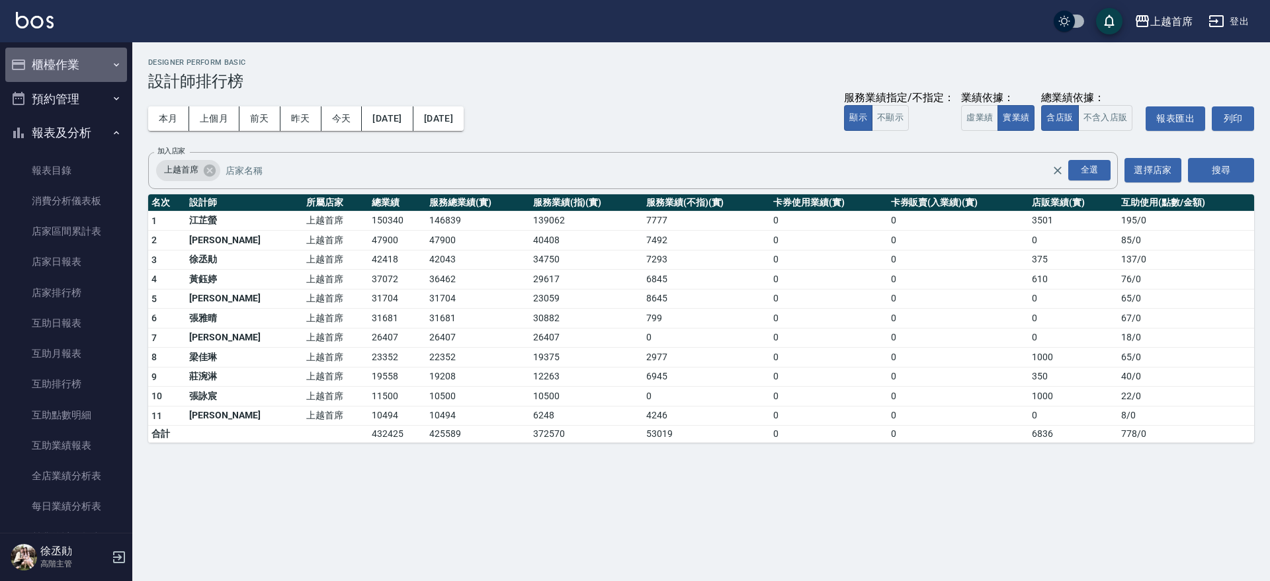
click at [65, 55] on button "櫃檯作業" at bounding box center [66, 65] width 122 height 34
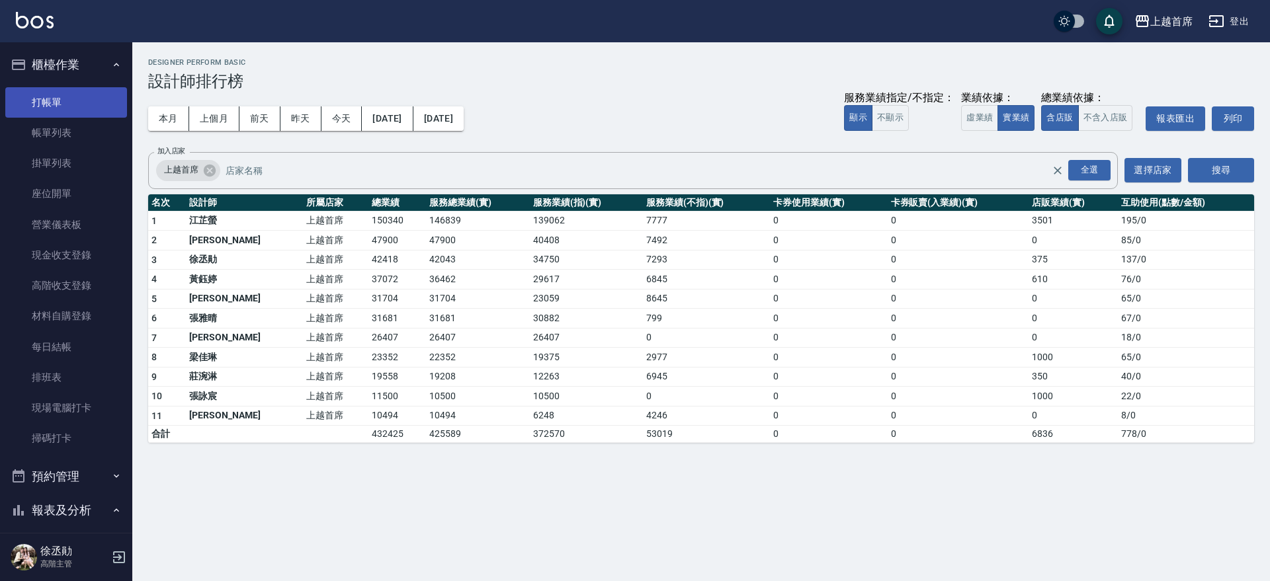
click at [65, 97] on link "打帳單" at bounding box center [66, 102] width 122 height 30
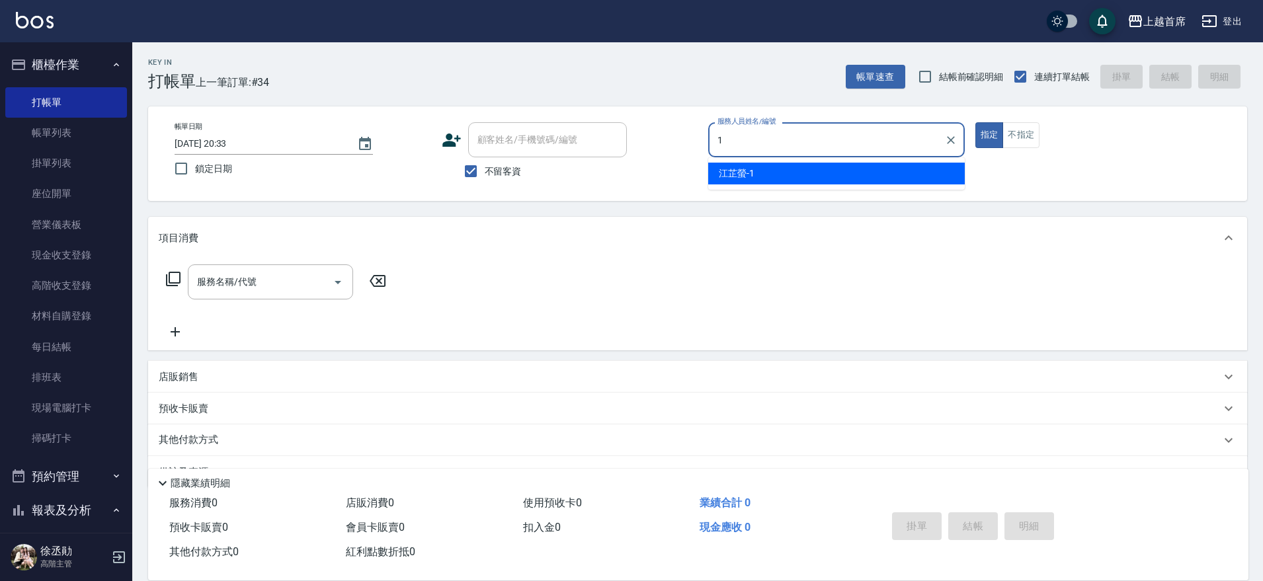
type input "[PERSON_NAME]-1"
type button "true"
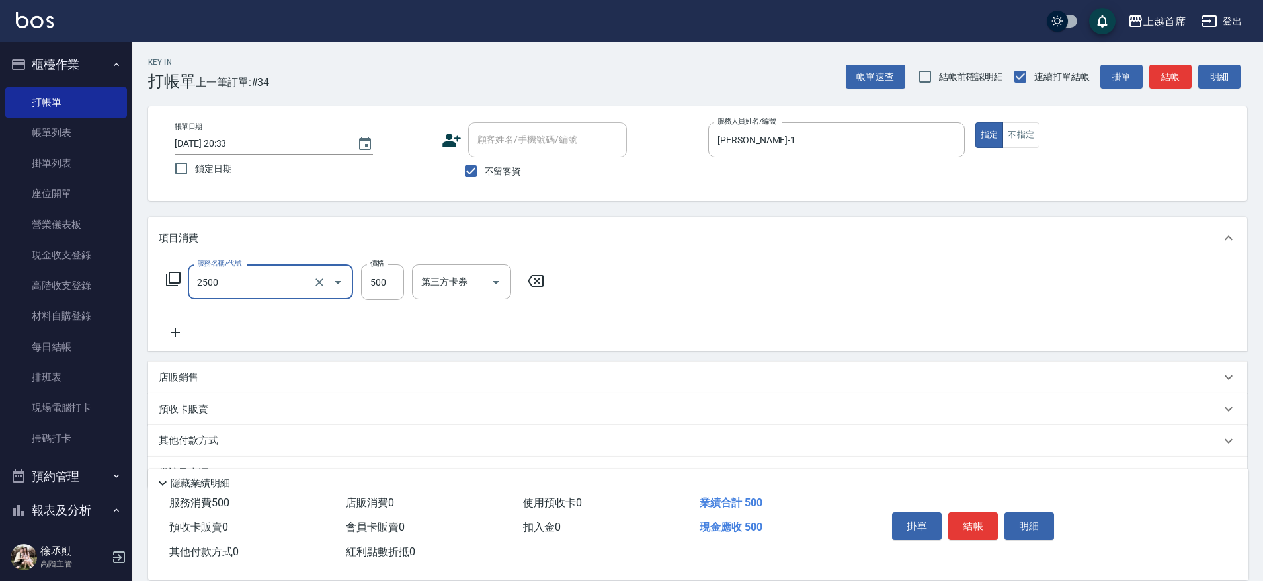
type input "海鹽洗剪500(2500)"
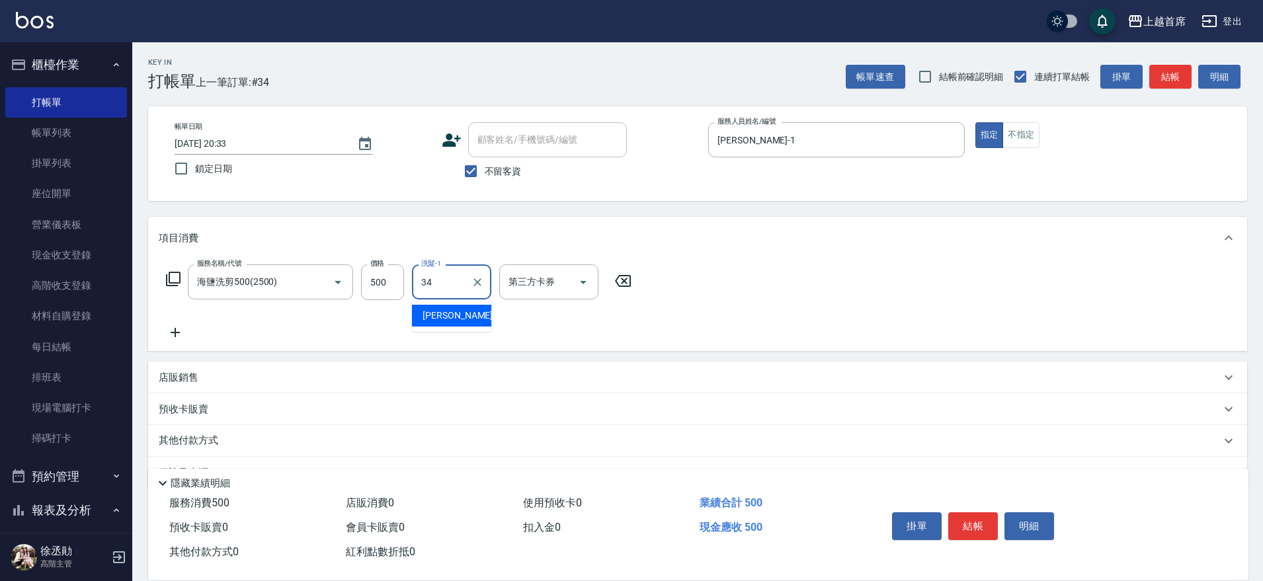
type input "[PERSON_NAME]-34"
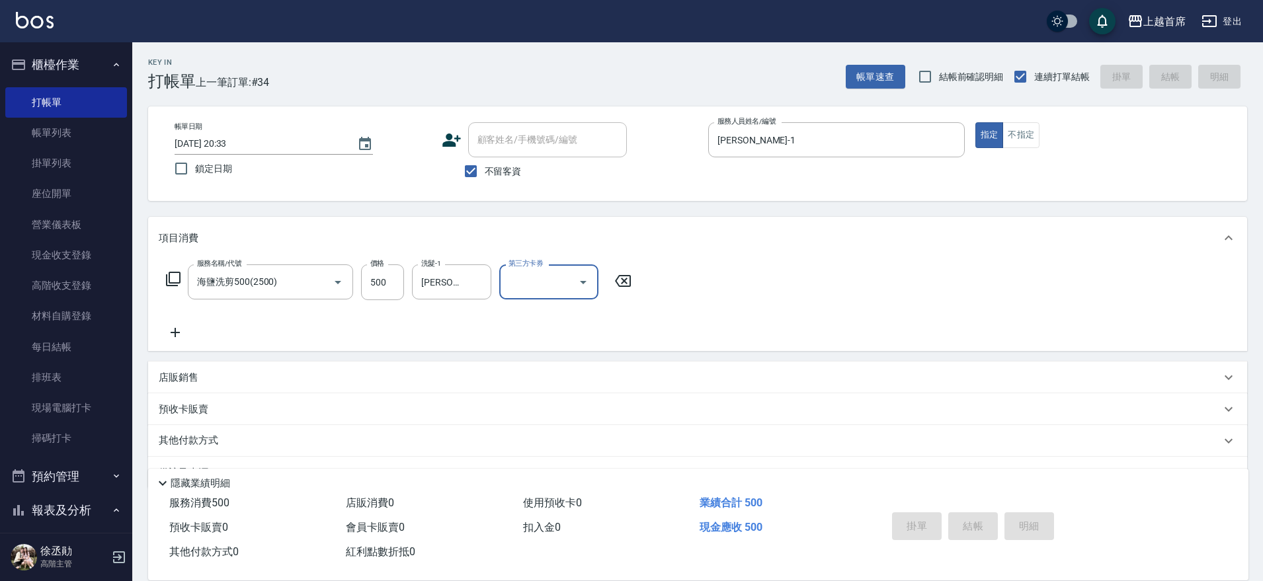
type input "[DATE] 20:34"
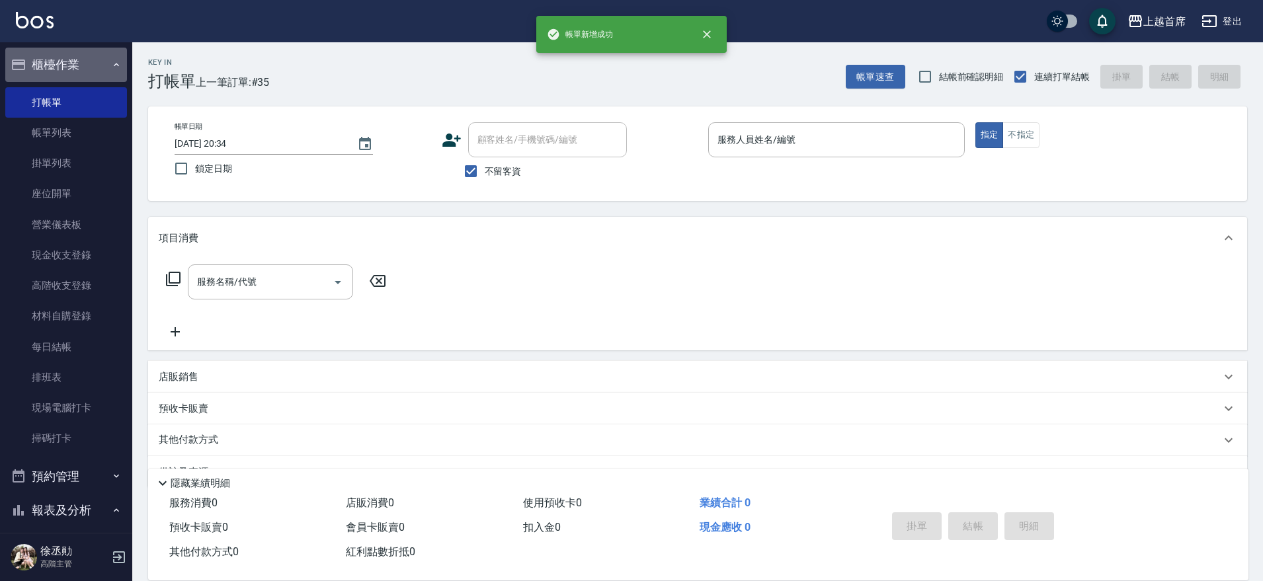
click at [73, 62] on button "櫃檯作業" at bounding box center [66, 65] width 122 height 34
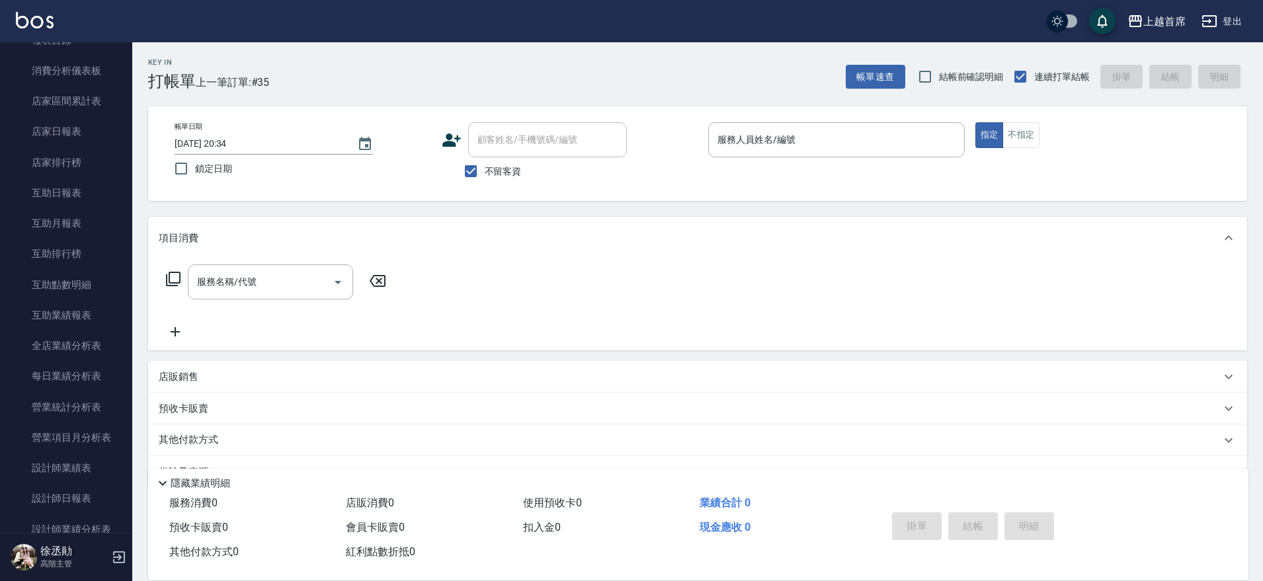
scroll to position [120, 0]
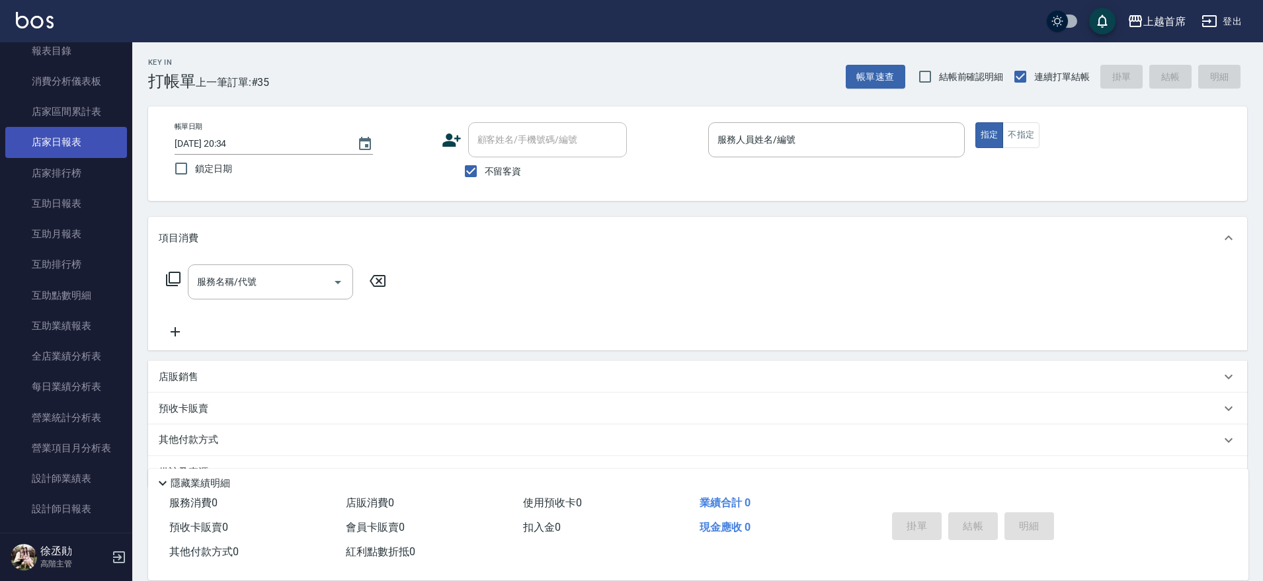
click at [73, 138] on link "店家日報表" at bounding box center [66, 142] width 122 height 30
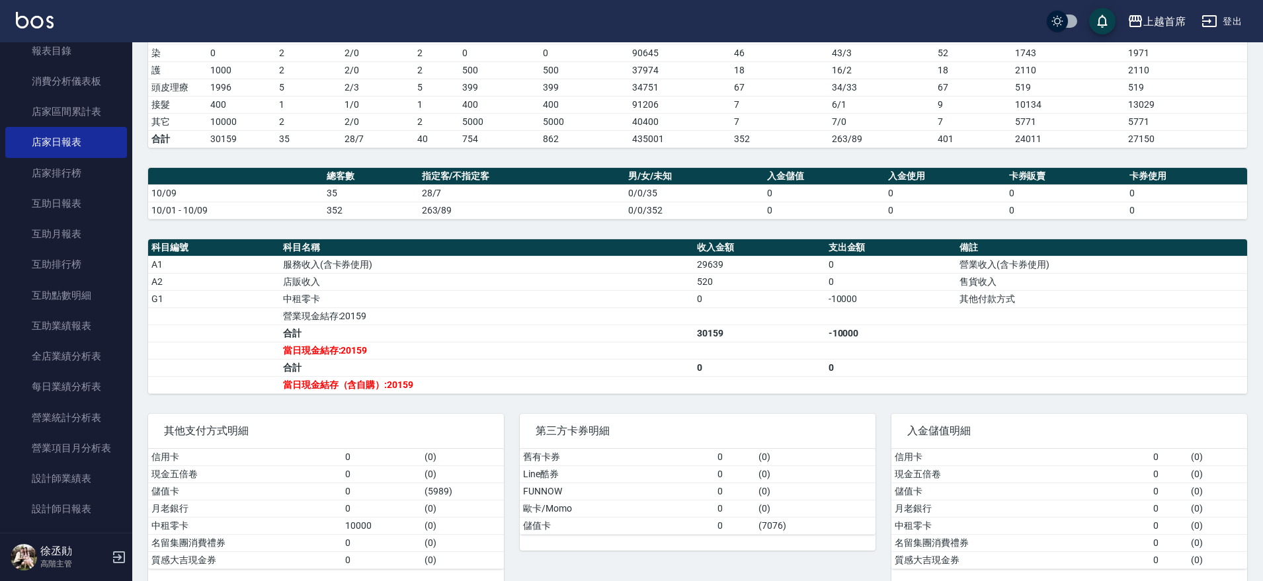
scroll to position [83, 0]
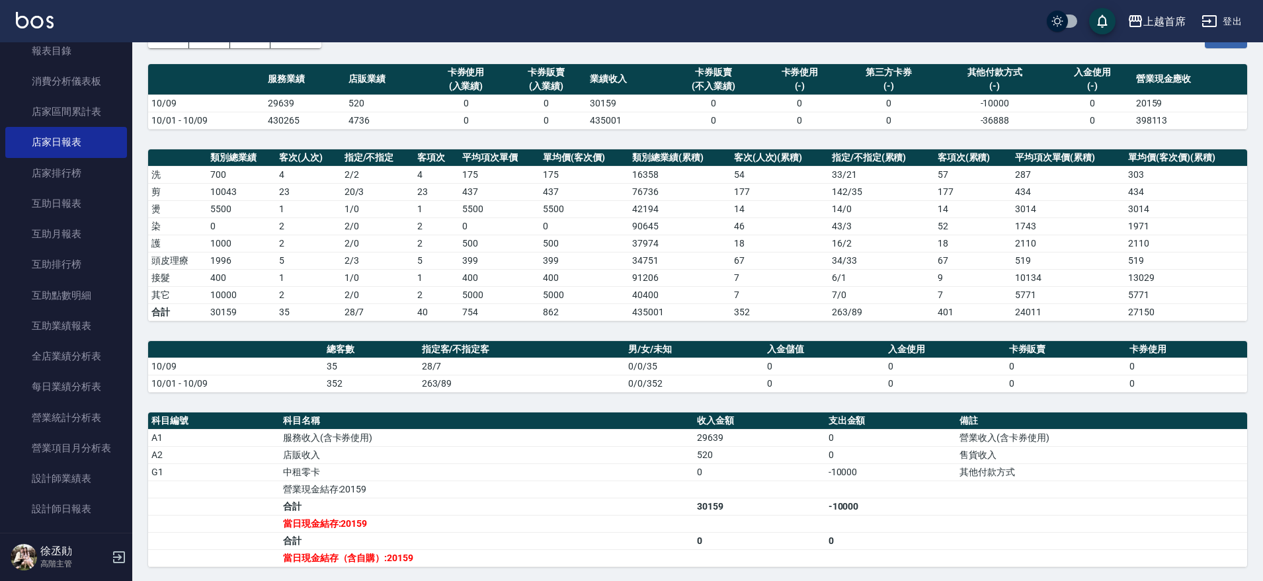
click at [1239, 343] on th "卡券使用" at bounding box center [1186, 349] width 121 height 17
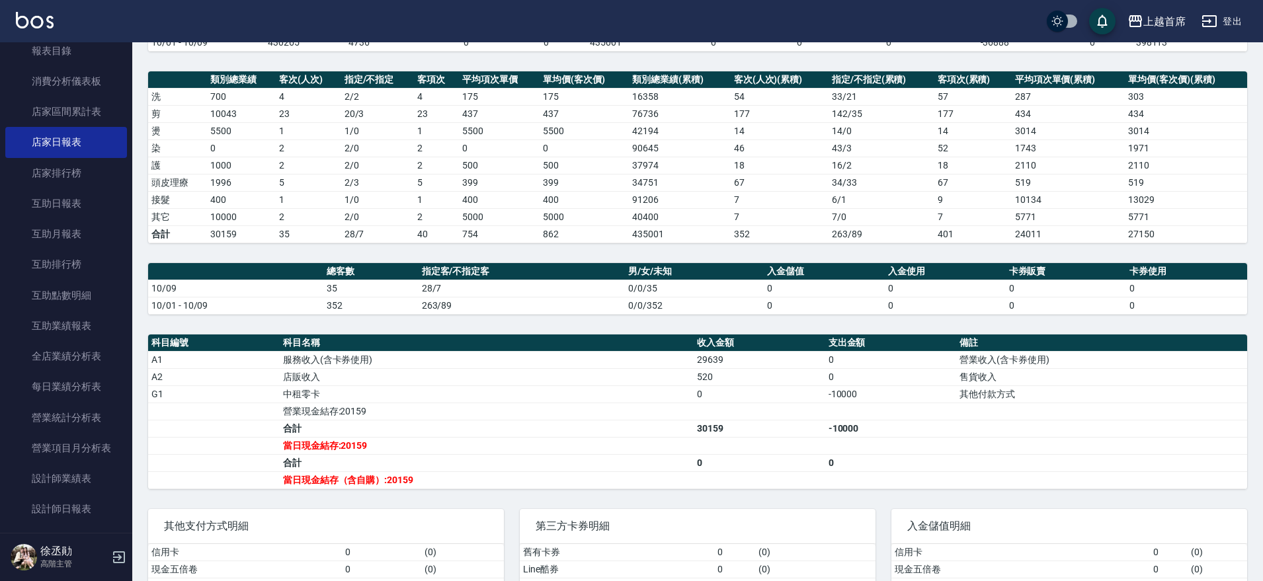
scroll to position [248, 0]
